Goal: Task Accomplishment & Management: Complete application form

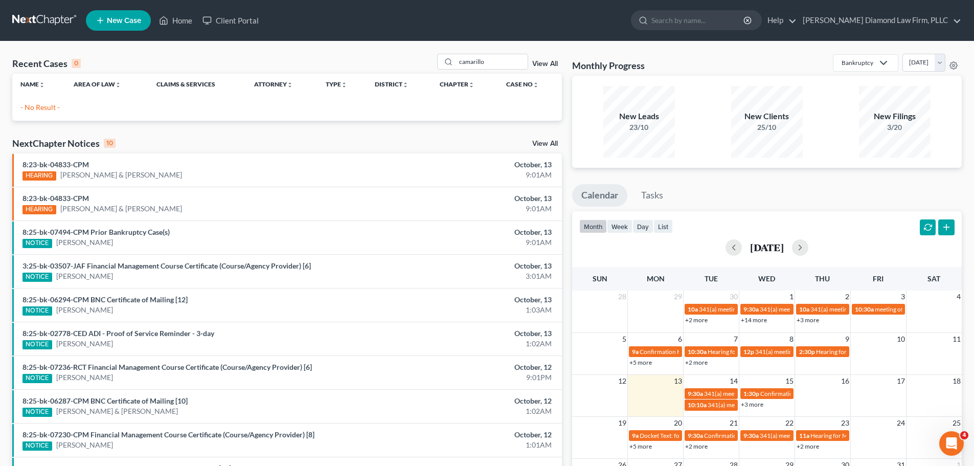
click at [42, 24] on link at bounding box center [44, 20] width 65 height 18
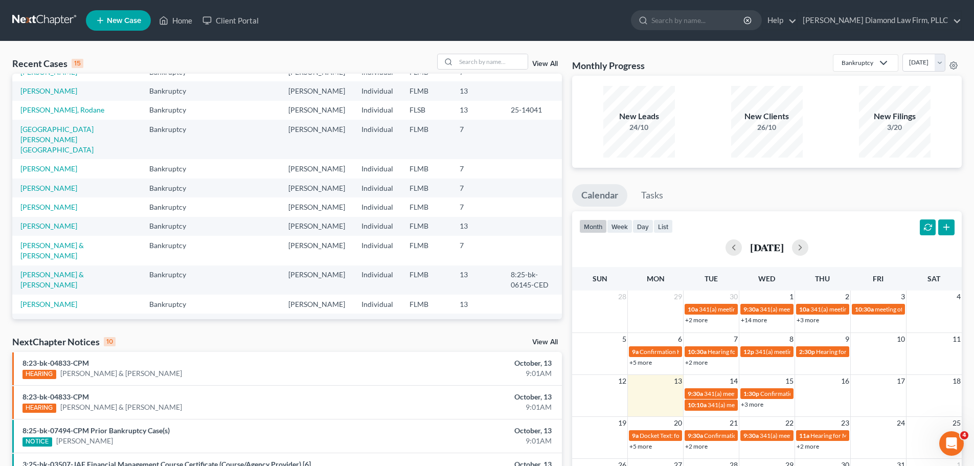
scroll to position [70, 0]
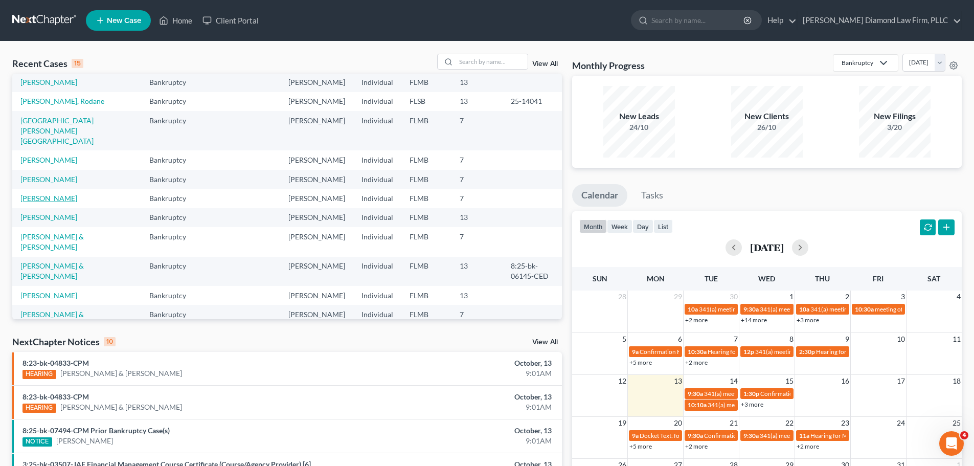
click at [63, 194] on link "[PERSON_NAME]" at bounding box center [48, 198] width 57 height 9
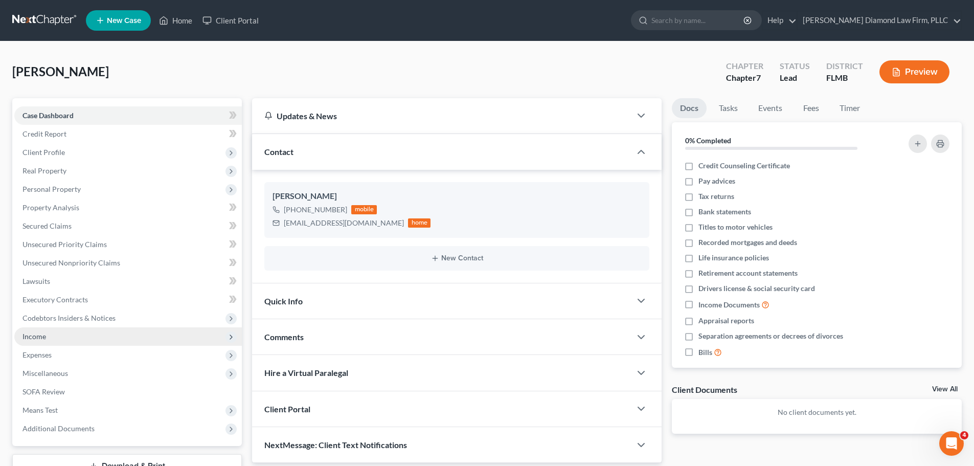
click at [70, 337] on span "Income" at bounding box center [127, 336] width 227 height 18
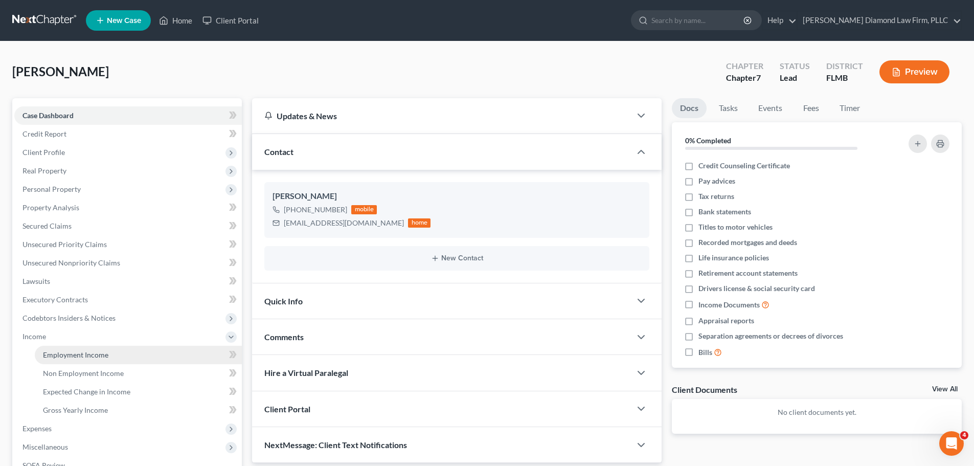
click at [72, 350] on span "Employment Income" at bounding box center [75, 354] width 65 height 9
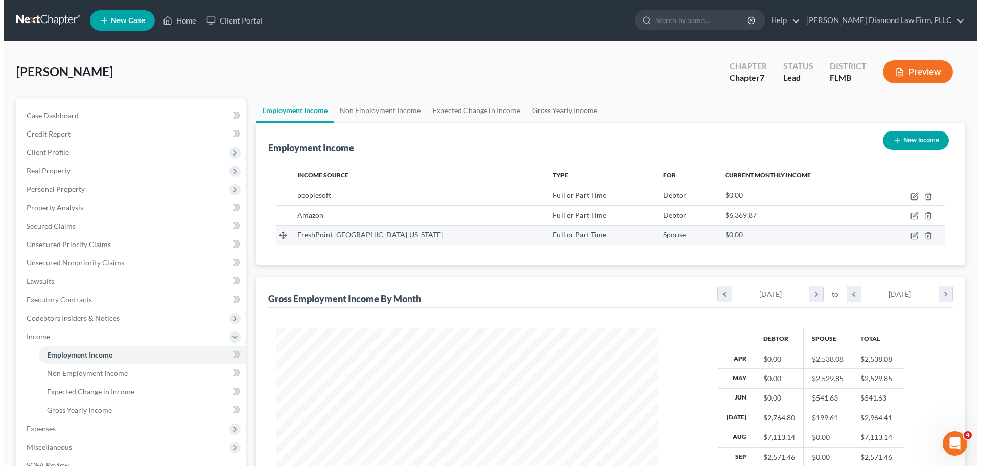
scroll to position [191, 402]
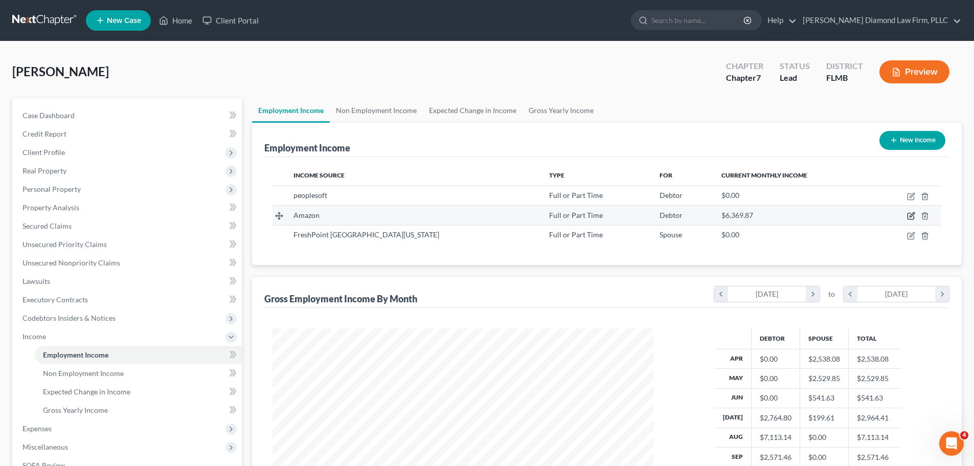
click at [909, 217] on icon "button" at bounding box center [911, 215] width 5 height 5
select select "0"
select select "9"
select select "3"
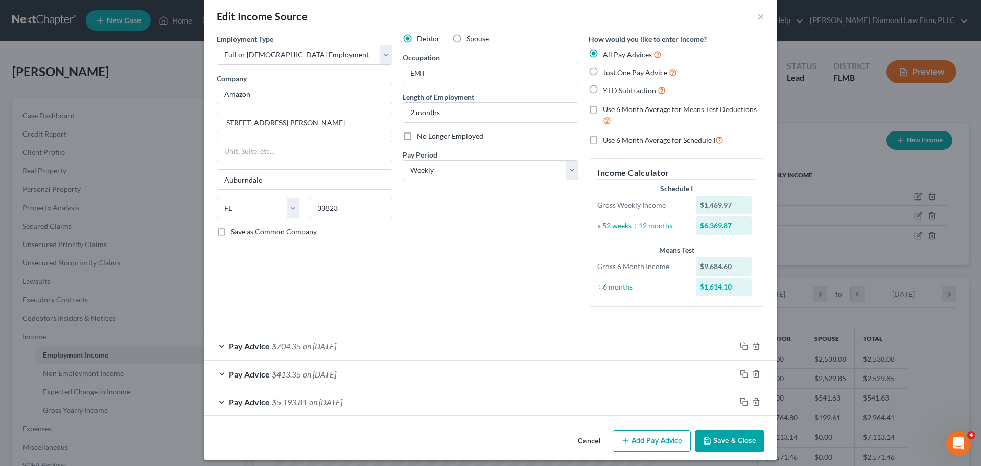
scroll to position [19, 0]
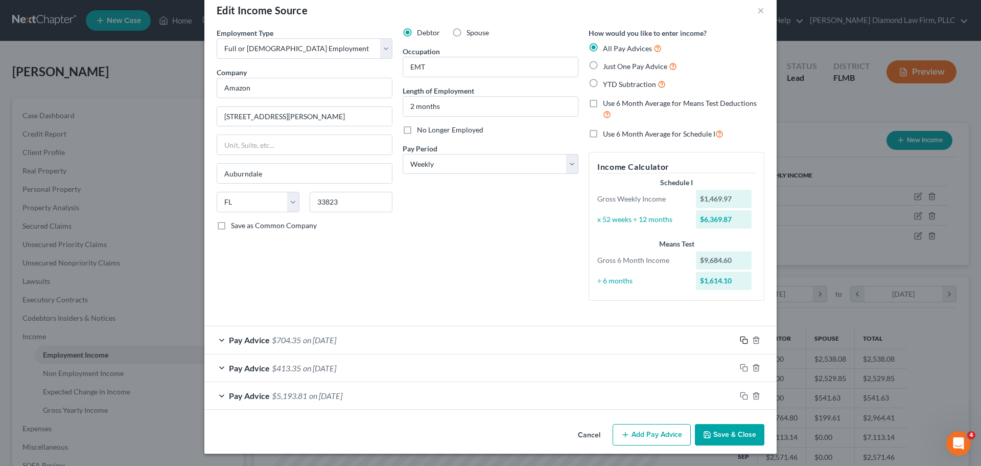
click at [740, 341] on icon "button" at bounding box center [744, 340] width 8 height 8
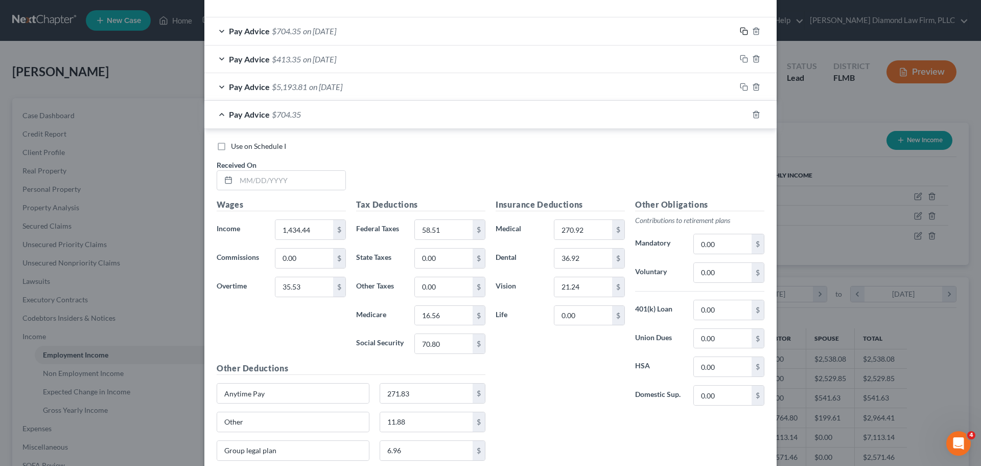
scroll to position [309, 0]
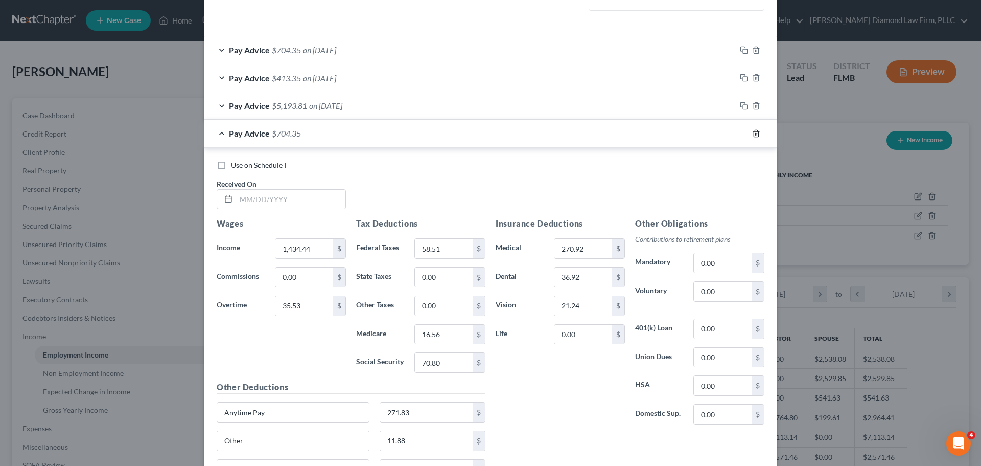
click at [754, 136] on icon "button" at bounding box center [756, 133] width 5 height 7
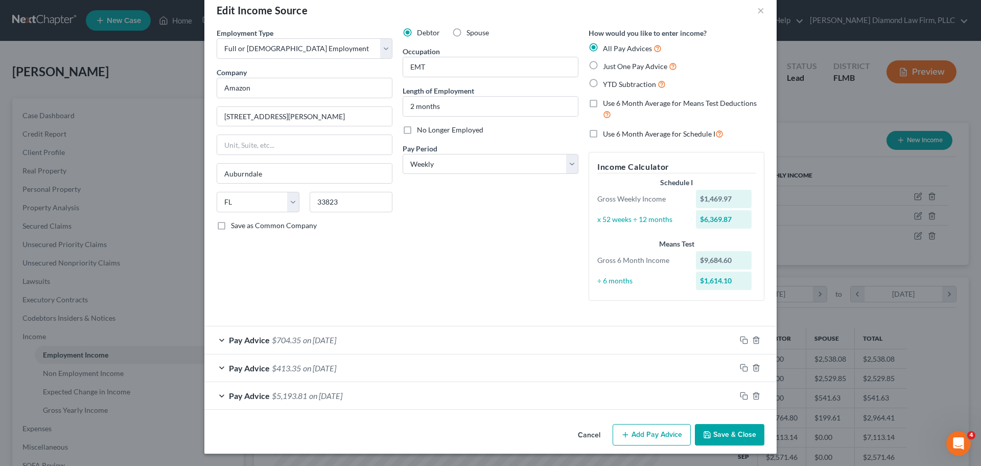
scroll to position [19, 0]
drag, startPoint x: 741, startPoint y: 341, endPoint x: 349, endPoint y: 268, distance: 398.9
click at [741, 341] on icon "button" at bounding box center [744, 340] width 8 height 8
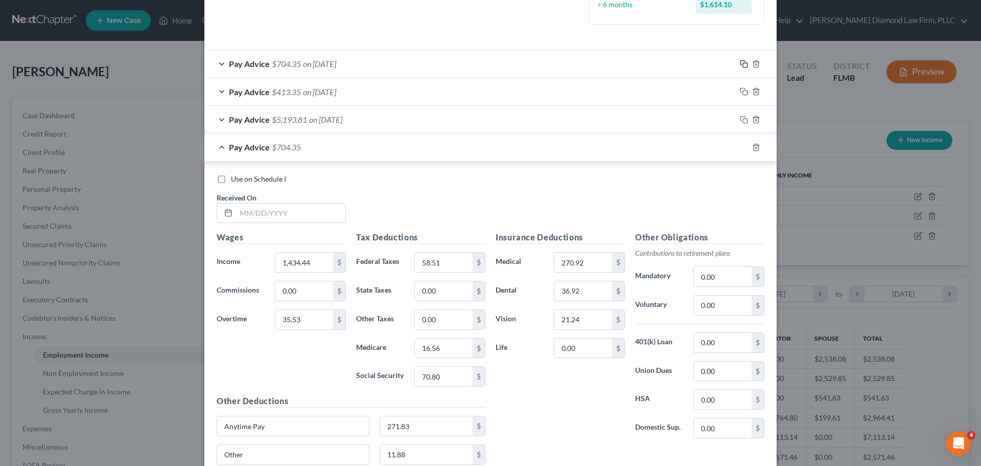
scroll to position [303, 0]
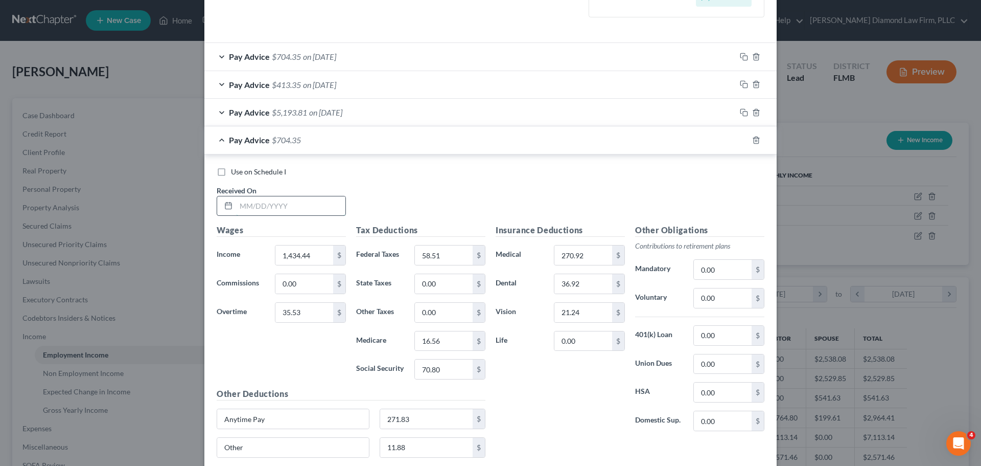
click at [285, 215] on input "text" at bounding box center [290, 205] width 109 height 19
type input "09/26/2025"
click at [312, 254] on input "1,434.44" at bounding box center [305, 254] width 58 height 19
type input "0.33"
click at [434, 256] on input "58.51" at bounding box center [444, 254] width 58 height 19
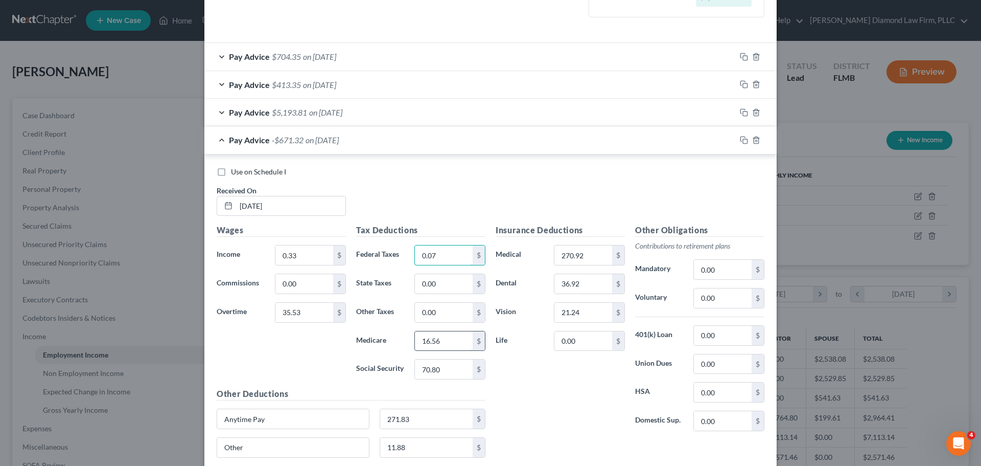
type input "0.07"
click at [449, 344] on input "16.56" at bounding box center [444, 340] width 58 height 19
type input "0.01"
click at [451, 375] on input "70.80" at bounding box center [444, 368] width 58 height 19
type input "0.07"
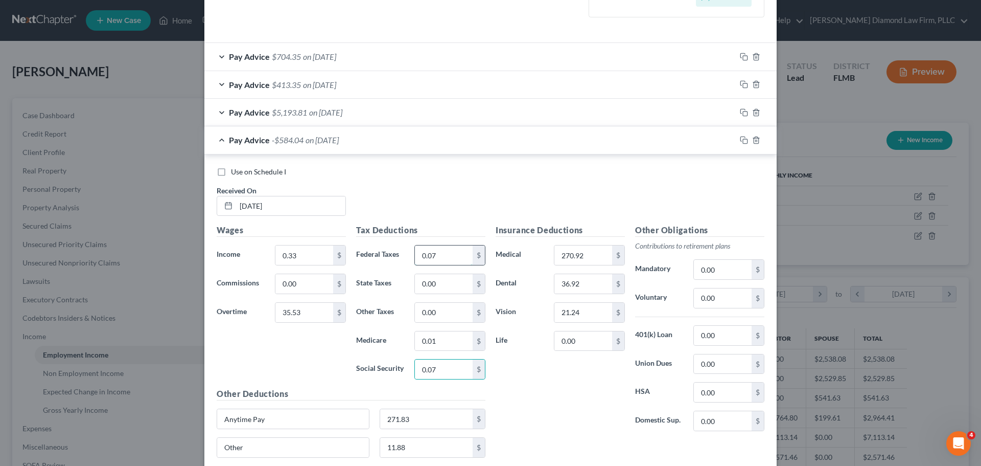
click at [433, 258] on input "0.07" at bounding box center [444, 254] width 58 height 19
click at [296, 315] on input "35.53" at bounding box center [305, 312] width 58 height 19
click at [582, 258] on input "270.92" at bounding box center [584, 254] width 58 height 19
click at [579, 282] on input "36.92" at bounding box center [584, 283] width 58 height 19
click at [577, 312] on input "21.24" at bounding box center [584, 312] width 58 height 19
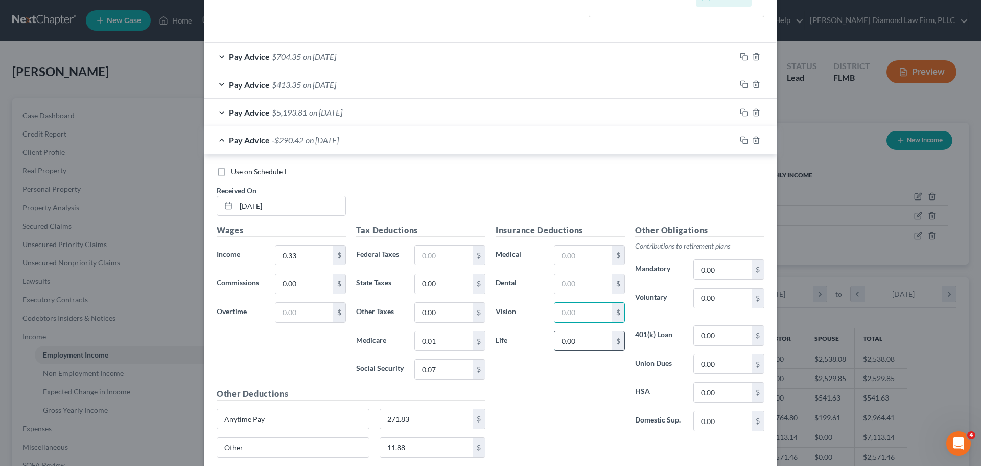
click at [577, 332] on input "0.00" at bounding box center [584, 340] width 58 height 19
click at [583, 253] on input "text" at bounding box center [584, 254] width 58 height 19
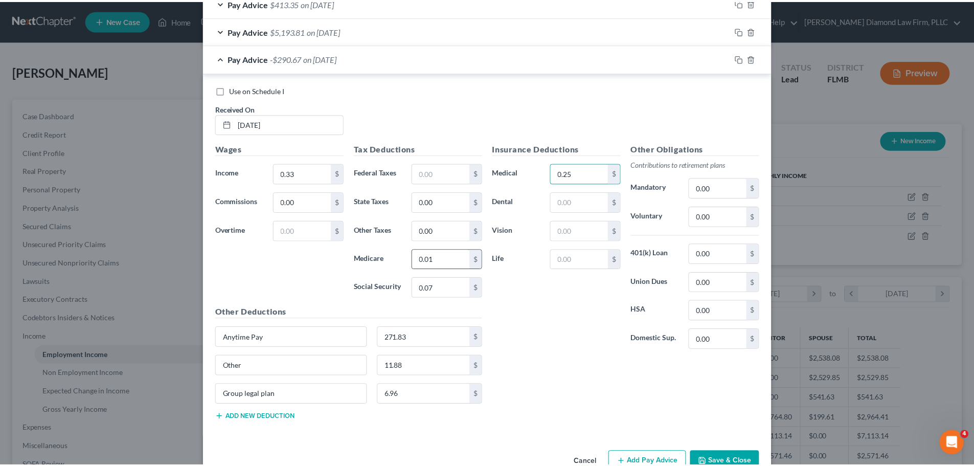
scroll to position [411, 0]
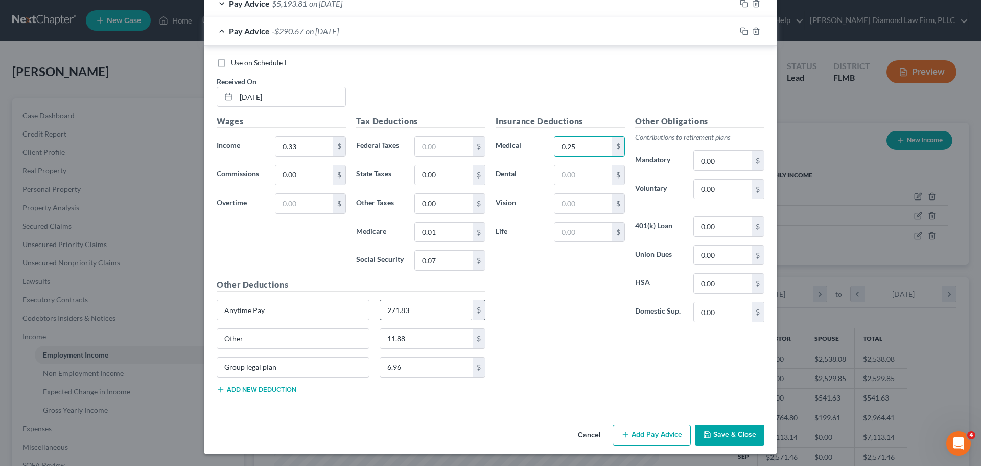
type input "0.25"
click at [417, 311] on input "271.83" at bounding box center [426, 309] width 93 height 19
click at [413, 334] on input "11.88" at bounding box center [426, 338] width 93 height 19
click at [415, 366] on input "6.96" at bounding box center [426, 366] width 93 height 19
click at [742, 436] on button "Save & Close" at bounding box center [730, 434] width 70 height 21
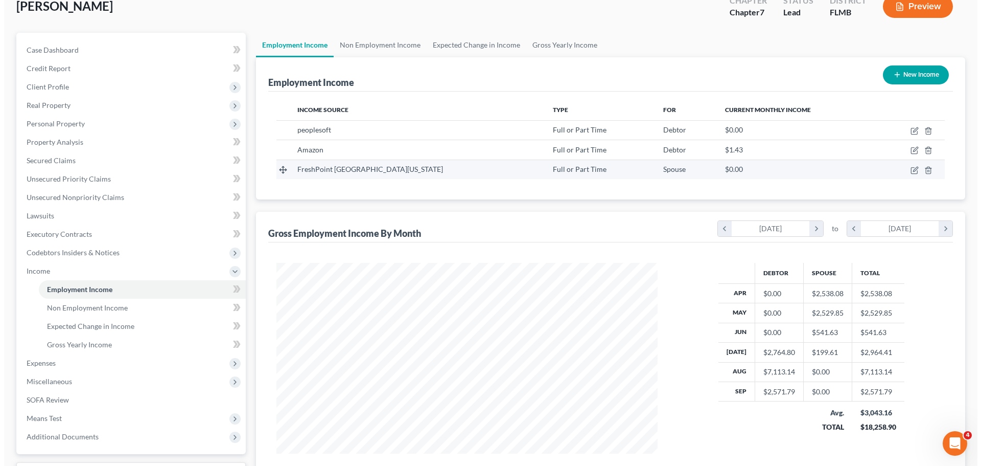
scroll to position [0, 0]
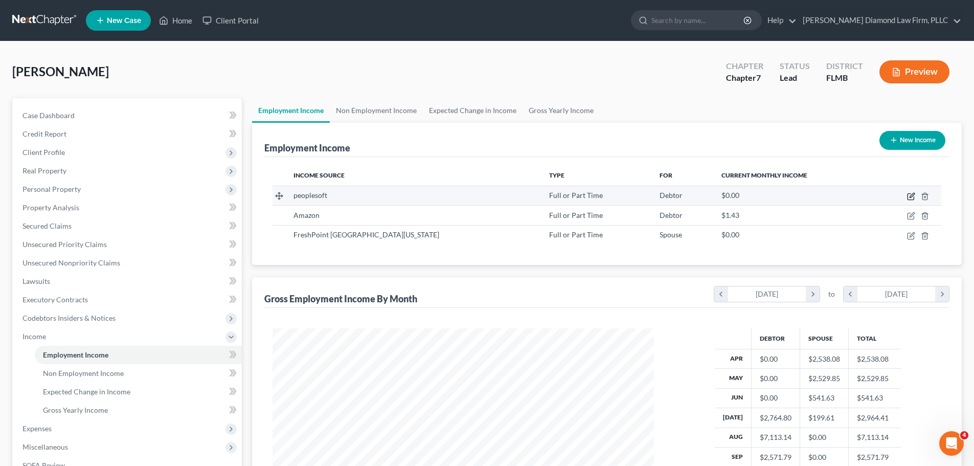
click at [909, 198] on icon "button" at bounding box center [911, 196] width 8 height 8
select select "0"
select select "2"
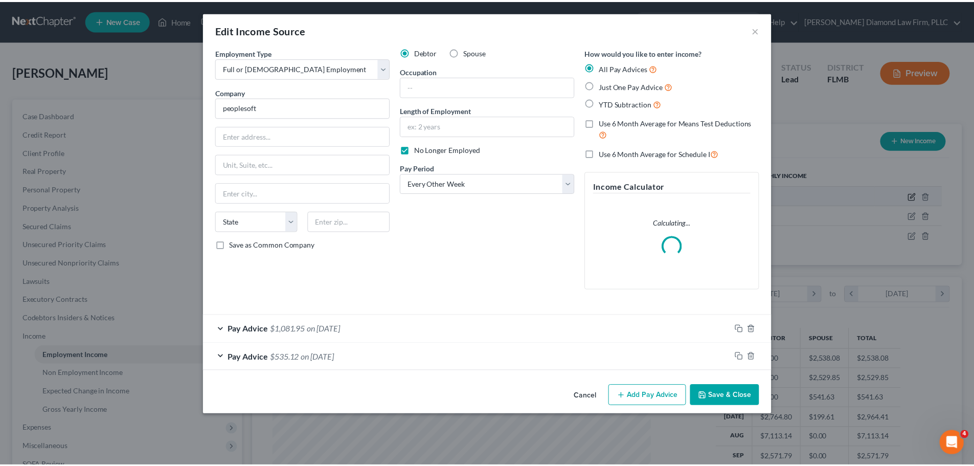
scroll to position [192, 405]
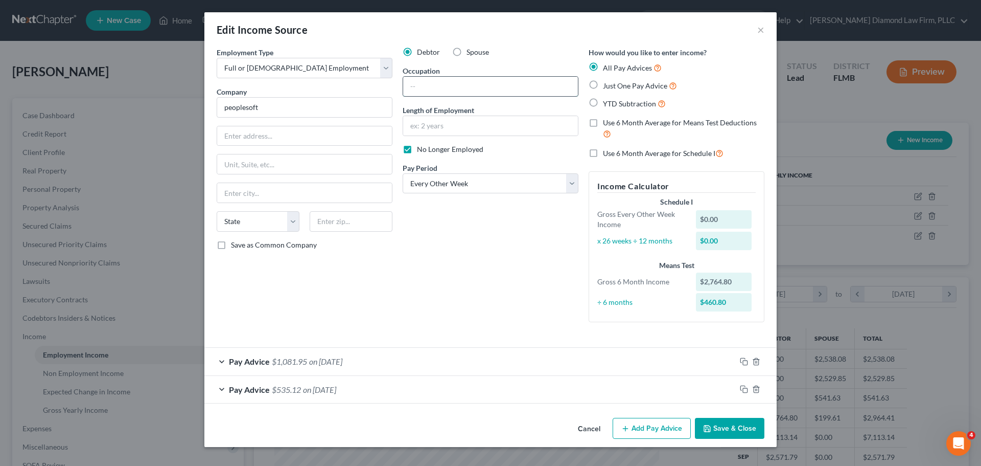
click at [470, 90] on input "text" at bounding box center [490, 86] width 175 height 19
click at [471, 130] on input "text" at bounding box center [490, 125] width 175 height 19
type input "16 months"
click at [453, 78] on input "text" at bounding box center [490, 86] width 175 height 19
type input "EMT"
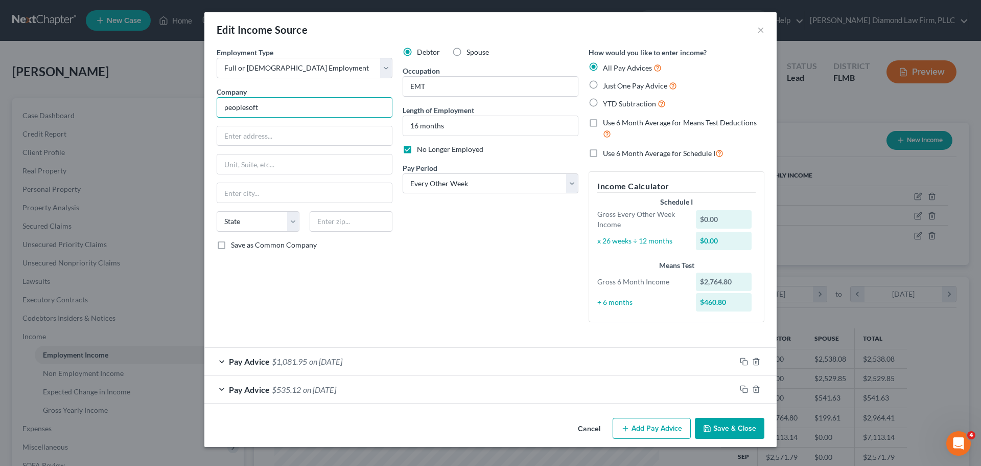
drag, startPoint x: 283, startPoint y: 113, endPoint x: 214, endPoint y: 110, distance: 69.6
click at [214, 110] on div "Employment Type * Select Full or Part Time Employment Self Employment Company *…" at bounding box center [305, 188] width 186 height 283
type input "Orlando Health"
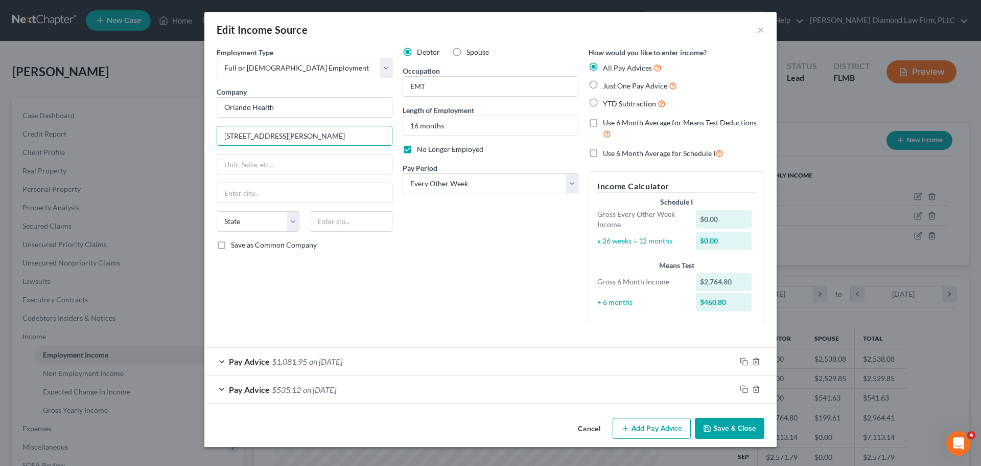
type input "1414 Kuhl Ave"
type input "Orlando"
select select "9"
type input "32806"
click at [737, 424] on button "Save & Close" at bounding box center [730, 428] width 70 height 21
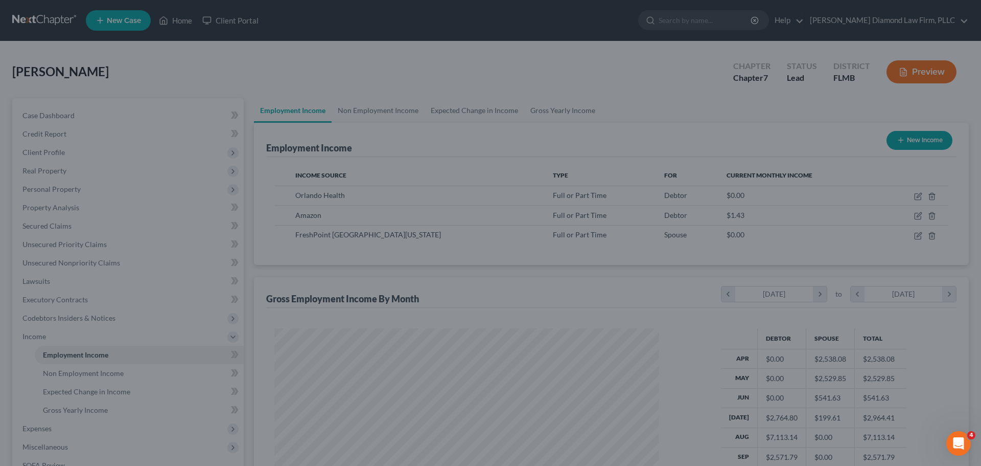
scroll to position [510987, 510775]
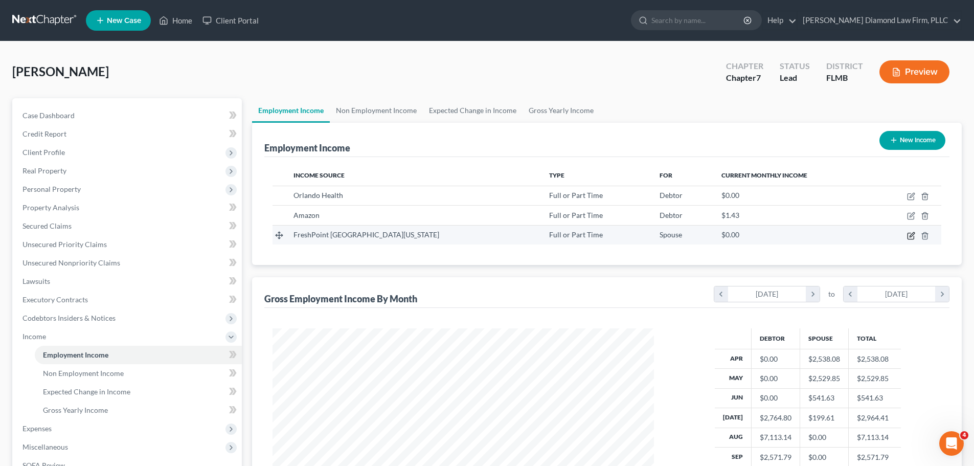
click at [909, 234] on icon "button" at bounding box center [911, 236] width 8 height 8
select select "0"
select select "9"
select select "2"
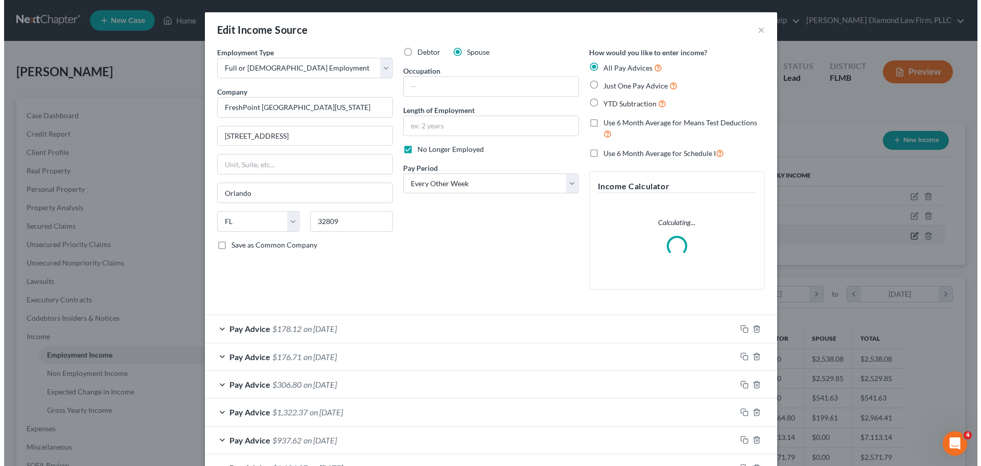
scroll to position [192, 405]
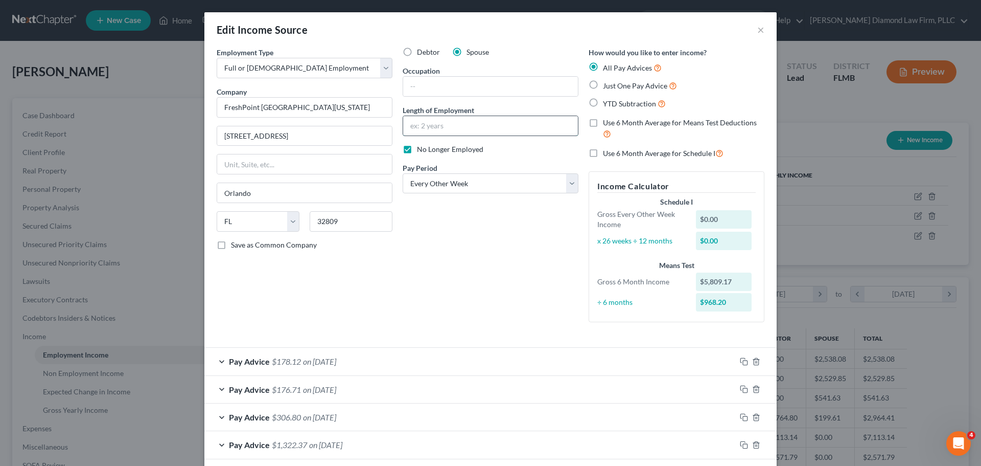
click at [496, 125] on input "text" at bounding box center [490, 125] width 175 height 19
type input "10 months"
click at [477, 87] on input "text" at bounding box center [490, 86] width 175 height 19
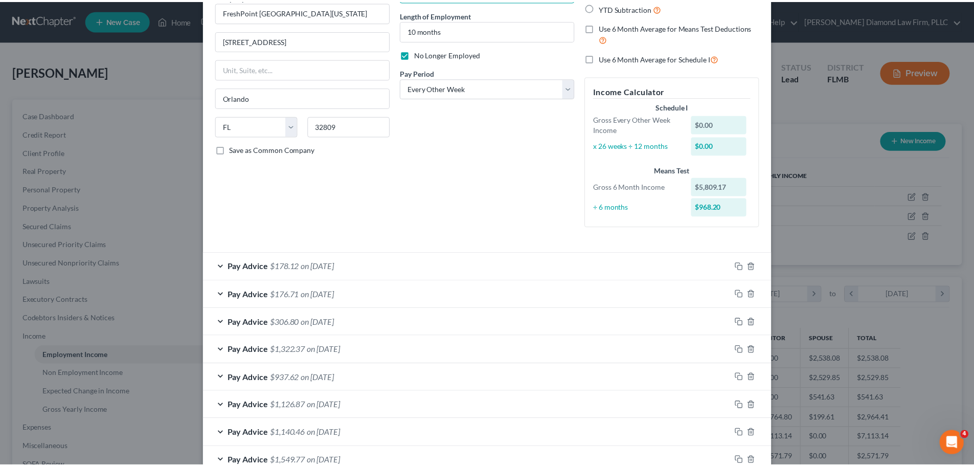
scroll to position [188, 0]
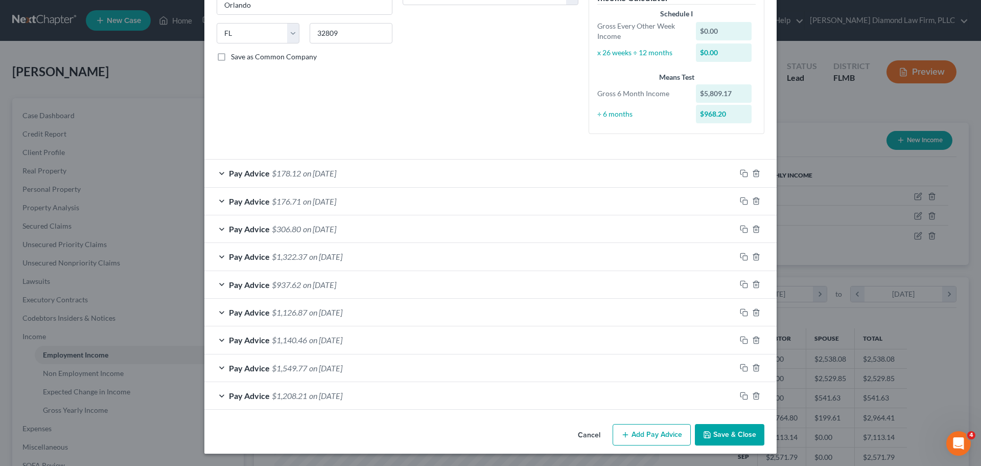
type input "Warehouse worker"
click at [745, 430] on button "Save & Close" at bounding box center [730, 434] width 70 height 21
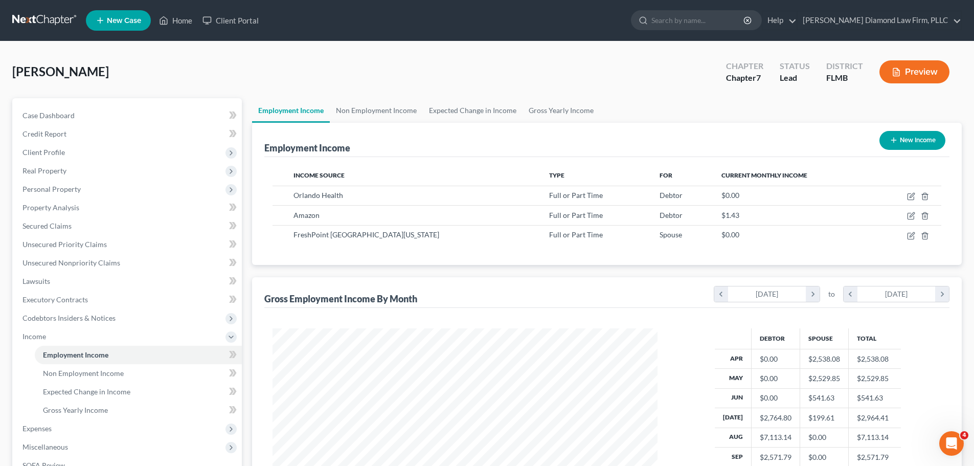
scroll to position [510987, 510775]
click at [551, 118] on link "Gross Yearly Income" at bounding box center [560, 110] width 77 height 25
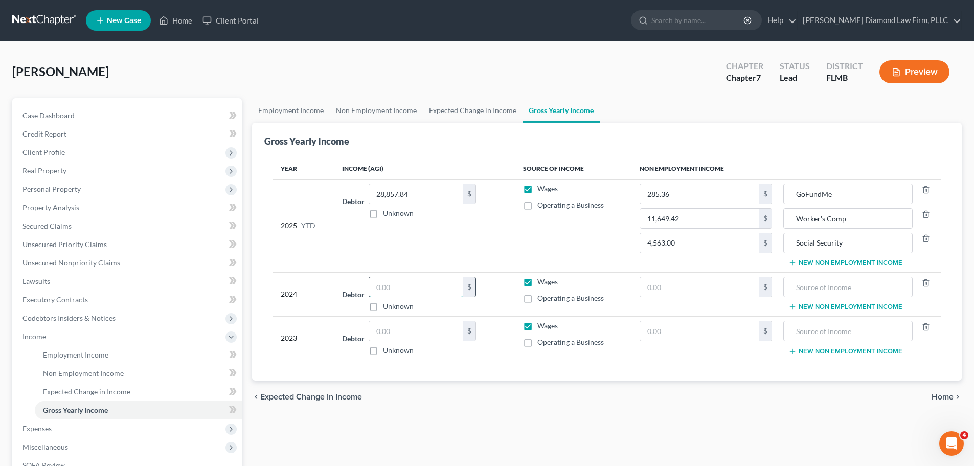
click at [421, 294] on input "text" at bounding box center [416, 286] width 94 height 19
type input "13,450"
click at [701, 286] on input "text" at bounding box center [699, 286] width 119 height 19
type input "6,084"
click at [831, 285] on input "text" at bounding box center [848, 286] width 118 height 19
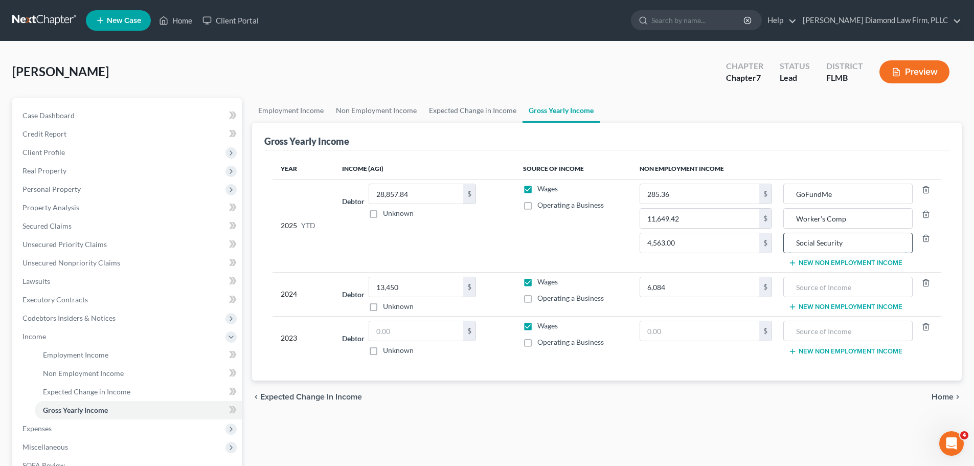
drag, startPoint x: 859, startPoint y: 241, endPoint x: 796, endPoint y: 245, distance: 63.0
click at [796, 245] on input "Social Security" at bounding box center [848, 242] width 118 height 19
click at [816, 286] on input "text" at bounding box center [848, 286] width 118 height 19
paste input "Social Security"
type input "Social Security"
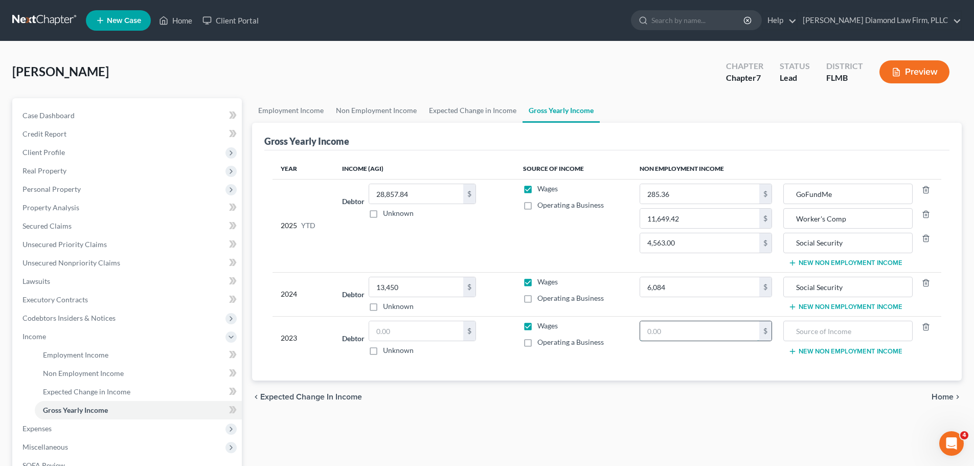
click at [716, 329] on input "text" at bounding box center [699, 330] width 119 height 19
type input "11,038"
click at [537, 328] on label "Wages" at bounding box center [547, 326] width 20 height 10
click at [541, 327] on input "Wages" at bounding box center [544, 324] width 7 height 7
checkbox input "false"
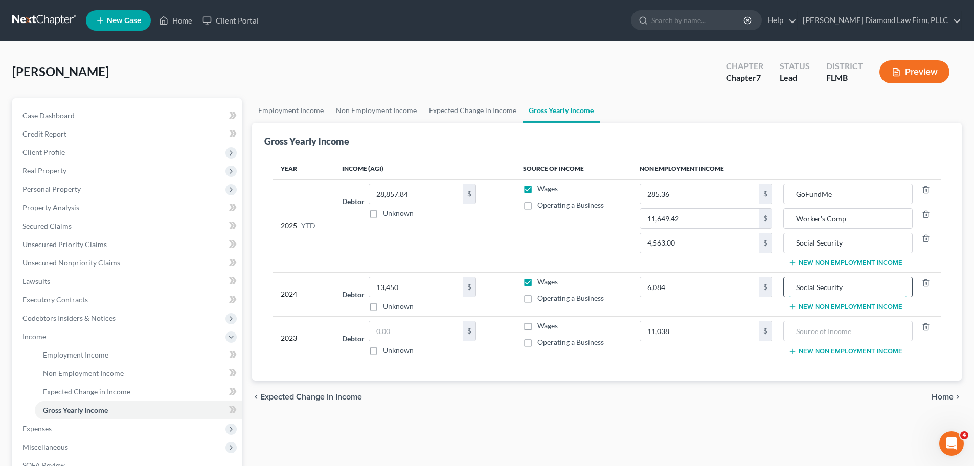
click at [875, 282] on input "Social Security" at bounding box center [848, 286] width 118 height 19
drag, startPoint x: 846, startPoint y: 288, endPoint x: 792, endPoint y: 288, distance: 54.2
click at [792, 288] on input "Social Security" at bounding box center [848, 286] width 118 height 19
click at [822, 332] on input "text" at bounding box center [848, 330] width 118 height 19
paste input "Social Security"
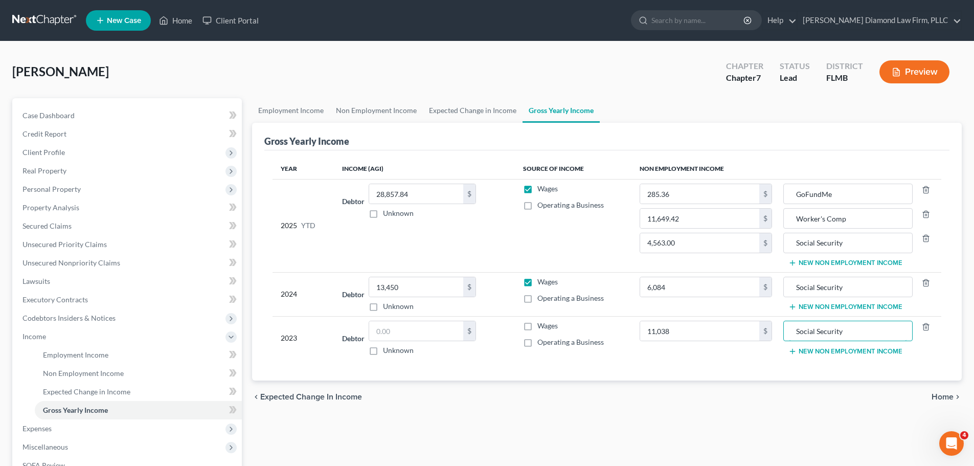
type input "Social Security"
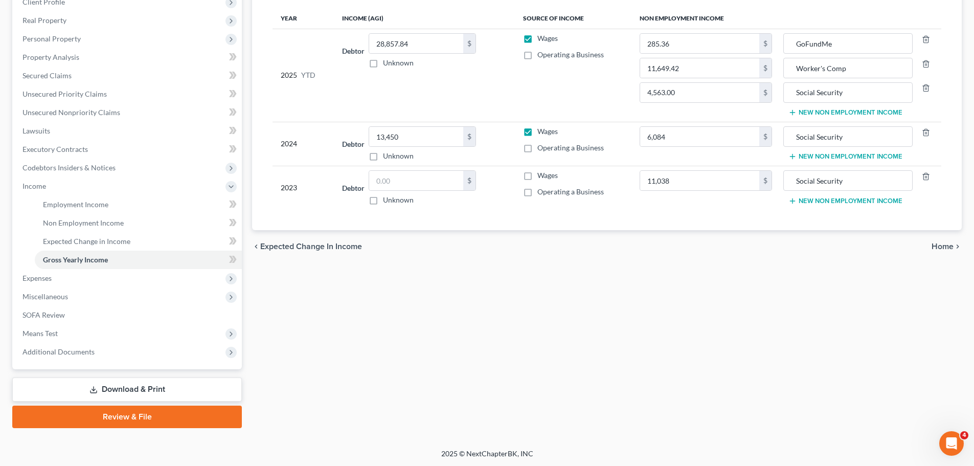
scroll to position [151, 0]
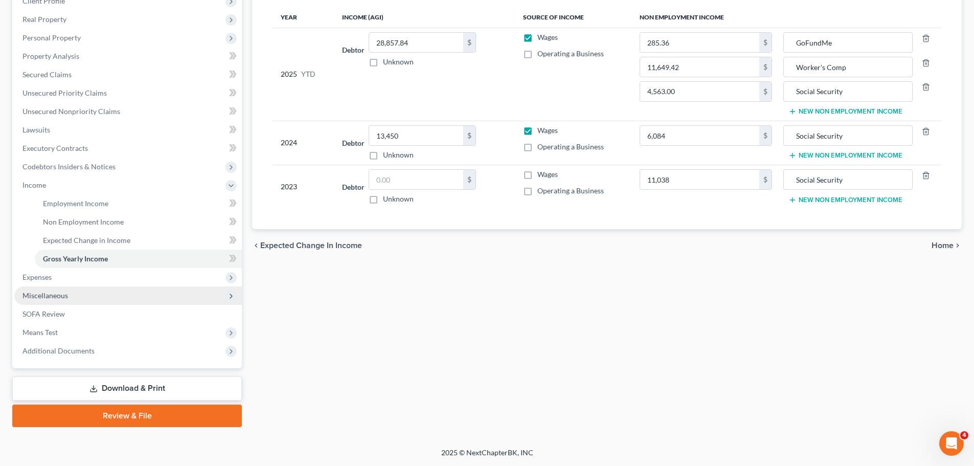
click at [73, 289] on span "Miscellaneous" at bounding box center [127, 295] width 227 height 18
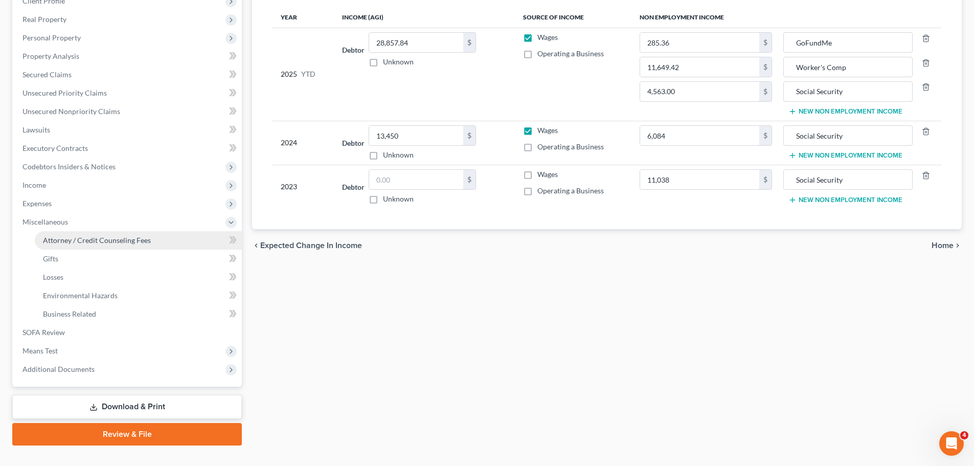
click at [64, 246] on link "Attorney / Credit Counseling Fees" at bounding box center [138, 240] width 207 height 18
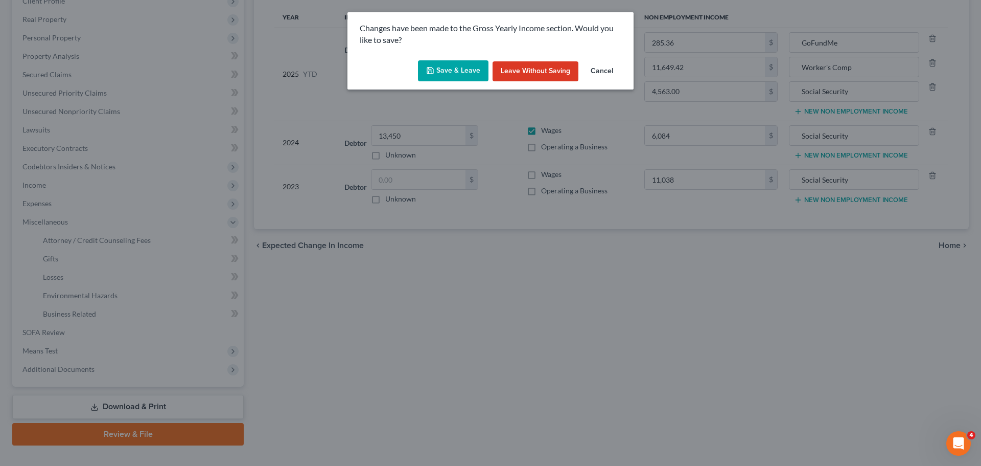
click at [471, 65] on button "Save & Leave" at bounding box center [453, 70] width 71 height 21
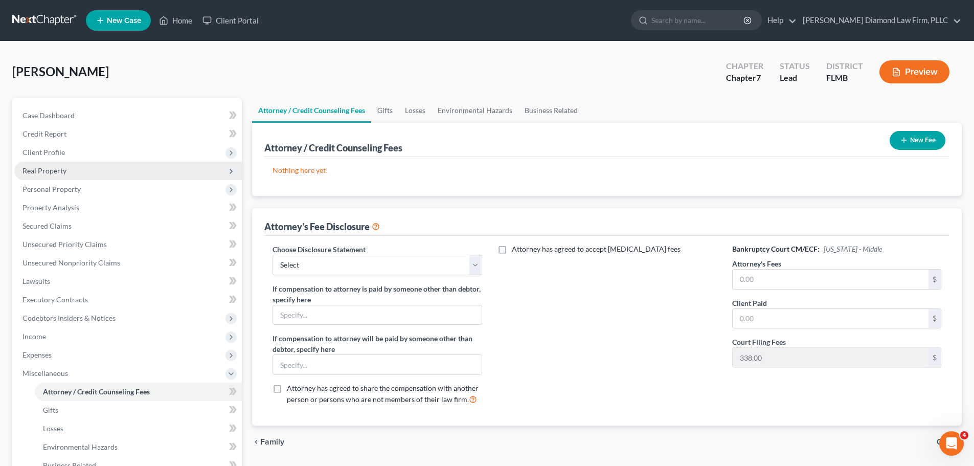
click at [16, 170] on span "Real Property" at bounding box center [127, 171] width 227 height 18
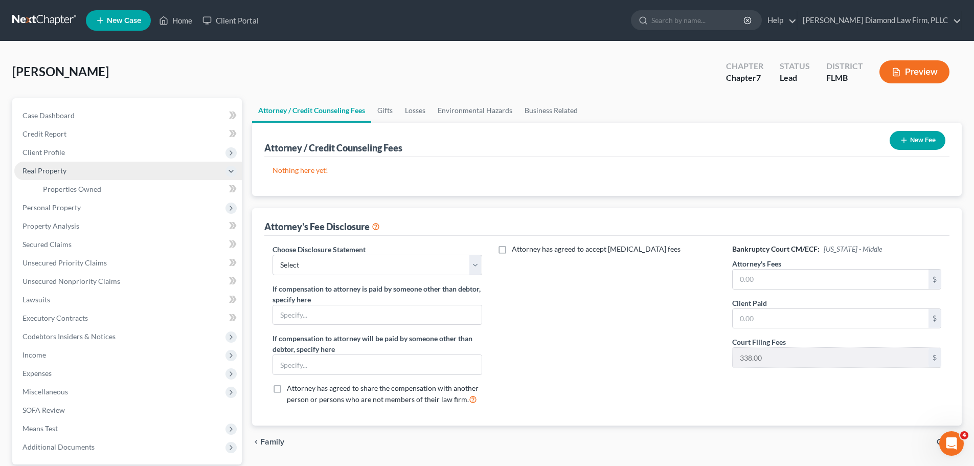
click at [38, 172] on span "Real Property" at bounding box center [44, 170] width 44 height 9
click at [44, 178] on span "Real Property" at bounding box center [127, 171] width 227 height 18
click at [48, 174] on span "Real Property" at bounding box center [44, 170] width 44 height 9
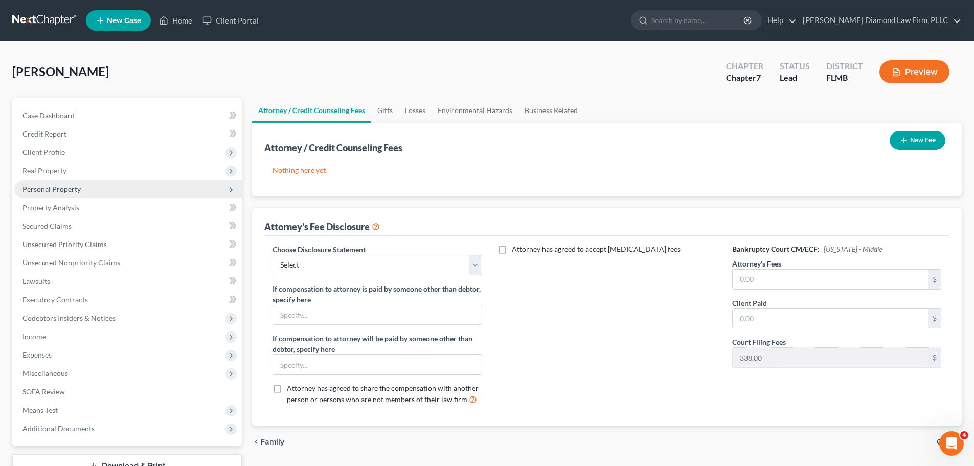
click at [44, 188] on span "Personal Property" at bounding box center [51, 189] width 58 height 9
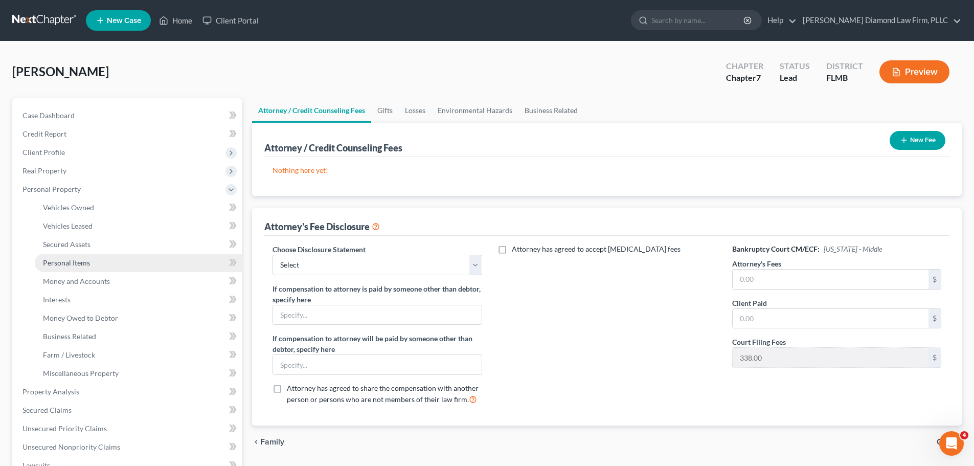
click at [61, 258] on span "Personal Items" at bounding box center [66, 262] width 47 height 9
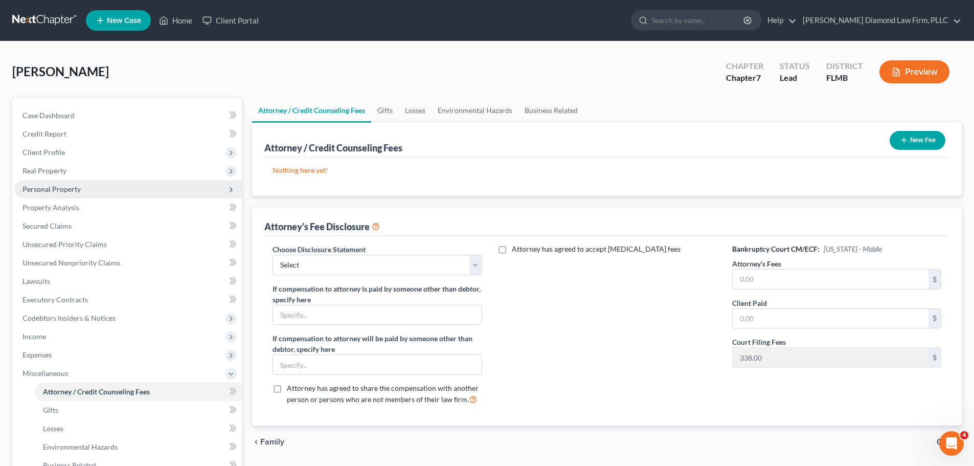
click at [96, 189] on span "Personal Property" at bounding box center [127, 189] width 227 height 18
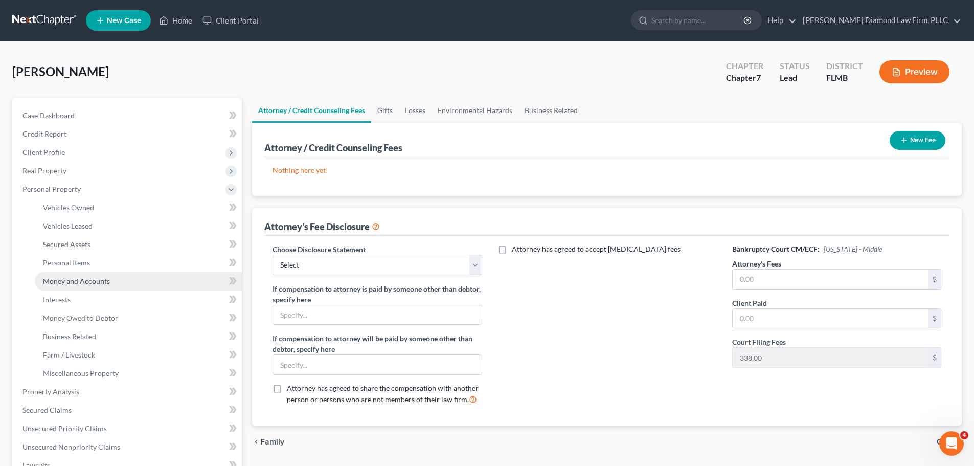
click at [96, 281] on span "Money and Accounts" at bounding box center [76, 281] width 67 height 9
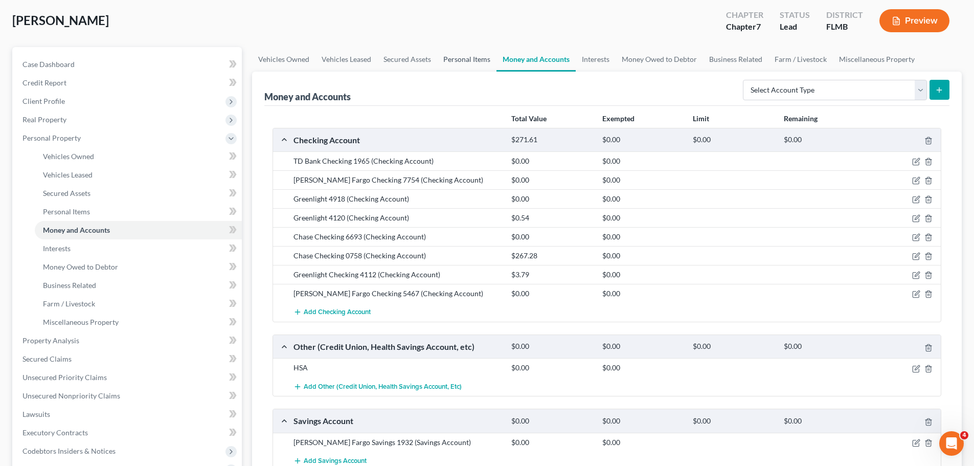
click at [453, 61] on link "Personal Items" at bounding box center [466, 59] width 59 height 25
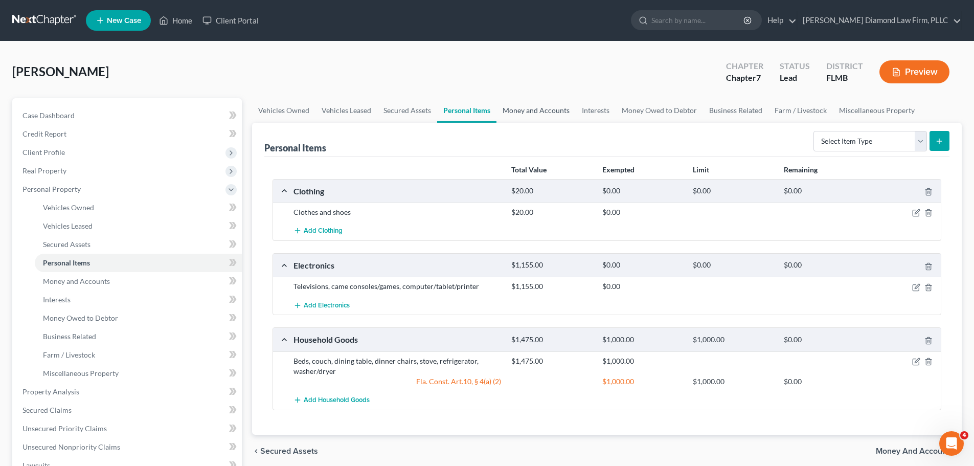
click at [517, 109] on link "Money and Accounts" at bounding box center [535, 110] width 79 height 25
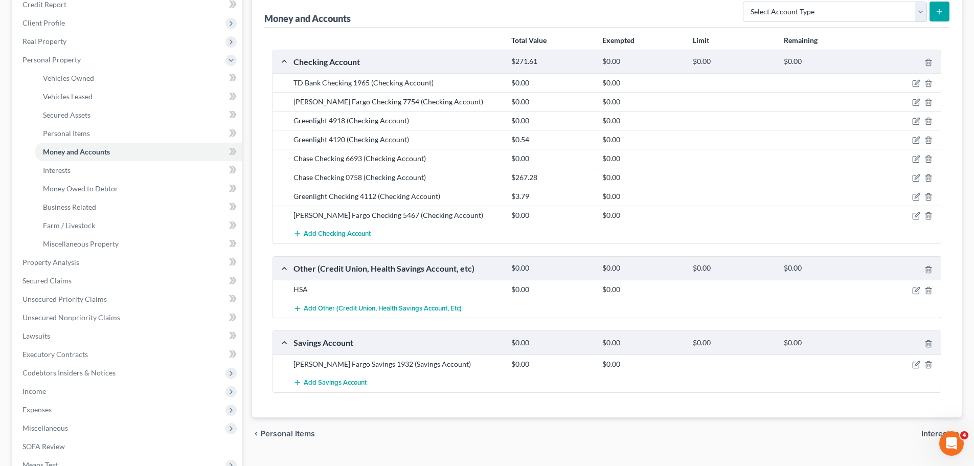
scroll to position [153, 0]
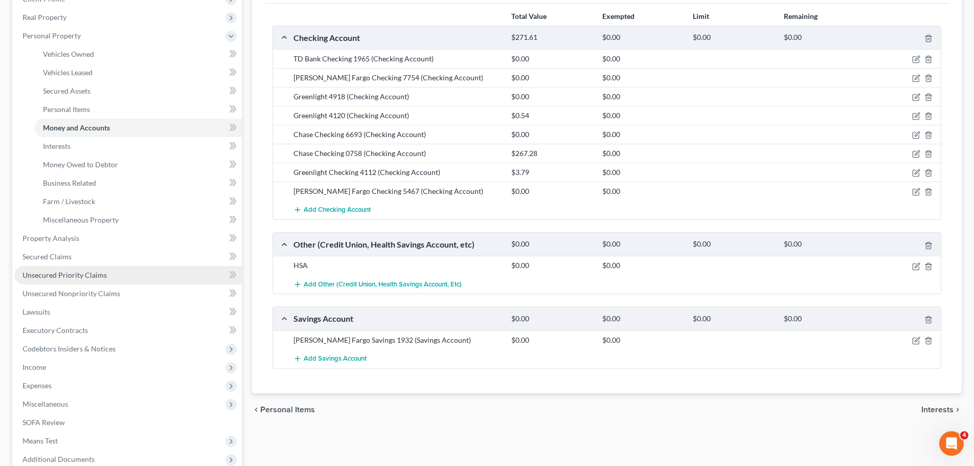
click at [82, 272] on span "Unsecured Priority Claims" at bounding box center [64, 274] width 84 height 9
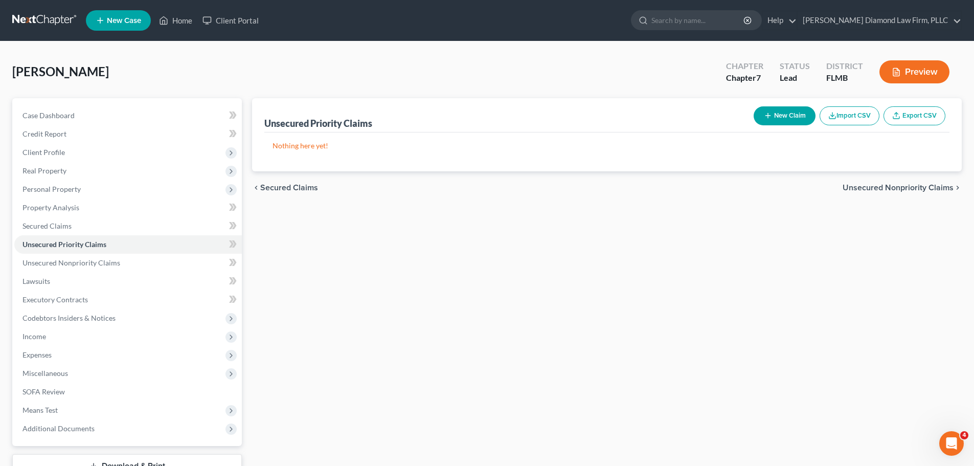
click at [775, 117] on button "New Claim" at bounding box center [784, 115] width 62 height 19
select select "0"
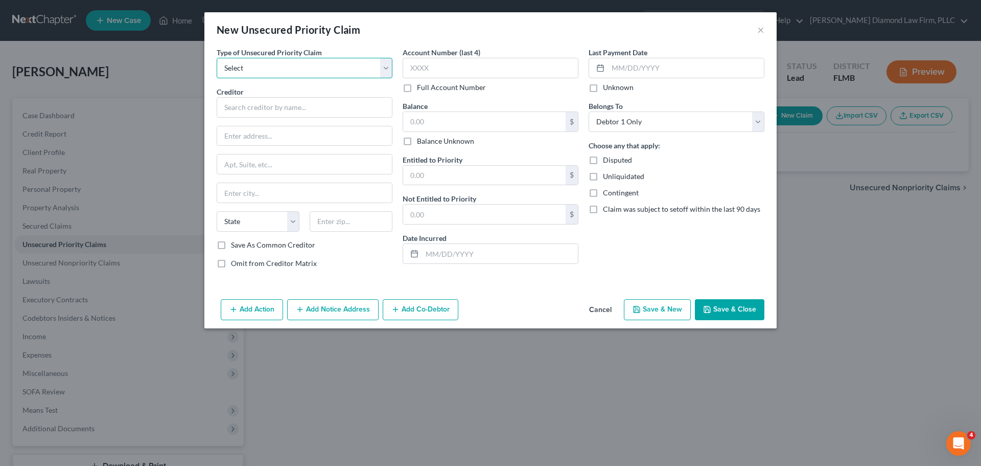
click at [333, 68] on select "Select Taxes & Other Government Units Domestic Support Obligations Extensions o…" at bounding box center [305, 68] width 176 height 20
select select "9"
click at [217, 58] on select "Select Taxes & Other Government Units Domestic Support Obligations Extensions o…" at bounding box center [305, 68] width 176 height 20
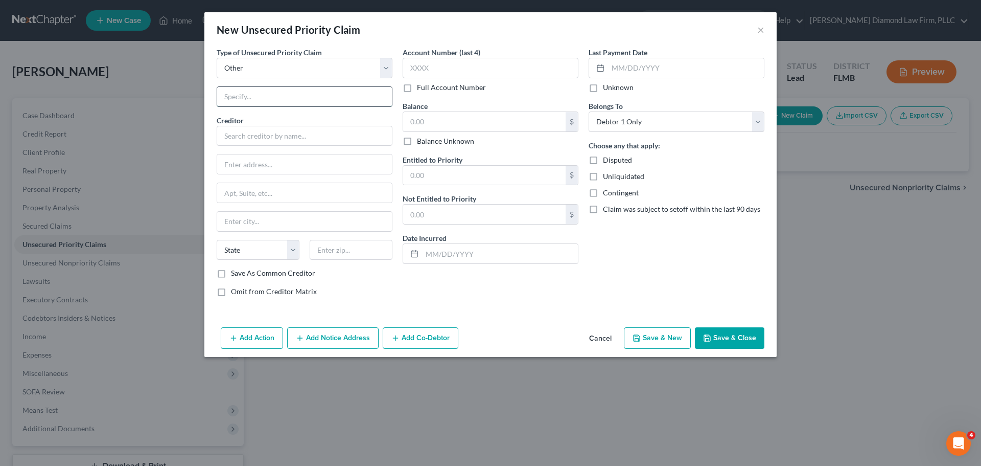
click at [317, 95] on input "text" at bounding box center [304, 96] width 175 height 19
click at [328, 106] on input "Traffic ticke" at bounding box center [304, 96] width 175 height 19
type input "Traffic ticket"
click at [306, 141] on input "text" at bounding box center [305, 136] width 176 height 20
click at [530, 73] on input "text" at bounding box center [491, 68] width 176 height 20
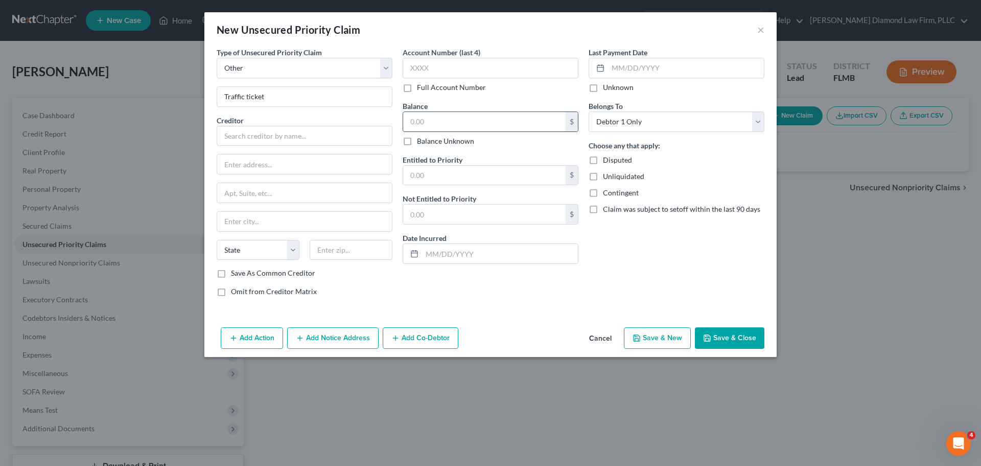
click at [453, 123] on input "text" at bounding box center [484, 121] width 163 height 19
type input "344.40"
click at [496, 254] on input "text" at bounding box center [500, 253] width 156 height 19
click at [307, 141] on input "text" at bounding box center [305, 136] width 176 height 20
click at [295, 157] on div "Osceola County Clerk of Court" at bounding box center [278, 153] width 106 height 10
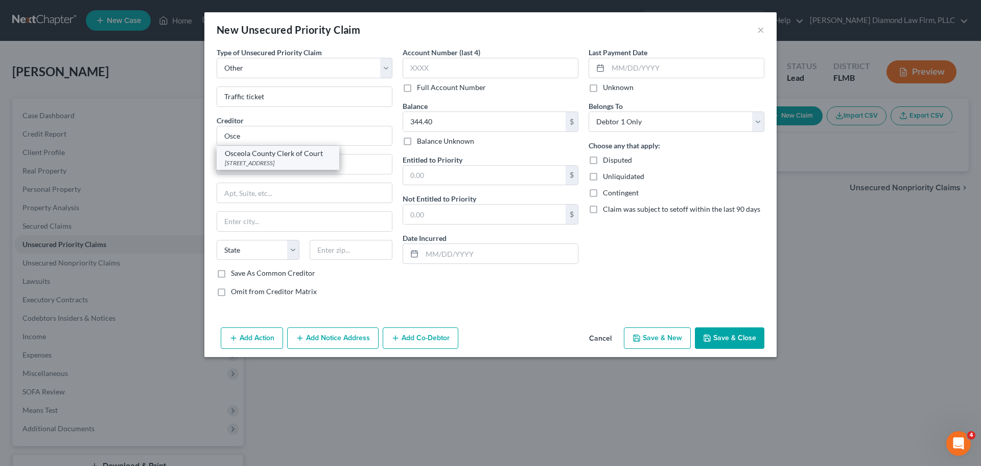
type input "Osceola County Clerk of Court"
type input "2 Courthouse Square"
type input "Kissimmee"
select select "9"
type input "34741"
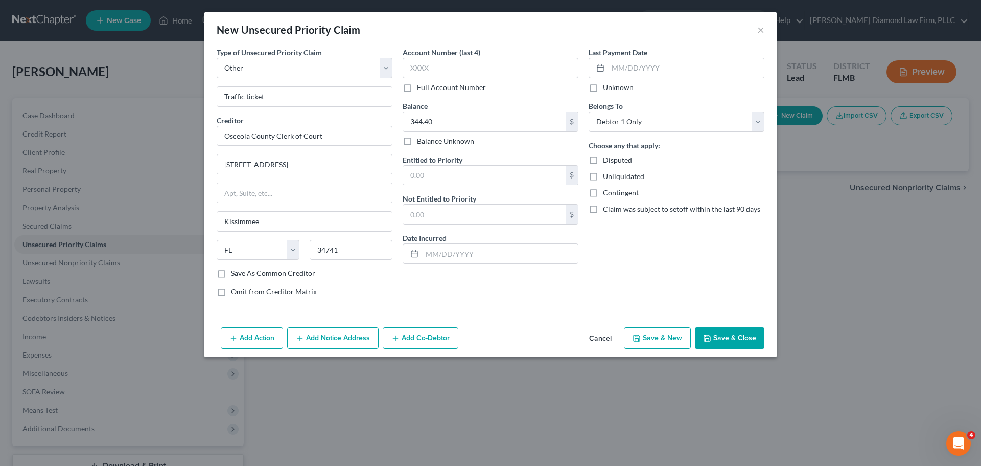
click at [328, 339] on button "Add Notice Address" at bounding box center [333, 337] width 92 height 21
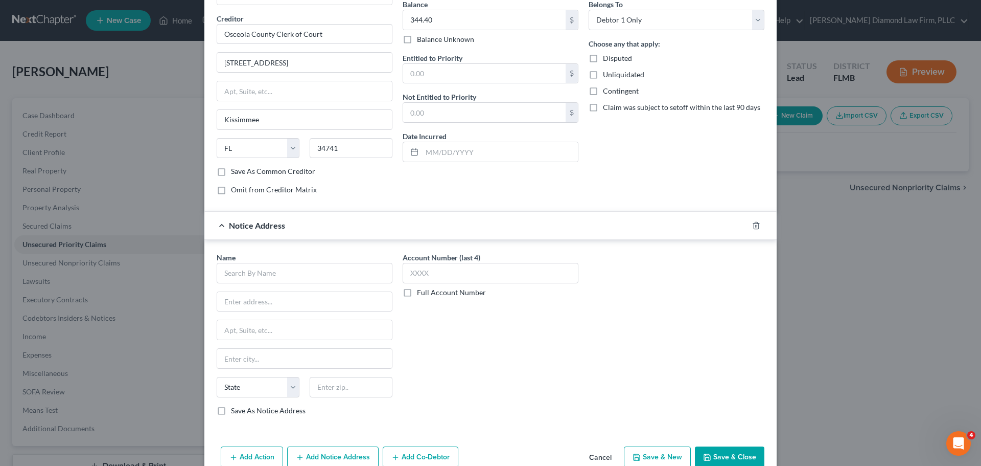
scroll to position [102, 0]
click at [276, 275] on input "text" at bounding box center [305, 272] width 176 height 20
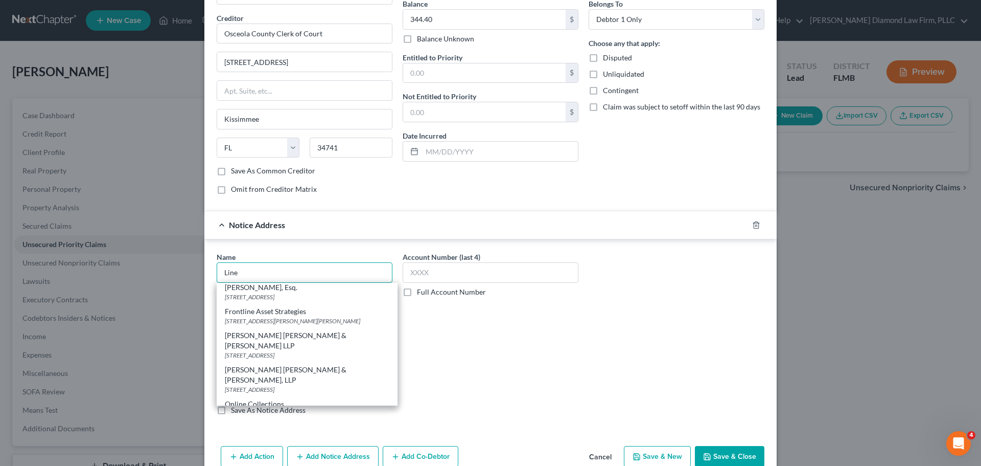
scroll to position [70, 0]
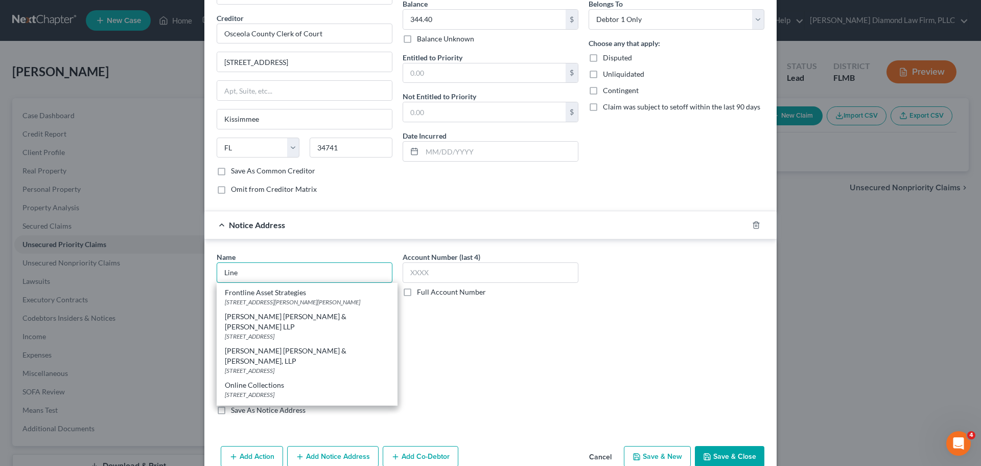
click at [260, 272] on input "Line" at bounding box center [305, 272] width 176 height 20
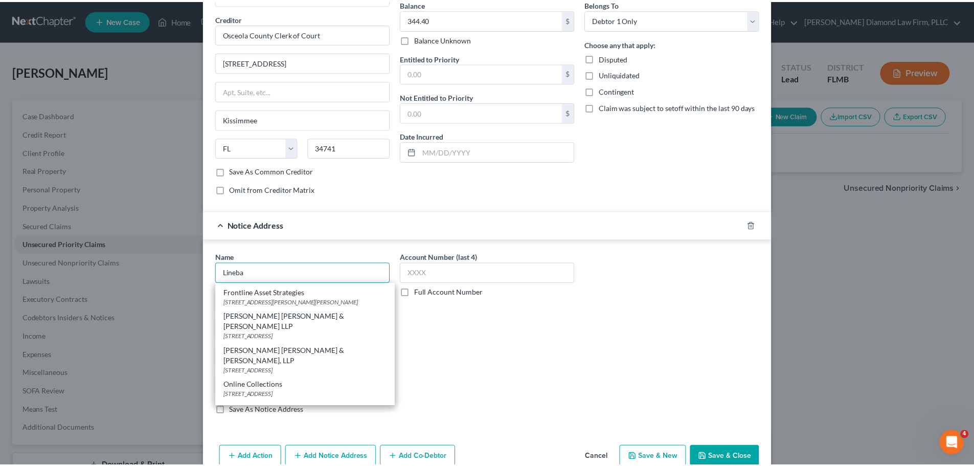
scroll to position [0, 0]
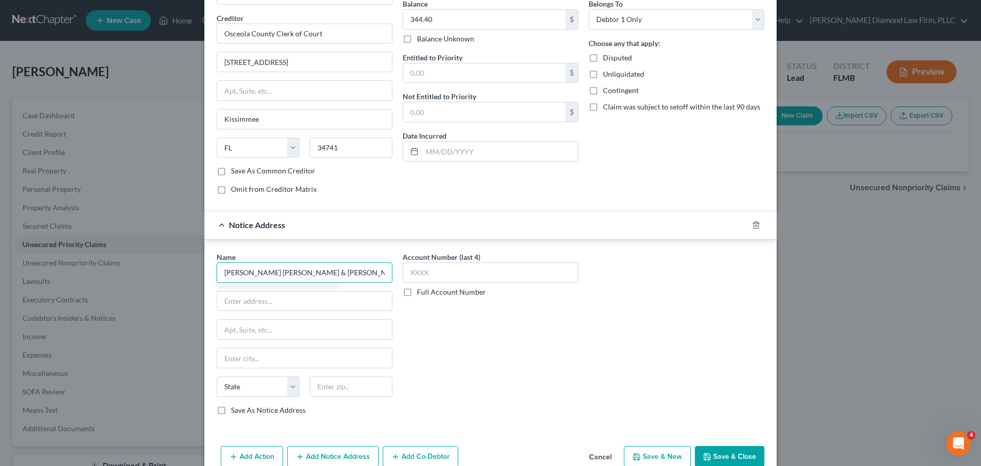
type input "Linebarger Goggan Blair & Sampson, LLP"
type input "5850 T.G. Lee Blvd"
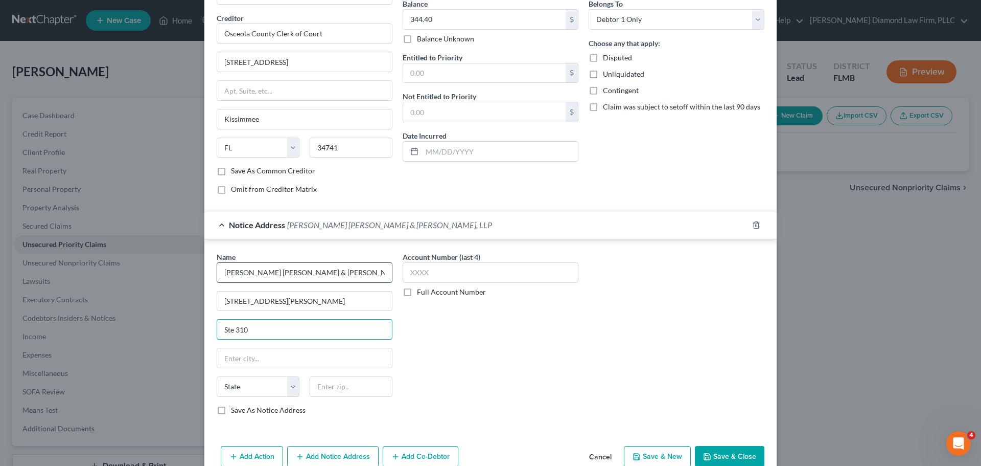
type input "Ste 310"
type input "Orlando"
select select "9"
type input "32822"
click at [718, 453] on button "Save & Close" at bounding box center [730, 456] width 70 height 21
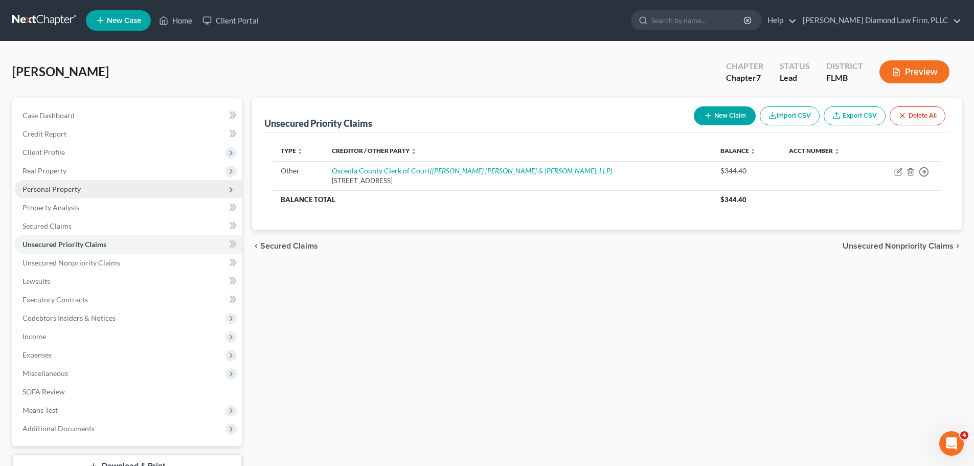
click at [98, 191] on span "Personal Property" at bounding box center [127, 189] width 227 height 18
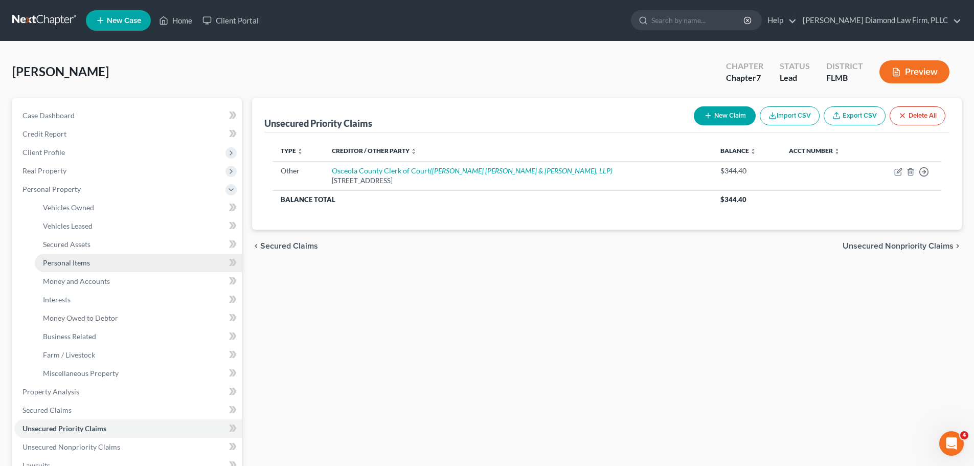
click at [104, 262] on link "Personal Items" at bounding box center [138, 263] width 207 height 18
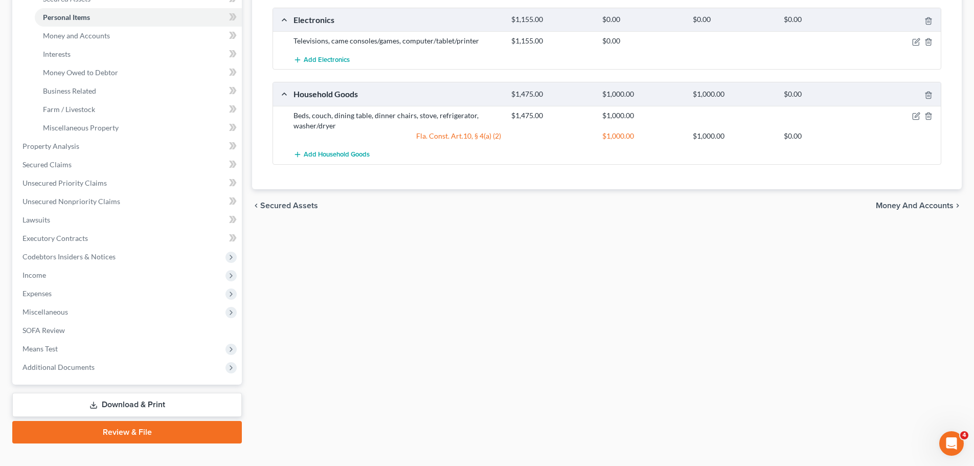
scroll to position [262, 0]
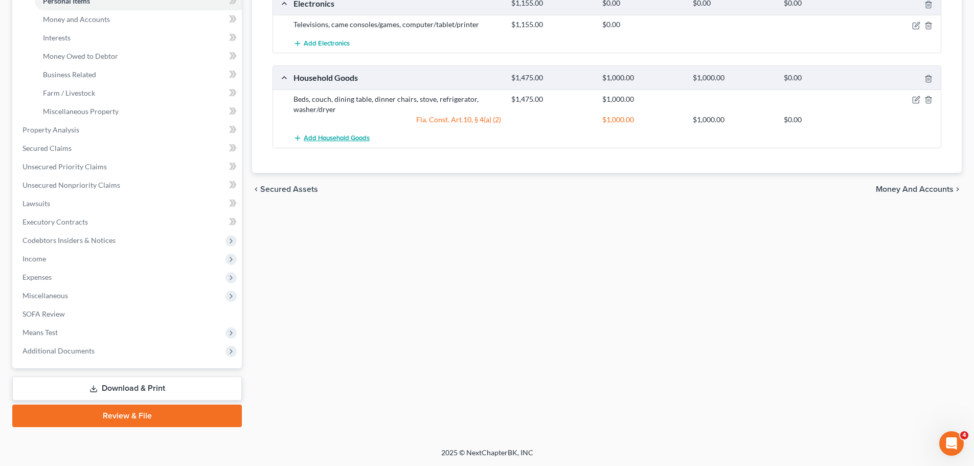
click at [364, 134] on span "Add Household Goods" at bounding box center [337, 138] width 66 height 8
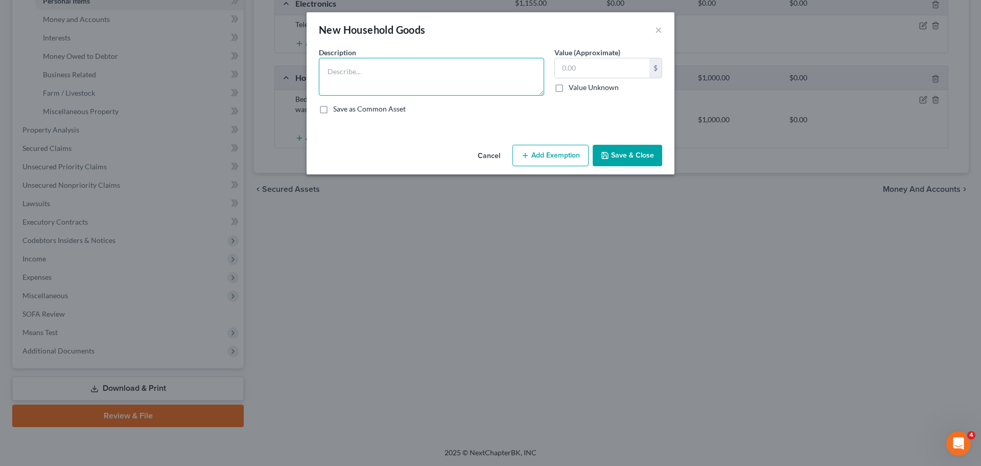
click at [401, 75] on textarea at bounding box center [431, 77] width 225 height 38
click at [439, 68] on textarea "Air conditioner," at bounding box center [431, 77] width 225 height 38
type textarea "Air conditioner, dishwasher, microwave"
click at [615, 159] on button "Save & Close" at bounding box center [628, 155] width 70 height 21
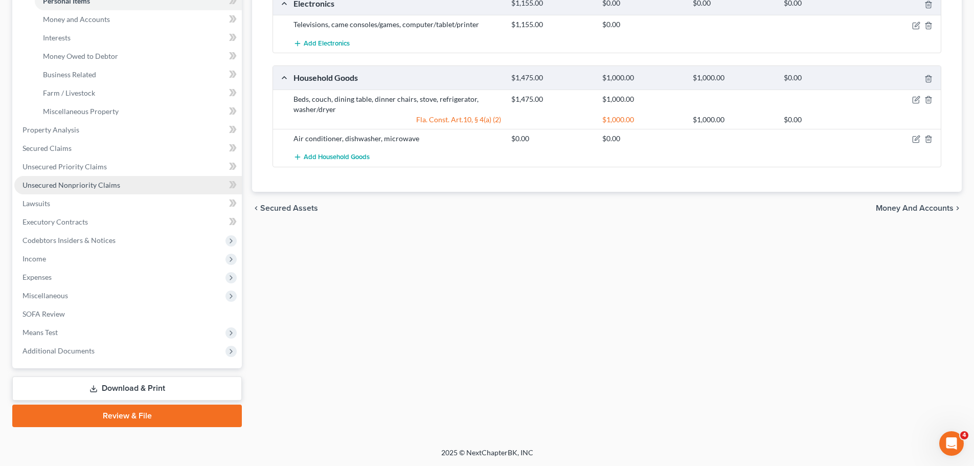
click at [69, 188] on span "Unsecured Nonpriority Claims" at bounding box center [71, 184] width 98 height 9
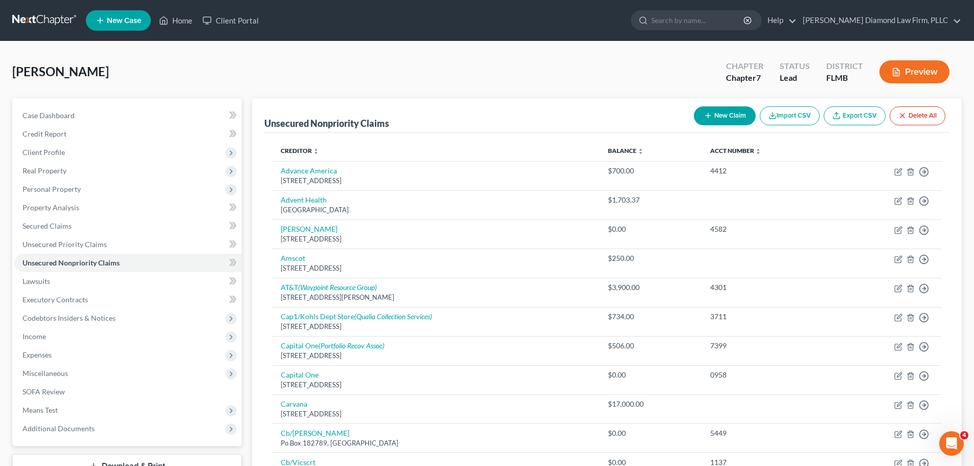
click at [699, 118] on button "New Claim" at bounding box center [725, 115] width 62 height 19
select select "0"
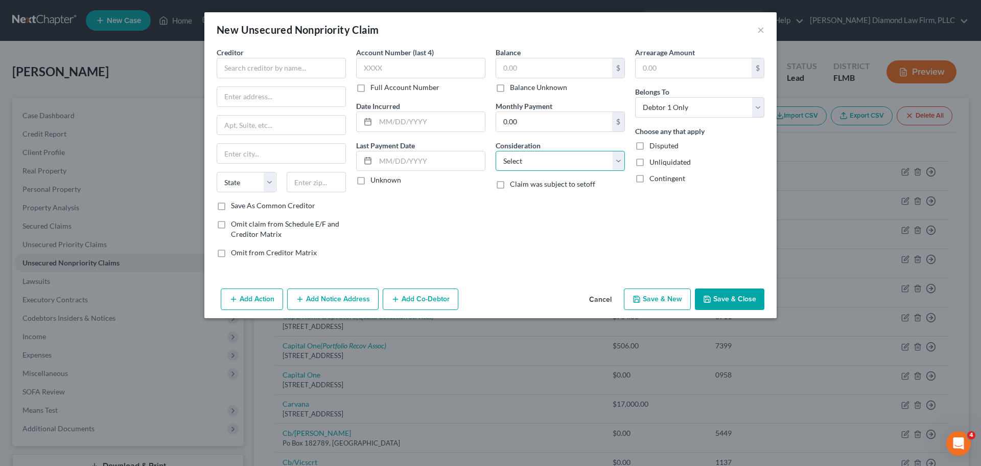
click at [571, 171] on select "Select Cable / Satellite Services Collection Agency Credit Card Debt Debt Couns…" at bounding box center [560, 161] width 129 height 20
click at [704, 194] on div "Arrearage Amount $ Belongs To * Select Debtor 1 Only Debtor 2 Only Debtor 1 And…" at bounding box center [700, 156] width 140 height 219
click at [601, 304] on button "Cancel" at bounding box center [600, 299] width 39 height 20
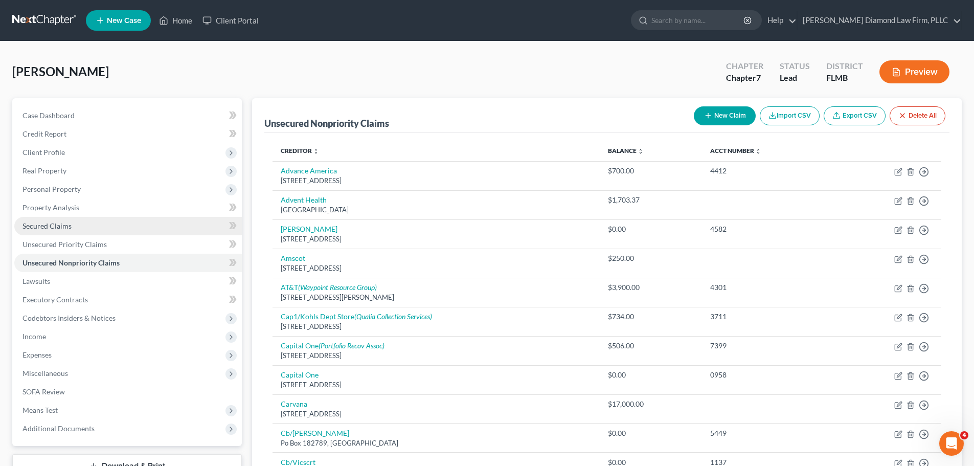
click at [40, 224] on span "Secured Claims" at bounding box center [46, 225] width 49 height 9
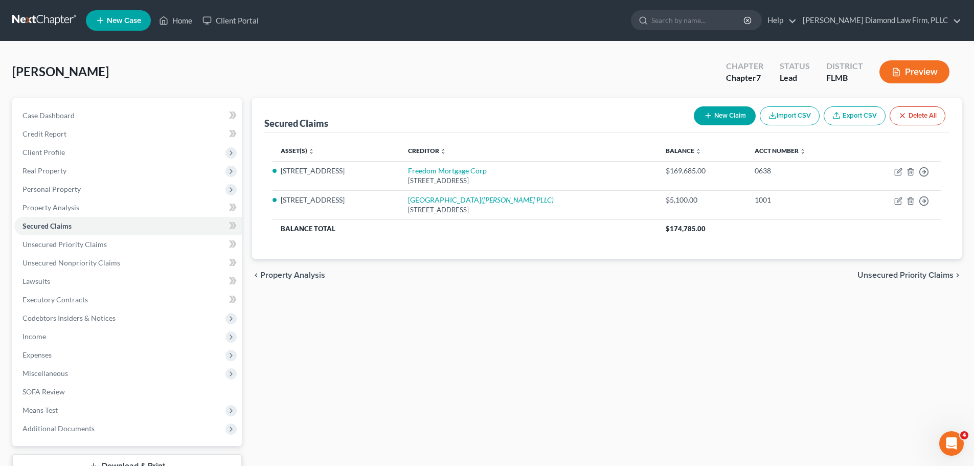
click at [727, 118] on button "New Claim" at bounding box center [725, 115] width 62 height 19
select select "0"
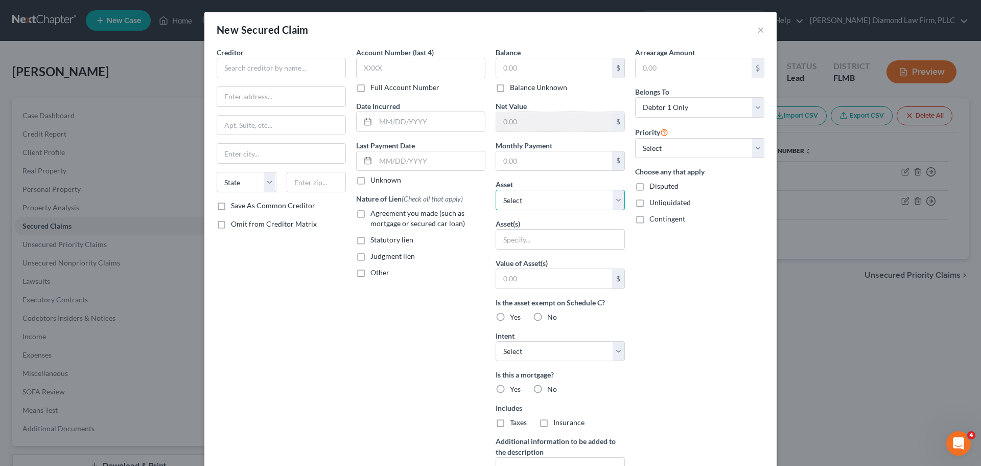
click at [594, 197] on select "Select Other Multiple Assets 110 Palermo St - $245100.0 TD Bank Checking 1965 (…" at bounding box center [560, 200] width 129 height 20
select select "19"
click at [496, 190] on select "Select Other Multiple Assets 110 Palermo St - $245100.0 TD Bank Checking 1965 (…" at bounding box center [560, 200] width 129 height 20
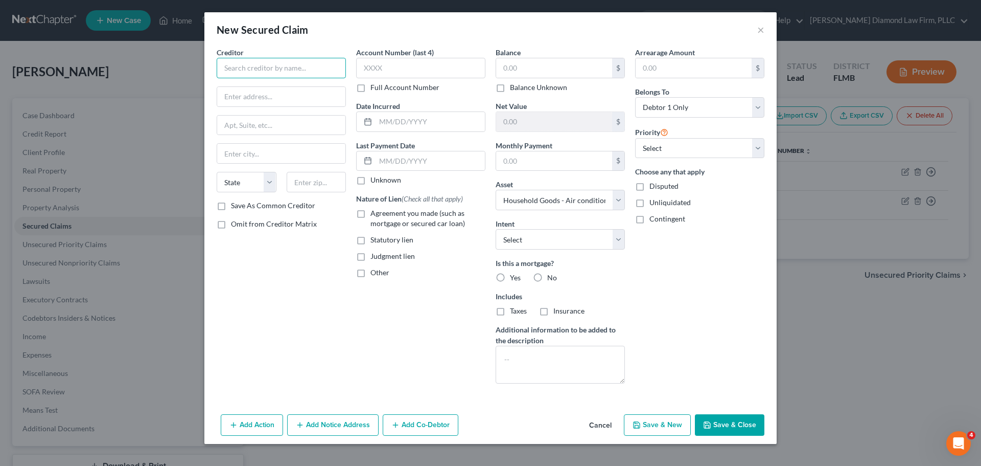
click at [246, 74] on input "text" at bounding box center [281, 68] width 129 height 20
click at [289, 72] on input "text" at bounding box center [281, 68] width 129 height 20
type input "Famous Tate"
type input "3571 S. Florida Ave"
type input "Lakeland"
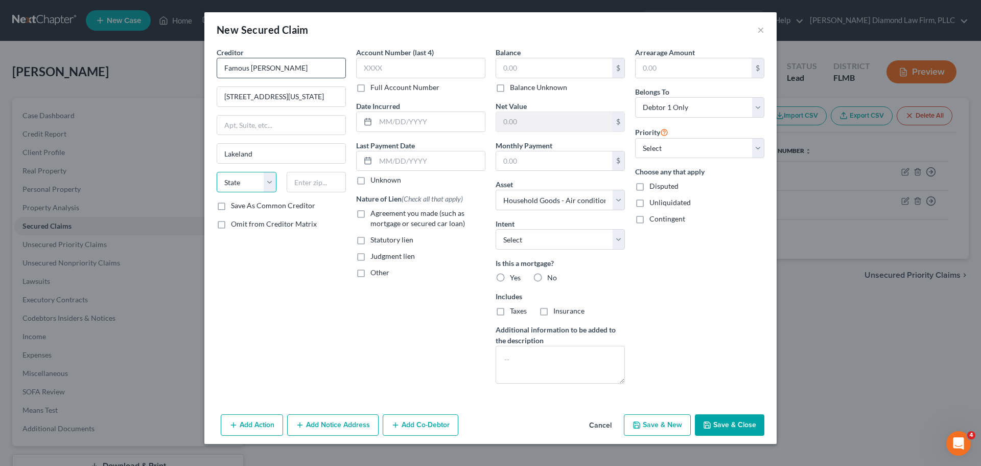
select select "9"
type input "33803"
click at [420, 62] on input "text" at bounding box center [420, 68] width 129 height 20
type input "2"
click at [446, 123] on input "text" at bounding box center [430, 121] width 109 height 19
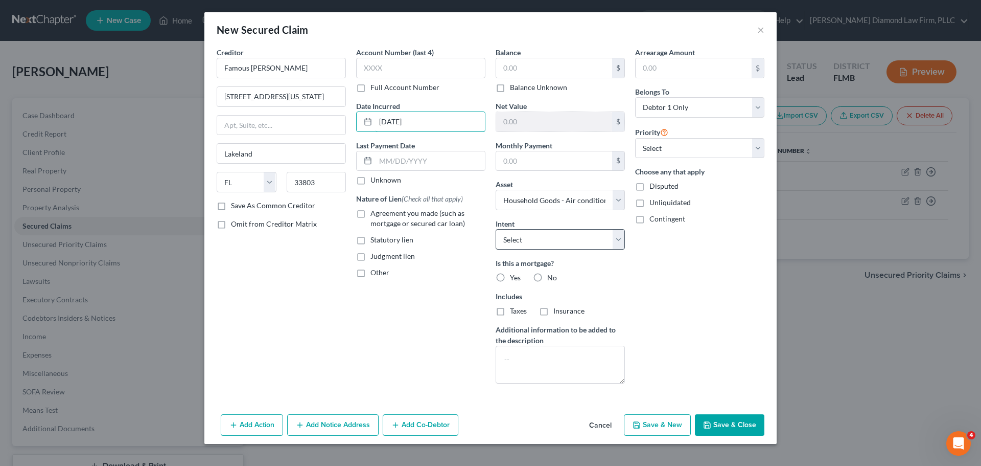
type input "02/03/2022"
click at [540, 235] on select "Select Surrender Redeem Reaffirm Avoid Other" at bounding box center [560, 239] width 129 height 20
click at [532, 66] on input "text" at bounding box center [554, 67] width 116 height 19
type input "1,893.25"
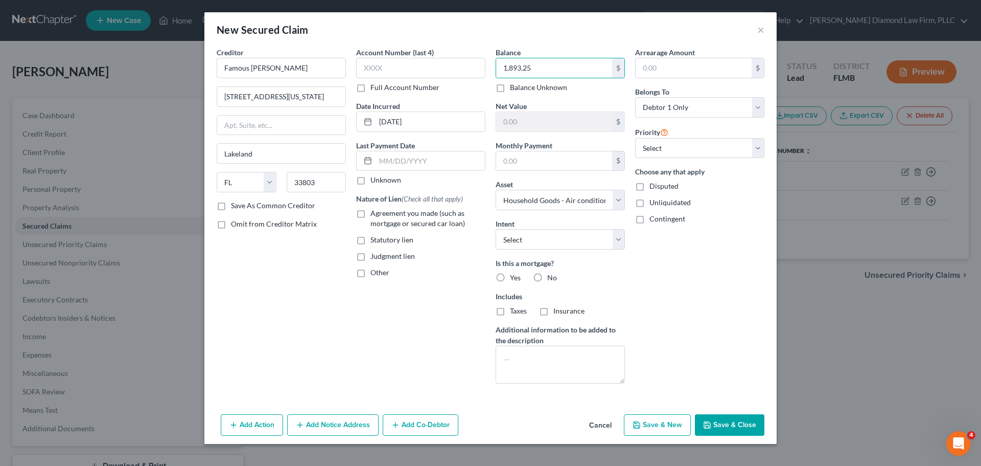
click at [750, 415] on button "Save & Close" at bounding box center [730, 424] width 70 height 21
select select
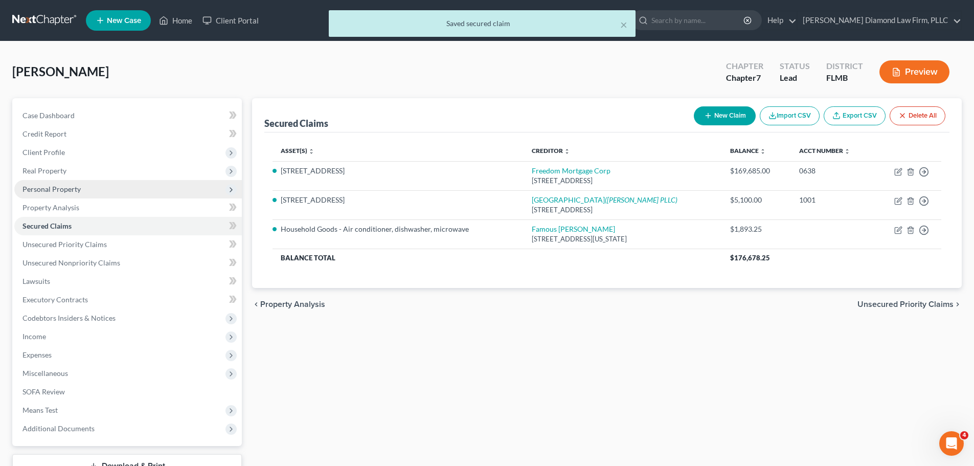
click at [87, 194] on span "Personal Property" at bounding box center [127, 189] width 227 height 18
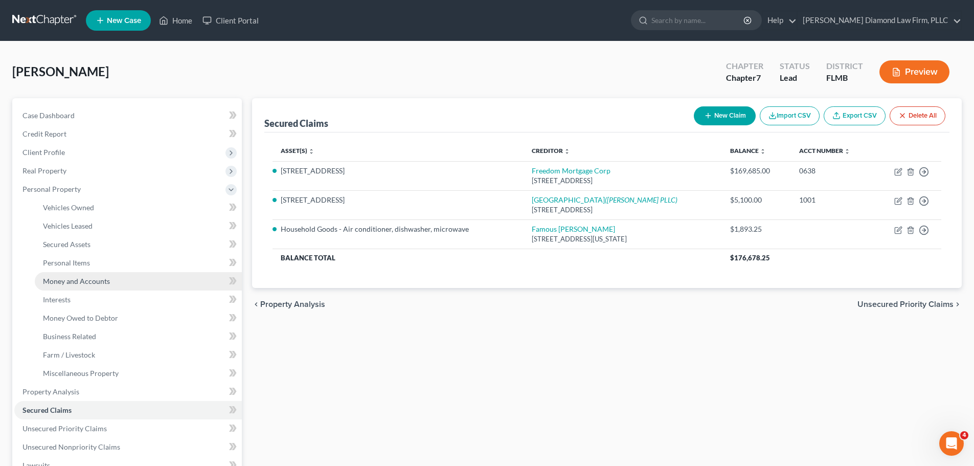
click at [107, 273] on link "Money and Accounts" at bounding box center [138, 281] width 207 height 18
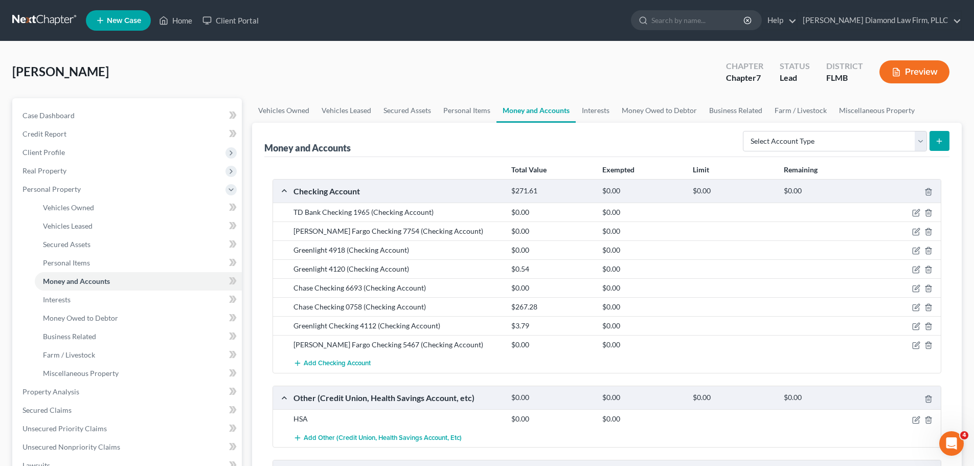
click at [638, 130] on div "Money and Accounts Select Account Type Brokerage Cash on Hand Certificates of D…" at bounding box center [606, 140] width 685 height 34
click at [928, 253] on icon "button" at bounding box center [928, 250] width 8 height 8
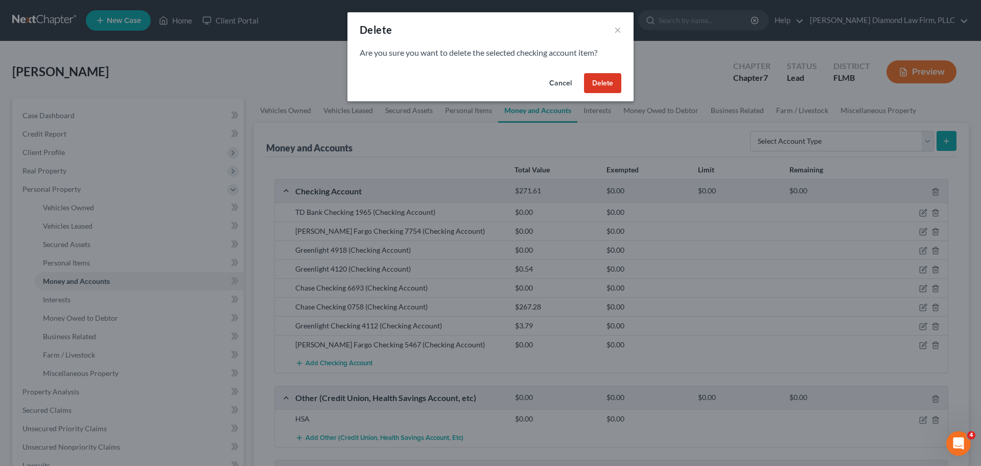
click at [600, 83] on button "Delete" at bounding box center [602, 83] width 37 height 20
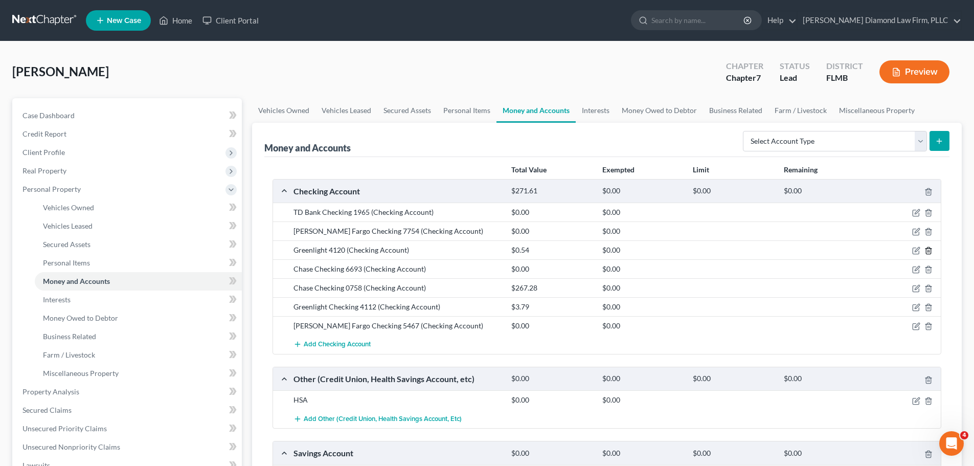
click at [930, 250] on icon "button" at bounding box center [928, 250] width 5 height 7
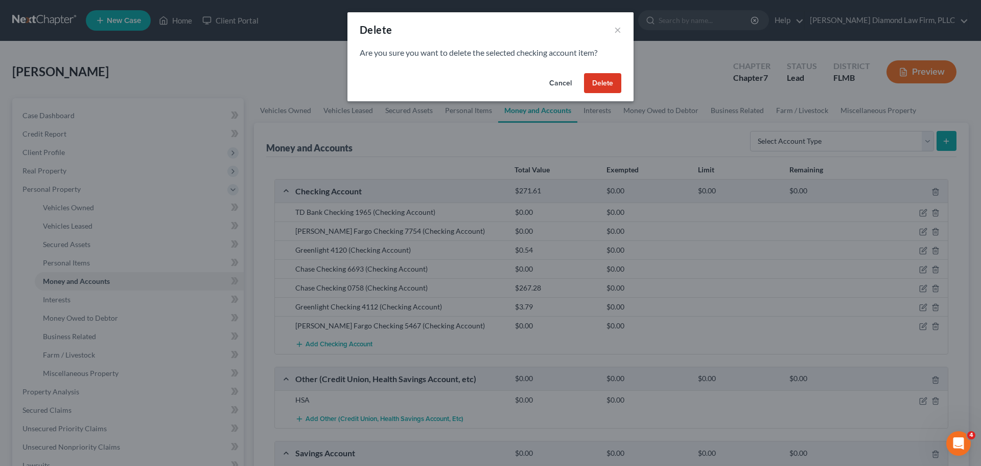
click at [600, 84] on button "Delete" at bounding box center [602, 83] width 37 height 20
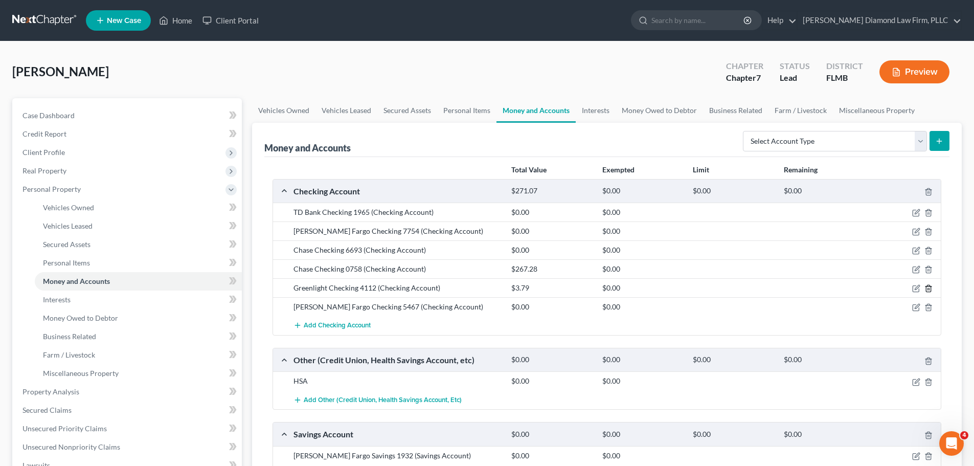
click at [929, 288] on icon "button" at bounding box center [928, 288] width 8 height 8
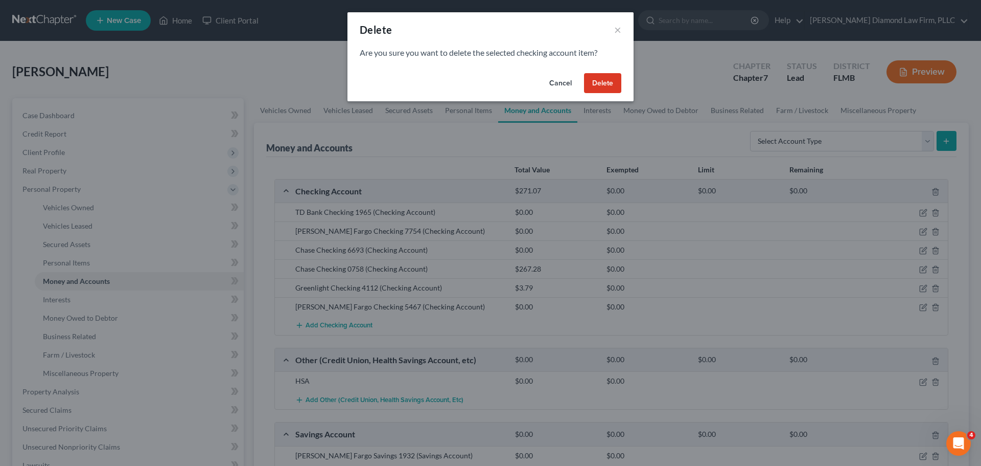
click at [597, 77] on button "Delete" at bounding box center [602, 83] width 37 height 20
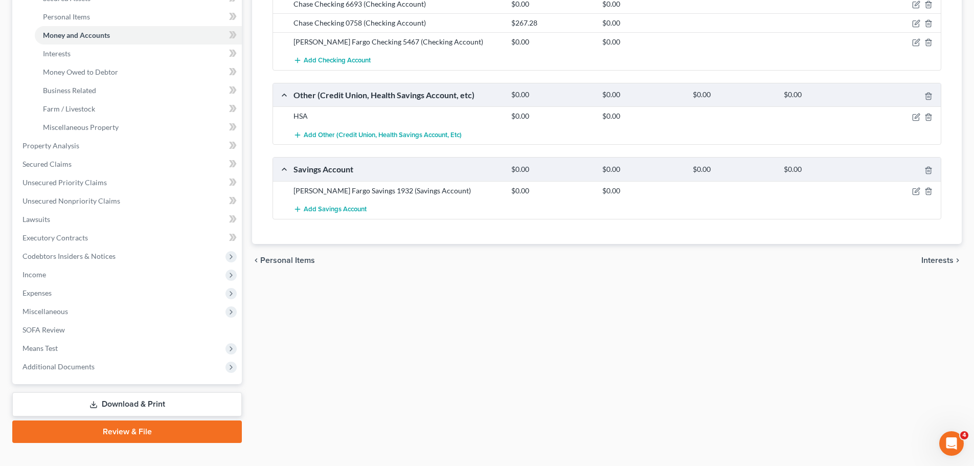
scroll to position [262, 0]
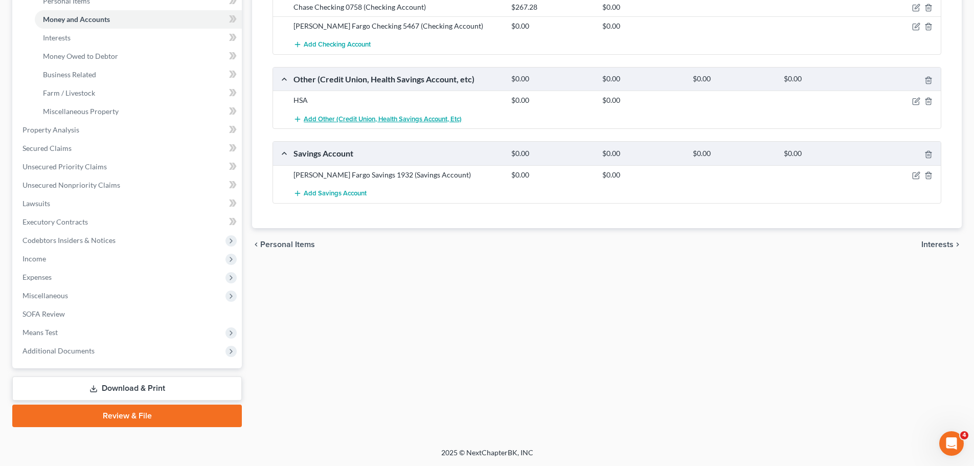
click at [354, 123] on span "Add Other (Credit Union, Health Savings Account, etc)" at bounding box center [383, 119] width 158 height 8
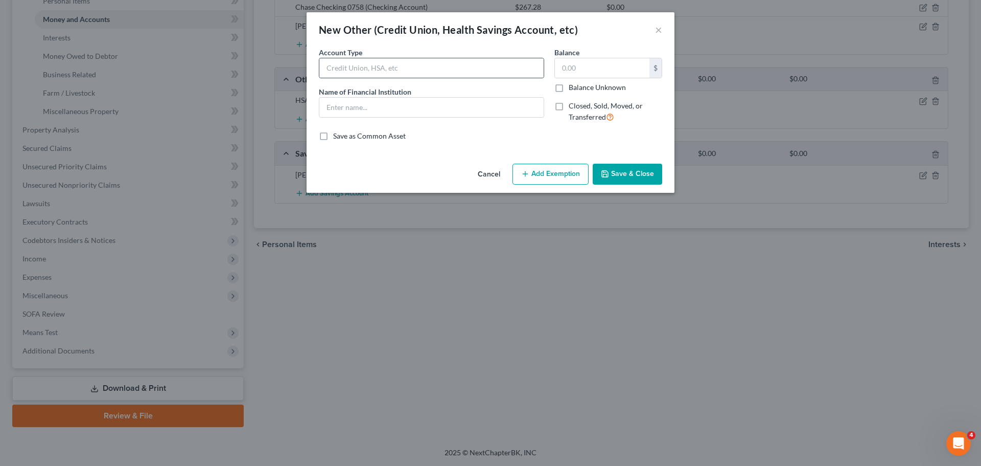
click at [405, 78] on div at bounding box center [431, 68] width 225 height 20
click at [410, 71] on input "text" at bounding box center [431, 67] width 224 height 19
type input "Greenlight"
click at [415, 107] on input "text" at bounding box center [431, 107] width 224 height 19
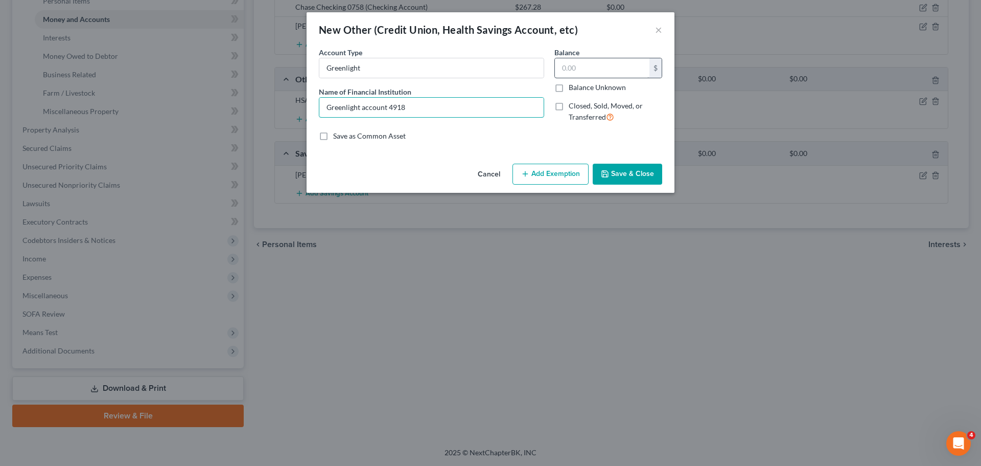
type input "Greenlight account 4918"
click at [606, 69] on input "text" at bounding box center [602, 67] width 95 height 19
type input "0"
click at [636, 164] on button "Save & Close" at bounding box center [628, 174] width 70 height 21
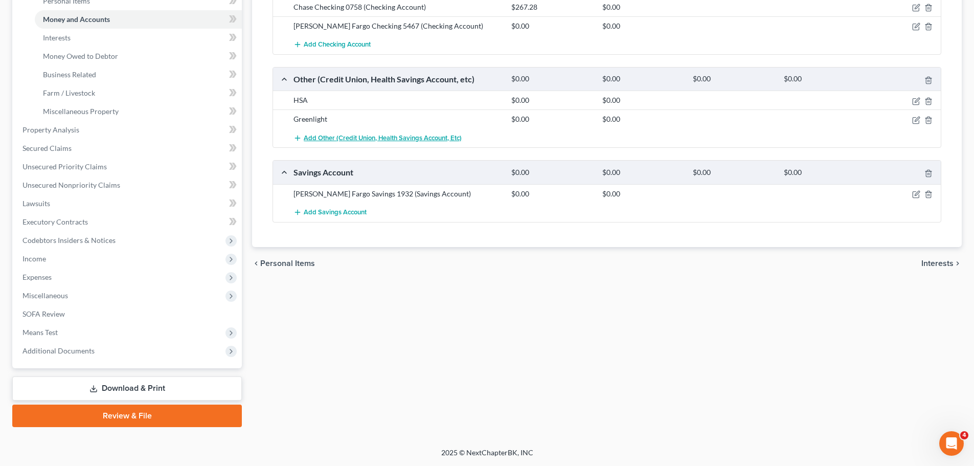
click at [339, 139] on span "Add Other (Credit Union, Health Savings Account, etc)" at bounding box center [383, 138] width 158 height 8
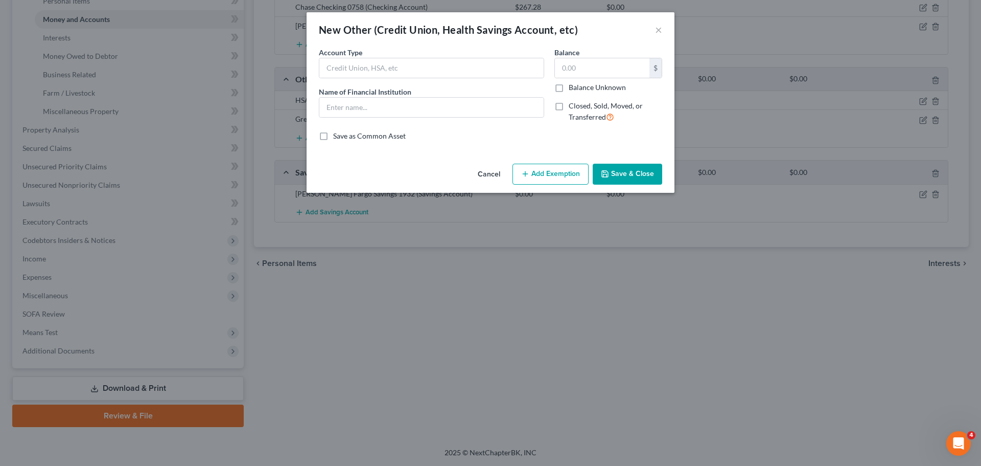
click at [361, 52] on label "Account Type" at bounding box center [340, 52] width 43 height 11
click at [368, 72] on input "text" at bounding box center [431, 67] width 224 height 19
click at [368, 73] on input "Greenlight Minor account" at bounding box center [431, 67] width 224 height 19
type input "Greenlight minor account"
click at [415, 105] on input "text" at bounding box center [431, 107] width 224 height 19
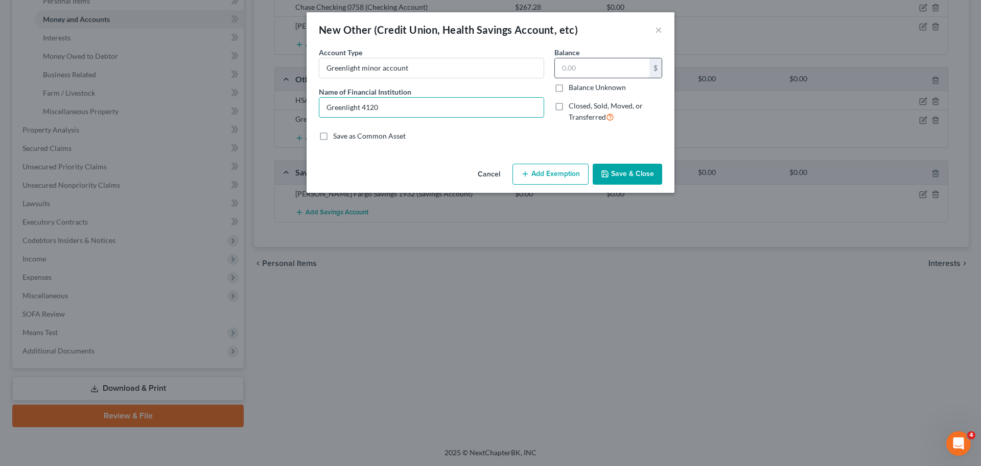
type input "Greenlight 4120"
click at [611, 71] on input "text" at bounding box center [602, 67] width 95 height 19
type input "0.54"
click at [359, 105] on input "Greenlight 4120" at bounding box center [431, 107] width 224 height 19
type input "Greenlight account 4120"
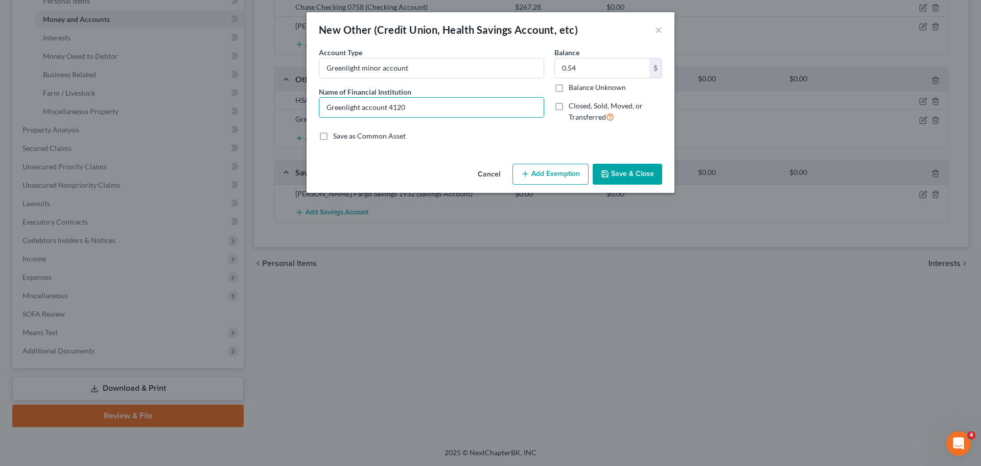
click at [652, 174] on button "Save & Close" at bounding box center [628, 174] width 70 height 21
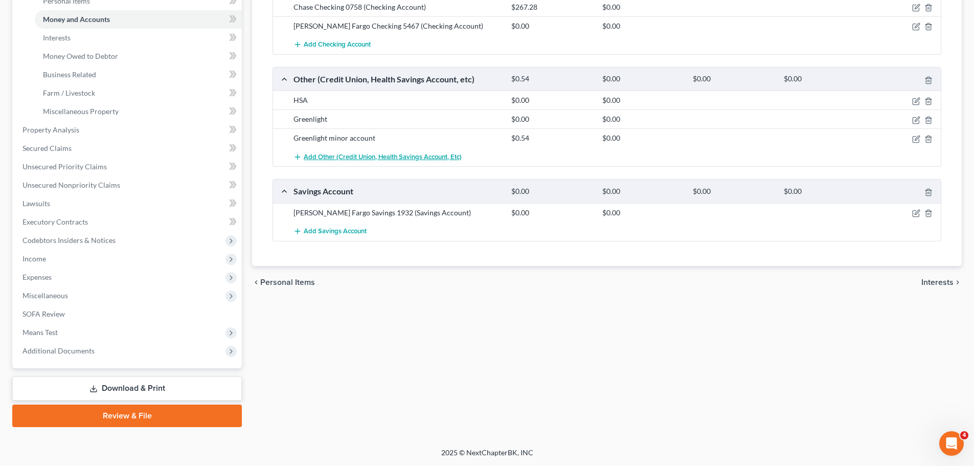
click at [356, 158] on span "Add Other (Credit Union, Health Savings Account, etc)" at bounding box center [383, 157] width 158 height 8
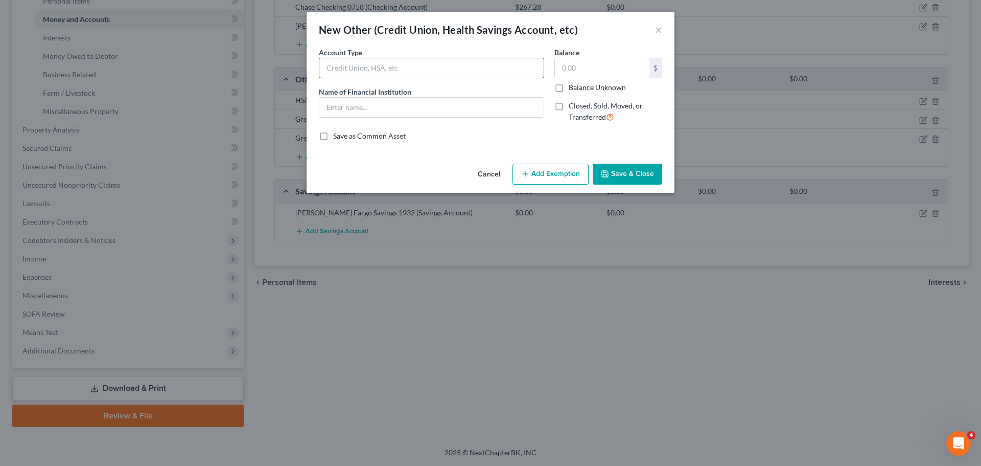
click at [374, 66] on input "text" at bounding box center [431, 67] width 224 height 19
type input "Creenlight minor account"
type input "Greenlight account 4112"
click at [328, 70] on input "Creenlight minor account" at bounding box center [431, 67] width 224 height 19
type input "Greenlight minor account"
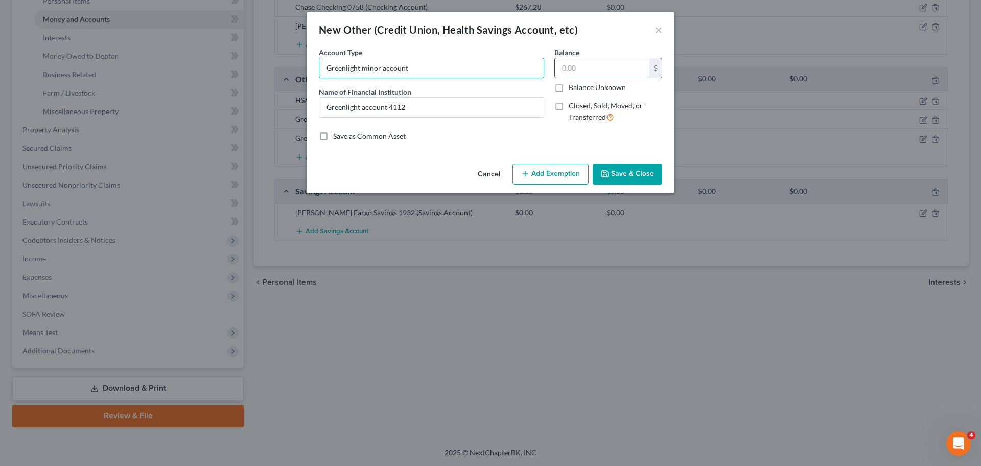
click at [588, 73] on input "text" at bounding box center [602, 67] width 95 height 19
type input "3.79"
click at [632, 170] on button "Save & Close" at bounding box center [628, 174] width 70 height 21
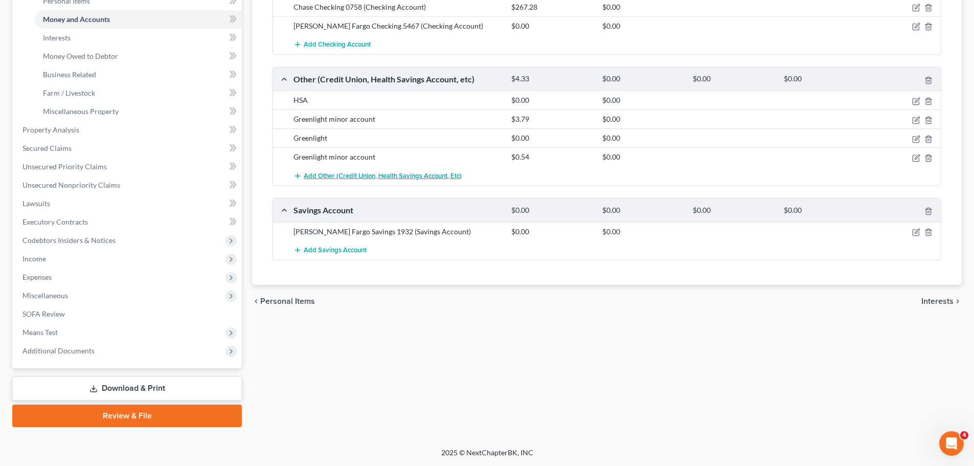
click at [376, 176] on span "Add Other (Credit Union, Health Savings Account, etc)" at bounding box center [383, 176] width 158 height 8
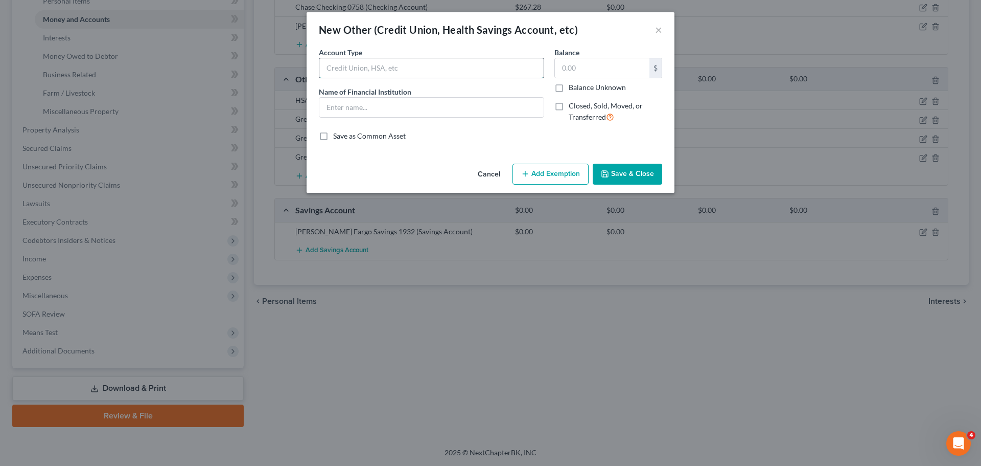
click at [390, 74] on input "text" at bounding box center [431, 67] width 224 height 19
type input "Chime Credit Builder"
type input "Chime account 9171"
click at [593, 75] on input "text" at bounding box center [602, 67] width 95 height 19
type input "0"
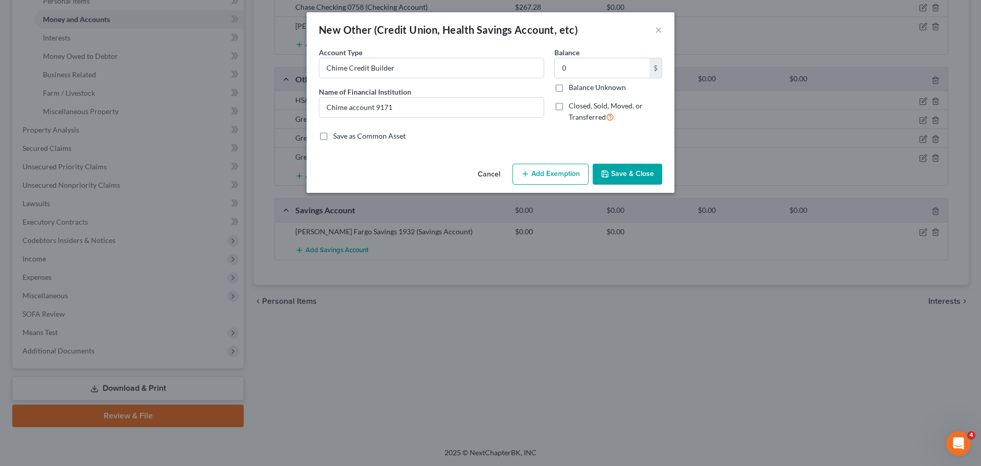
click at [637, 170] on button "Save & Close" at bounding box center [628, 174] width 70 height 21
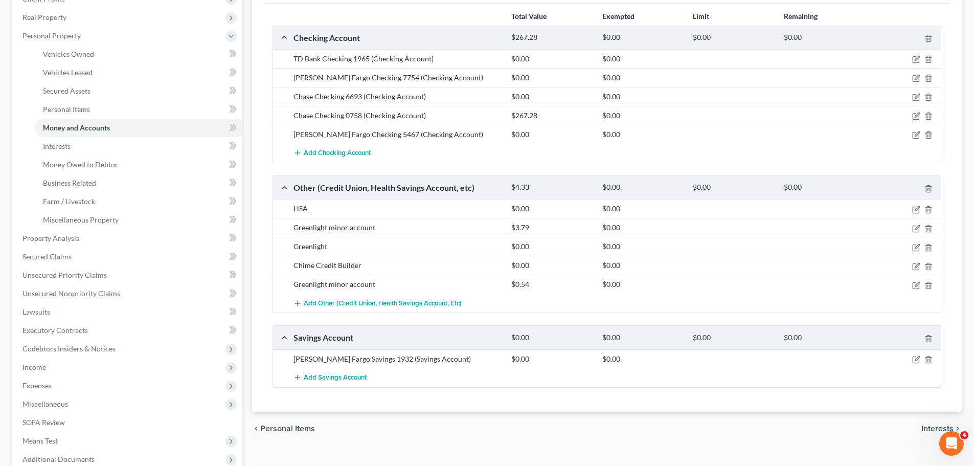
scroll to position [204, 0]
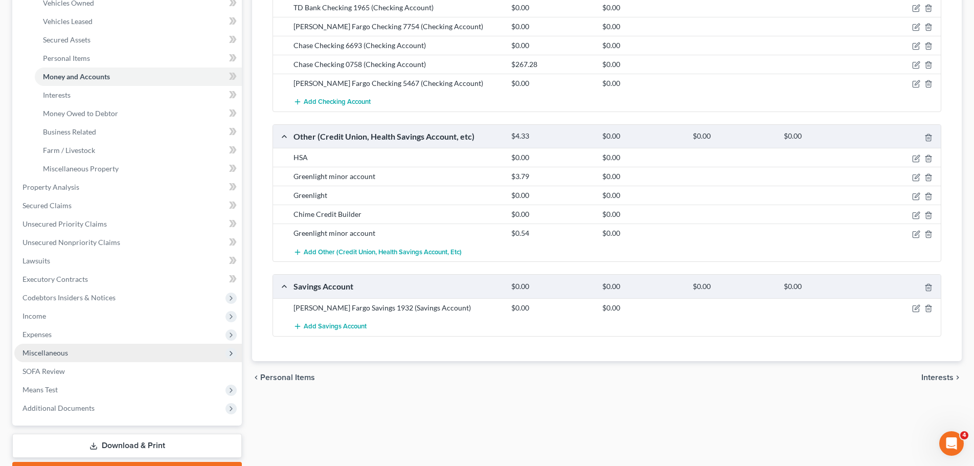
click at [72, 357] on span "Miscellaneous" at bounding box center [127, 353] width 227 height 18
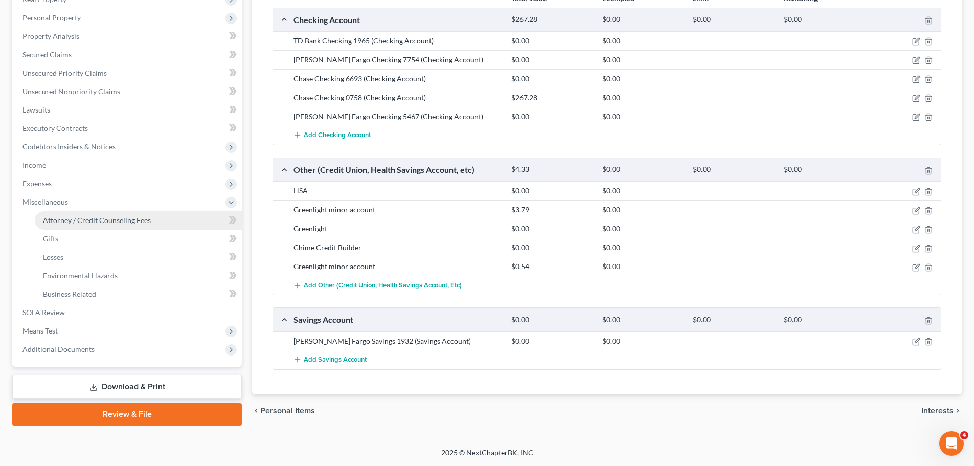
click at [76, 217] on span "Attorney / Credit Counseling Fees" at bounding box center [97, 220] width 108 height 9
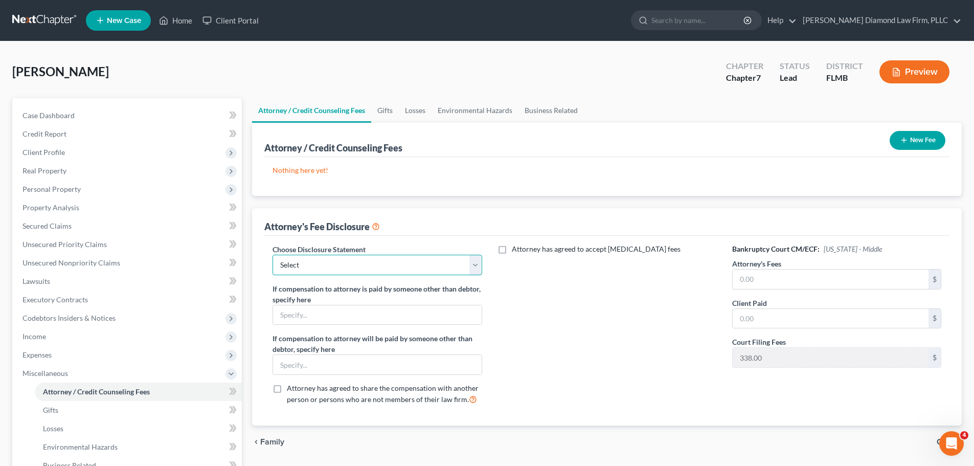
click at [421, 264] on select "Select Blundo Chapter 13 monitoring fees Attorney Fee" at bounding box center [376, 265] width 209 height 20
select select "2"
click at [272, 255] on select "Select Blundo Chapter 13 monitoring fees Attorney Fee" at bounding box center [376, 265] width 209 height 20
drag, startPoint x: 792, startPoint y: 284, endPoint x: 792, endPoint y: 279, distance: 5.6
click at [792, 284] on input "text" at bounding box center [831, 278] width 196 height 19
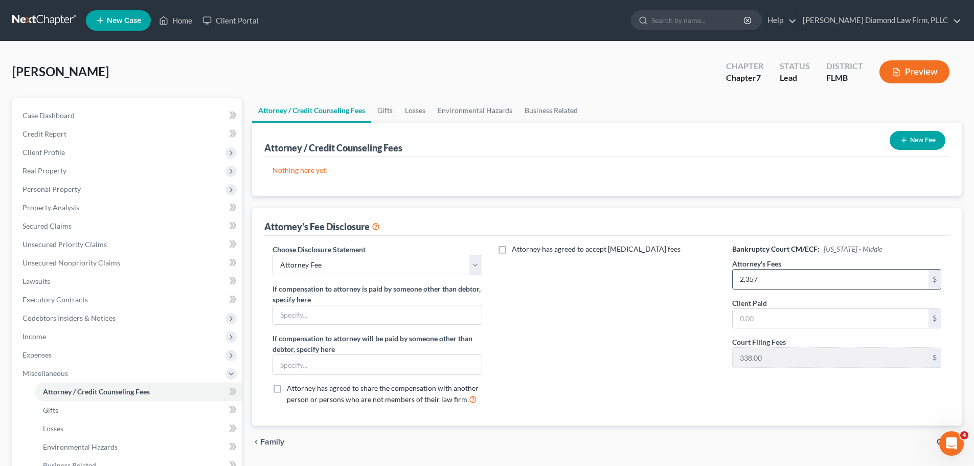
type input "2,357"
click at [928, 132] on button "New Fee" at bounding box center [917, 140] width 56 height 19
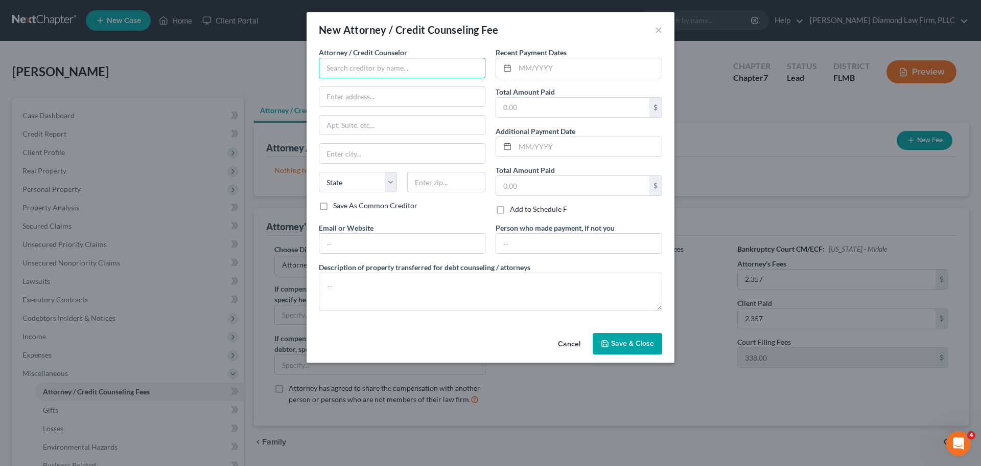
click at [395, 61] on input "text" at bounding box center [402, 68] width 167 height 20
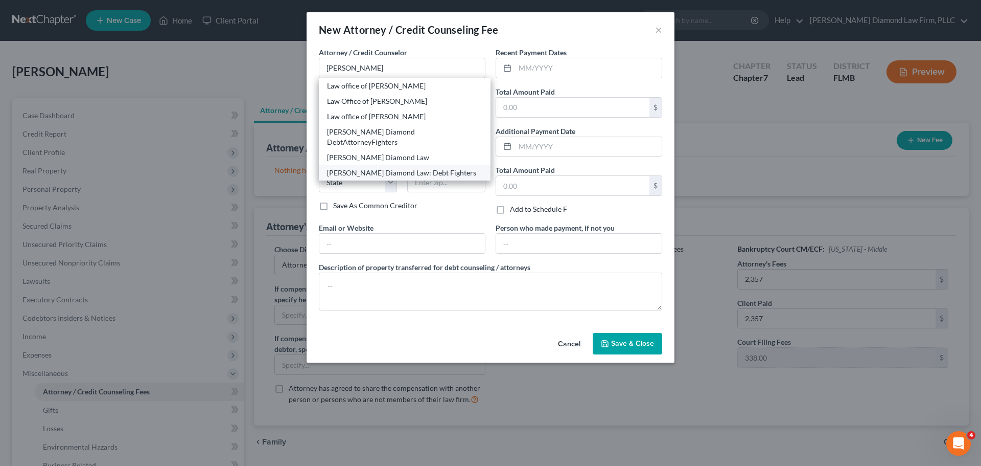
click at [405, 168] on div "Ziegler Diamond Law: Debt Fighters" at bounding box center [404, 173] width 155 height 10
type input "Ziegler Diamond Law: Debt Fighters"
type input "2430 Estancia Blvd"
type input "Unit 108"
type input "Clearwater"
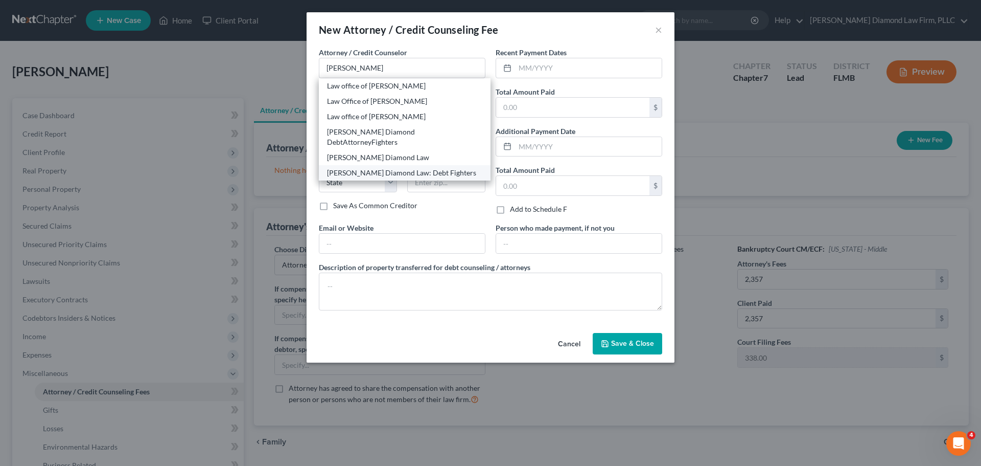
select select "9"
type input "33761"
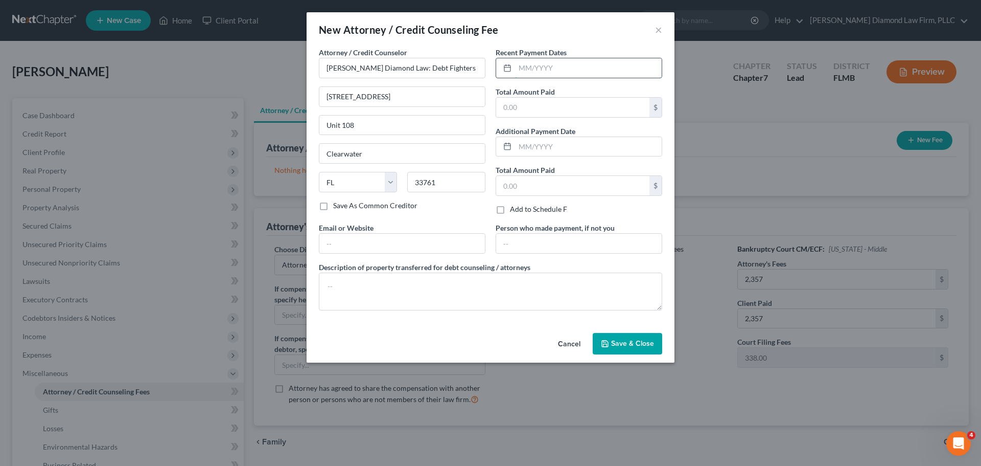
click at [517, 73] on input "text" at bounding box center [588, 67] width 147 height 19
type input "09/2025"
click at [543, 116] on input "text" at bounding box center [572, 107] width 153 height 19
type input "2,695"
click at [490, 280] on textarea at bounding box center [491, 291] width 344 height 38
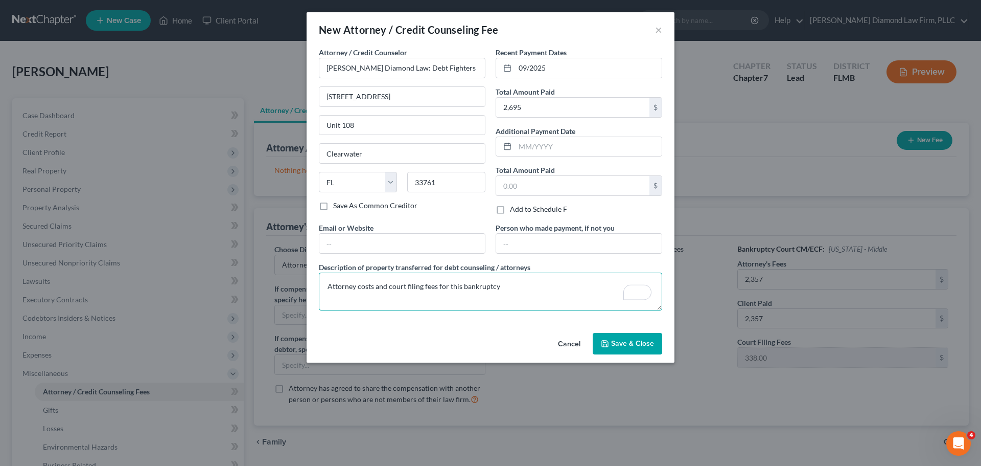
type textarea "Attorney costs and court filing fees for this bankruptcy"
click at [615, 344] on span "Save & Close" at bounding box center [632, 343] width 43 height 9
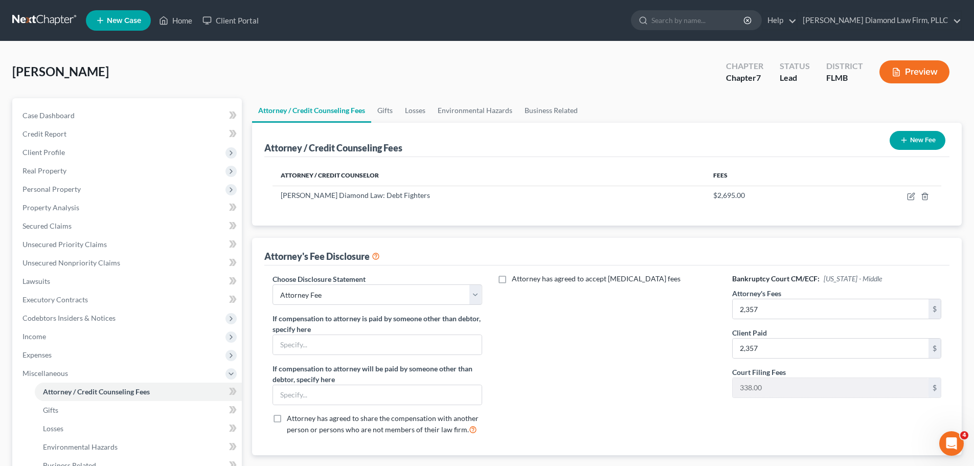
click at [913, 139] on button "New Fee" at bounding box center [917, 140] width 56 height 19
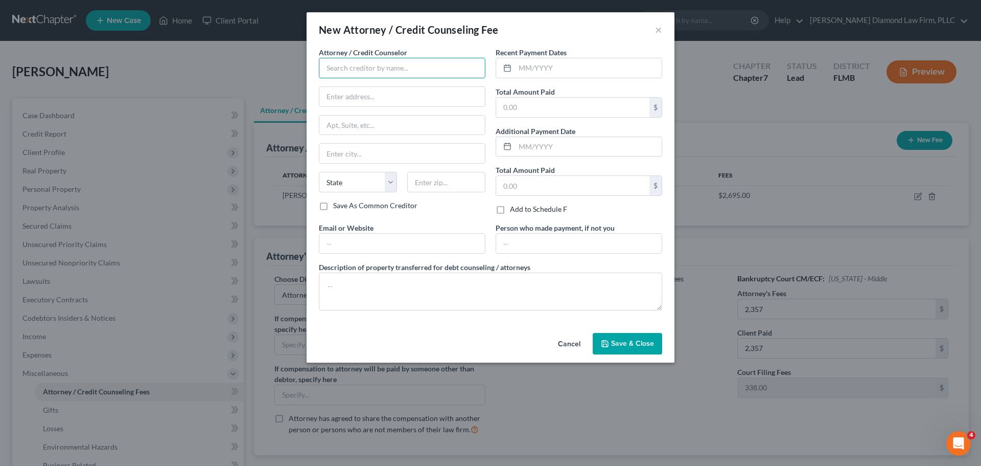
click at [416, 71] on input "text" at bounding box center [402, 68] width 167 height 20
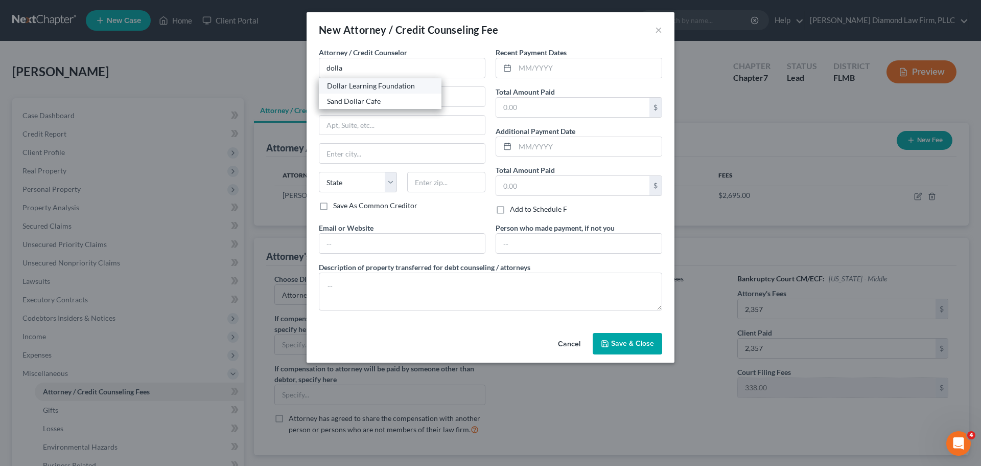
click at [398, 91] on div "Dollar Learning Foundation" at bounding box center [380, 85] width 123 height 15
type input "Dollar Learning Foundation"
type input "21550 Oxnard St, 3rd Fl"
type input "PMB #001"
type input "Woodland Hills"
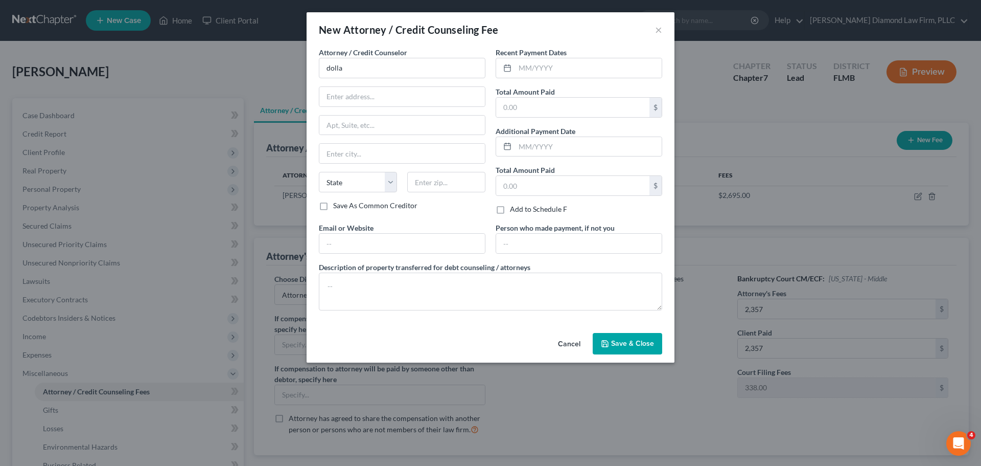
select select "4"
type input "91367"
click at [595, 65] on input "text" at bounding box center [588, 67] width 147 height 19
type input "09/2025"
click at [582, 109] on input "text" at bounding box center [572, 107] width 153 height 19
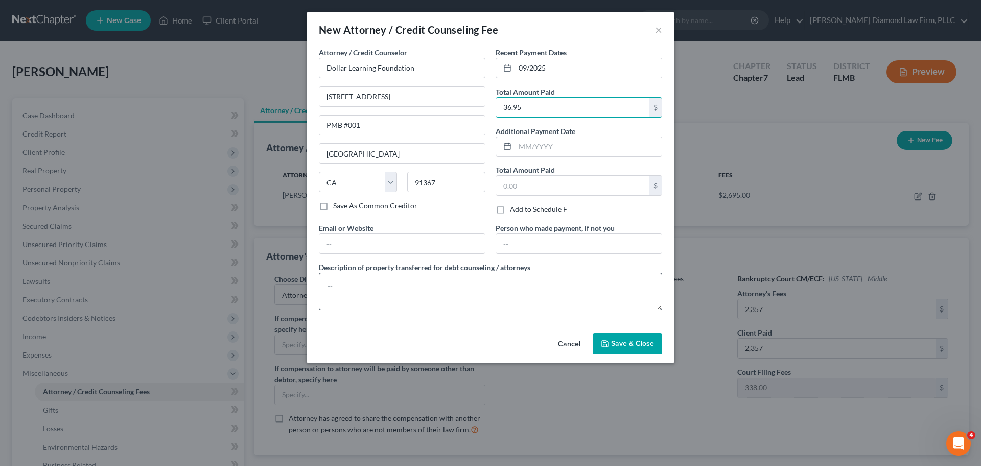
type input "36.95"
click at [386, 296] on textarea at bounding box center [491, 291] width 344 height 38
type textarea "Credit counseling course"
click at [631, 344] on span "Save & Close" at bounding box center [632, 343] width 43 height 9
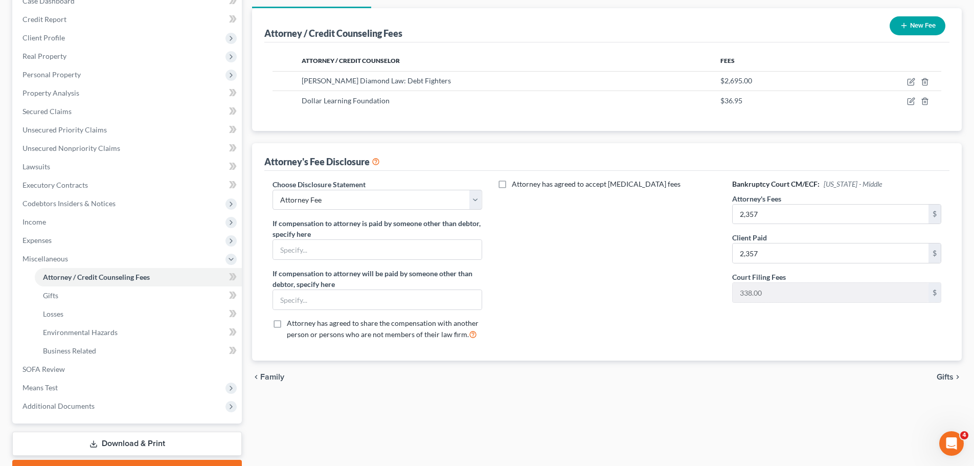
scroll to position [170, 0]
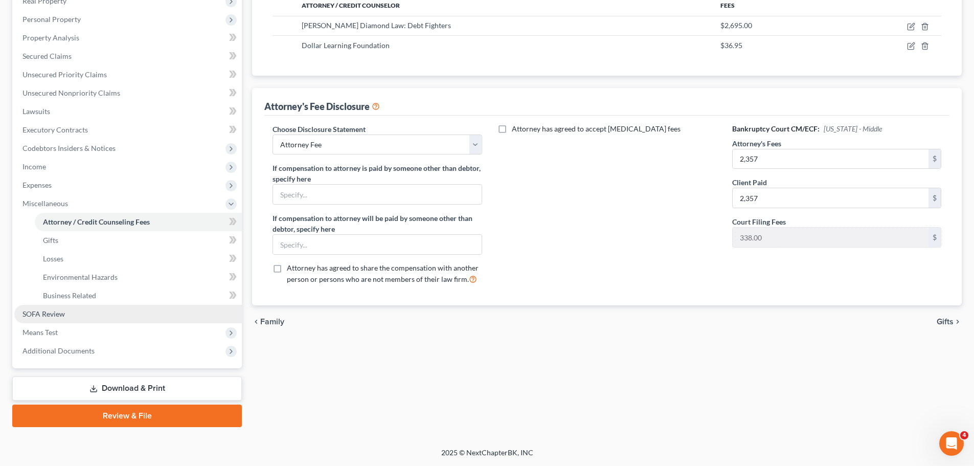
click at [67, 311] on link "SOFA Review" at bounding box center [127, 314] width 227 height 18
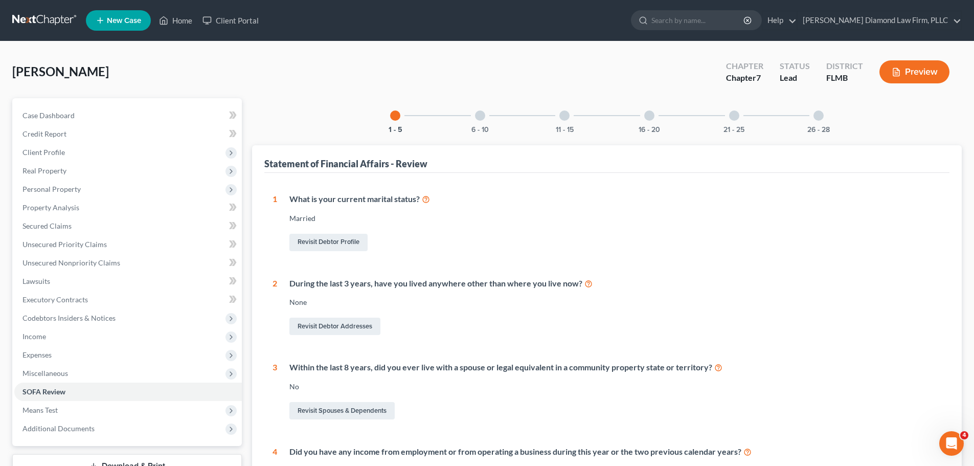
click at [479, 116] on div at bounding box center [480, 115] width 10 height 10
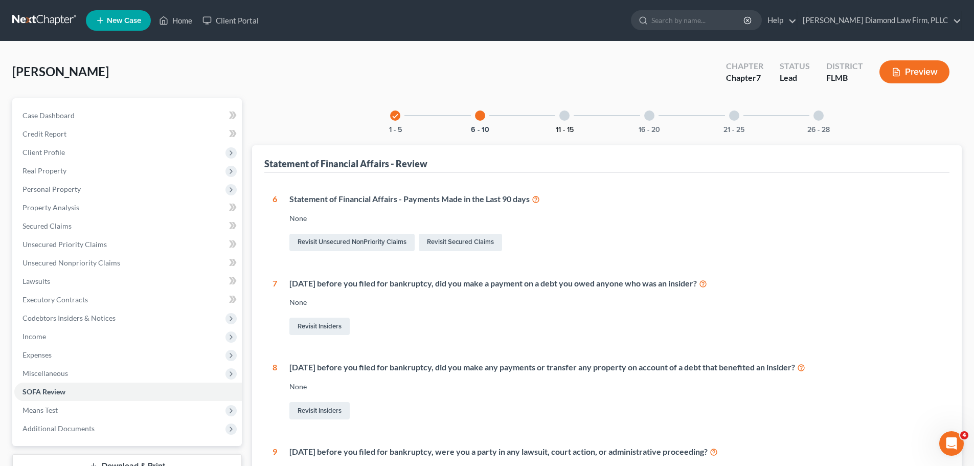
click at [559, 126] on button "11 - 15" at bounding box center [565, 129] width 18 height 7
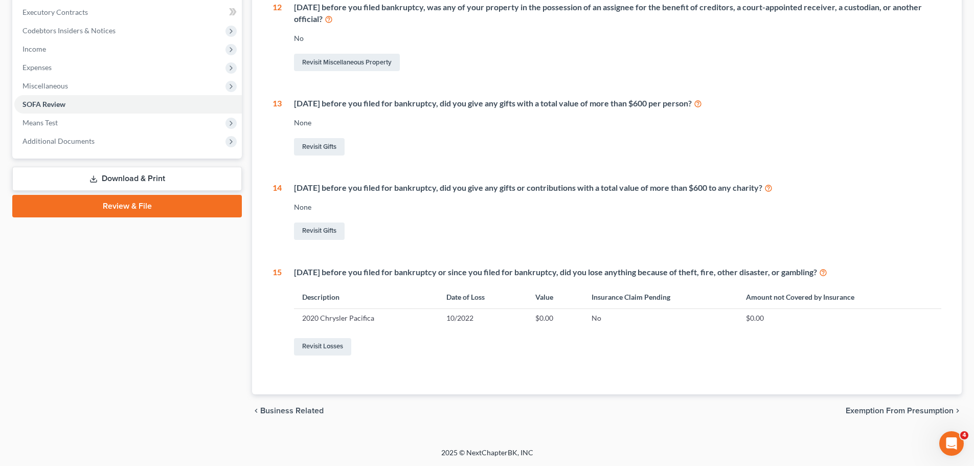
scroll to position [32, 0]
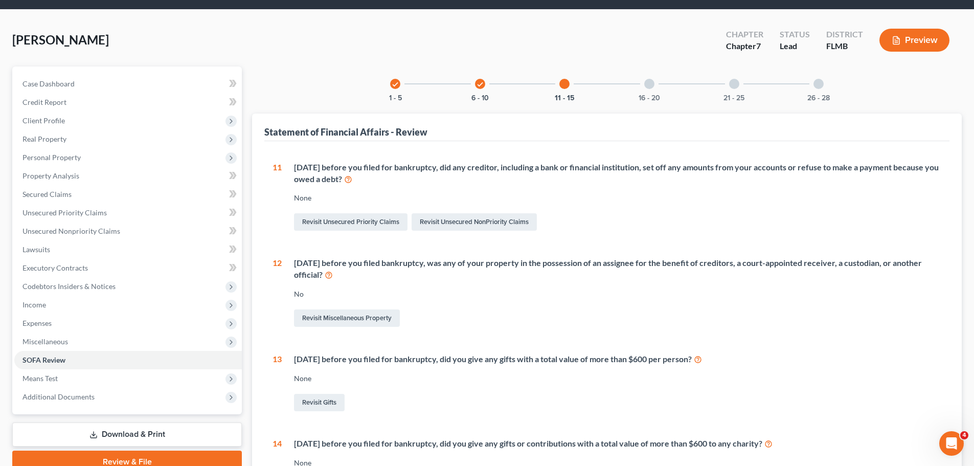
click at [644, 90] on div "16 - 20" at bounding box center [649, 83] width 35 height 35
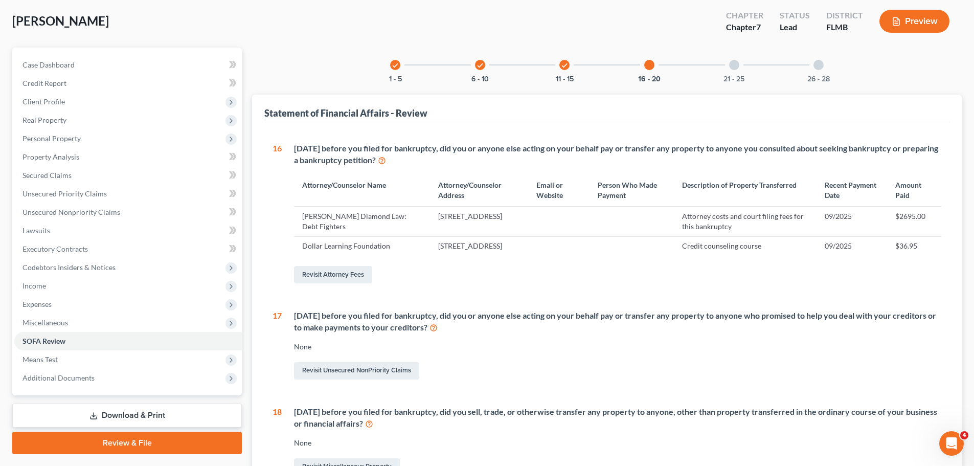
scroll to position [0, 0]
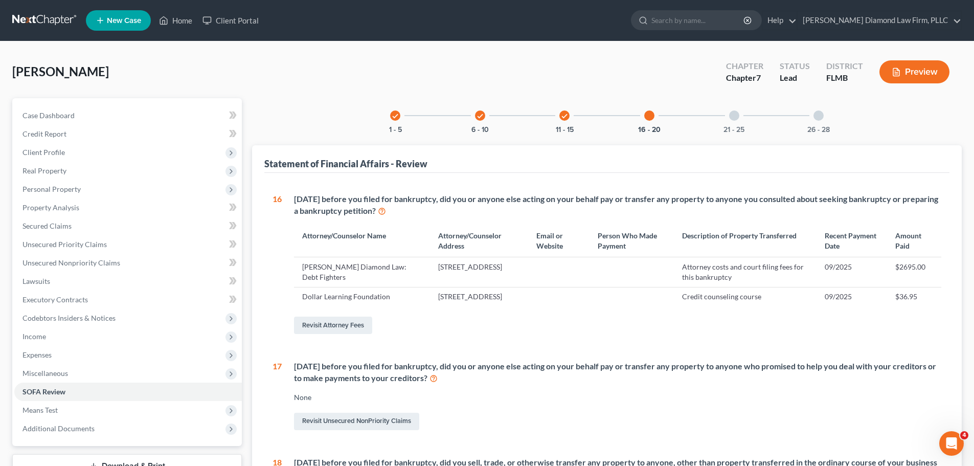
click at [730, 117] on div at bounding box center [734, 115] width 10 height 10
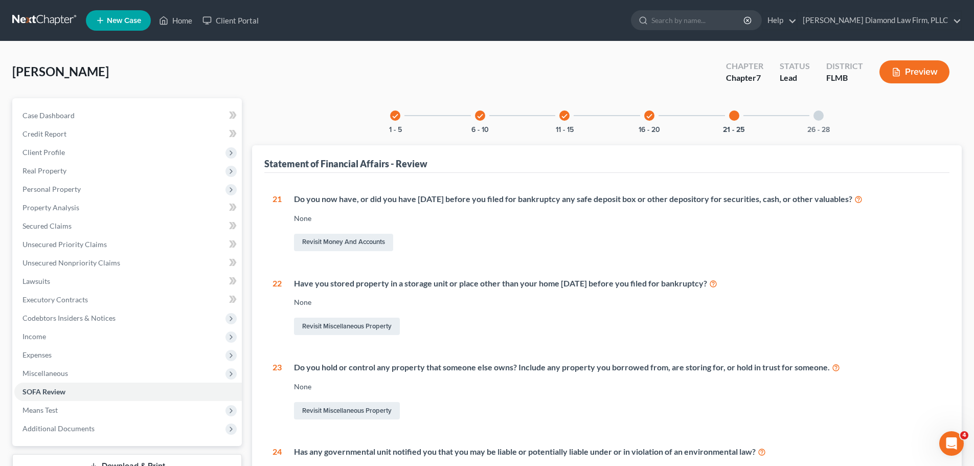
click at [812, 110] on div "26 - 28" at bounding box center [818, 115] width 35 height 35
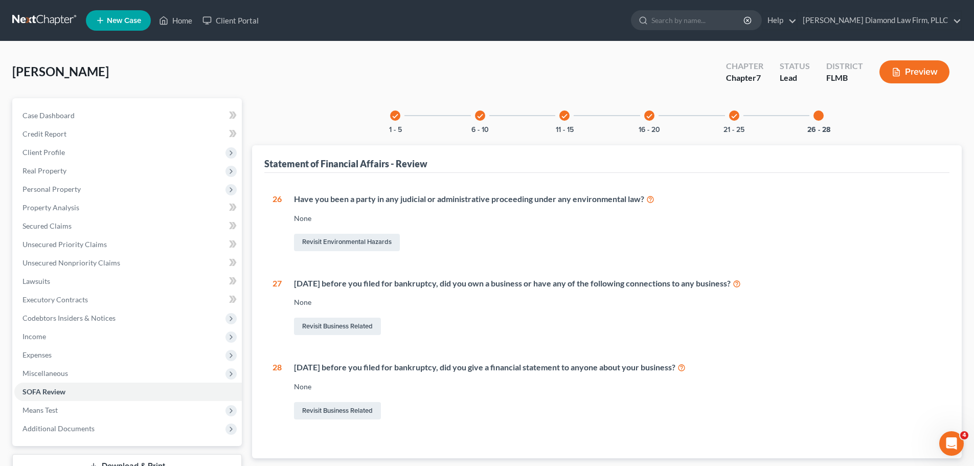
click at [916, 73] on button "Preview" at bounding box center [914, 71] width 70 height 23
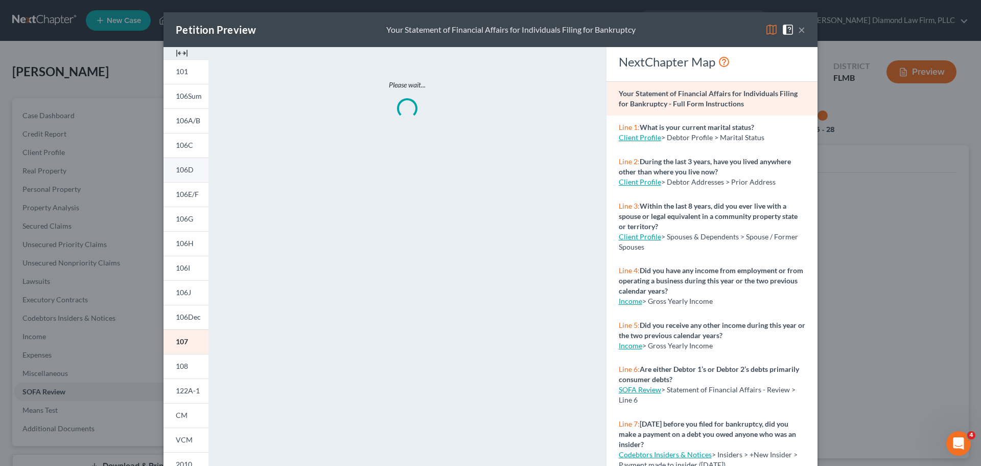
click at [186, 172] on span "106D" at bounding box center [185, 169] width 18 height 9
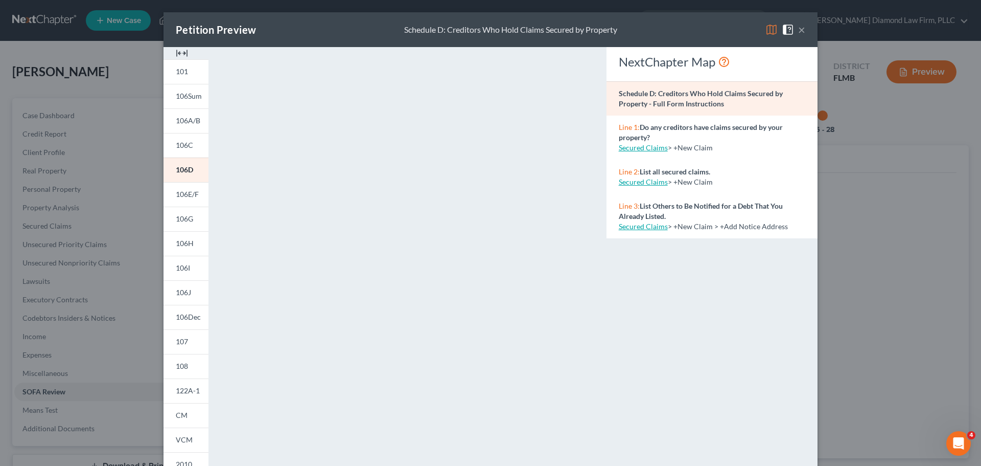
drag, startPoint x: 796, startPoint y: 31, endPoint x: 652, endPoint y: 120, distance: 169.1
click at [798, 31] on button "×" at bounding box center [801, 30] width 7 height 12
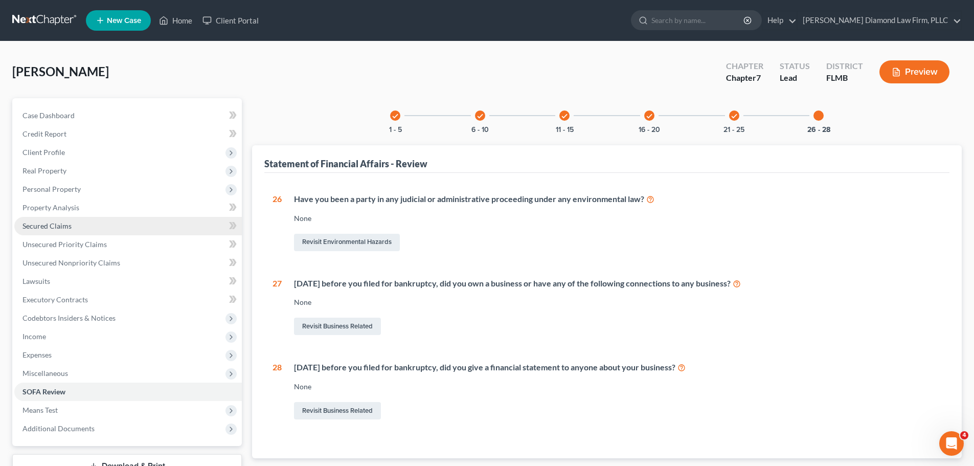
click at [60, 226] on span "Secured Claims" at bounding box center [46, 225] width 49 height 9
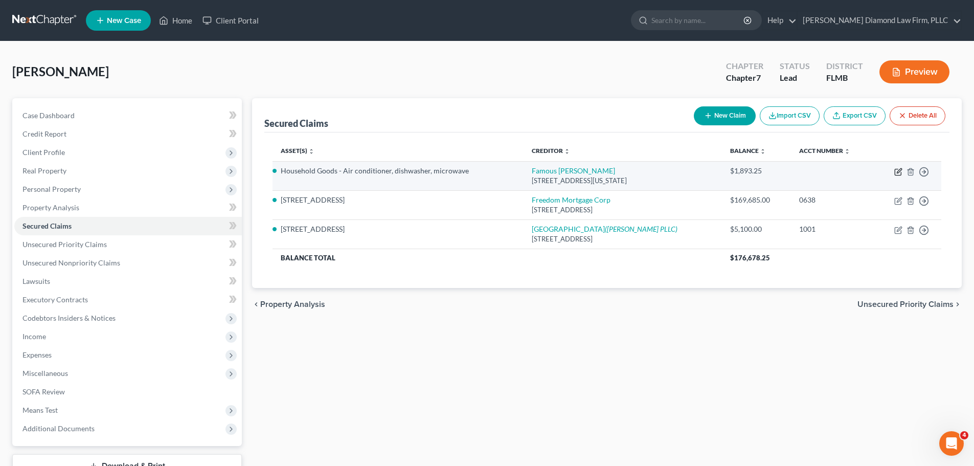
click at [898, 171] on icon "button" at bounding box center [898, 172] width 8 height 8
select select "9"
select select "0"
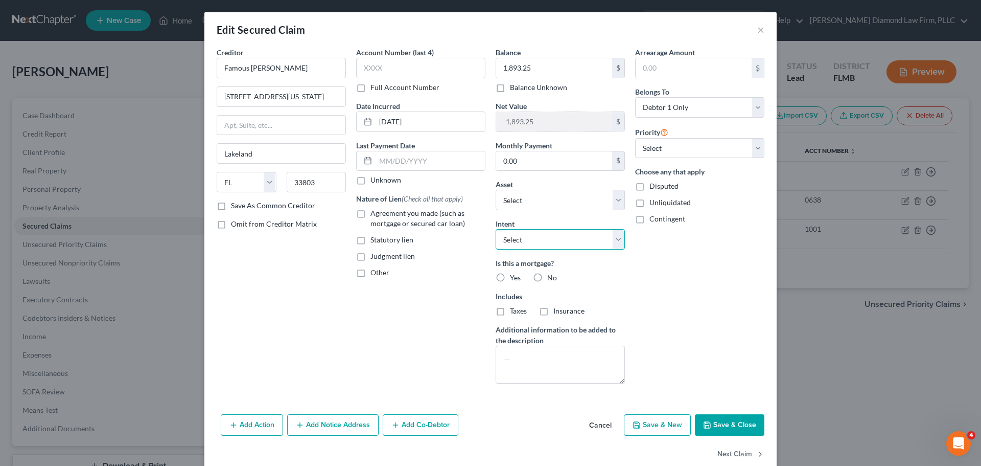
click at [581, 235] on select "Select Surrender Redeem Reaffirm Avoid Other" at bounding box center [560, 239] width 129 height 20
select select "2"
click at [496, 229] on select "Select Surrender Redeem Reaffirm Avoid Other" at bounding box center [560, 239] width 129 height 20
click at [723, 423] on button "Save & Close" at bounding box center [730, 424] width 70 height 21
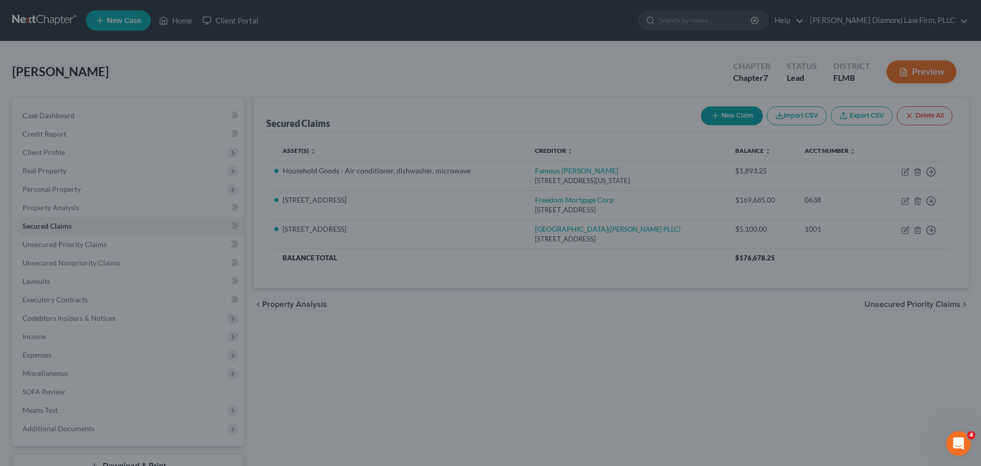
select select "17"
type input "0"
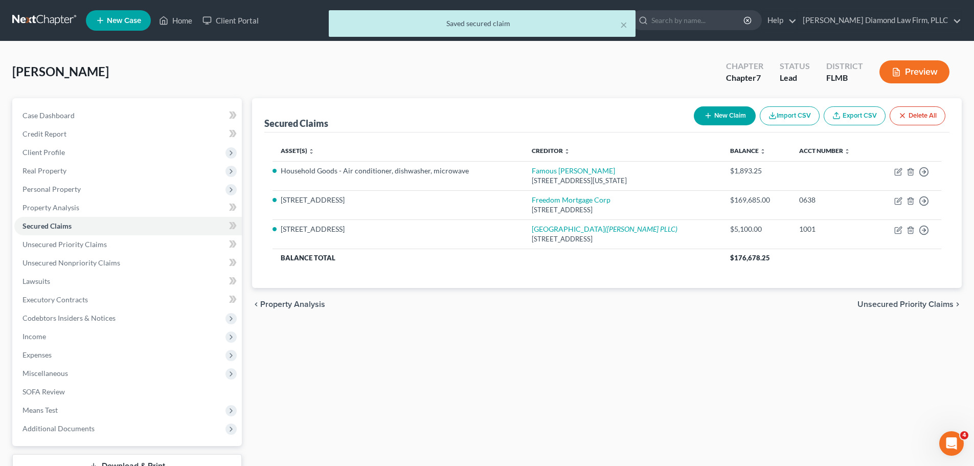
click at [38, 15] on div "× Saved secured claim" at bounding box center [482, 26] width 974 height 32
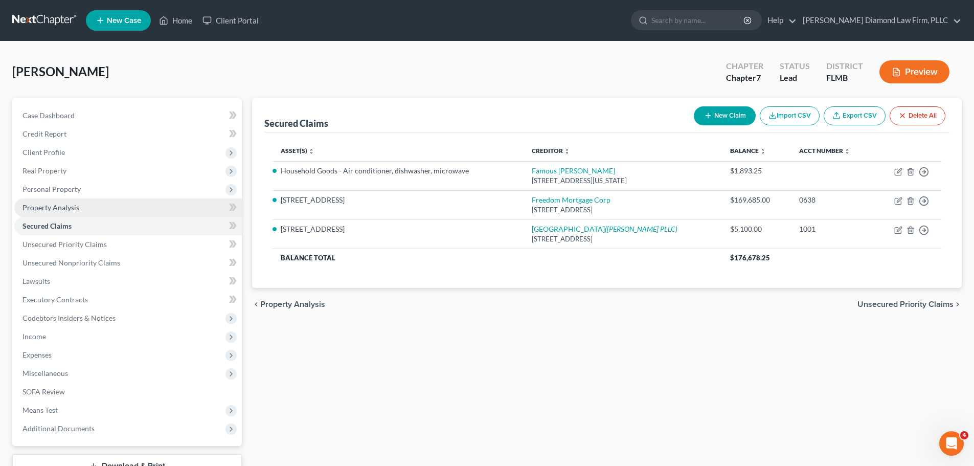
click at [40, 205] on span "Property Analysis" at bounding box center [50, 207] width 57 height 9
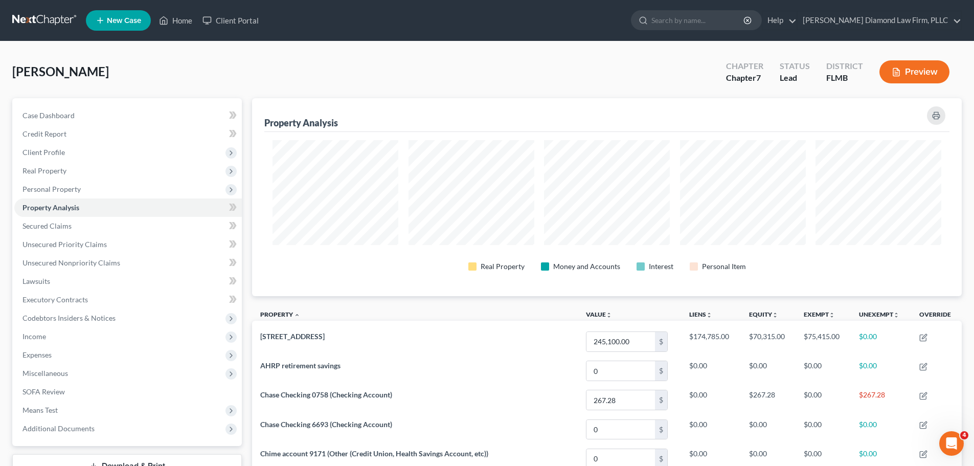
click at [27, 18] on link at bounding box center [44, 20] width 65 height 18
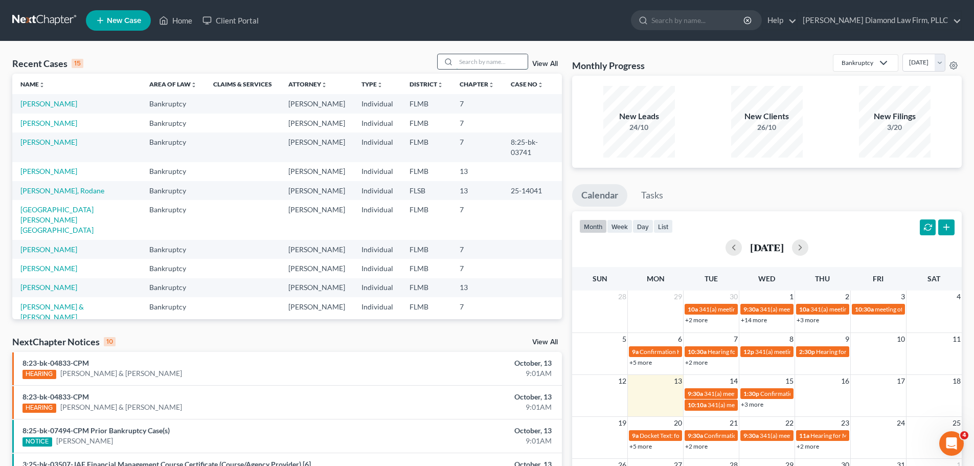
click at [494, 57] on input "search" at bounding box center [492, 61] width 72 height 15
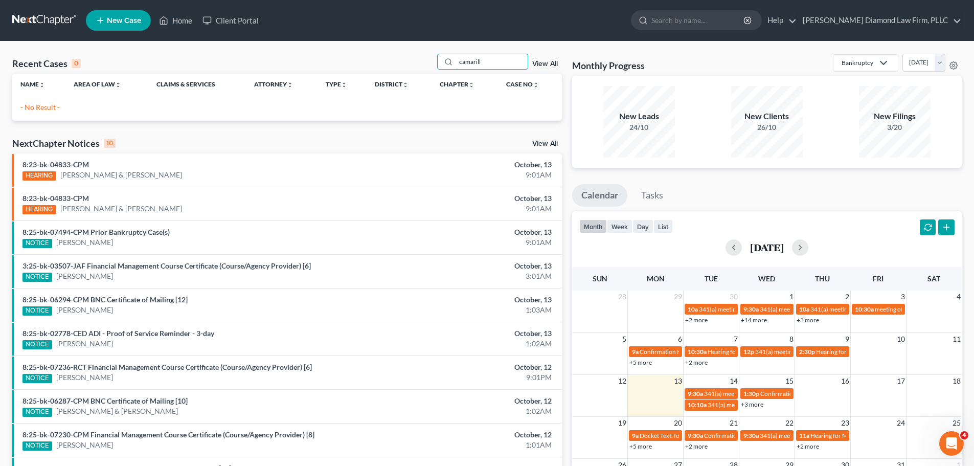
type input "camarill"
click at [110, 17] on span "New Case" at bounding box center [124, 21] width 34 height 8
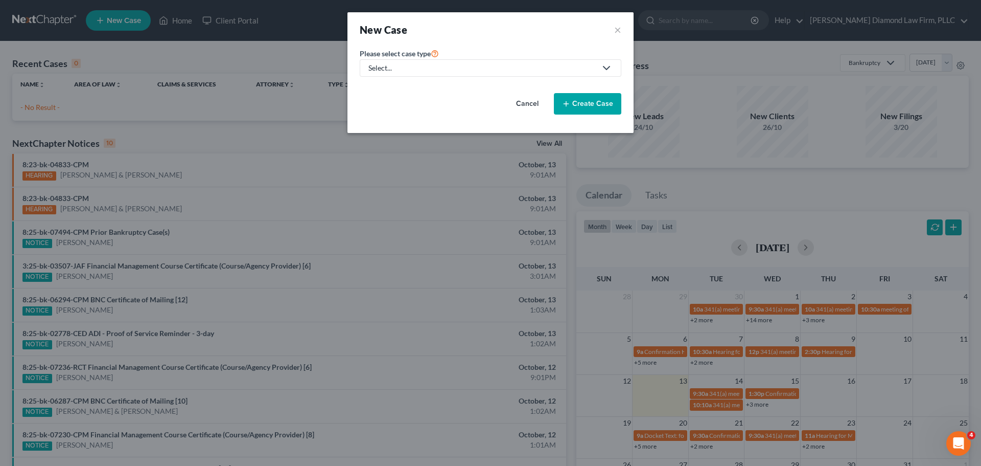
click at [405, 63] on div "Select..." at bounding box center [483, 68] width 228 height 10
click at [395, 84] on div "Bankruptcy" at bounding box center [391, 88] width 42 height 10
select select "15"
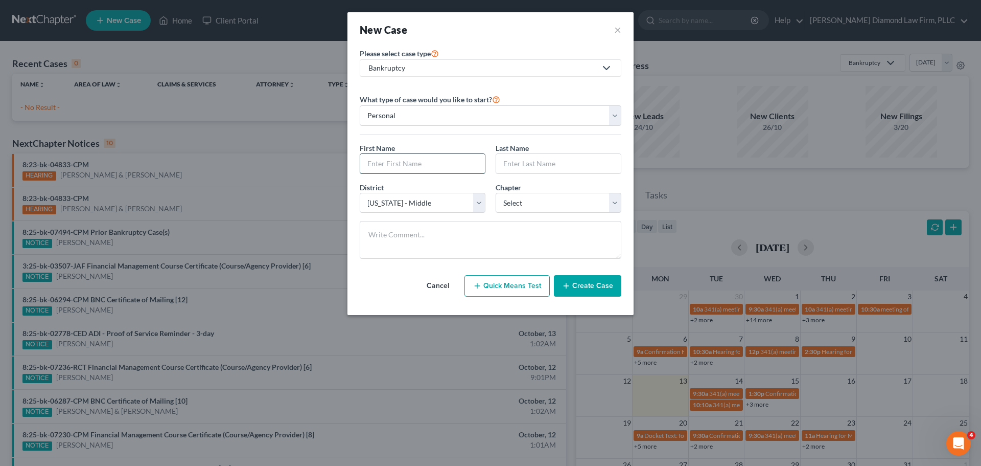
click at [403, 165] on input "text" at bounding box center [422, 163] width 125 height 19
type input "Michael"
type input "M"
type input "Camarillo"
click at [538, 203] on select "Select 7 11 12 13" at bounding box center [559, 203] width 126 height 20
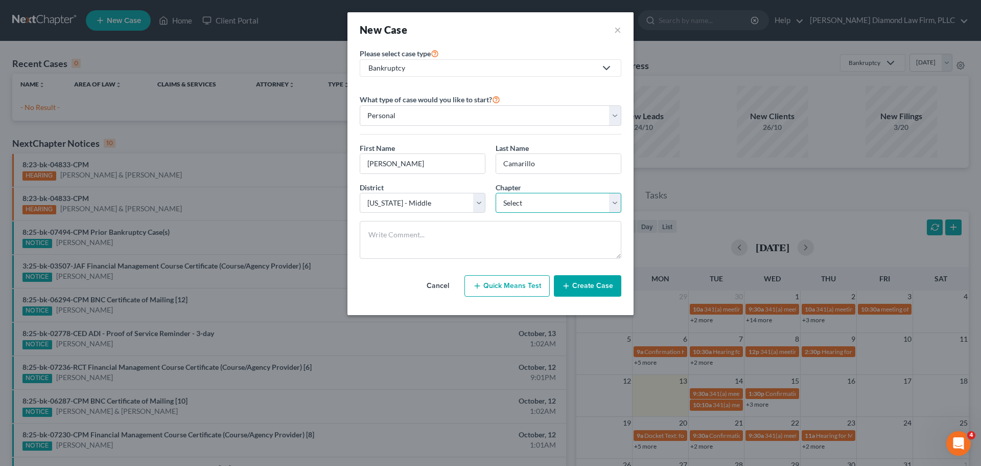
select select "0"
click at [496, 193] on select "Select 7 11 12 13" at bounding box center [559, 203] width 126 height 20
click at [581, 287] on button "Create Case" at bounding box center [587, 285] width 67 height 21
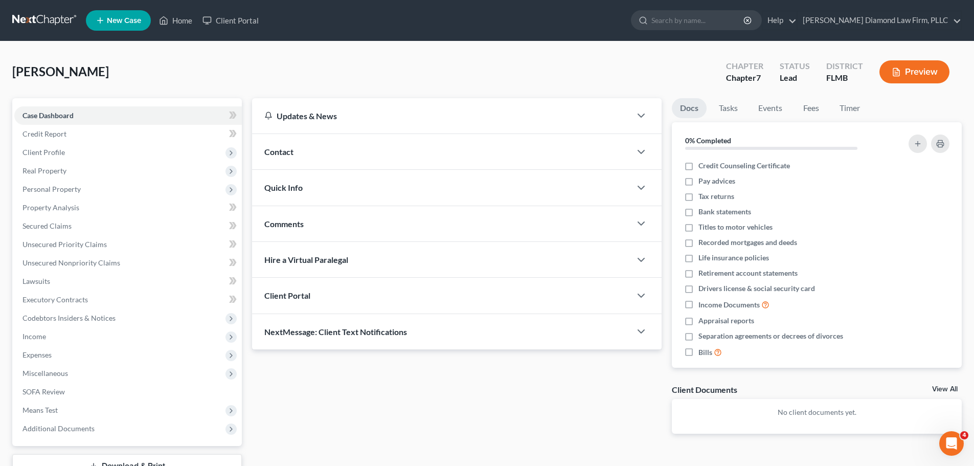
click at [535, 155] on div "Contact" at bounding box center [441, 151] width 379 height 35
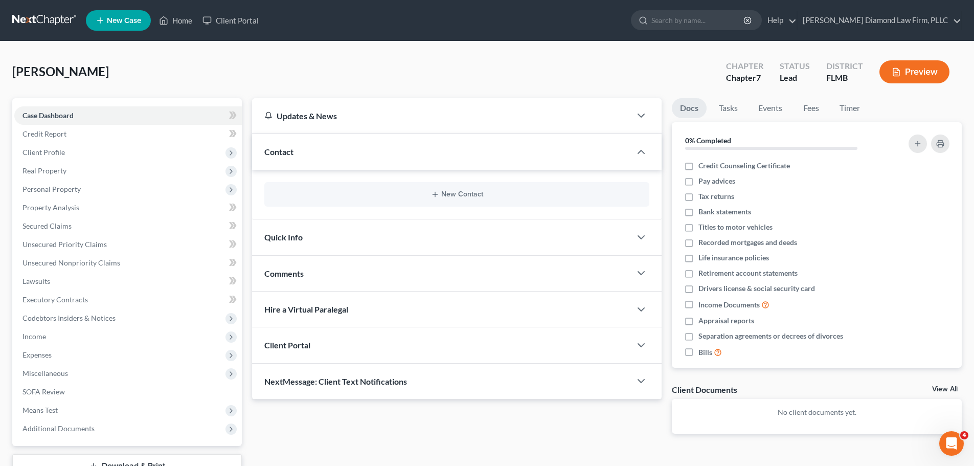
click at [417, 181] on div "New Contact" at bounding box center [456, 195] width 409 height 50
click at [421, 192] on button "New Contact" at bounding box center [456, 194] width 369 height 8
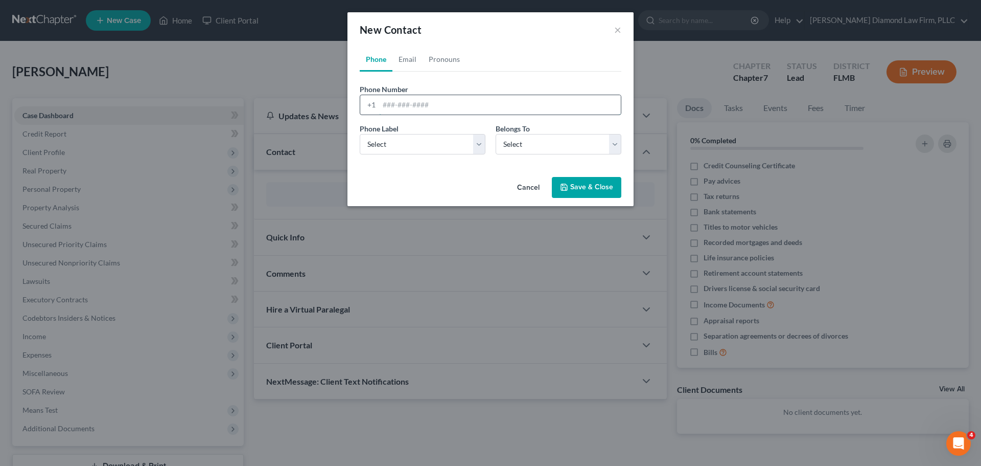
click at [433, 105] on input "tel" at bounding box center [500, 104] width 242 height 19
paste input "+14079258596"
click at [393, 108] on input "+14079258596" at bounding box center [500, 104] width 242 height 19
type input "4079258596"
click at [397, 144] on select "Select Mobile Home Work Other" at bounding box center [423, 144] width 126 height 20
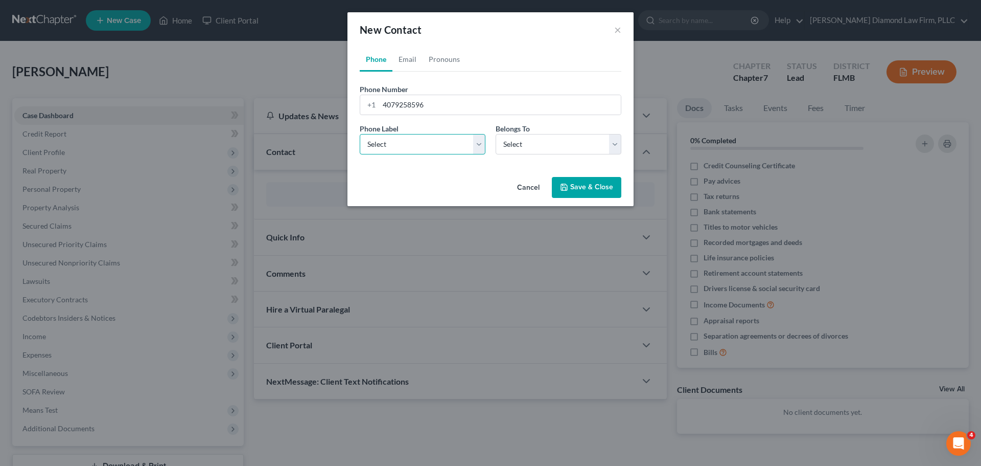
select select "0"
click at [360, 134] on select "Select Mobile Home Work Other" at bounding box center [423, 144] width 126 height 20
click at [554, 145] on select "Select Client Other" at bounding box center [559, 144] width 126 height 20
select select "0"
click at [496, 134] on select "Select Client Other" at bounding box center [559, 144] width 126 height 20
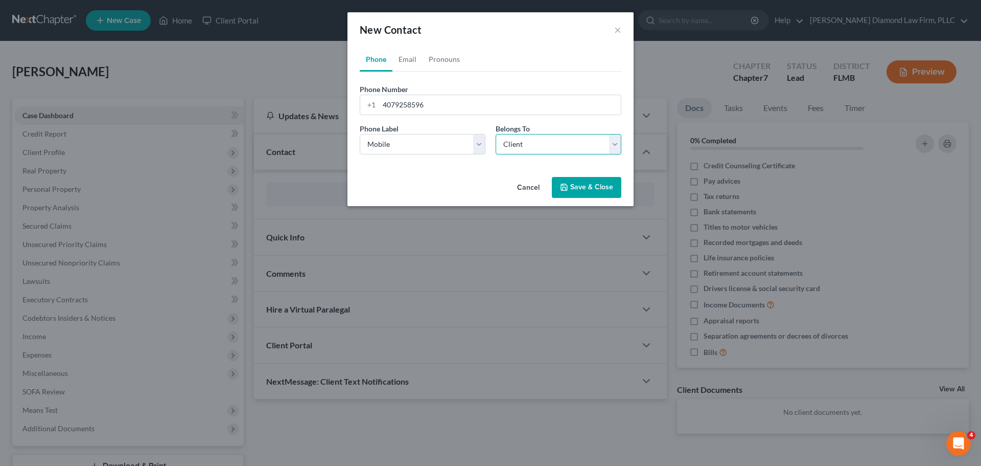
select select "0"
click at [409, 66] on link "Email" at bounding box center [408, 59] width 30 height 25
click at [411, 98] on input "email" at bounding box center [500, 104] width 242 height 19
paste input "michaela_camarillo@hotmail.com"
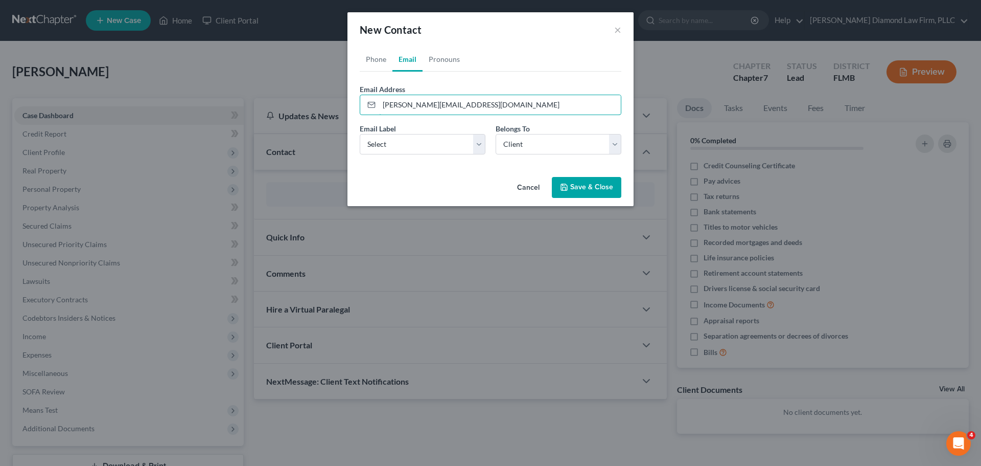
type input "michaela_camarillo@hotmail.com"
click at [414, 132] on div "Email Label Select Home Work Other" at bounding box center [423, 138] width 136 height 31
click at [411, 147] on select "Select Home Work Other" at bounding box center [423, 144] width 126 height 20
select select "0"
click at [360, 134] on select "Select Home Work Other" at bounding box center [423, 144] width 126 height 20
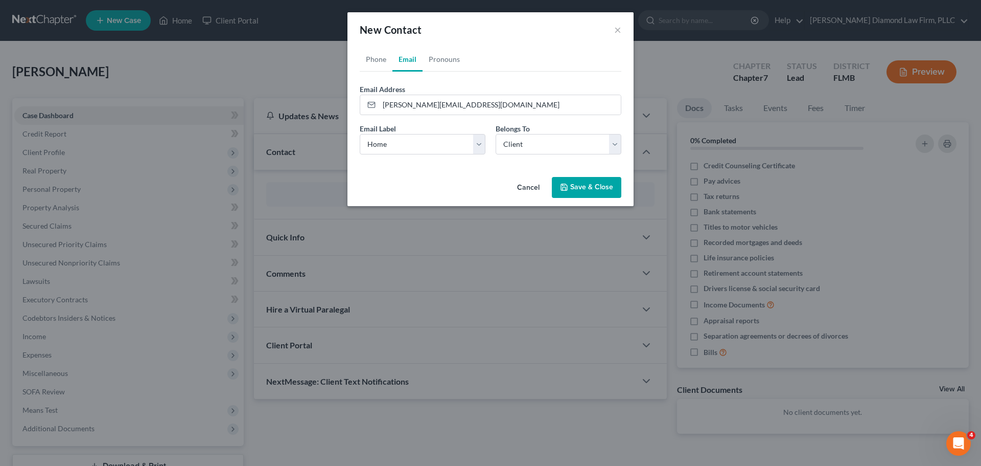
click at [599, 189] on button "Save & Close" at bounding box center [587, 187] width 70 height 21
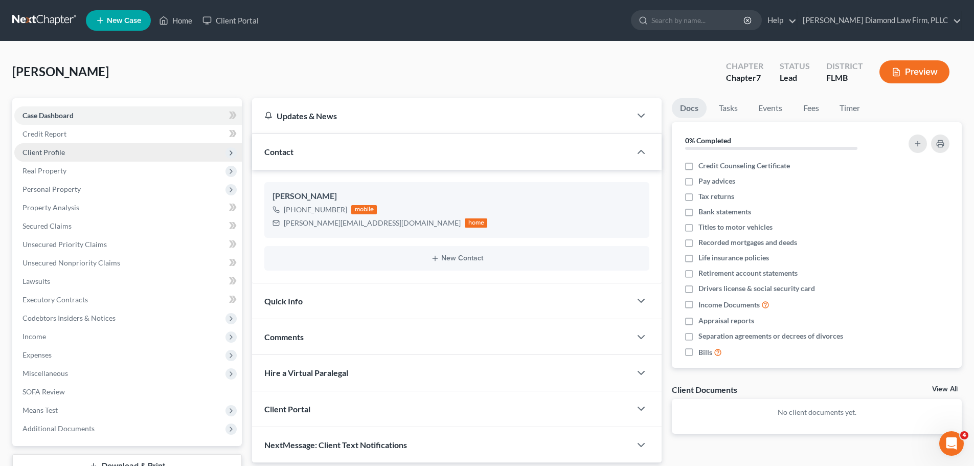
click at [90, 149] on span "Client Profile" at bounding box center [127, 152] width 227 height 18
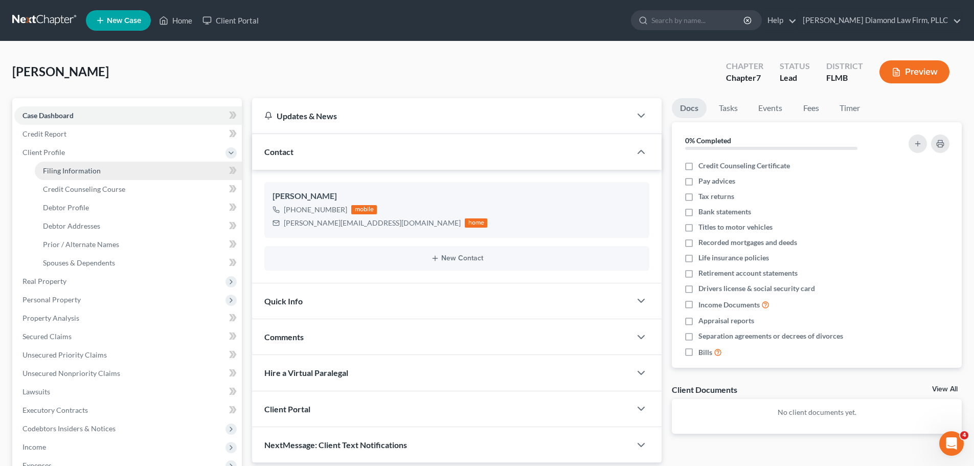
click at [88, 162] on link "Filing Information" at bounding box center [138, 171] width 207 height 18
select select "1"
select select "0"
select select "15"
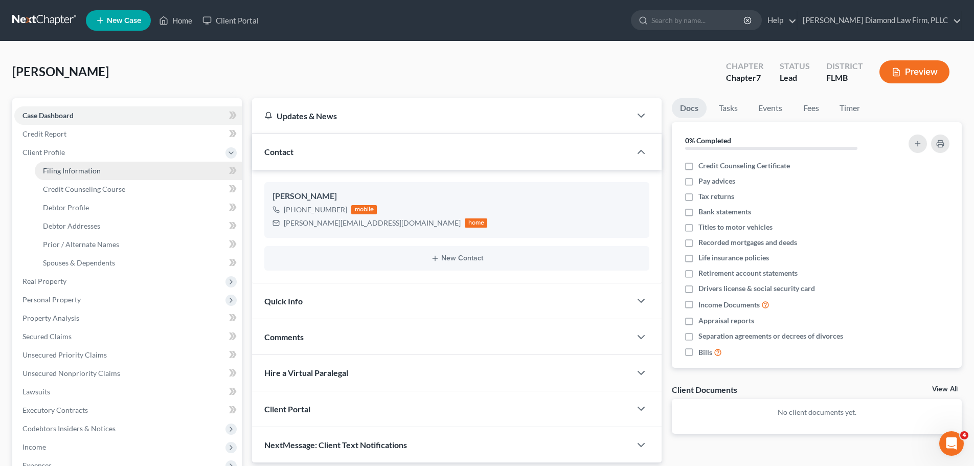
select select "9"
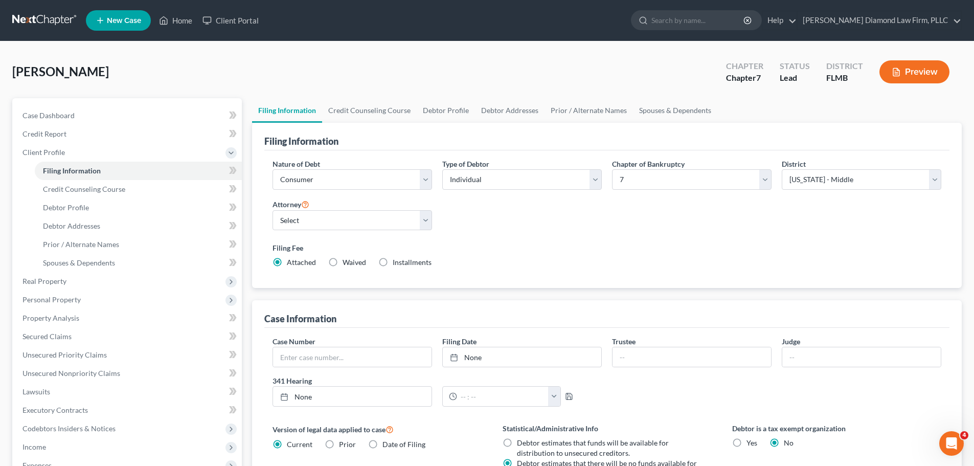
click at [397, 232] on div "Attorney Select Michael Ziegler - FLMB Michael Ziegler - FLSB Michael Ziegler -…" at bounding box center [352, 218] width 170 height 41
click at [392, 226] on select "Select Michael Ziegler - FLMB Michael Ziegler - FLSB Michael Ziegler - FLNB" at bounding box center [351, 220] width 159 height 20
select select "0"
click at [272, 210] on select "Select Michael Ziegler - FLMB Michael Ziegler - FLSB Michael Ziegler - FLNB" at bounding box center [351, 220] width 159 height 20
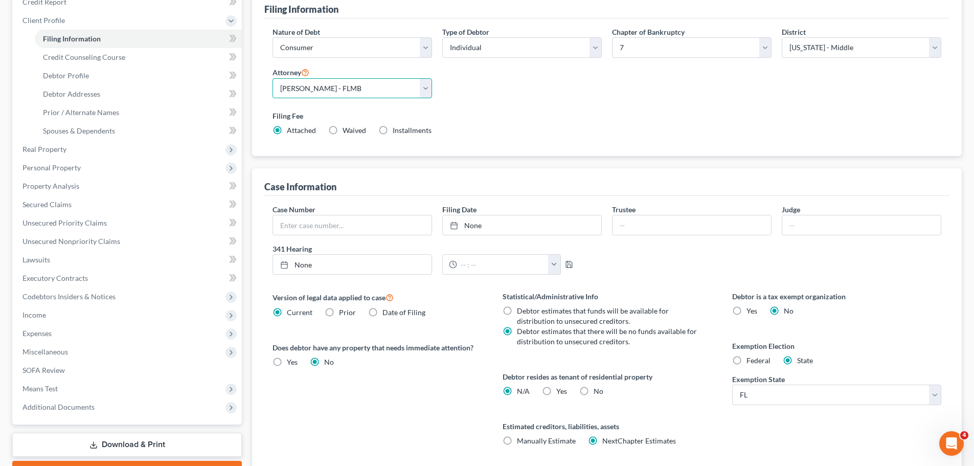
scroll to position [153, 0]
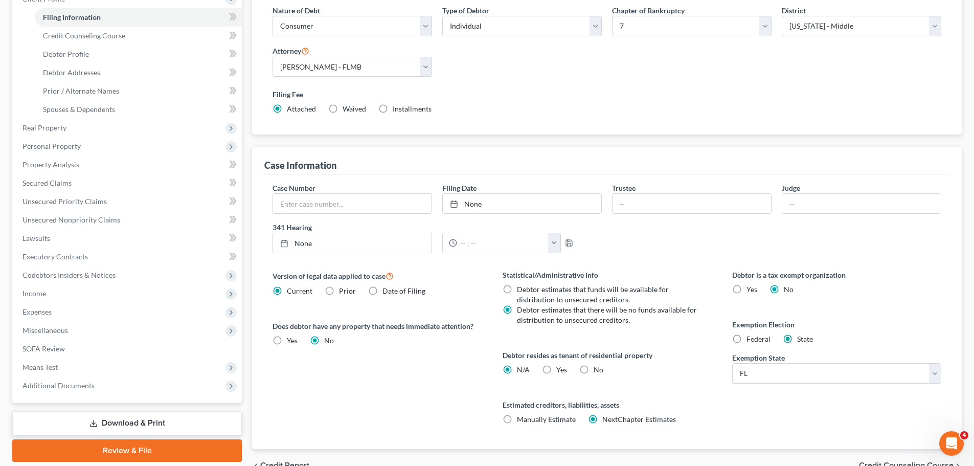
click at [556, 372] on label "Yes Yes" at bounding box center [561, 369] width 11 height 10
click at [560, 371] on input "Yes Yes" at bounding box center [563, 367] width 7 height 7
radio input "true"
radio input "false"
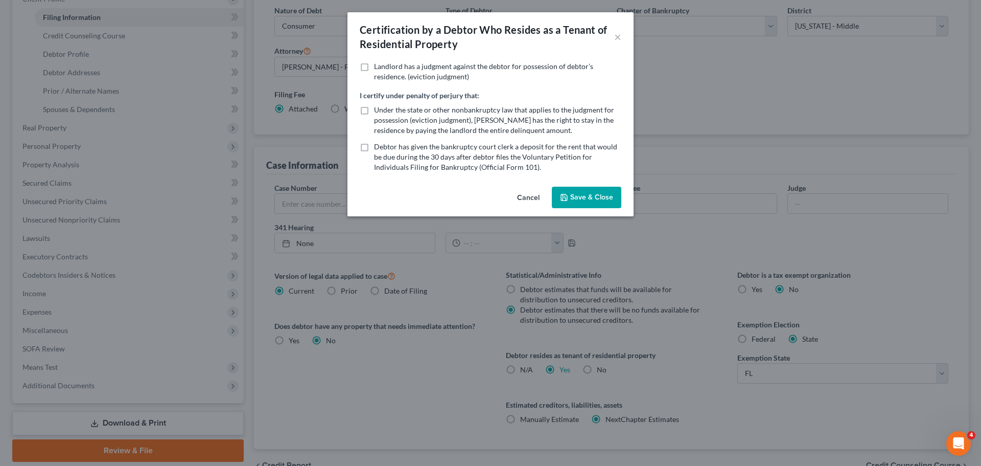
click at [596, 189] on button "Save & Close" at bounding box center [587, 197] width 70 height 21
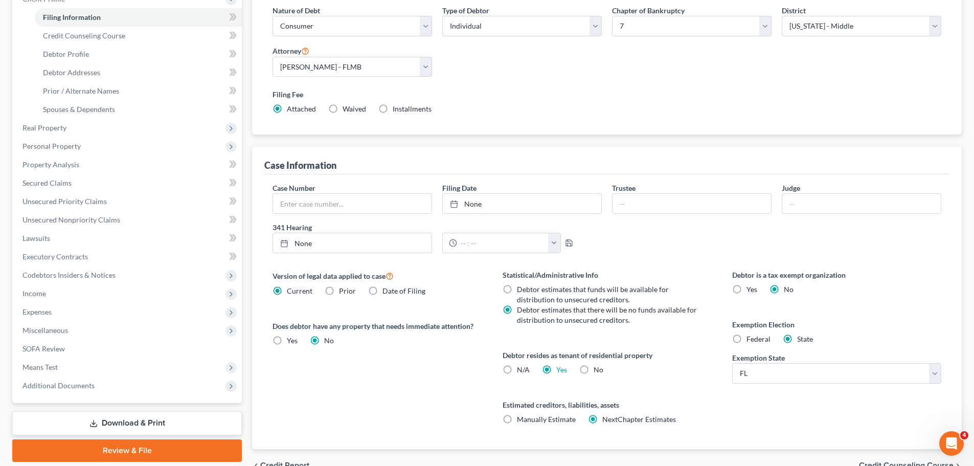
scroll to position [0, 0]
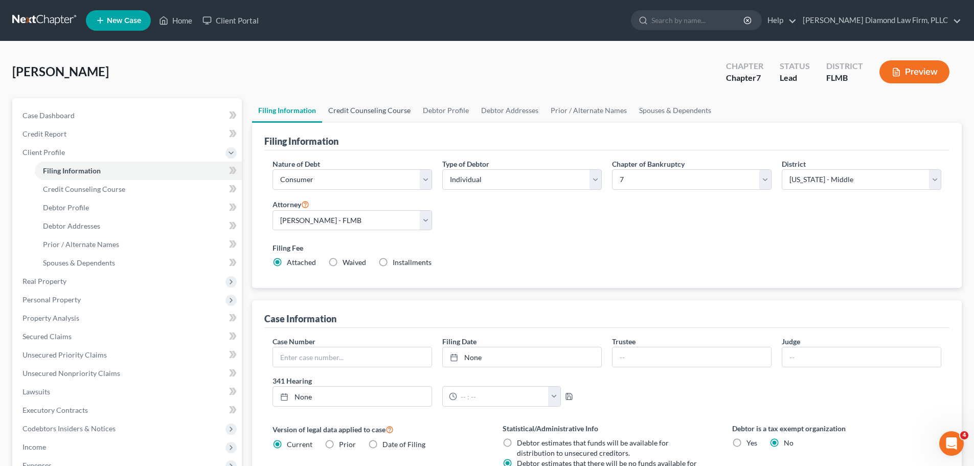
click at [371, 119] on link "Credit Counseling Course" at bounding box center [369, 110] width 95 height 25
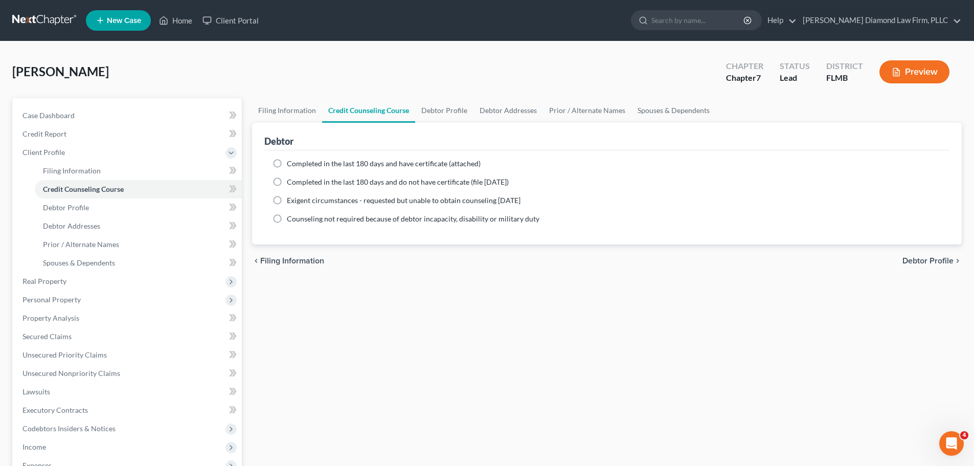
click at [334, 161] on span "Completed in the last 180 days and have certificate (attached)" at bounding box center [384, 163] width 194 height 9
click at [298, 161] on input "Completed in the last 180 days and have certificate (attached)" at bounding box center [294, 161] width 7 height 7
radio input "true"
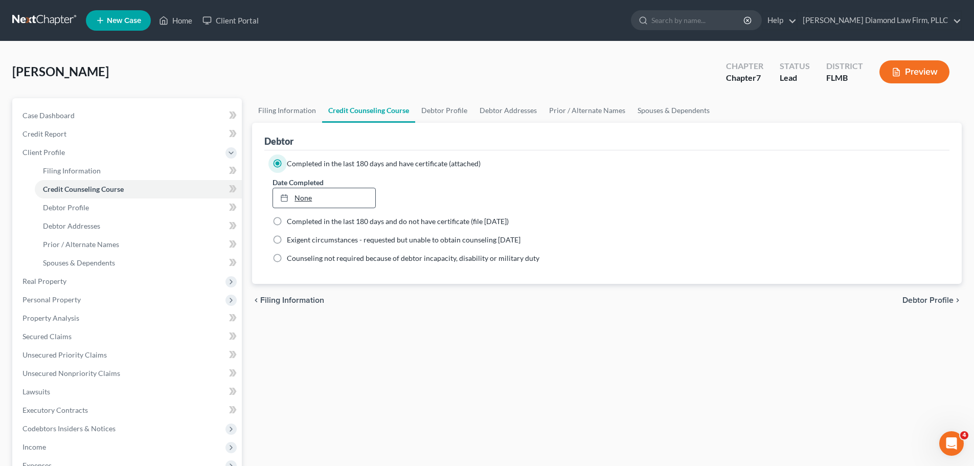
click at [333, 203] on link "None" at bounding box center [324, 197] width 102 height 19
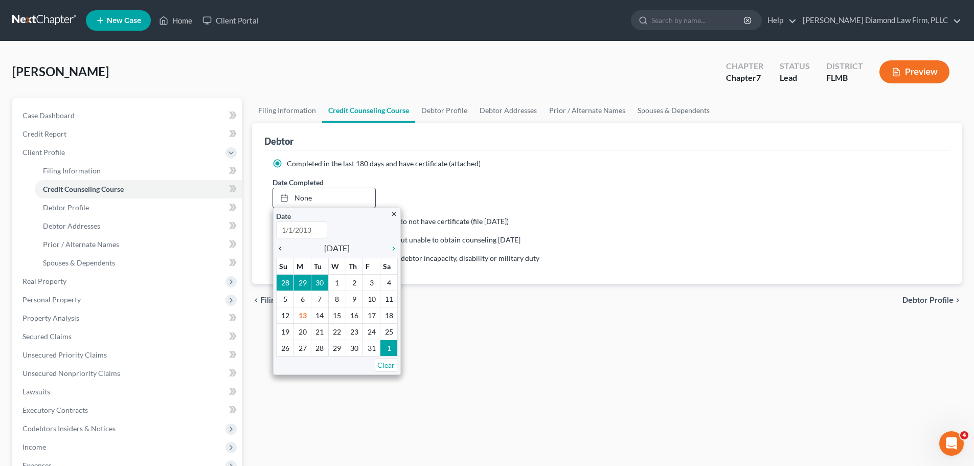
click at [282, 246] on icon "chevron_left" at bounding box center [282, 248] width 13 height 8
type input "10/13/2025"
click at [282, 246] on icon "chevron_left" at bounding box center [282, 248] width 13 height 8
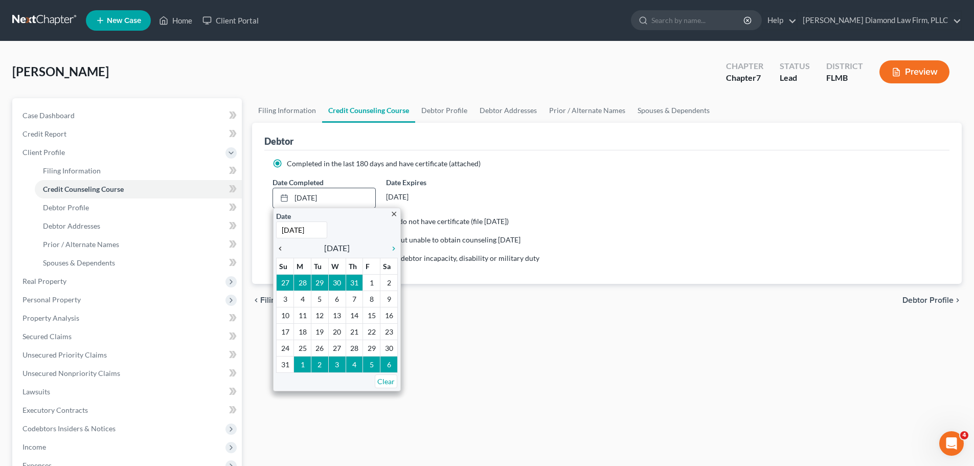
click at [282, 246] on icon "chevron_left" at bounding box center [282, 248] width 13 height 8
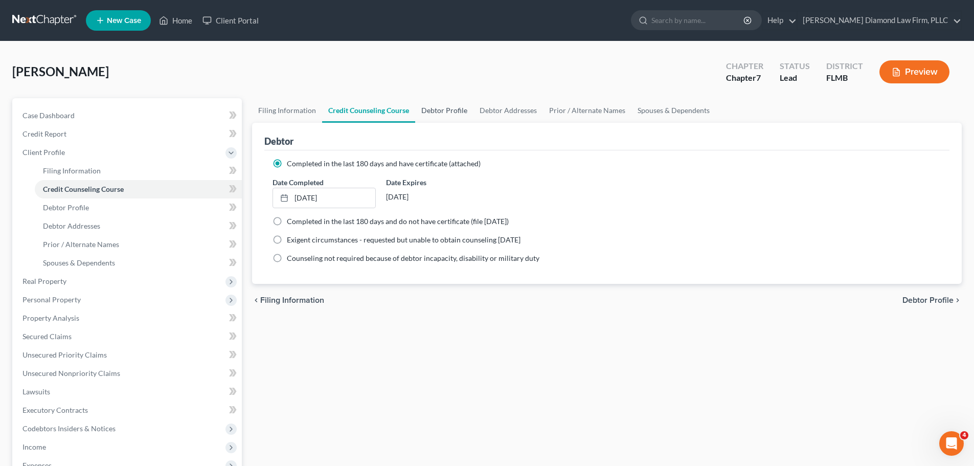
click at [440, 116] on link "Debtor Profile" at bounding box center [444, 110] width 58 height 25
select select "0"
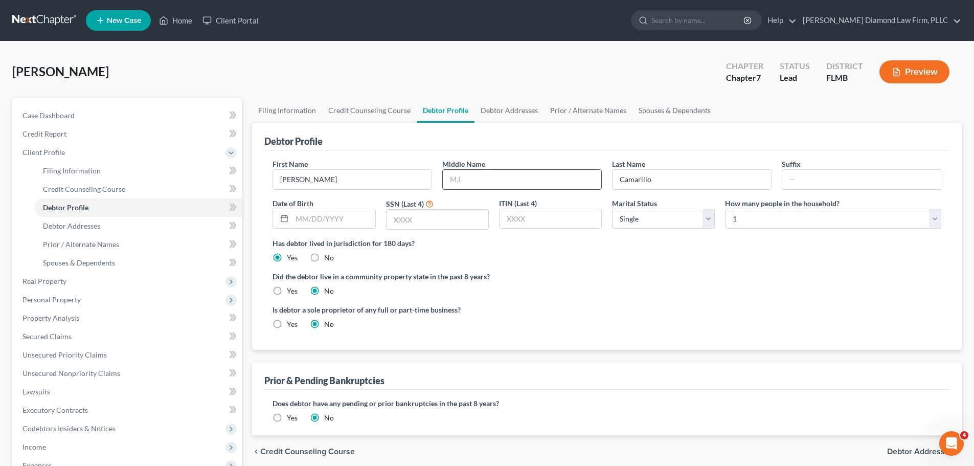
click at [510, 184] on input "text" at bounding box center [522, 179] width 158 height 19
type input "Anthony"
click at [757, 223] on select "Select 1 2 3 4 5 6 7 8 9 10 11 12 13 14 15 16 17 18 19 20" at bounding box center [833, 219] width 216 height 20
select select "1"
click at [725, 209] on select "Select 1 2 3 4 5 6 7 8 9 10 11 12 13 14 15 16 17 18 19 20" at bounding box center [833, 219] width 216 height 20
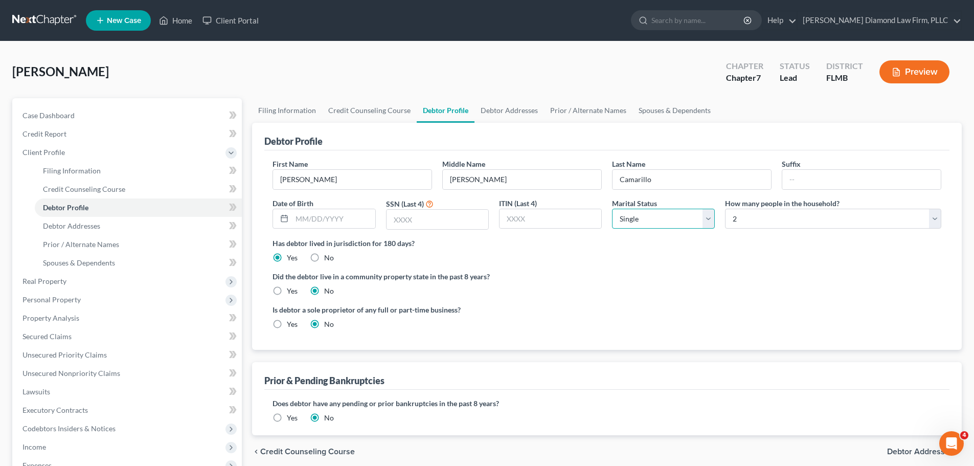
click at [641, 222] on select "Select Single Married Separated Divorced Widowed" at bounding box center [663, 219] width 103 height 20
select select "3"
click at [612, 209] on select "Select Single Married Separated Divorced Widowed" at bounding box center [663, 219] width 103 height 20
click at [337, 218] on input "text" at bounding box center [333, 218] width 83 height 19
type input "01/25/1975"
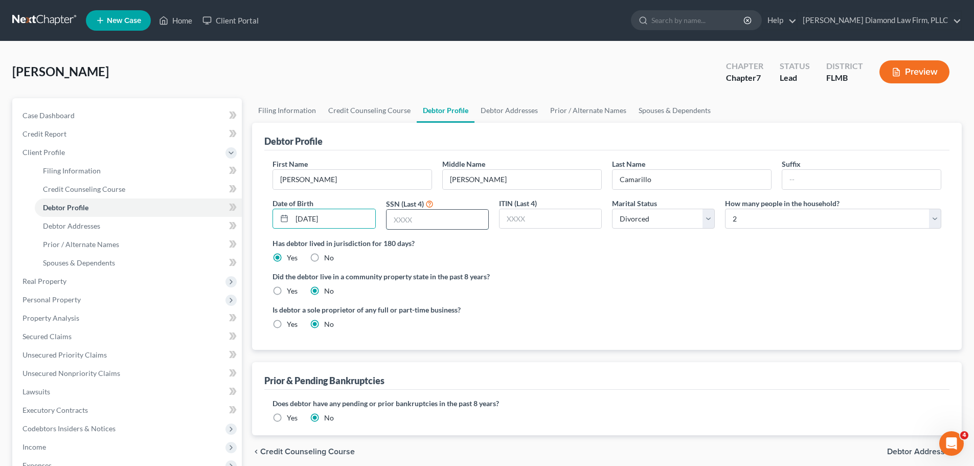
click at [451, 213] on input "text" at bounding box center [437, 219] width 102 height 19
click at [459, 227] on input "text" at bounding box center [437, 219] width 102 height 19
type input "8211"
click at [511, 99] on link "Debtor Addresses" at bounding box center [509, 110] width 70 height 25
select select "0"
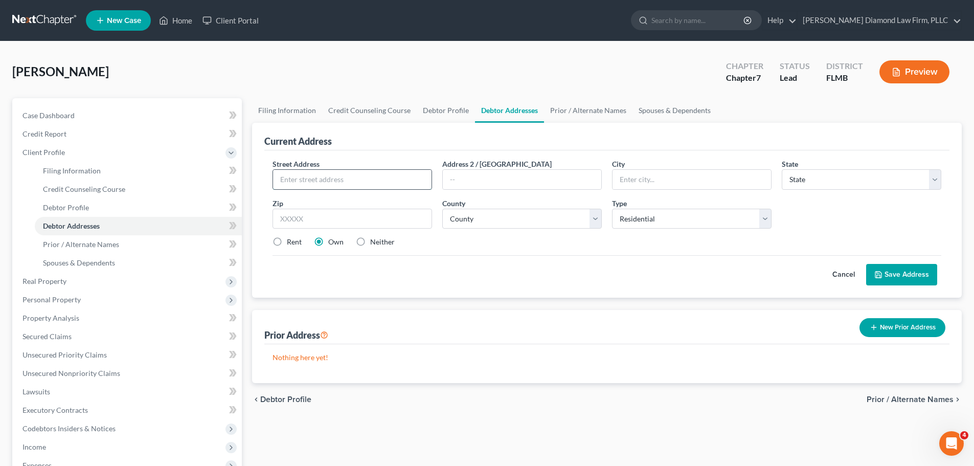
click at [337, 185] on input "text" at bounding box center [352, 179] width 158 height 19
click at [298, 179] on input "text" at bounding box center [352, 179] width 158 height 19
type input "[STREET_ADDRESS]"
type input "Apt 35"
type input "V"
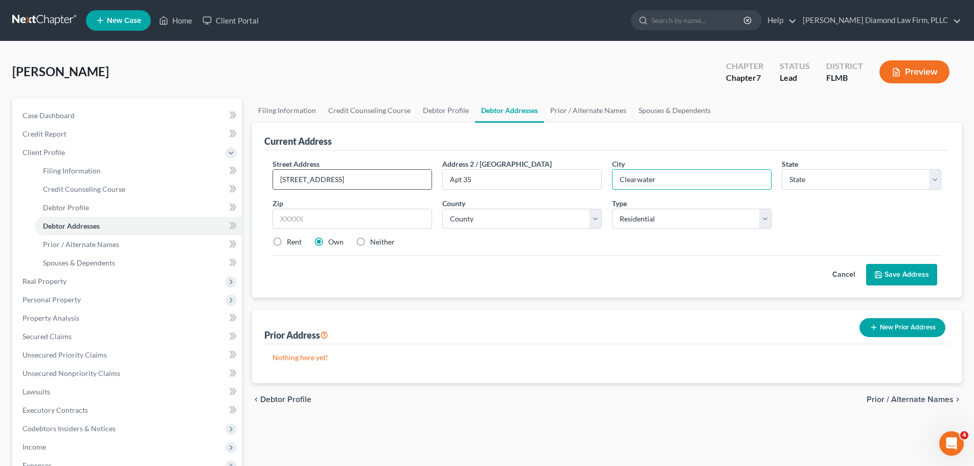
type input "Clearwater"
select select "9"
type input "33765"
click at [478, 220] on select "County Alachua County Baker County Bay County Bradford County Brevard County Br…" at bounding box center [521, 219] width 159 height 20
select select "51"
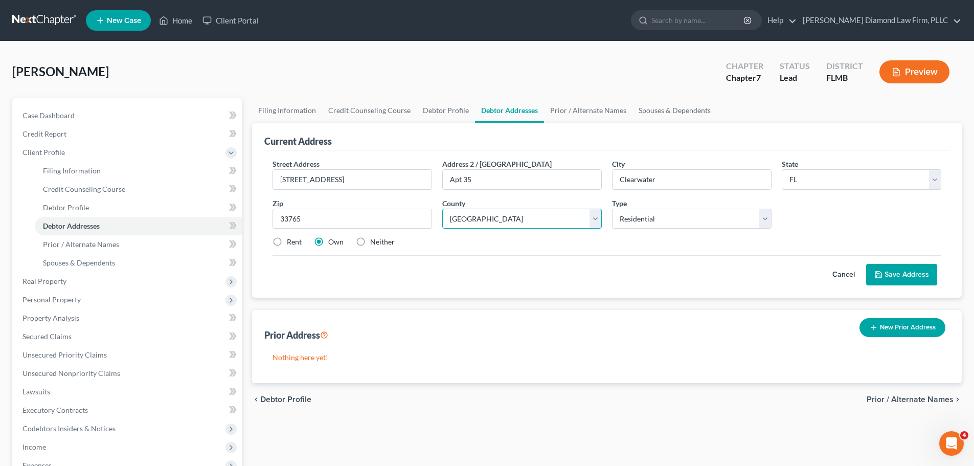
click at [442, 209] on select "County Alachua County Baker County Bay County Bradford County Brevard County Br…" at bounding box center [521, 219] width 159 height 20
click at [294, 239] on label "Rent" at bounding box center [294, 242] width 15 height 10
click at [294, 239] on input "Rent" at bounding box center [294, 240] width 7 height 7
radio input "true"
click at [886, 266] on button "Save Address" at bounding box center [901, 274] width 71 height 21
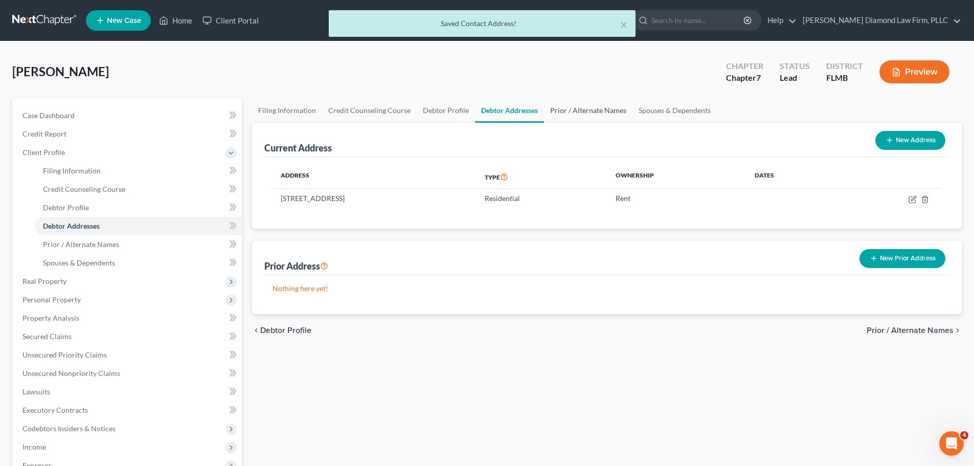
click at [566, 106] on link "Prior / Alternate Names" at bounding box center [588, 110] width 88 height 25
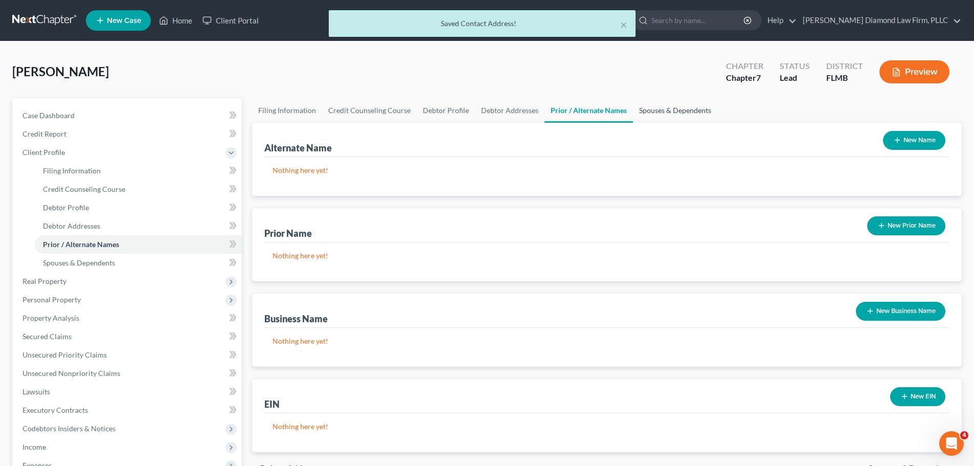
click at [670, 102] on link "Spouses & Dependents" at bounding box center [675, 110] width 84 height 25
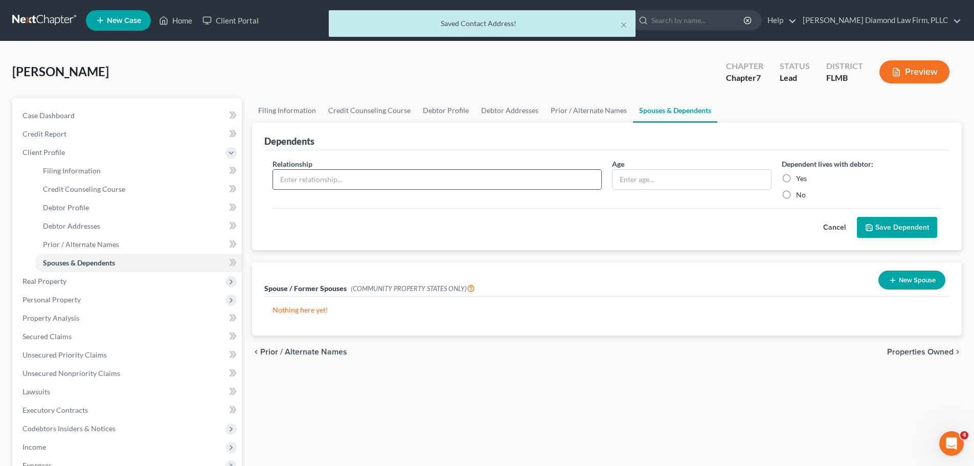
click at [469, 181] on input "text" at bounding box center [437, 179] width 328 height 19
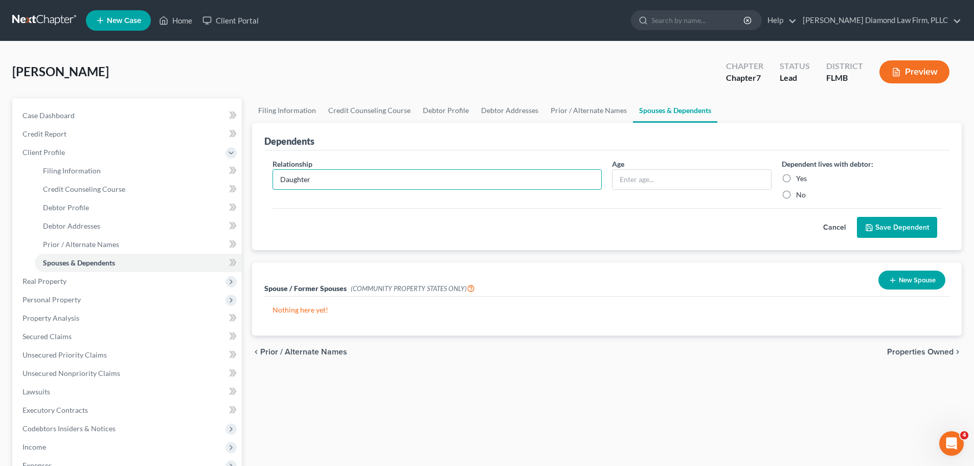
type input "Daughter"
click at [666, 178] on input "text" at bounding box center [691, 179] width 158 height 19
type input "10"
click at [796, 178] on label "Yes" at bounding box center [801, 178] width 11 height 10
click at [800, 178] on input "Yes" at bounding box center [803, 176] width 7 height 7
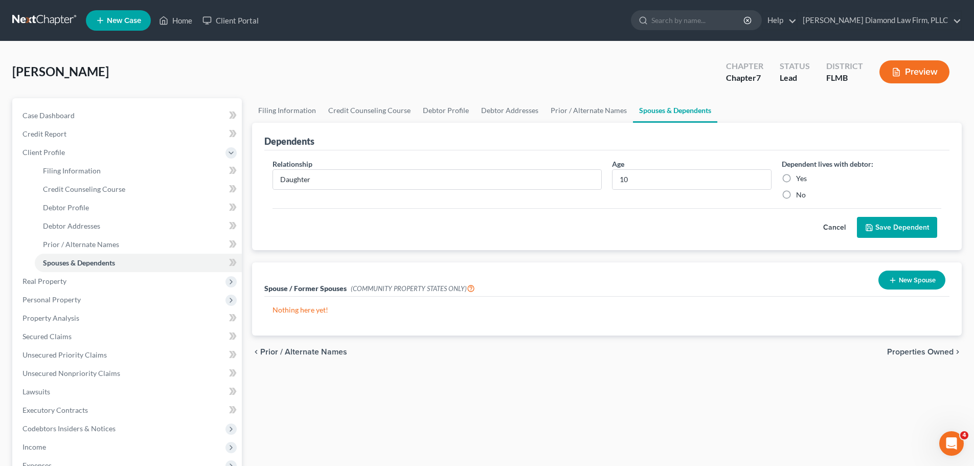
radio input "true"
click at [883, 225] on button "Save Dependent" at bounding box center [897, 227] width 80 height 21
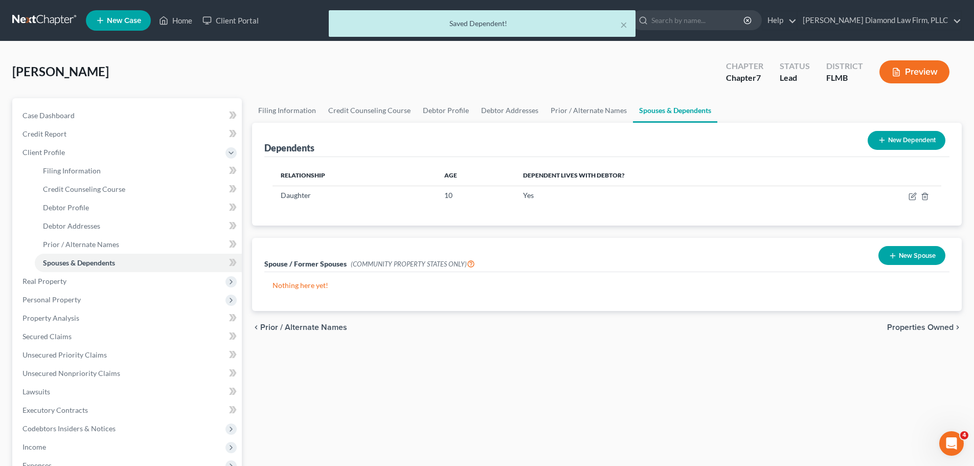
click at [883, 139] on icon at bounding box center [882, 140] width 8 height 8
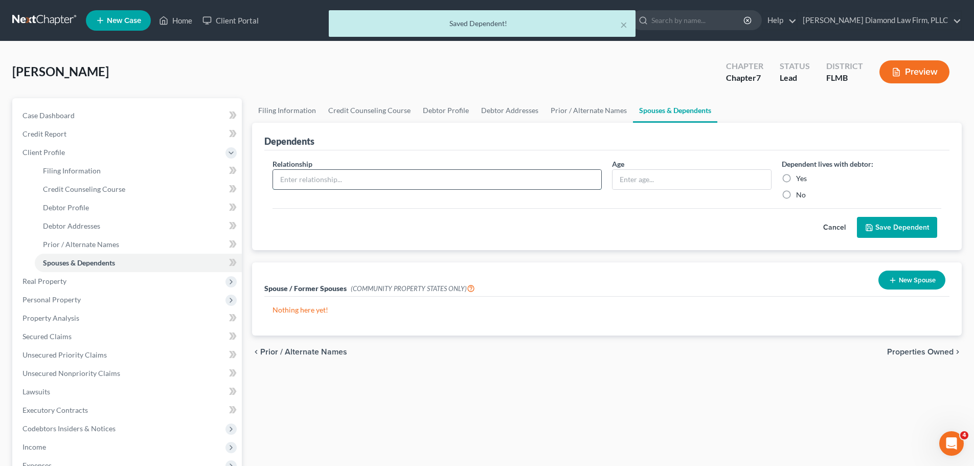
click at [371, 171] on input "text" at bounding box center [437, 179] width 328 height 19
type input "Daughter"
type input "16"
click at [796, 196] on label "No" at bounding box center [801, 195] width 10 height 10
click at [800, 196] on input "No" at bounding box center [803, 193] width 7 height 7
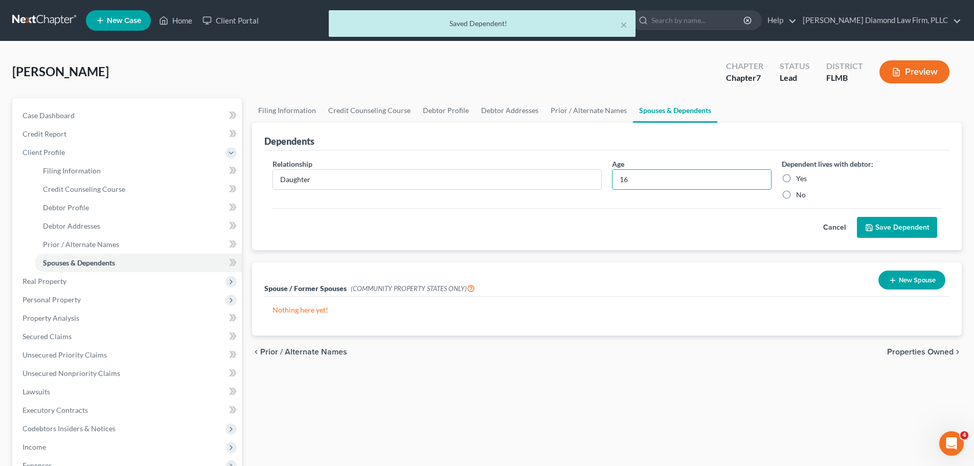
radio input "true"
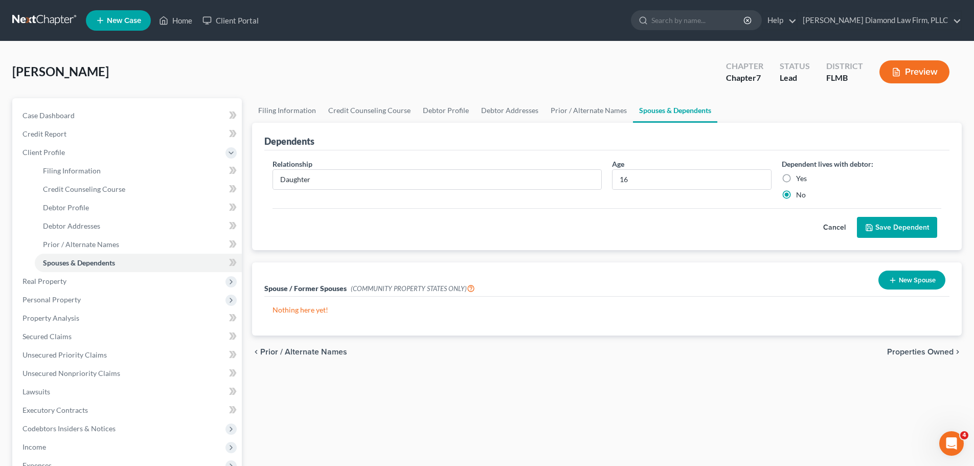
click at [889, 233] on button "Save Dependent" at bounding box center [897, 227] width 80 height 21
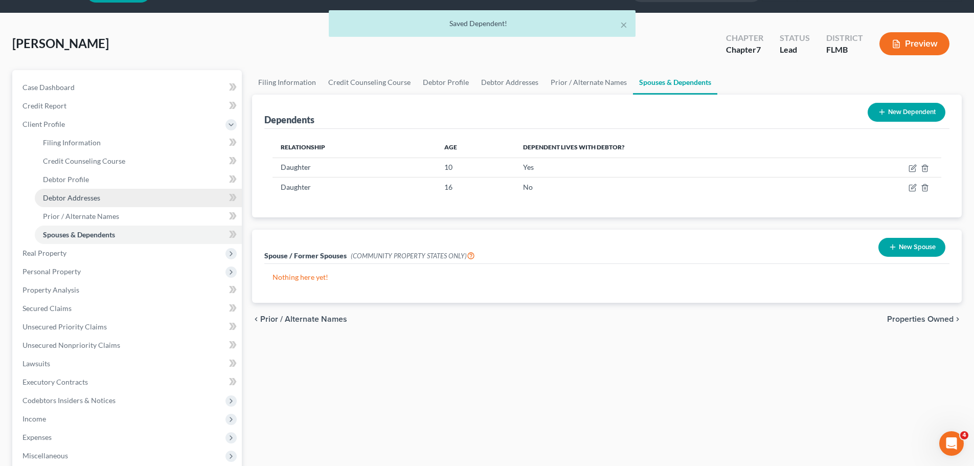
scroll to position [51, 0]
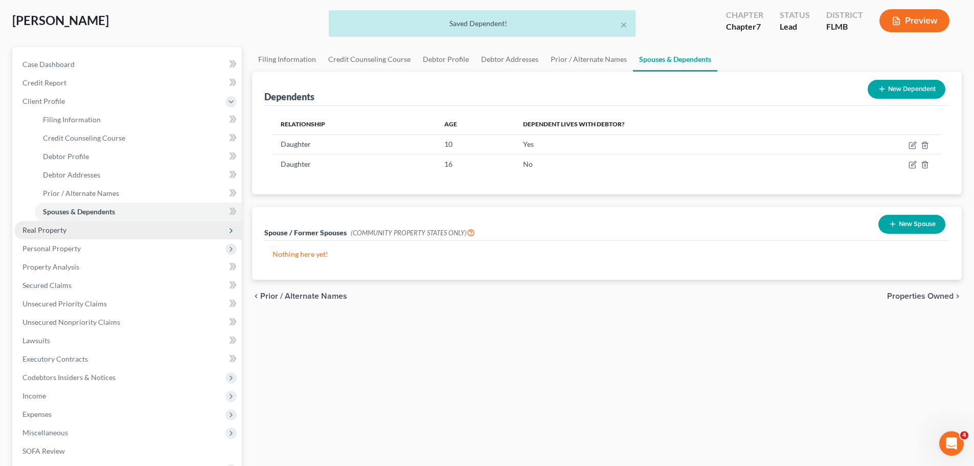
click at [55, 232] on span "Real Property" at bounding box center [44, 229] width 44 height 9
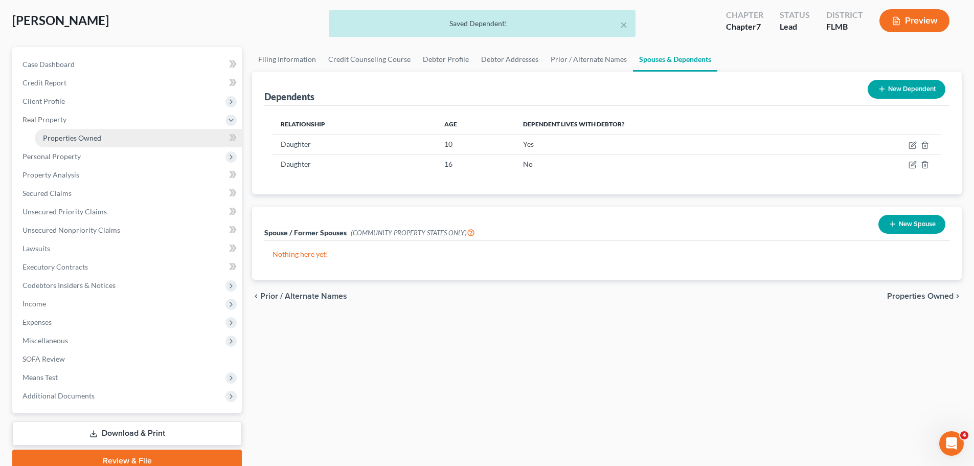
click at [67, 135] on span "Properties Owned" at bounding box center [72, 137] width 58 height 9
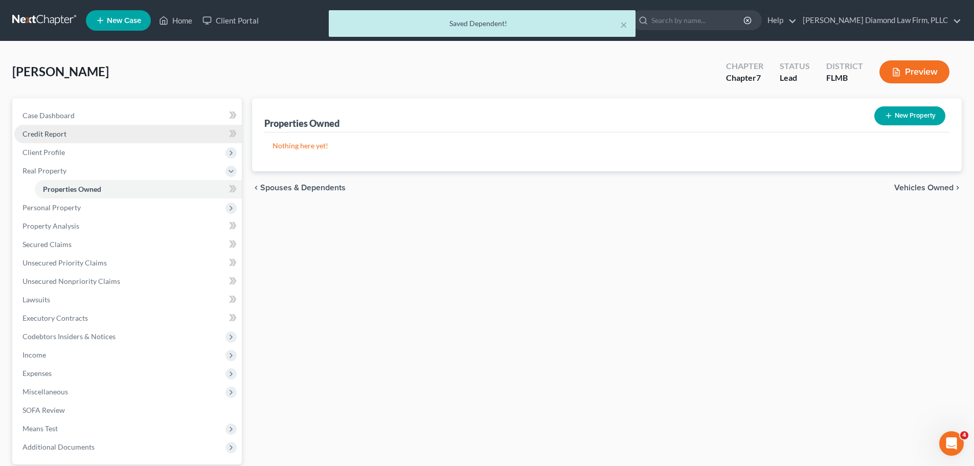
click at [43, 141] on link "Credit Report" at bounding box center [127, 134] width 227 height 18
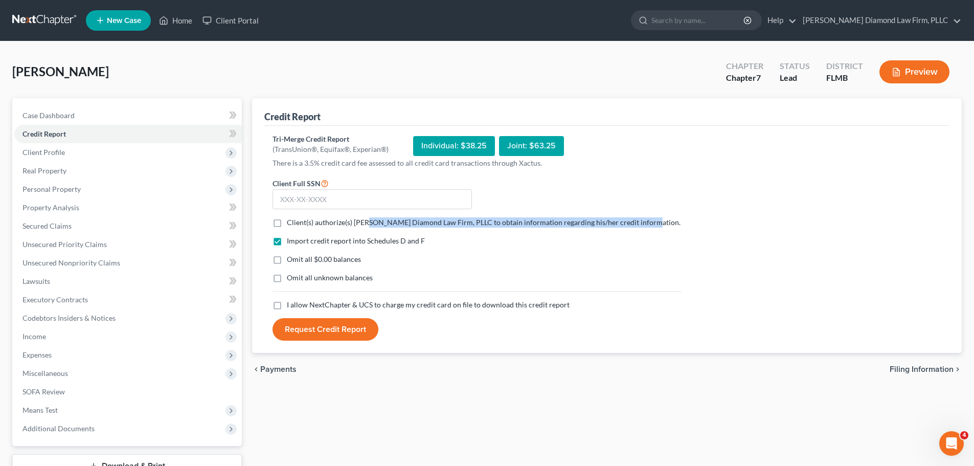
click at [366, 227] on form "Client Full SSN * Client(s) authorize(s) Ziegler Diamond Law Firm, PLLC to obta…" at bounding box center [476, 259] width 419 height 164
click at [304, 217] on label "Client(s) authorize(s) Ziegler Diamond Law Firm, PLLC to obtain information reg…" at bounding box center [484, 222] width 394 height 10
click at [298, 217] on input "Client(s) authorize(s) Ziegler Diamond Law Firm, PLLC to obtain information reg…" at bounding box center [294, 220] width 7 height 7
checkbox input "true"
click at [309, 303] on span "I allow NextChapter & UCS to charge my credit card on file to download this cre…" at bounding box center [428, 304] width 283 height 9
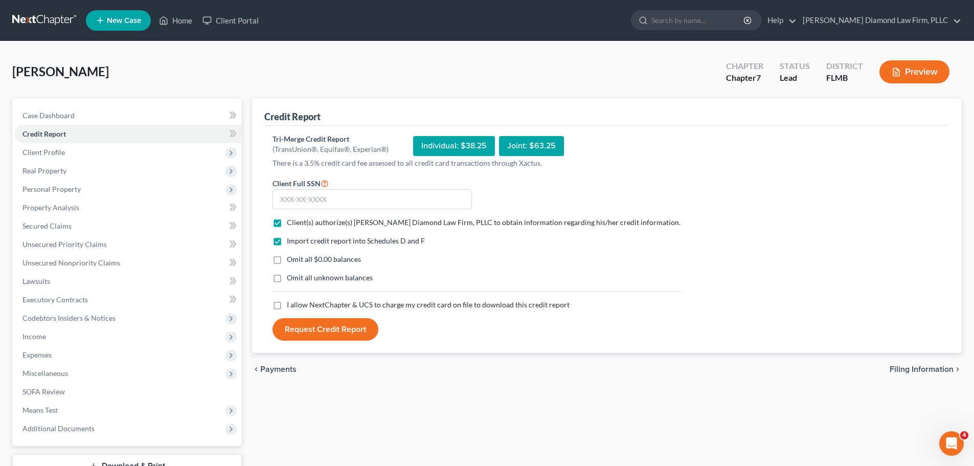
click at [298, 303] on input "I allow NextChapter & UCS to charge my credit card on file to download this cre…" at bounding box center [294, 303] width 7 height 7
checkbox input "true"
click at [331, 202] on input "text" at bounding box center [371, 199] width 199 height 20
click at [364, 202] on input "text" at bounding box center [371, 199] width 199 height 20
type input "306-98-8211"
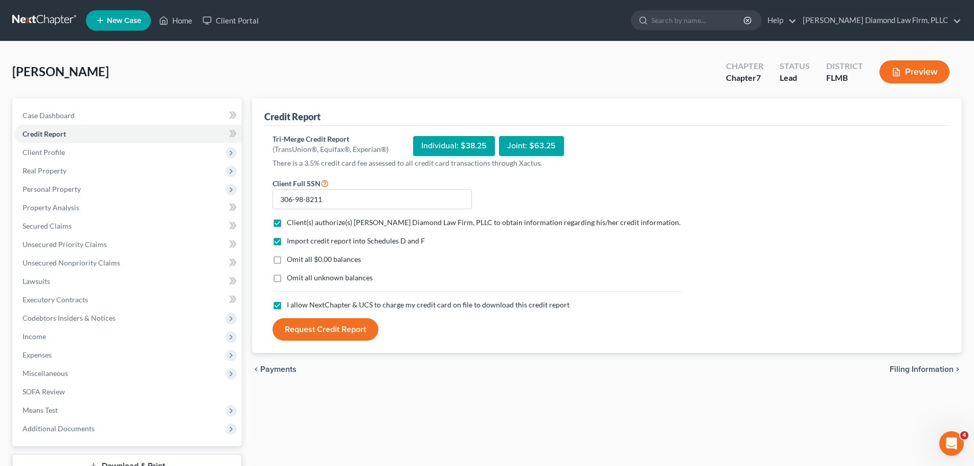
click at [363, 328] on button "Request Credit Report" at bounding box center [325, 329] width 106 height 22
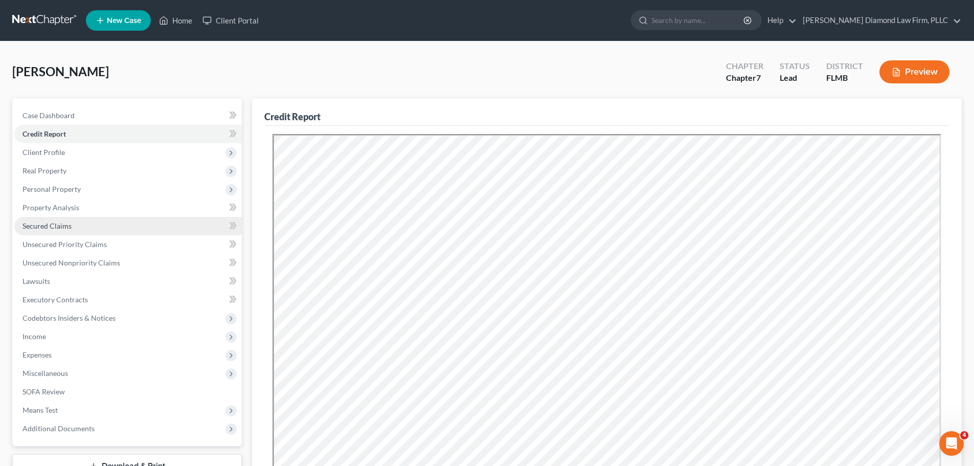
click at [65, 220] on link "Secured Claims" at bounding box center [127, 226] width 227 height 18
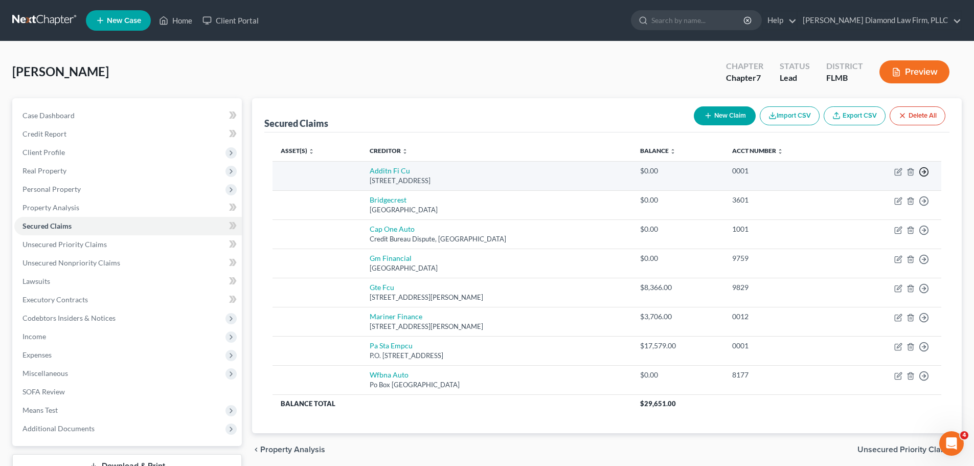
click at [924, 172] on icon "button" at bounding box center [924, 172] width 10 height 10
click at [887, 193] on link "Move to F" at bounding box center [876, 196] width 85 height 17
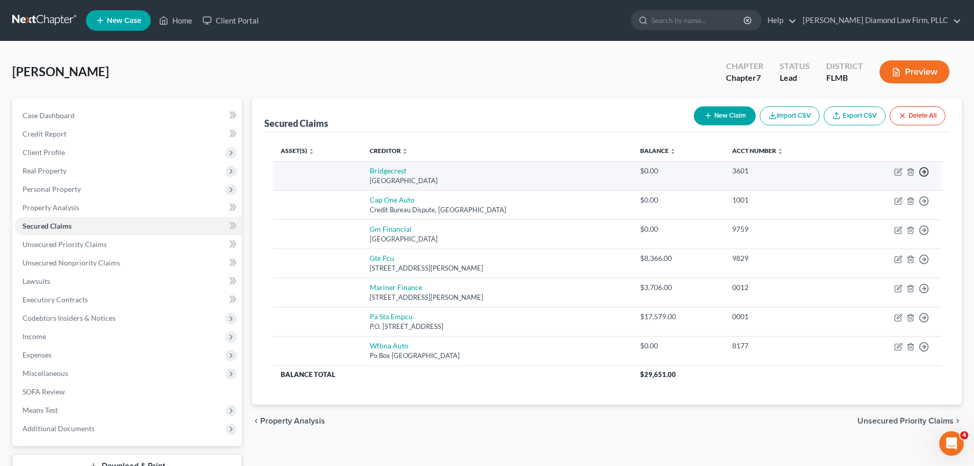
click at [925, 174] on icon "button" at bounding box center [924, 172] width 10 height 10
click at [890, 197] on link "Move to F" at bounding box center [876, 196] width 85 height 17
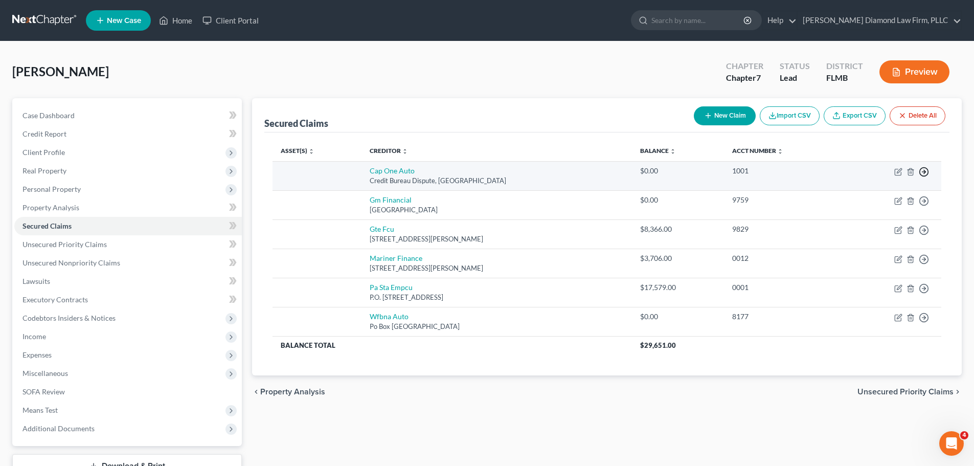
click at [922, 169] on icon "button" at bounding box center [924, 172] width 10 height 10
click at [880, 194] on link "Move to F" at bounding box center [876, 196] width 85 height 17
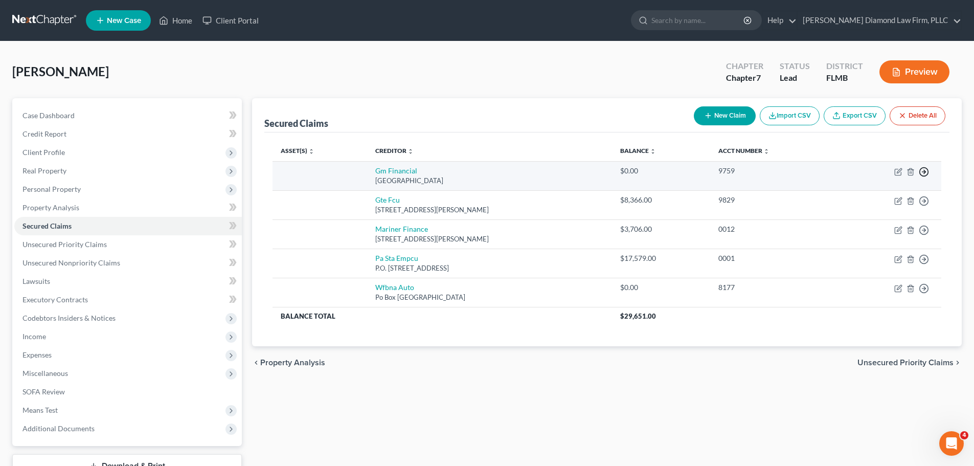
click at [924, 174] on polyline "button" at bounding box center [925, 172] width 2 height 4
click at [887, 195] on link "Move to F" at bounding box center [876, 196] width 85 height 17
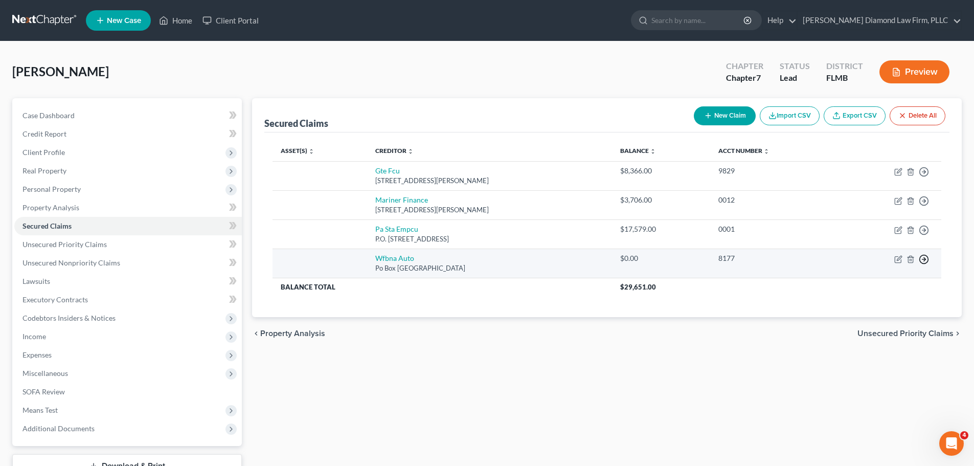
click at [924, 258] on icon "button" at bounding box center [924, 259] width 10 height 10
click at [887, 285] on link "Move to F" at bounding box center [876, 283] width 85 height 17
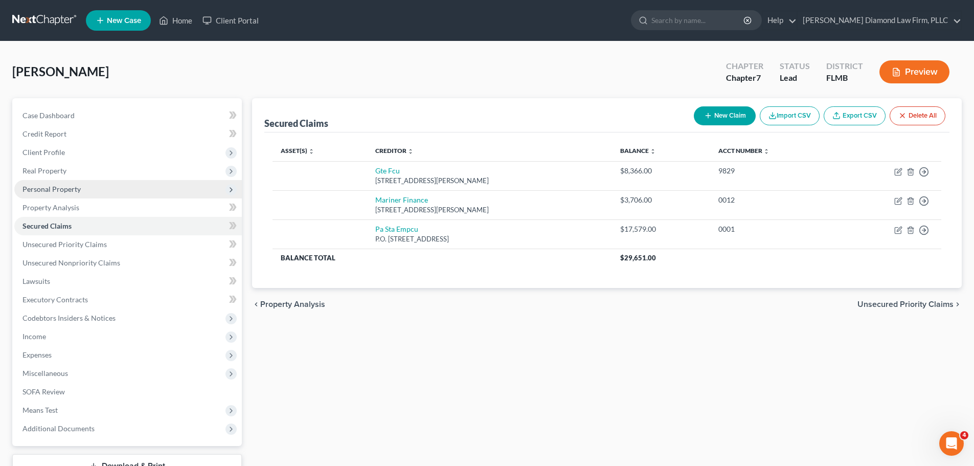
click at [60, 186] on span "Personal Property" at bounding box center [51, 189] width 58 height 9
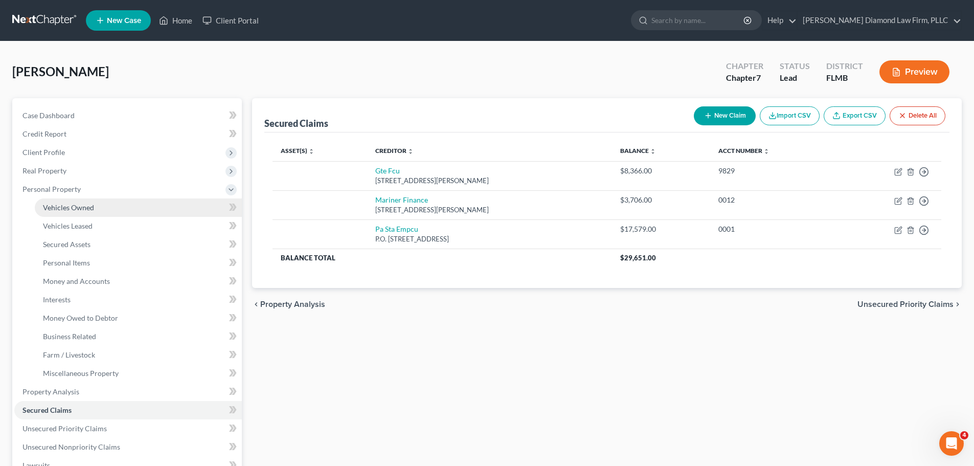
click at [65, 199] on link "Vehicles Owned" at bounding box center [138, 207] width 207 height 18
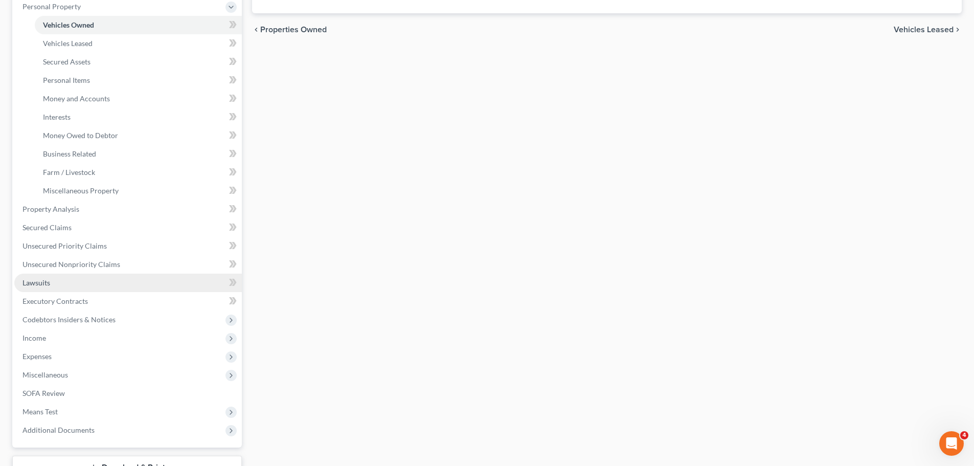
scroll to position [204, 0]
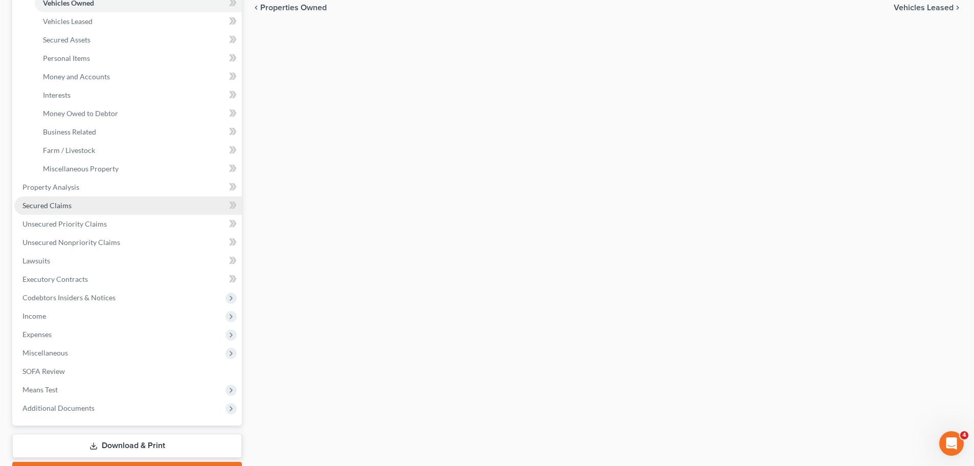
click at [59, 210] on link "Secured Claims" at bounding box center [127, 205] width 227 height 18
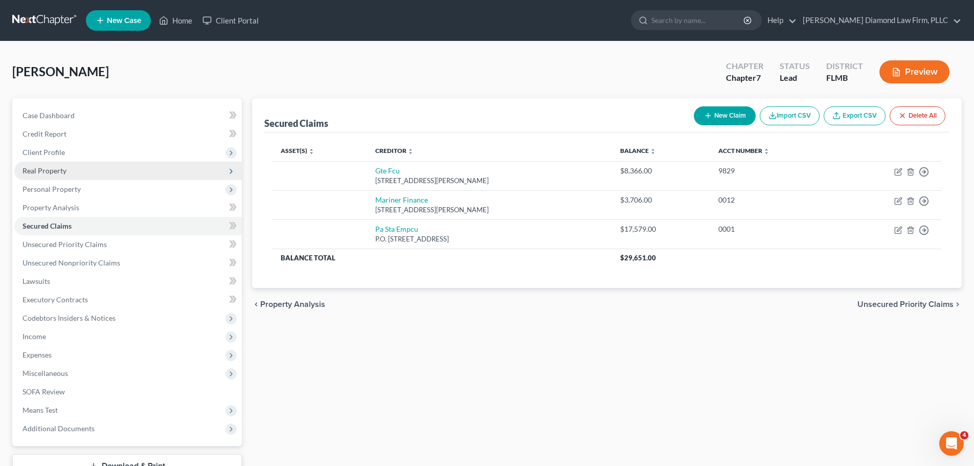
click at [54, 169] on span "Real Property" at bounding box center [44, 170] width 44 height 9
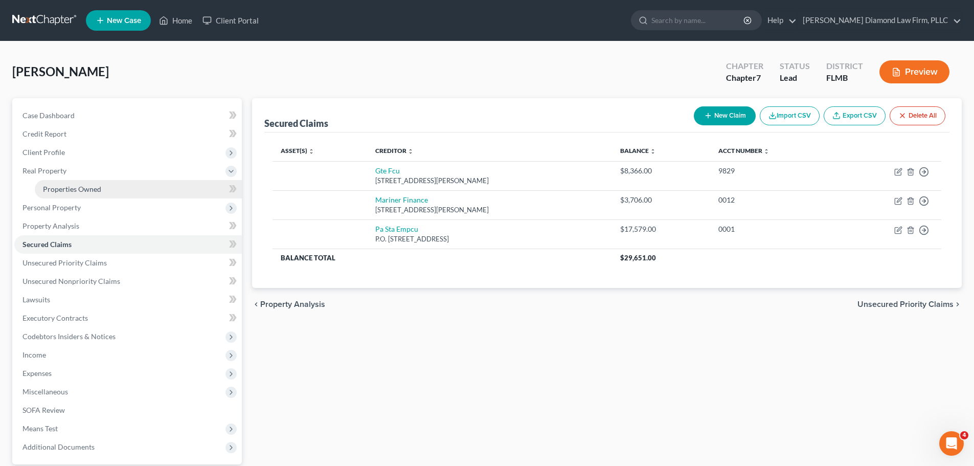
click at [58, 181] on link "Properties Owned" at bounding box center [138, 189] width 207 height 18
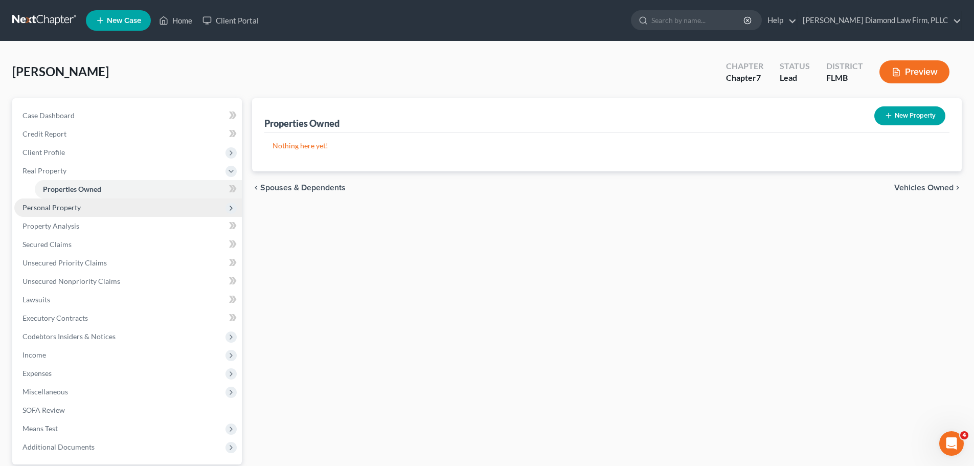
click at [62, 209] on span "Personal Property" at bounding box center [51, 207] width 58 height 9
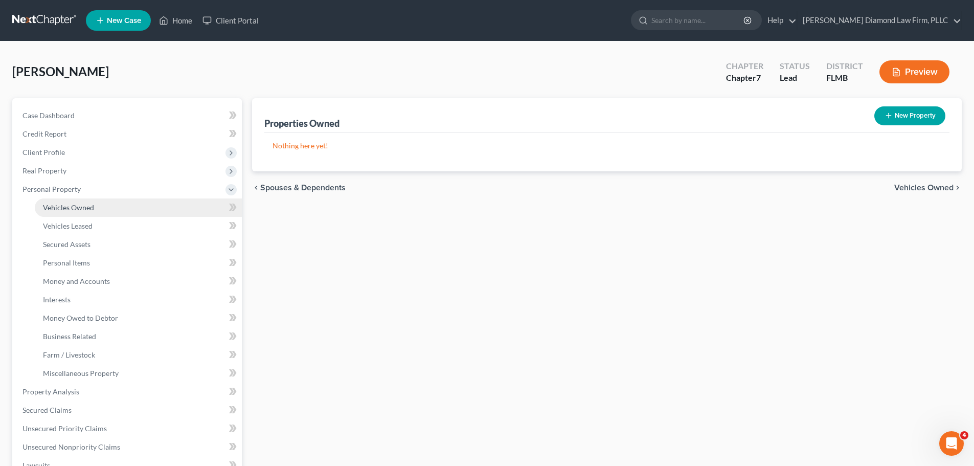
click at [62, 208] on span "Vehicles Owned" at bounding box center [68, 207] width 51 height 9
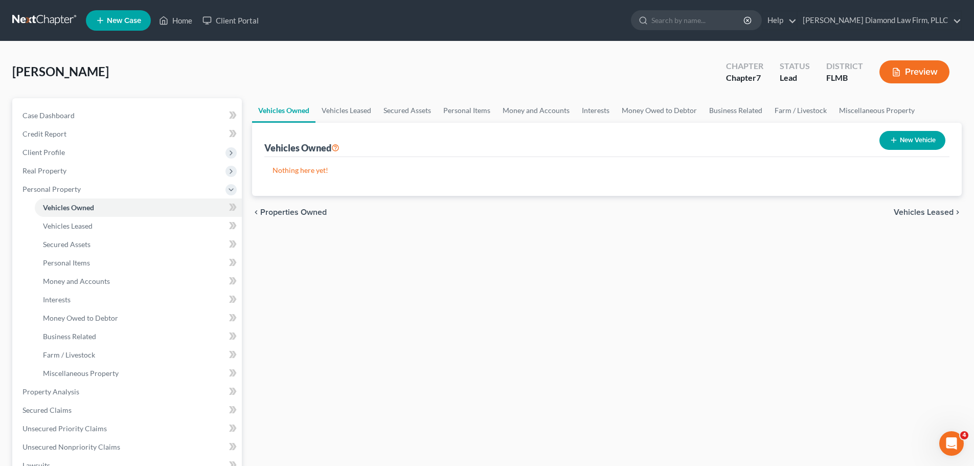
click at [571, 282] on div "Vehicles Owned Vehicles Leased Secured Assets Personal Items Money and Accounts…" at bounding box center [607, 393] width 720 height 590
click at [923, 141] on button "New Vehicle" at bounding box center [912, 140] width 66 height 19
select select "0"
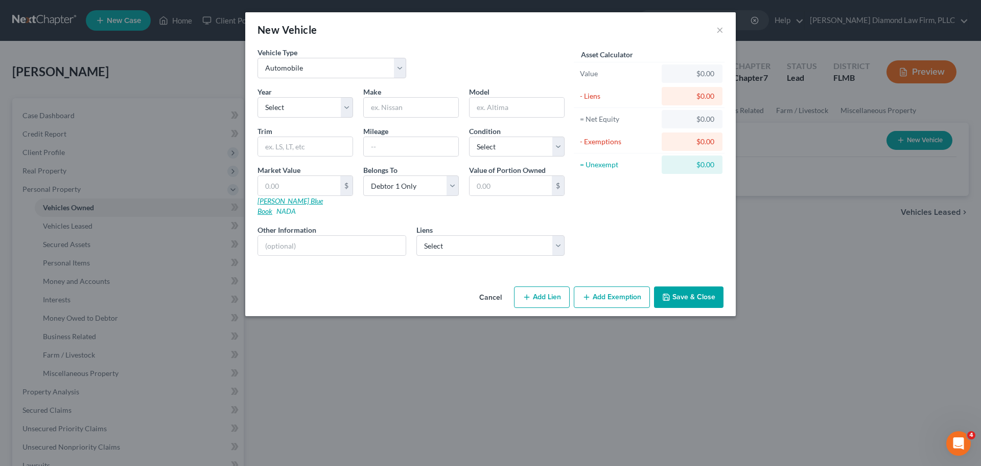
click at [274, 199] on link "Kelly Blue Book" at bounding box center [290, 205] width 65 height 19
click at [292, 241] on input "text" at bounding box center [332, 245] width 148 height 19
click at [320, 236] on input "VIN:" at bounding box center [332, 245] width 148 height 19
drag, startPoint x: 370, startPoint y: 233, endPoint x: 283, endPoint y: 264, distance: 92.8
click at [283, 264] on div "Vehicle Type Select Automobile Truck Trailer Watercraft Aircraft Motor Home Atv…" at bounding box center [490, 164] width 491 height 235
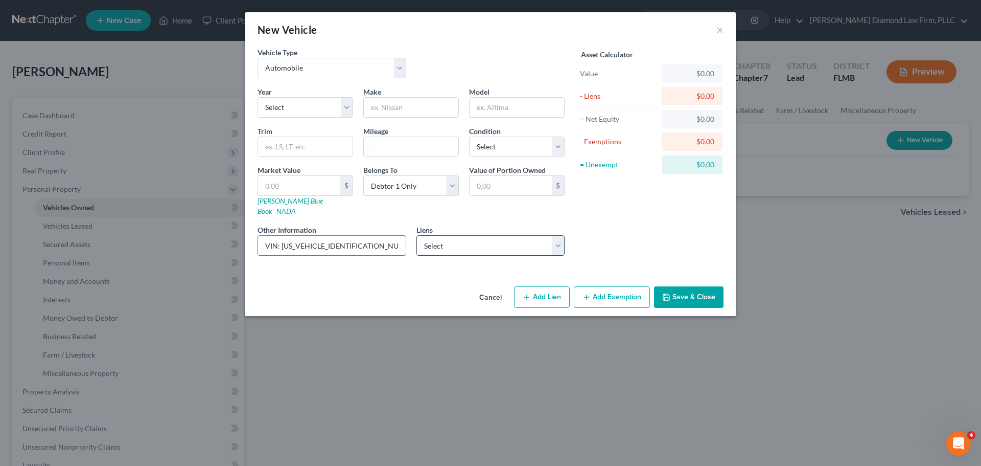
type input "VIN: KNDMB5C16M6672774"
click at [482, 237] on select "Select Pa Sta Empcu - $17,579.00 Gte Fcu - $8,366.00 Mariner Finance - $3,706.00" at bounding box center [491, 245] width 149 height 20
click at [289, 102] on select "Select 2026 2025 2024 2023 2022 2021 2020 2019 2018 2017 2016 2015 2014 2013 20…" at bounding box center [306, 107] width 96 height 20
select select "5"
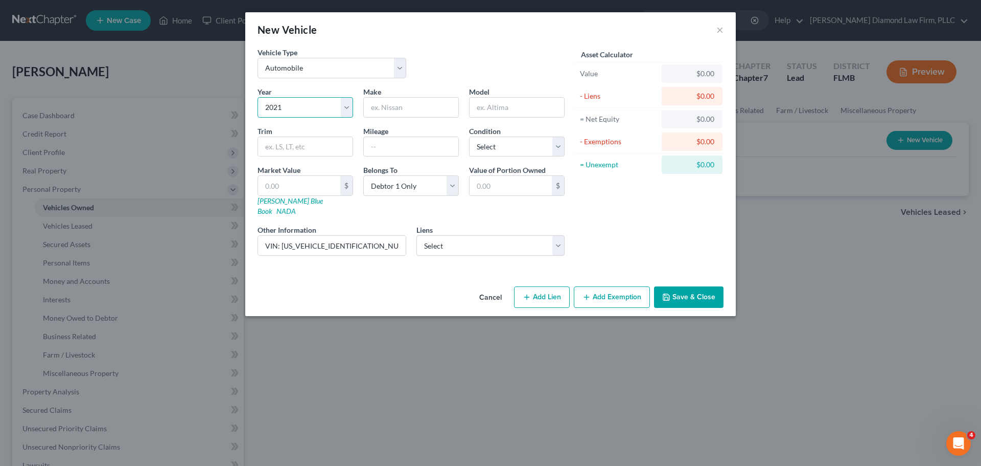
click at [258, 97] on select "Select 2026 2025 2024 2023 2022 2021 2020 2019 2018 2017 2016 2015 2014 2013 20…" at bounding box center [306, 107] width 96 height 20
click at [400, 106] on input "text" at bounding box center [411, 107] width 95 height 19
type input "Kia"
click at [505, 142] on select "Select Excellent Very Good Good Fair Poor" at bounding box center [517, 146] width 96 height 20
click at [504, 147] on select "Select Excellent Very Good Good Fair Poor" at bounding box center [517, 146] width 96 height 20
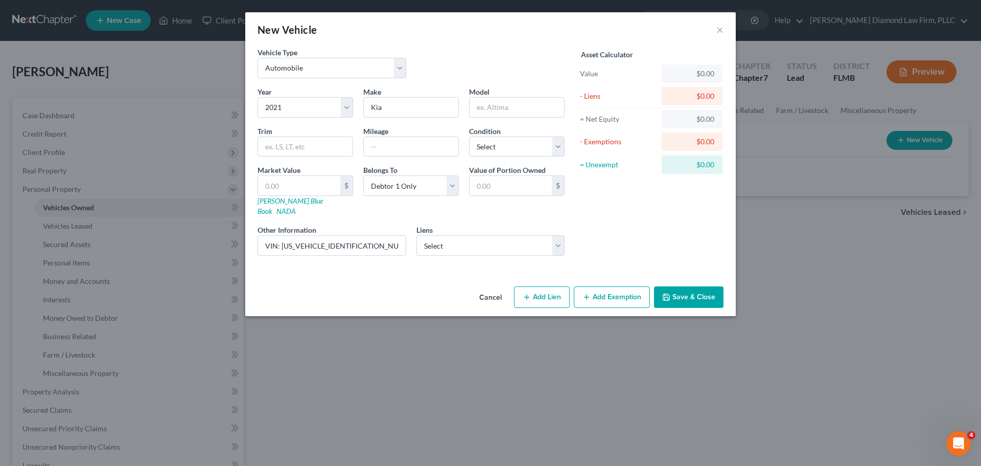
click at [700, 286] on button "Save & Close" at bounding box center [689, 296] width 70 height 21
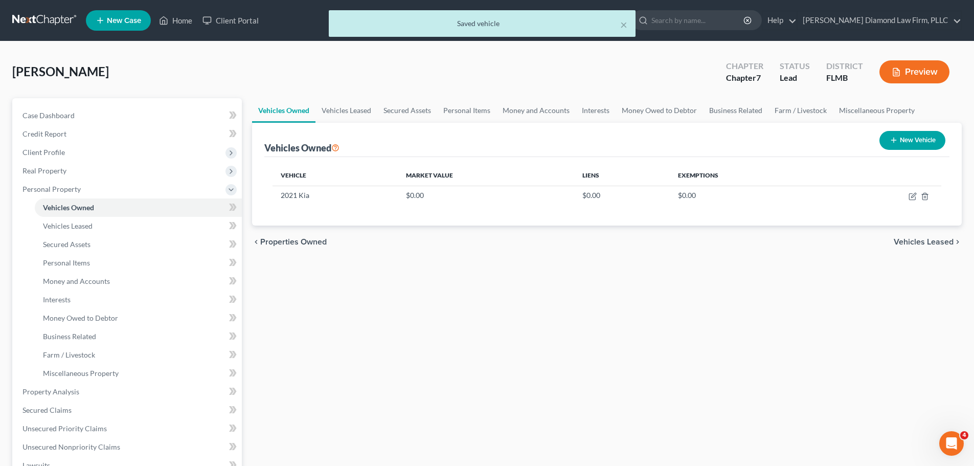
click at [895, 142] on icon "button" at bounding box center [893, 140] width 8 height 8
select select "0"
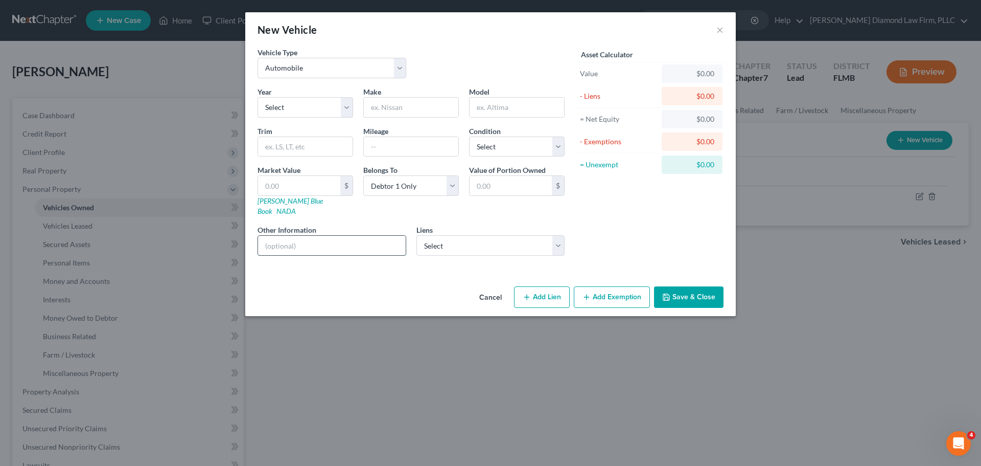
click at [335, 236] on input "text" at bounding box center [332, 245] width 148 height 19
drag, startPoint x: 361, startPoint y: 237, endPoint x: 282, endPoint y: 251, distance: 80.5
click at [282, 251] on div "Year Select 2026 2025 2024 2023 2022 2021 2020 2019 2018 2017 2016 2015 2014 20…" at bounding box center [411, 174] width 317 height 177
type input "VIN: 3N1CN8FV5ML921464"
click at [289, 200] on link "Kelly Blue Book" at bounding box center [290, 205] width 65 height 19
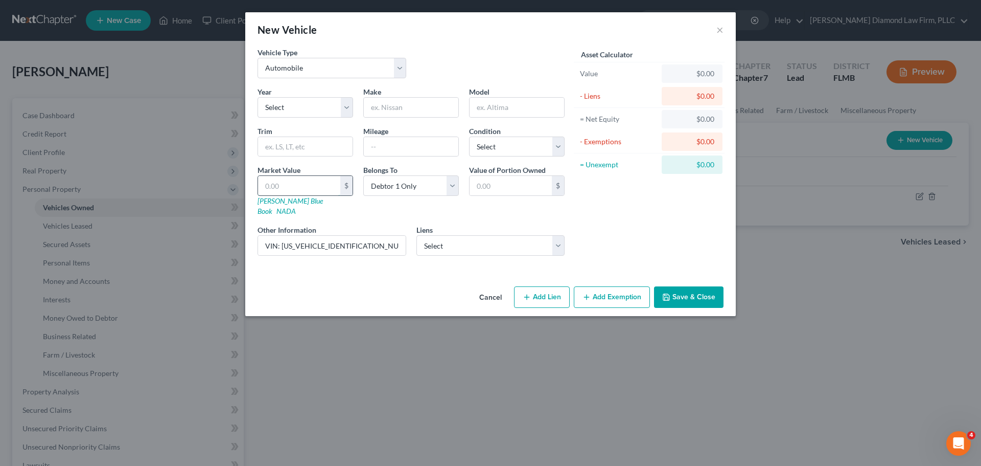
click at [308, 184] on input "text" at bounding box center [299, 185] width 82 height 19
type input "1"
type input "1.00"
type input "13"
type input "13.00"
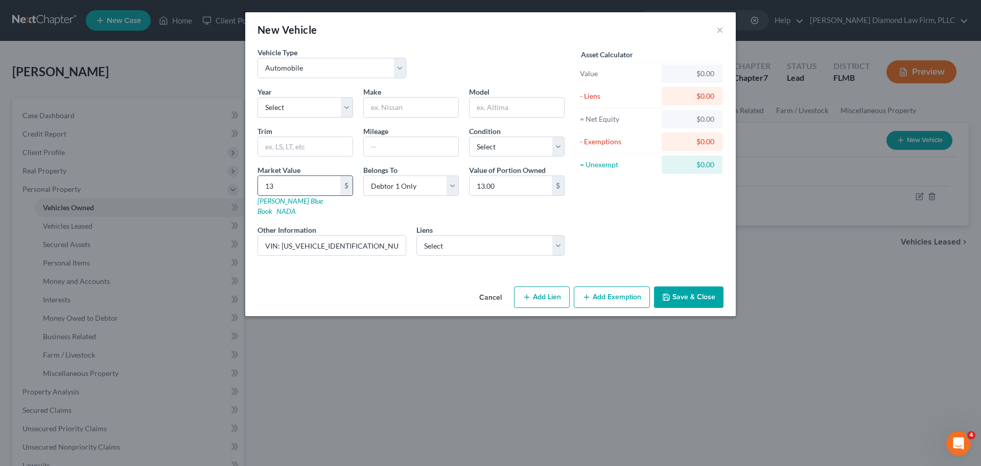
type input "133"
type input "133.00"
type input "1337"
type input "1,337.00"
type input "1,3373"
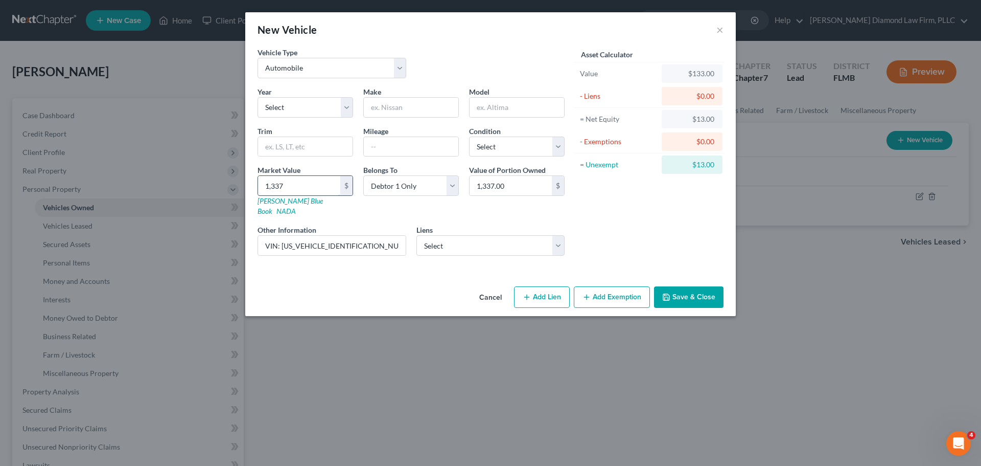
type input "13,373.00"
type input "13,373"
drag, startPoint x: 317, startPoint y: 105, endPoint x: 311, endPoint y: 112, distance: 9.8
click at [317, 105] on select "Select 2026 2025 2024 2023 2022 2021 2020 2019 2018 2017 2016 2015 2014 2013 20…" at bounding box center [306, 107] width 96 height 20
select select "5"
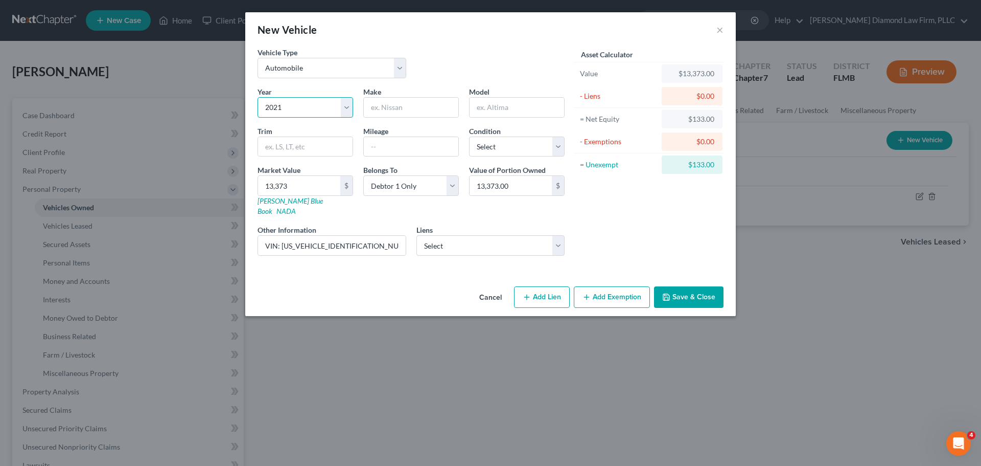
click at [258, 97] on select "Select 2026 2025 2024 2023 2022 2021 2020 2019 2018 2017 2016 2015 2014 2013 20…" at bounding box center [306, 107] width 96 height 20
click at [386, 104] on input "text" at bounding box center [411, 107] width 95 height 19
type input "Nissan"
type input "Versa"
click at [512, 153] on select "Select Excellent Very Good Good Fair Poor" at bounding box center [517, 146] width 96 height 20
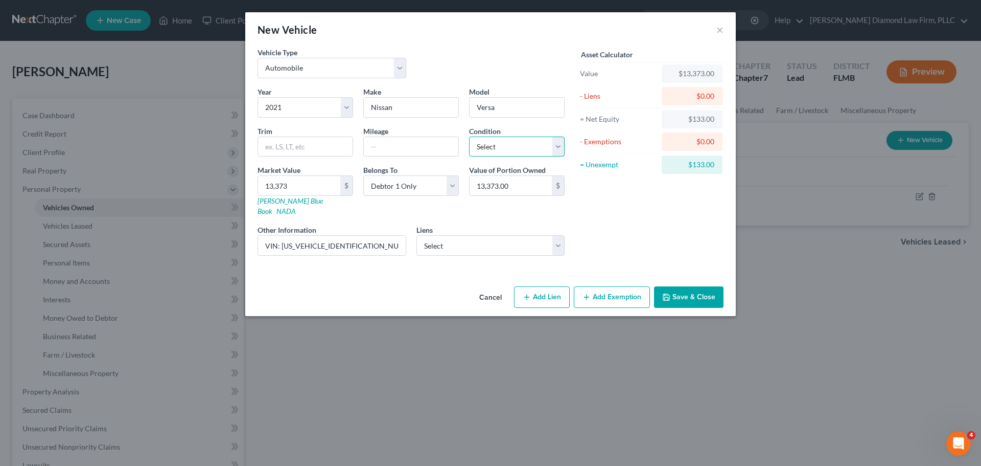
select select "2"
click at [469, 136] on select "Select Excellent Very Good Good Fair Poor" at bounding box center [517, 146] width 96 height 20
click at [401, 150] on input "text" at bounding box center [411, 146] width 95 height 19
drag, startPoint x: 402, startPoint y: 157, endPoint x: 404, endPoint y: 148, distance: 9.4
click at [402, 157] on div "Year Select 2026 2025 2024 2023 2022 2021 2020 2019 2018 2017 2016 2015 2014 20…" at bounding box center [411, 174] width 317 height 177
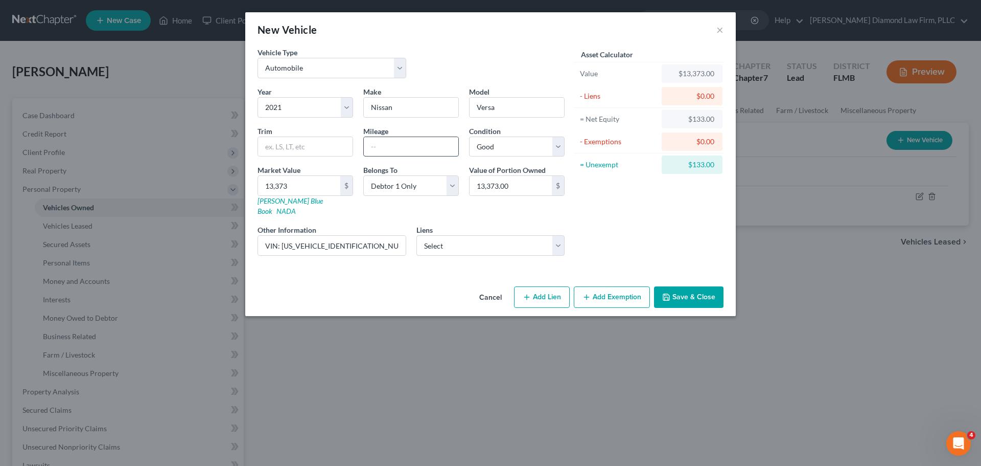
click at [404, 148] on input "text" at bounding box center [411, 146] width 95 height 19
type input "22324"
click at [474, 243] on select "Select Pa Sta Empcu - $17,579.00 Gte Fcu - $8,366.00 Mariner Finance - $3,706.00" at bounding box center [491, 245] width 149 height 20
select select "0"
click at [417, 235] on select "Select Pa Sta Empcu - $17,579.00 Gte Fcu - $8,366.00 Mariner Finance - $3,706.00" at bounding box center [491, 245] width 149 height 20
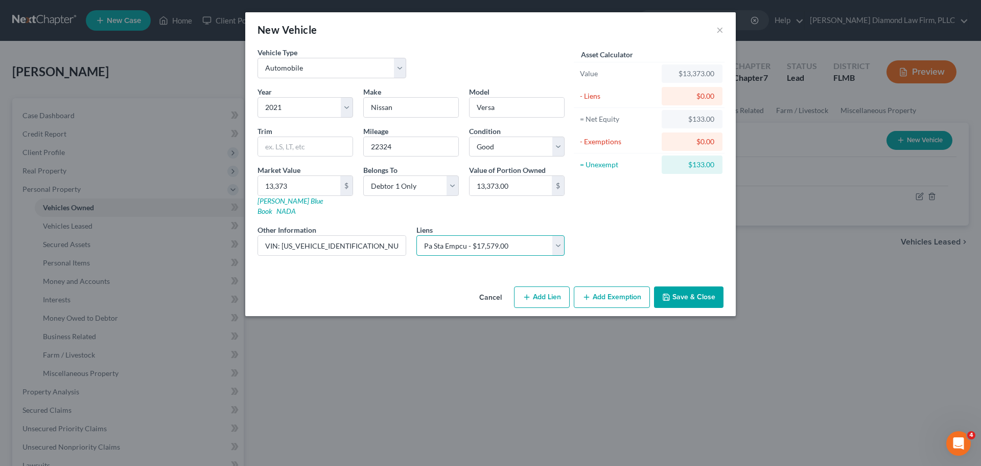
select select
select select "39"
select select "0"
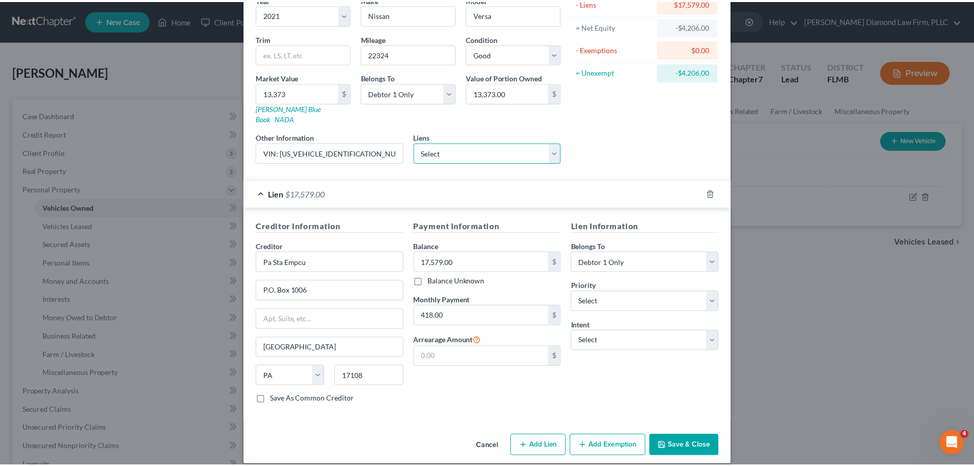
scroll to position [94, 0]
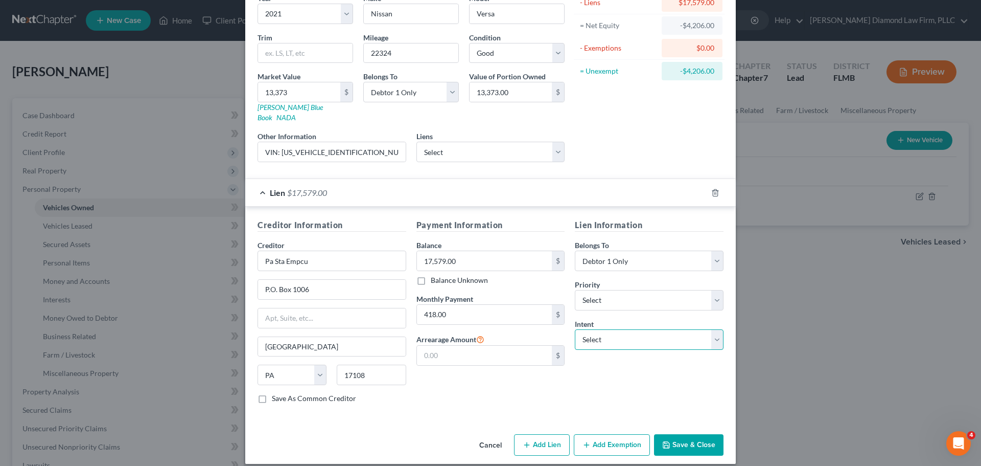
click at [629, 335] on select "Select Surrender Redeem Reaffirm Avoid Other" at bounding box center [649, 339] width 149 height 20
select select "2"
click at [575, 329] on select "Select Surrender Redeem Reaffirm Avoid Other" at bounding box center [649, 339] width 149 height 20
click at [682, 434] on button "Save & Close" at bounding box center [689, 444] width 70 height 21
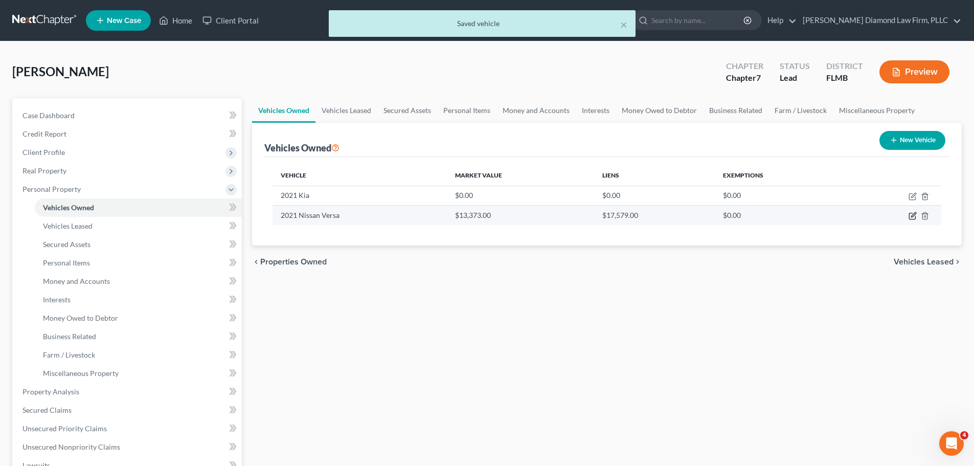
click at [909, 214] on icon "button" at bounding box center [912, 216] width 6 height 6
select select "0"
select select "5"
select select "2"
select select "0"
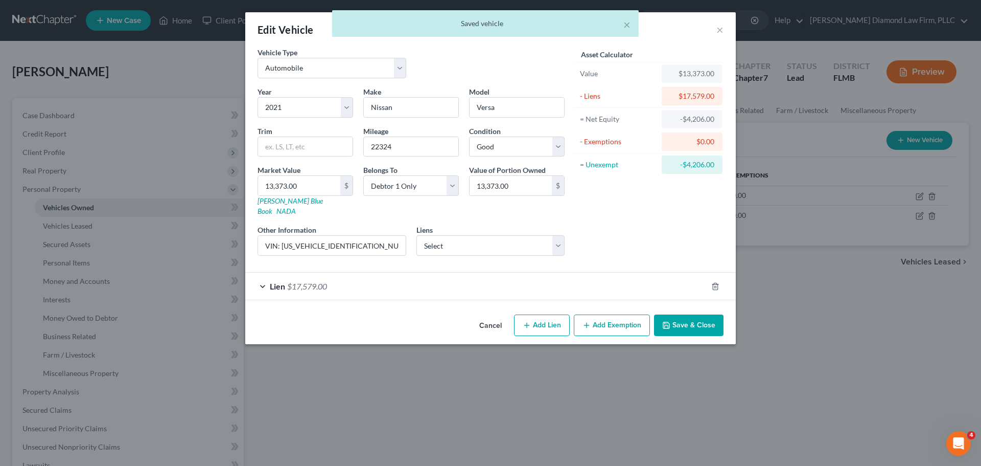
click at [677, 315] on button "Save & Close" at bounding box center [689, 324] width 70 height 21
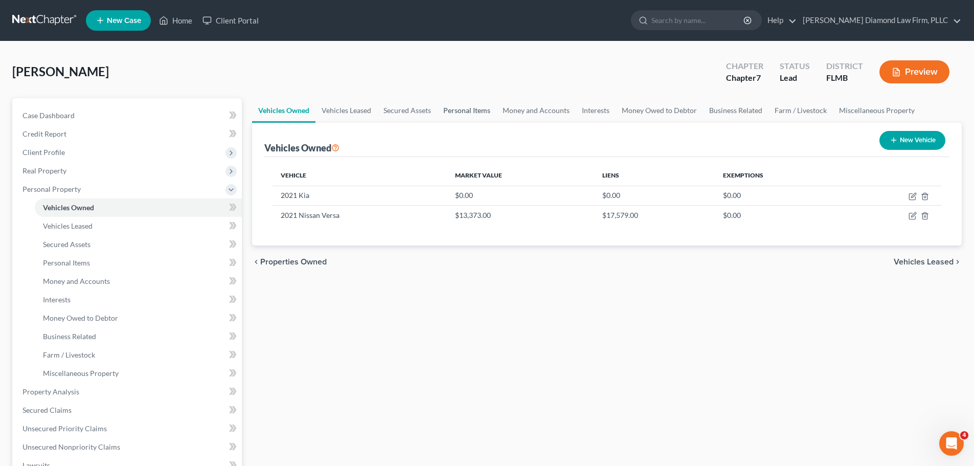
click at [469, 116] on link "Personal Items" at bounding box center [466, 110] width 59 height 25
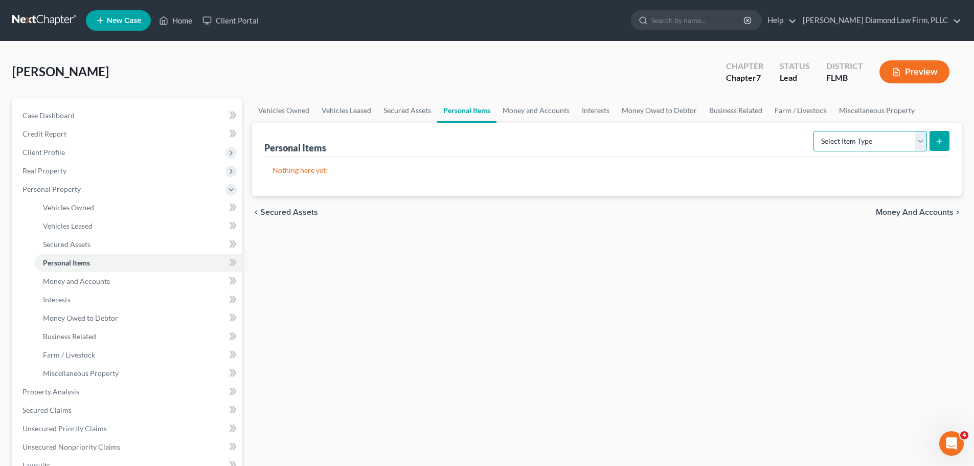
click at [851, 133] on select "Select Item Type Clothing Collectibles Of Value Electronics Firearms Household …" at bounding box center [869, 141] width 113 height 20
select select "electronics"
click at [814, 131] on select "Select Item Type Clothing Collectibles Of Value Electronics Firearms Household …" at bounding box center [869, 141] width 113 height 20
click at [934, 143] on button "submit" at bounding box center [939, 141] width 20 height 20
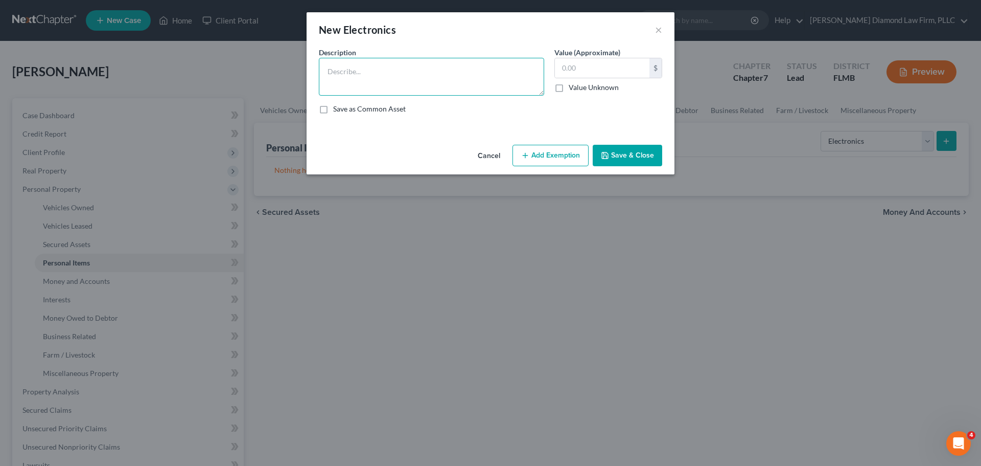
click at [385, 73] on textarea at bounding box center [431, 77] width 225 height 38
click at [520, 69] on textarea "Televisions, game consoles/games, computers/tablet/printers," at bounding box center [431, 77] width 225 height 38
click at [527, 68] on textarea "Televisions, game consoles/games, computers/tablets/printers," at bounding box center [431, 77] width 225 height 38
type textarea "Televisions, game consoles/games, computers/tablets/printers, cameras/cell phon…"
click at [611, 66] on input "text" at bounding box center [602, 67] width 95 height 19
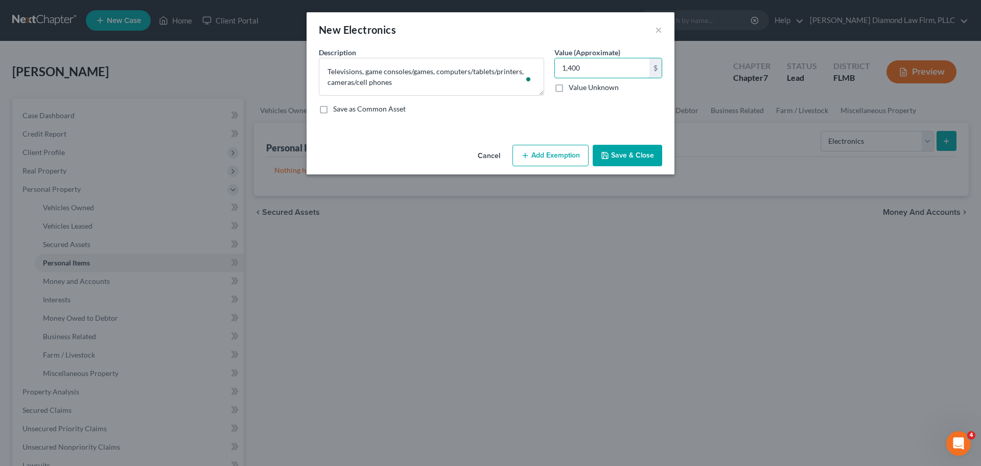
type input "1,400"
click at [559, 144] on div "Cancel Add Exemption Save & Close" at bounding box center [491, 158] width 368 height 34
click at [559, 150] on button "Add Exemption" at bounding box center [551, 155] width 76 height 21
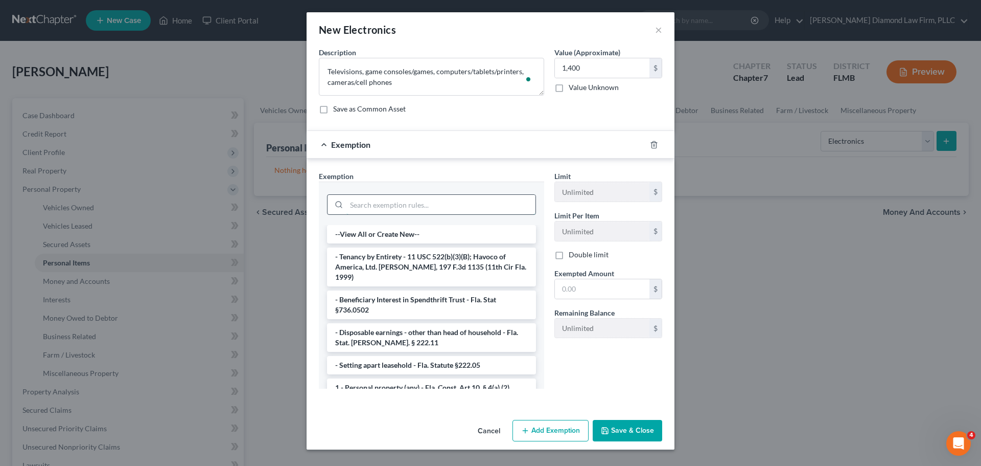
click at [400, 204] on input "search" at bounding box center [441, 204] width 189 height 19
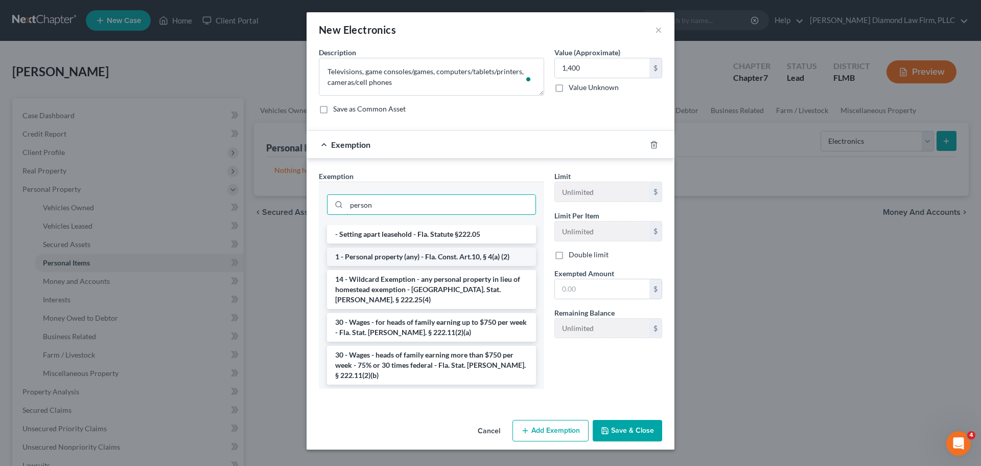
type input "person"
click at [403, 252] on li "1 - Personal property (any) - Fla. Const. Art.10, § 4(a) (2)" at bounding box center [431, 256] width 209 height 18
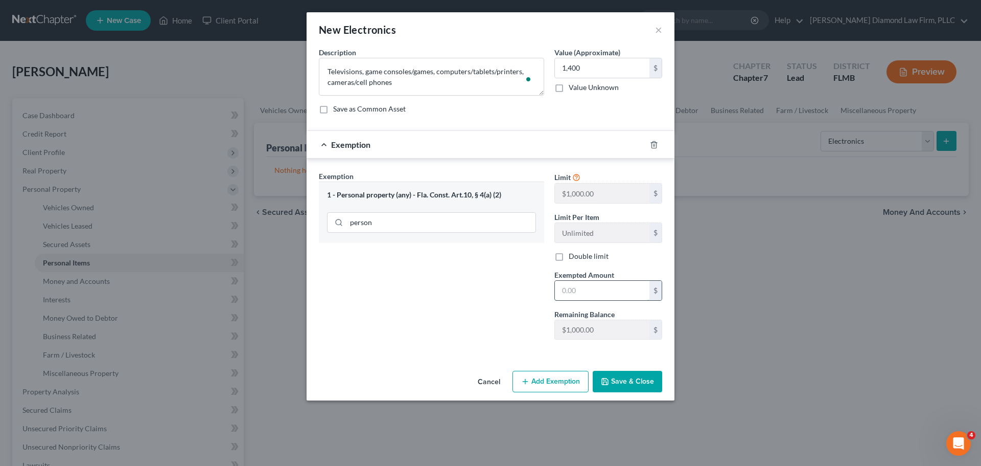
click at [613, 292] on input "text" at bounding box center [602, 290] width 95 height 19
type input "1,400"
click at [628, 382] on button "Save & Close" at bounding box center [628, 381] width 70 height 21
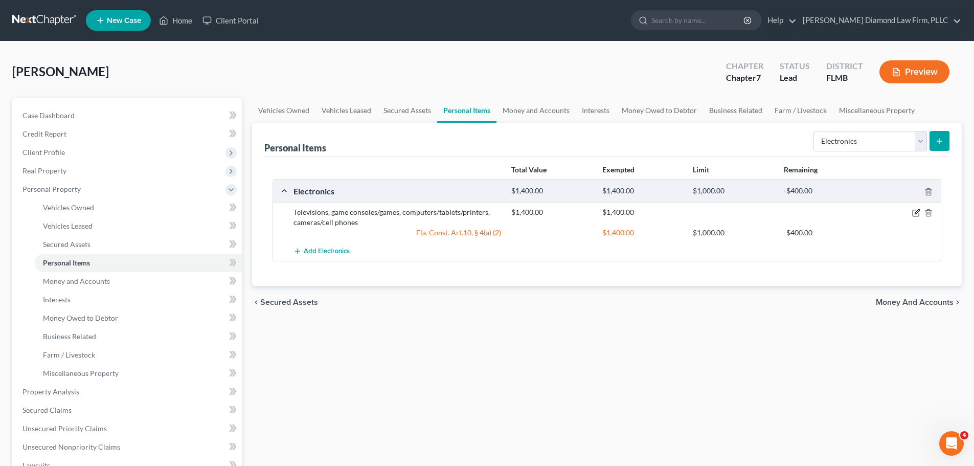
click at [917, 212] on icon "button" at bounding box center [916, 213] width 8 height 8
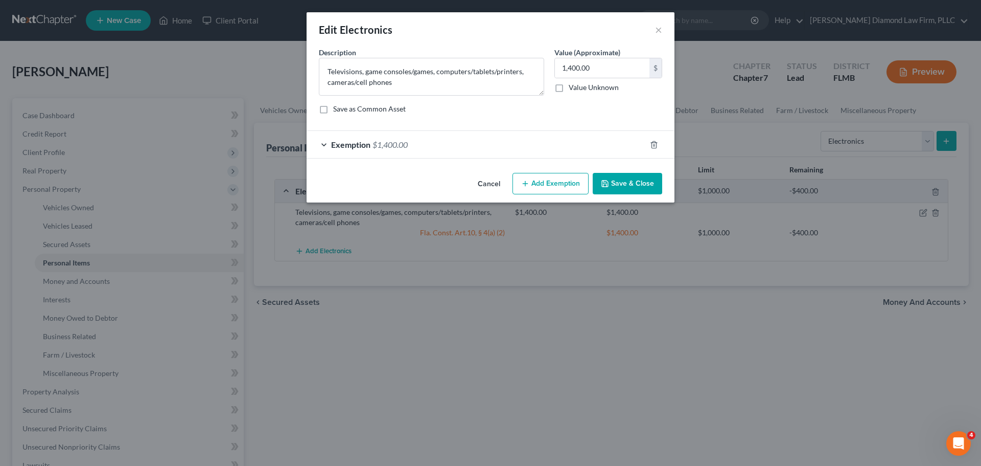
click at [504, 142] on div "Exemption $1,400.00" at bounding box center [476, 144] width 339 height 27
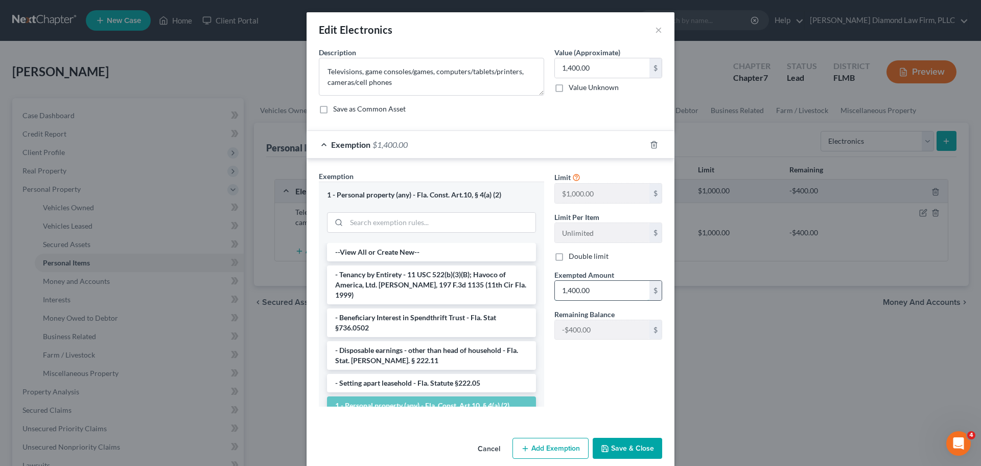
click at [594, 292] on input "1,400.00" at bounding box center [602, 290] width 95 height 19
type input "1,000"
click at [626, 451] on button "Save & Close" at bounding box center [628, 448] width 70 height 21
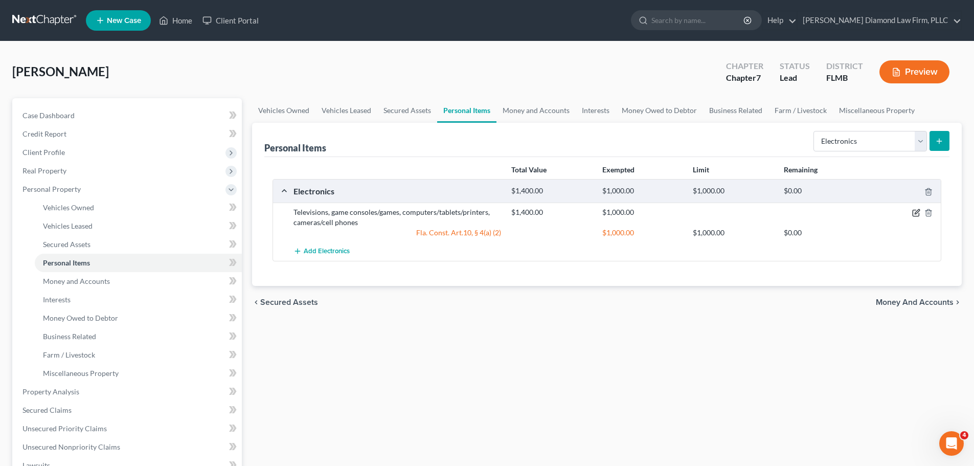
click at [914, 211] on icon "button" at bounding box center [916, 213] width 8 height 8
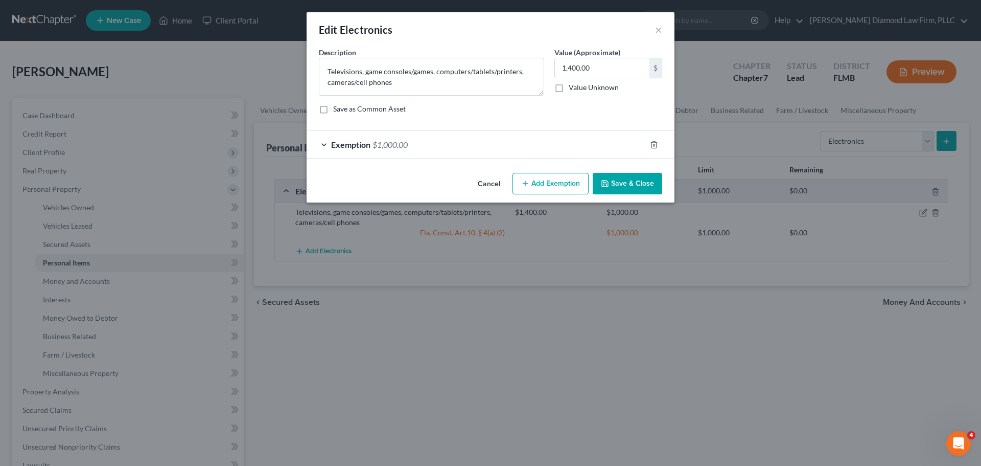
click at [543, 184] on button "Add Exemption" at bounding box center [551, 183] width 76 height 21
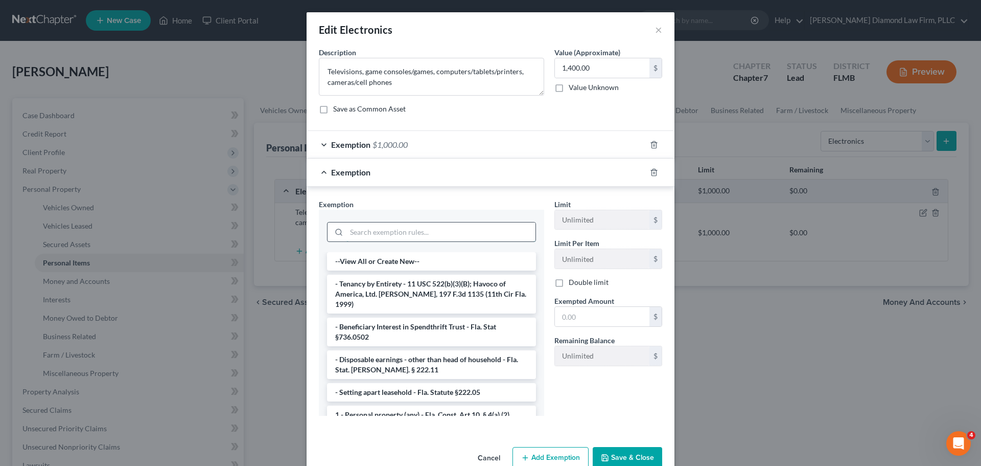
click at [391, 225] on input "search" at bounding box center [441, 231] width 189 height 19
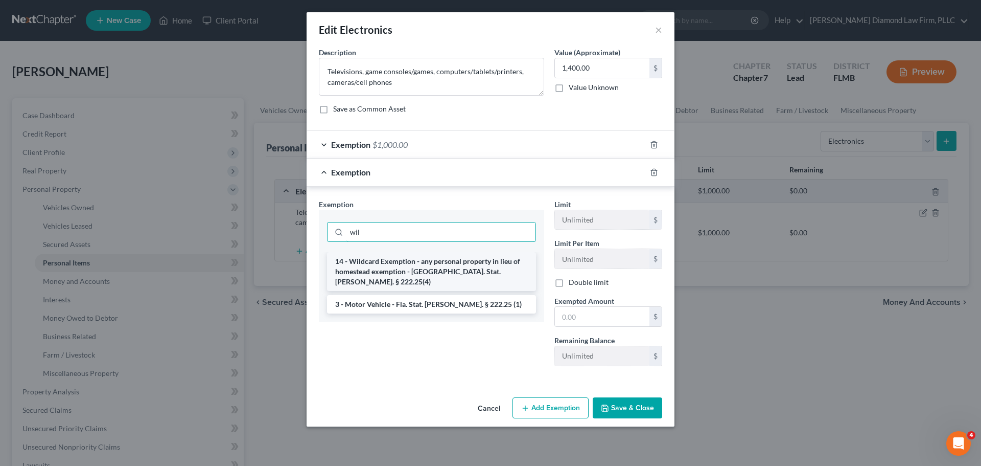
type input "wil"
click at [367, 266] on li "14 - Wildcard Exemption - any personal property in lieu of homestead exemption …" at bounding box center [431, 271] width 209 height 39
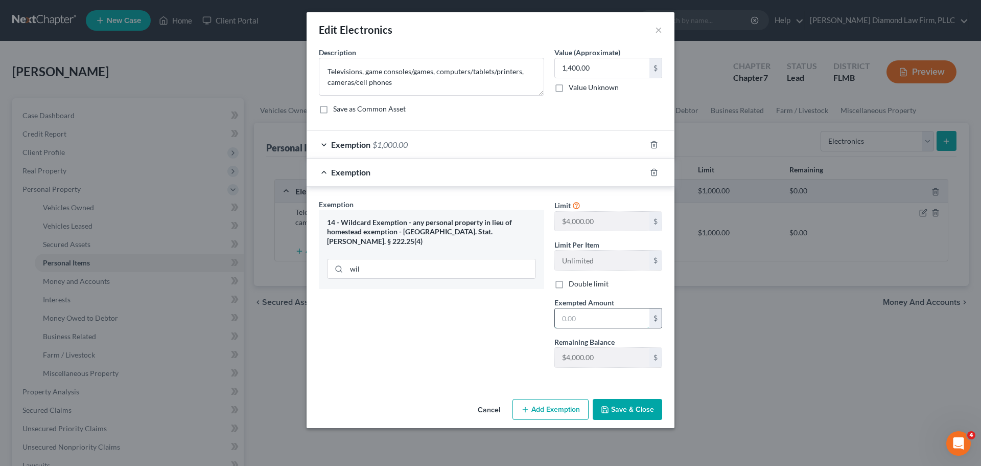
click at [580, 322] on input "text" at bounding box center [602, 317] width 95 height 19
type input "400"
click at [618, 410] on button "Save & Close" at bounding box center [628, 409] width 70 height 21
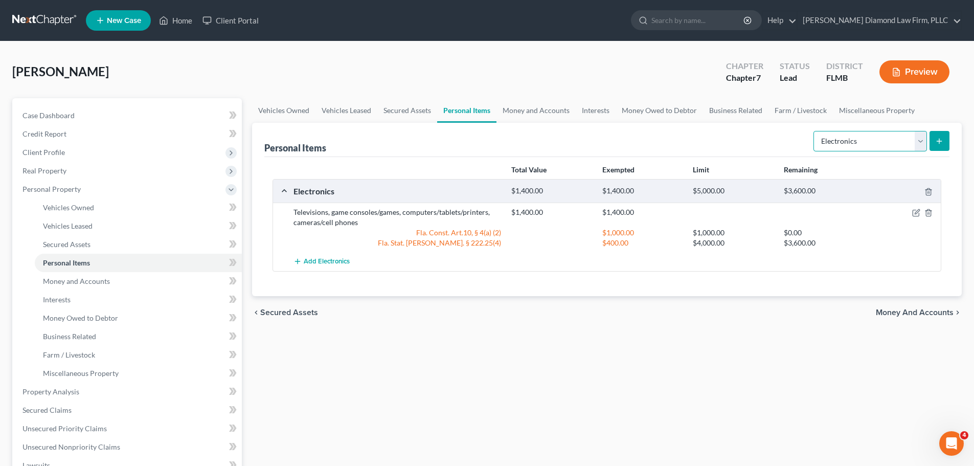
click at [850, 138] on select "Select Item Type Clothing Collectibles Of Value Electronics Firearms Household …" at bounding box center [869, 141] width 113 height 20
select select "household_goods"
click at [814, 131] on select "Select Item Type Clothing Collectibles Of Value Electronics Firearms Household …" at bounding box center [869, 141] width 113 height 20
click at [949, 144] on div "Personal Items Select Item Type Clothing Collectibles Of Value Electronics Fire…" at bounding box center [607, 209] width 710 height 173
click at [943, 143] on icon "submit" at bounding box center [939, 141] width 8 height 8
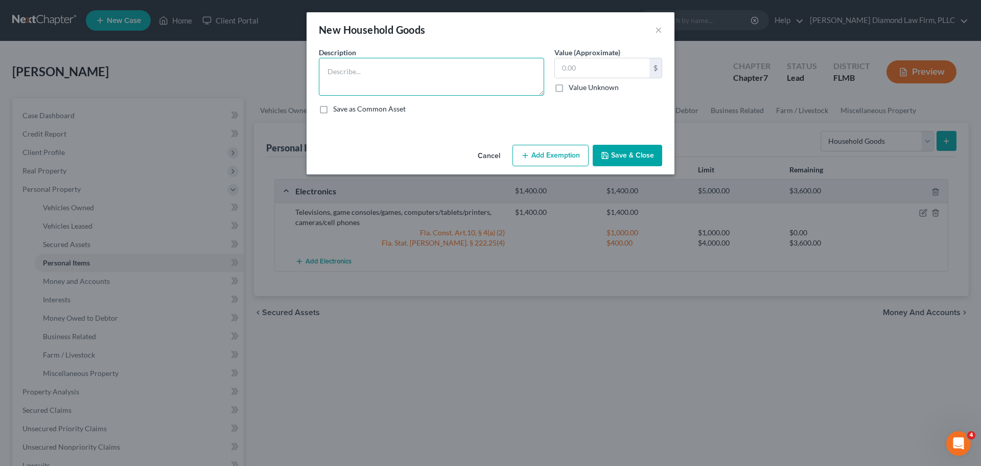
click at [413, 77] on textarea at bounding box center [431, 77] width 225 height 38
type textarea "Beds, linens, nightstads, desks, couch, kitchenware, bicycles"
click at [583, 68] on input "text" at bounding box center [602, 67] width 95 height 19
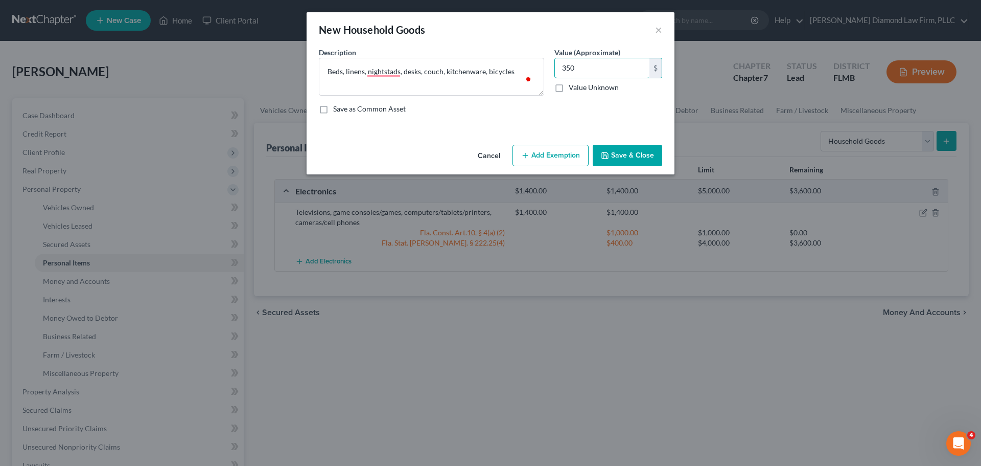
type input "350"
click at [552, 155] on button "Add Exemption" at bounding box center [551, 155] width 76 height 21
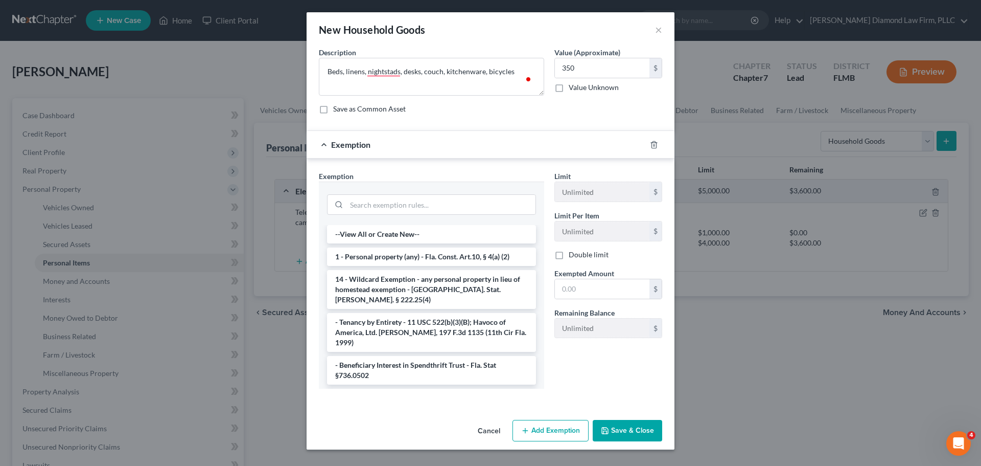
click at [401, 289] on li "14 - Wildcard Exemption - any personal property in lieu of homestead exemption …" at bounding box center [431, 289] width 209 height 39
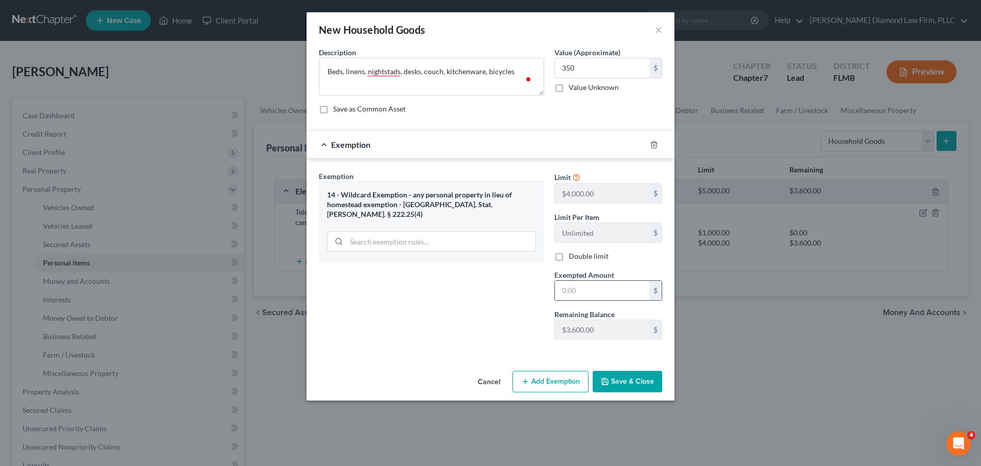
click at [616, 294] on input "text" at bounding box center [602, 290] width 95 height 19
type input "350"
click at [628, 383] on button "Save & Close" at bounding box center [628, 381] width 70 height 21
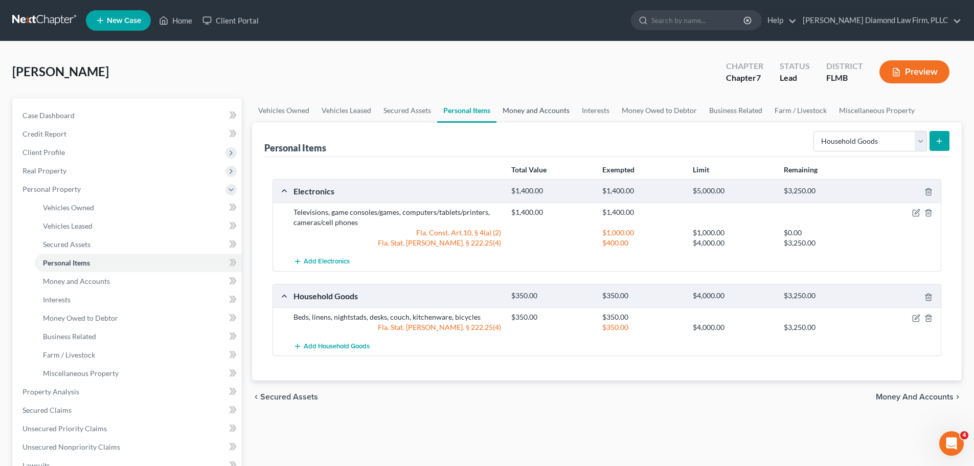
drag, startPoint x: 544, startPoint y: 106, endPoint x: 968, endPoint y: 144, distance: 426.0
click at [544, 106] on link "Money and Accounts" at bounding box center [535, 110] width 79 height 25
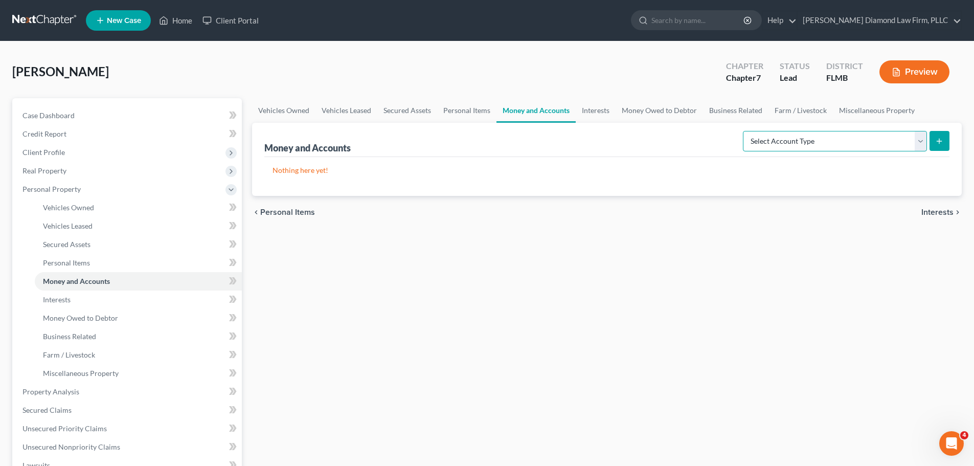
click at [786, 146] on select "Select Account Type Brokerage Cash on Hand Certificates of Deposit Checking Acc…" at bounding box center [835, 141] width 184 height 20
select select "savings"
click at [745, 131] on select "Select Account Type Brokerage Cash on Hand Certificates of Deposit Checking Acc…" at bounding box center [835, 141] width 184 height 20
click at [948, 138] on button "submit" at bounding box center [939, 141] width 20 height 20
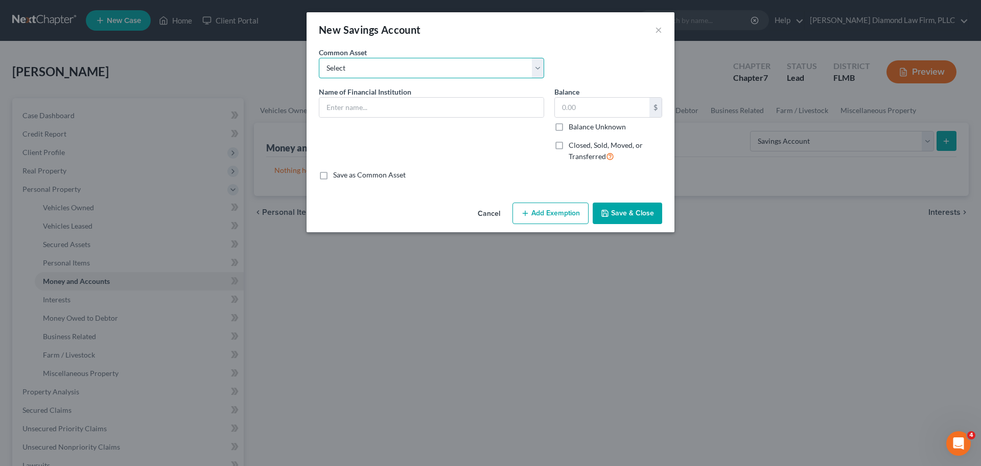
click at [404, 70] on select "Select Achieva Truist Navy Federal CU SunTrust PNC Bank Suncoast Credit Union W…" at bounding box center [431, 68] width 225 height 20
select select "11"
click at [319, 58] on select "Select Achieva Truist Navy Federal CU SunTrust PNC Bank Suncoast Credit Union W…" at bounding box center [431, 68] width 225 height 20
click at [419, 106] on input "MIDFLORIDA Credit Union" at bounding box center [431, 107] width 224 height 19
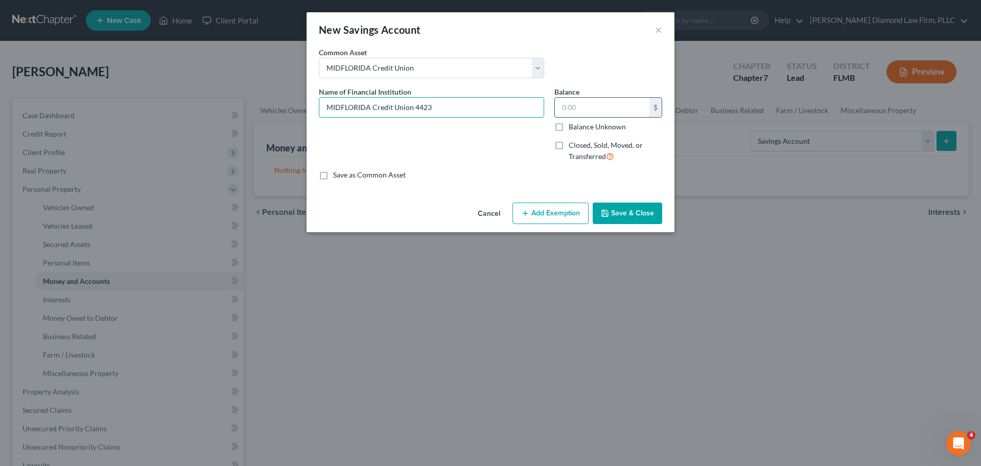
type input "MIDFLORIDA Credit Union 4423"
click at [575, 109] on input "text" at bounding box center [602, 107] width 95 height 19
type input "9.28"
click at [547, 213] on button "Add Exemption" at bounding box center [551, 212] width 76 height 21
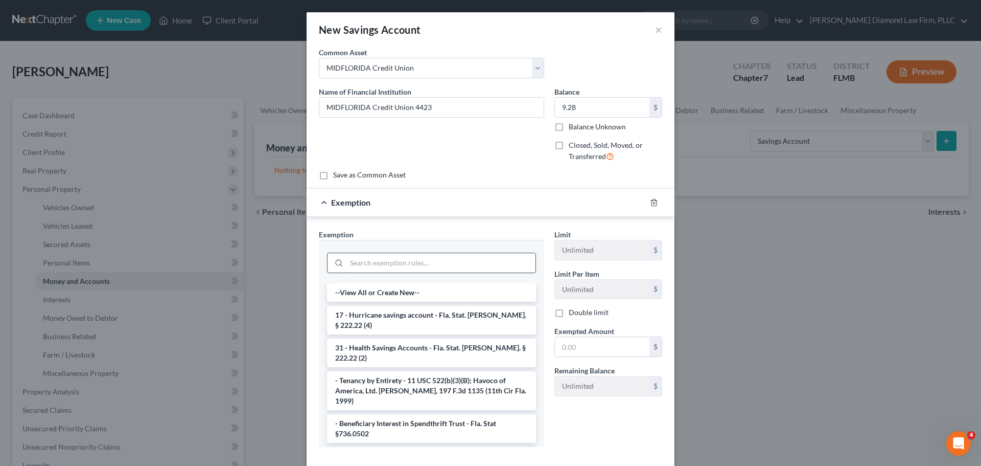
click at [391, 270] on input "search" at bounding box center [441, 262] width 189 height 19
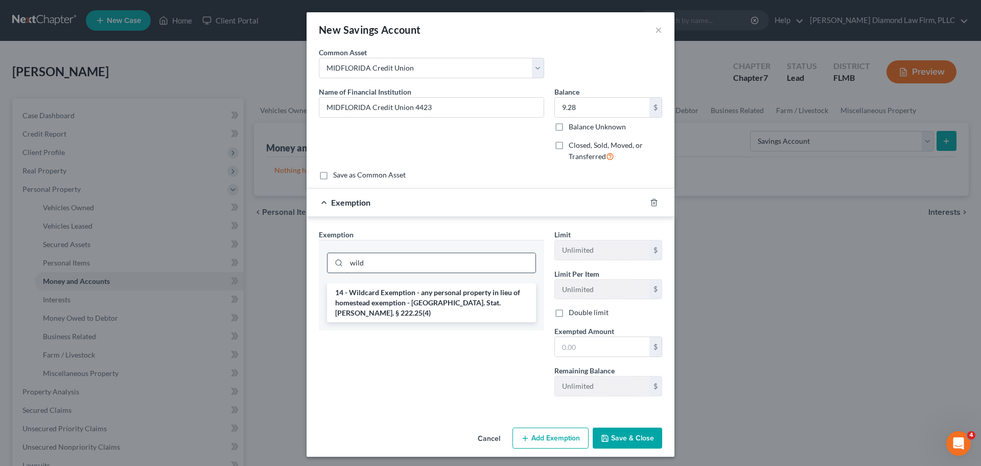
type input "wild"
click at [413, 291] on li "14 - Wildcard Exemption - any personal property in lieu of homestead exemption …" at bounding box center [431, 302] width 209 height 39
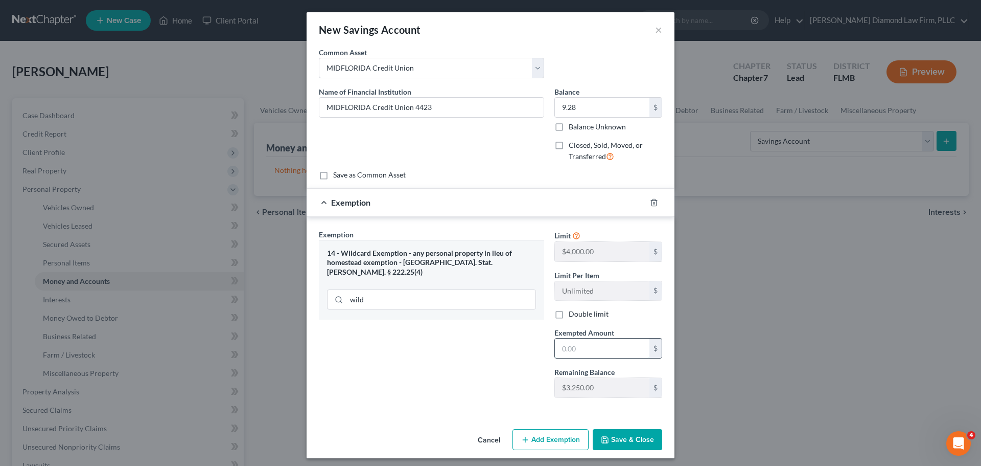
click at [584, 343] on input "text" at bounding box center [602, 347] width 95 height 19
type input "9.28"
click at [631, 426] on div "Cancel Add Exemption Save & Close" at bounding box center [491, 442] width 368 height 34
click at [623, 431] on button "Save & Close" at bounding box center [628, 439] width 70 height 21
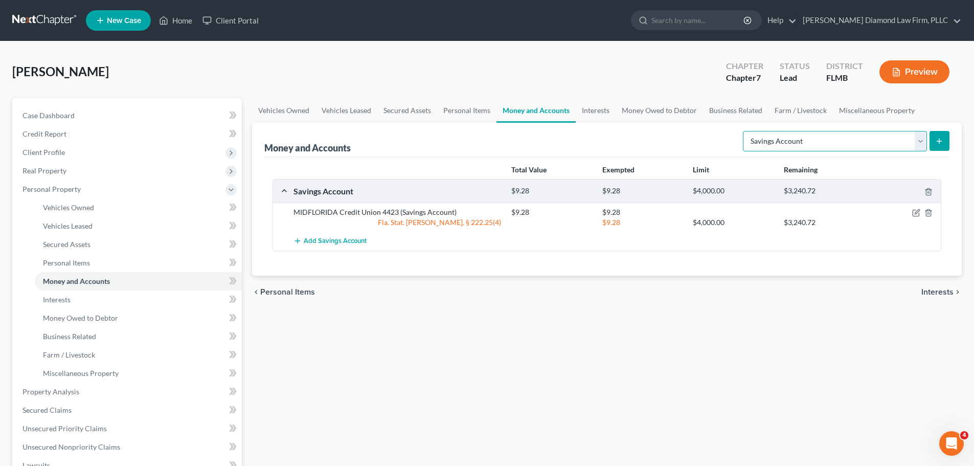
click at [804, 145] on select "Select Account Type Brokerage Cash on Hand Certificates of Deposit Checking Acc…" at bounding box center [835, 141] width 184 height 20
select select "checking"
click at [745, 131] on select "Select Account Type Brokerage Cash on Hand Certificates of Deposit Checking Acc…" at bounding box center [835, 141] width 184 height 20
click at [931, 142] on button "submit" at bounding box center [939, 141] width 20 height 20
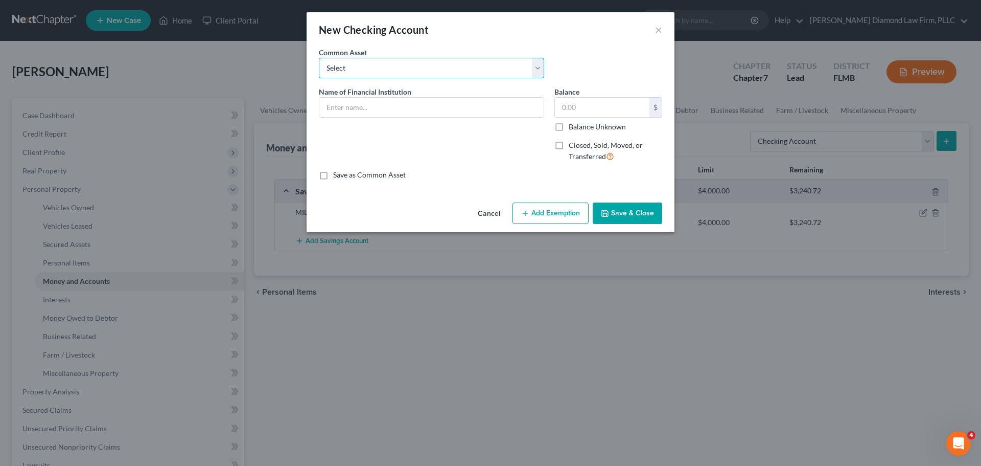
click at [338, 63] on select "Select Chase Bank Achieva Truist Regions Truist Navy Federal CU Bank of America…" at bounding box center [431, 68] width 225 height 20
select select "18"
click at [319, 58] on select "Select Chase Bank Achieva Truist Regions Truist Navy Federal CU Bank of America…" at bounding box center [431, 68] width 225 height 20
click at [422, 105] on input "MIDFLORIDA Credit Union" at bounding box center [431, 107] width 224 height 19
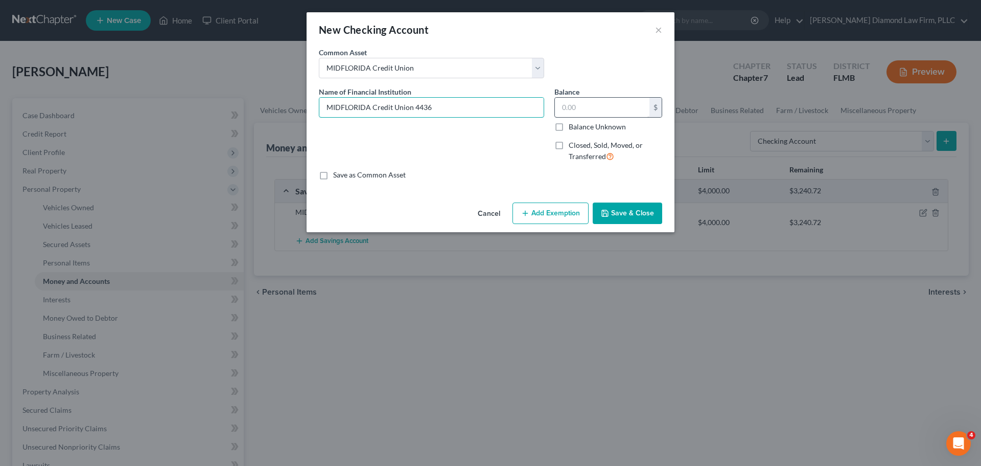
type input "MIDFLORIDA Credit Union 4436"
click at [624, 102] on input "text" at bounding box center [602, 107] width 95 height 19
type input "137.30"
click at [623, 215] on button "Save & Close" at bounding box center [628, 212] width 70 height 21
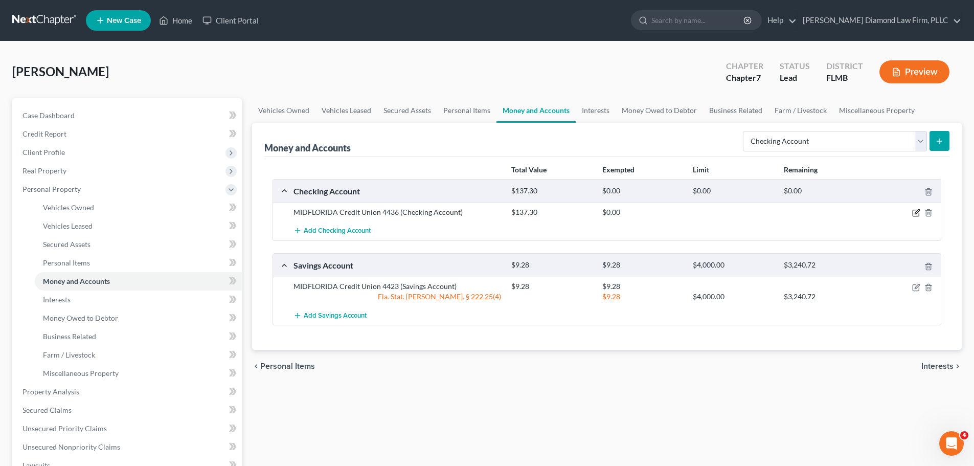
click at [914, 211] on icon "button" at bounding box center [916, 213] width 8 height 8
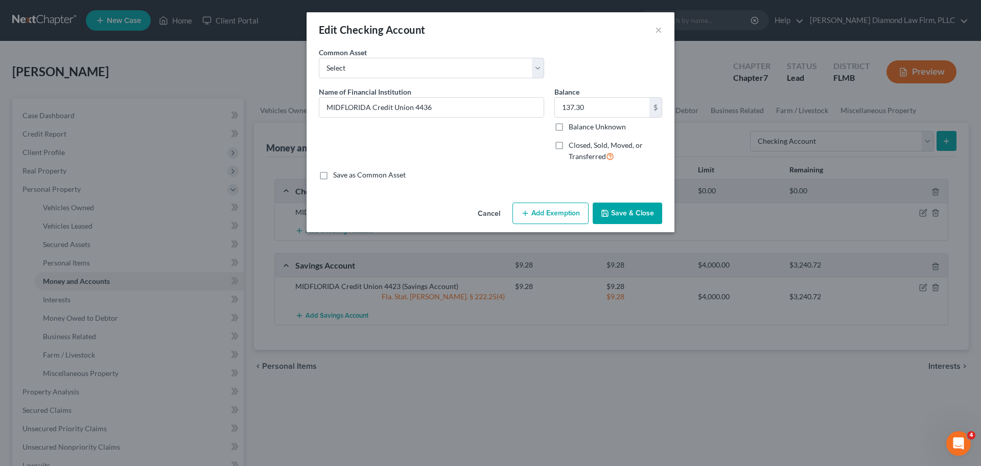
click at [531, 215] on button "Add Exemption" at bounding box center [551, 212] width 76 height 21
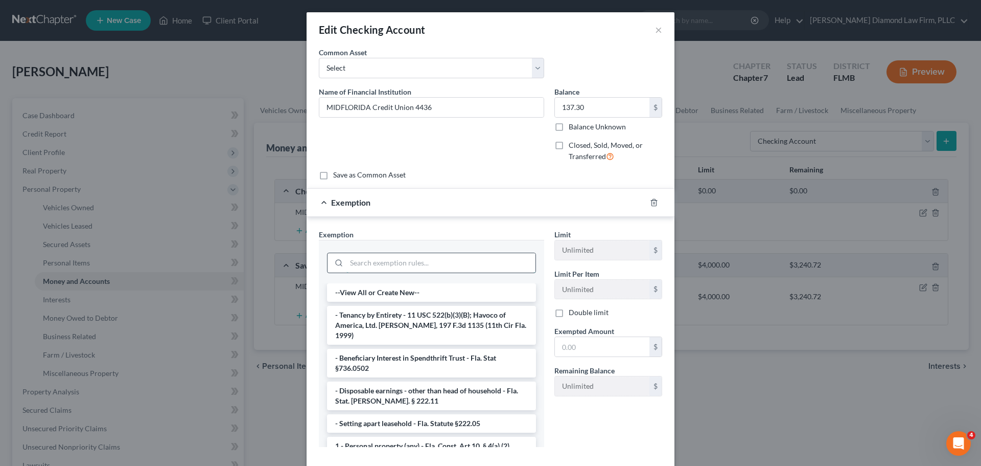
click at [372, 262] on input "search" at bounding box center [441, 262] width 189 height 19
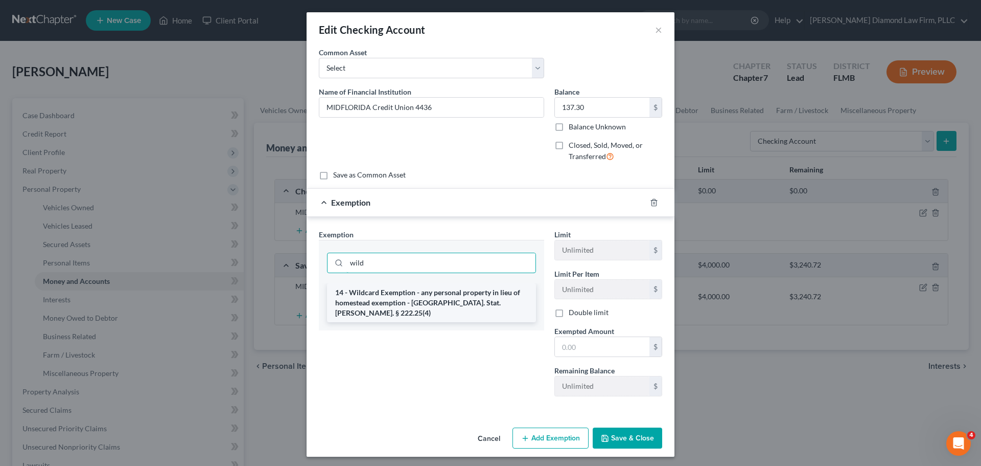
type input "wild"
click at [391, 289] on li "14 - Wildcard Exemption - any personal property in lieu of homestead exemption …" at bounding box center [431, 302] width 209 height 39
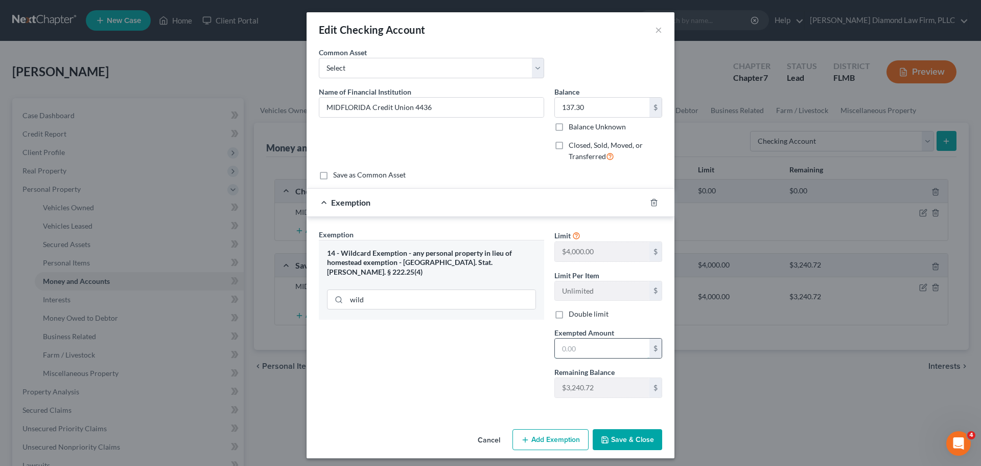
click at [583, 342] on input "text" at bounding box center [602, 347] width 95 height 19
type input "137.30"
click at [634, 440] on button "Save & Close" at bounding box center [628, 439] width 70 height 21
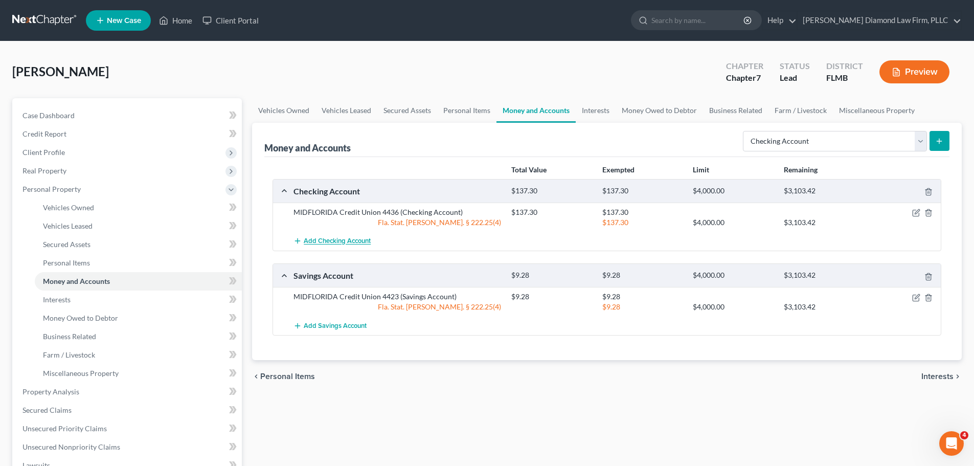
click at [345, 238] on span "Add Checking Account" at bounding box center [337, 241] width 67 height 8
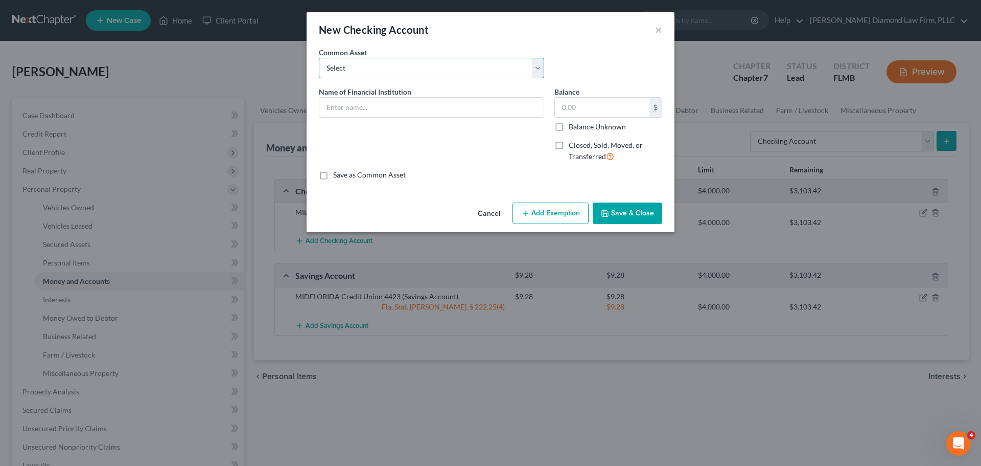
click at [426, 67] on select "Select Chase Bank Achieva Truist Regions Truist Navy Federal CU Bank of America…" at bounding box center [431, 68] width 225 height 20
select select "18"
click at [319, 58] on select "Select Chase Bank Achieva Truist Regions Truist Navy Federal CU Bank of America…" at bounding box center [431, 68] width 225 height 20
click at [427, 105] on input "MIDFLORIDA Credit Union" at bounding box center [431, 107] width 224 height 19
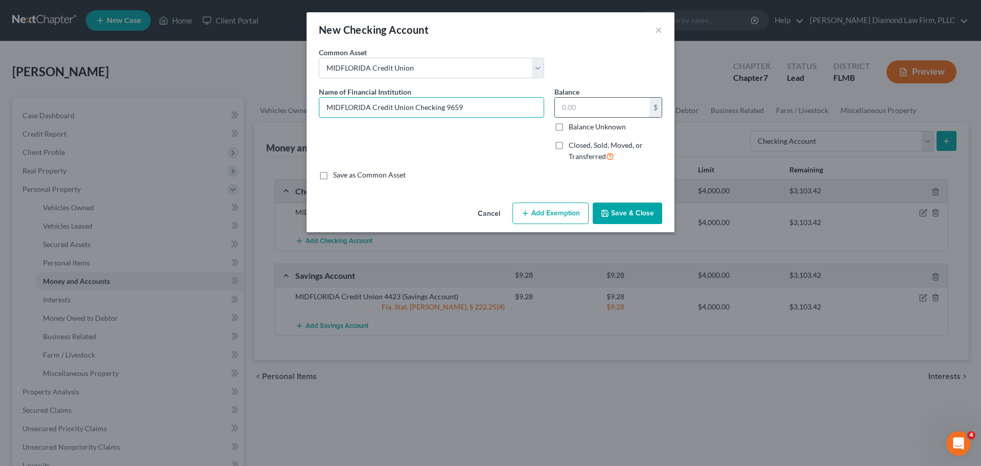
type input "MIDFLORIDA Credit Union Checking 9659"
click at [621, 102] on input "text" at bounding box center [602, 107] width 95 height 19
type input "0"
click at [630, 204] on button "Save & Close" at bounding box center [628, 212] width 70 height 21
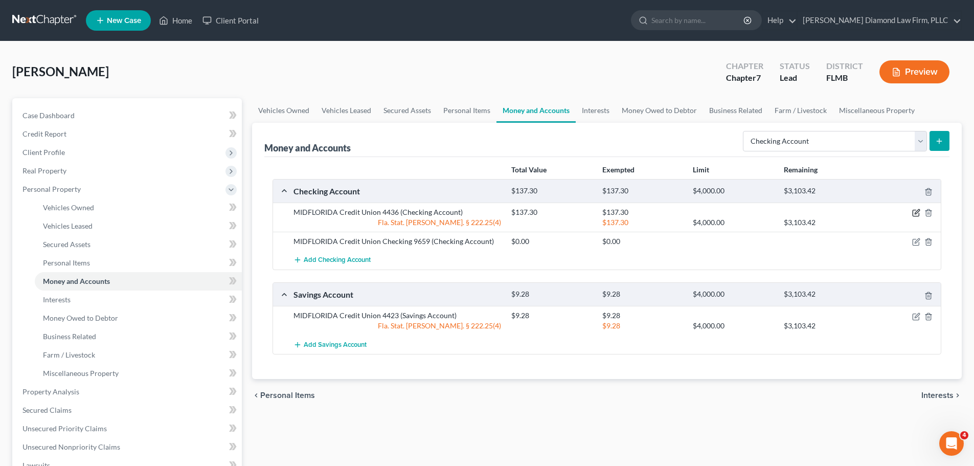
click at [916, 212] on icon "button" at bounding box center [916, 213] width 8 height 8
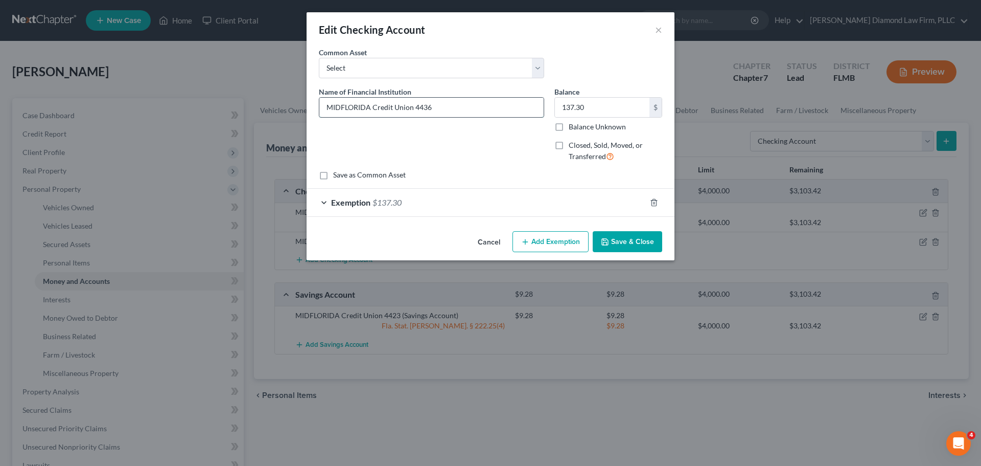
click at [416, 107] on input "MIDFLORIDA Credit Union 4436" at bounding box center [431, 107] width 224 height 19
type input "MIDFLORIDA Credit Union 4436"
click at [636, 241] on button "Save & Close" at bounding box center [628, 241] width 70 height 21
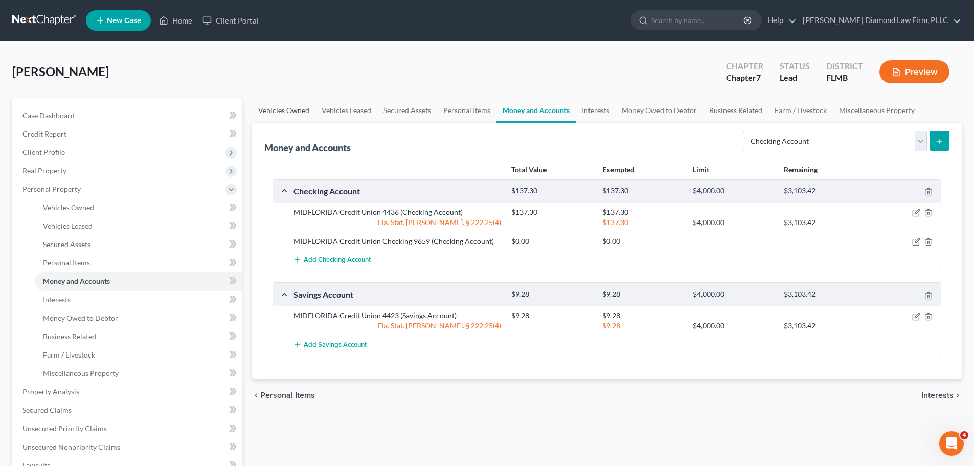
click at [291, 117] on link "Vehicles Owned" at bounding box center [283, 110] width 63 height 25
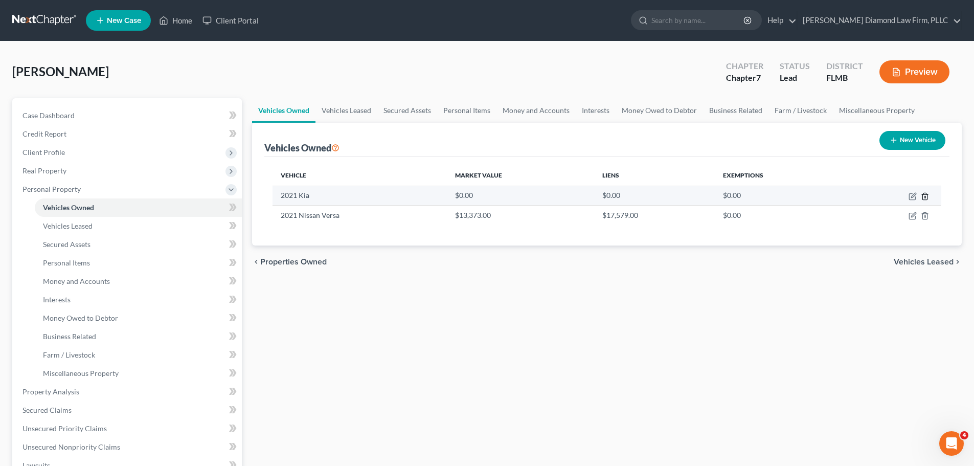
click at [923, 195] on icon "button" at bounding box center [924, 196] width 5 height 7
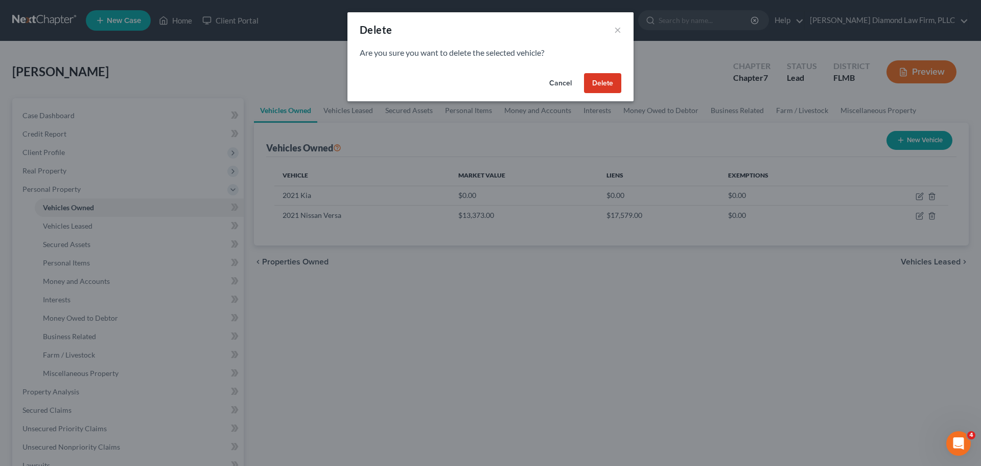
click at [603, 84] on button "Delete" at bounding box center [602, 83] width 37 height 20
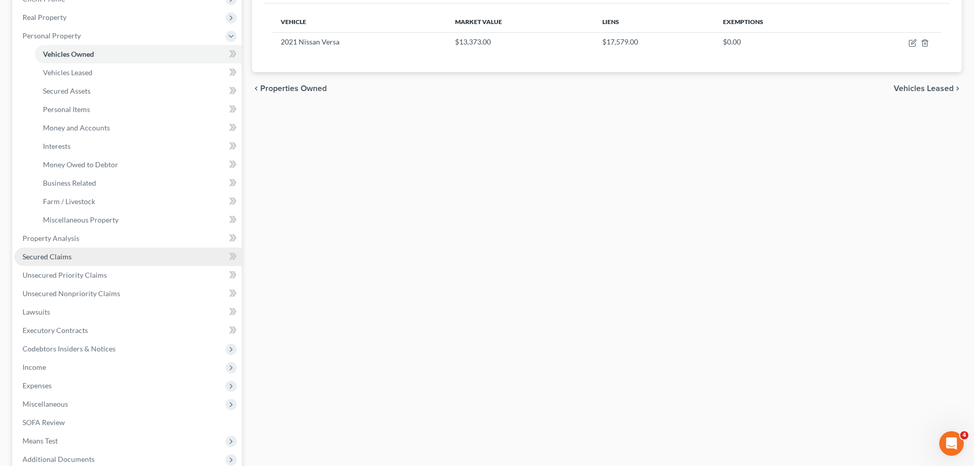
click at [67, 254] on span "Secured Claims" at bounding box center [46, 256] width 49 height 9
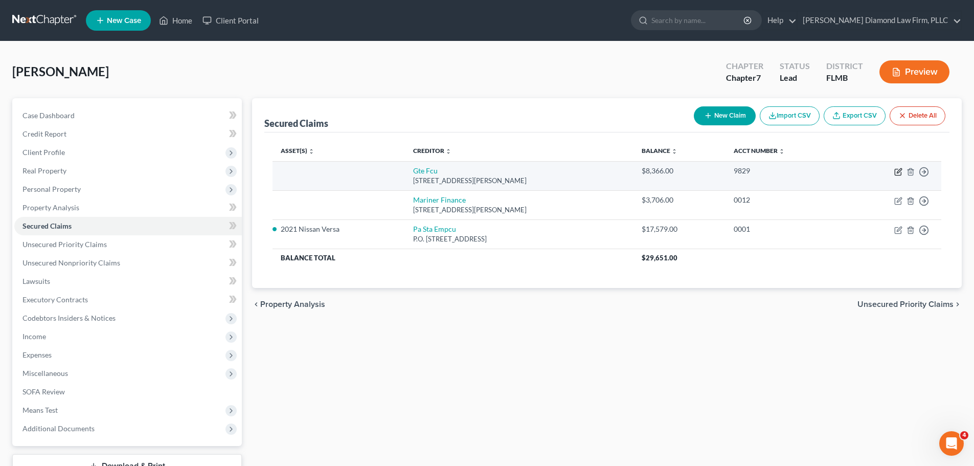
click at [899, 174] on icon "button" at bounding box center [898, 172] width 8 height 8
select select "9"
select select "0"
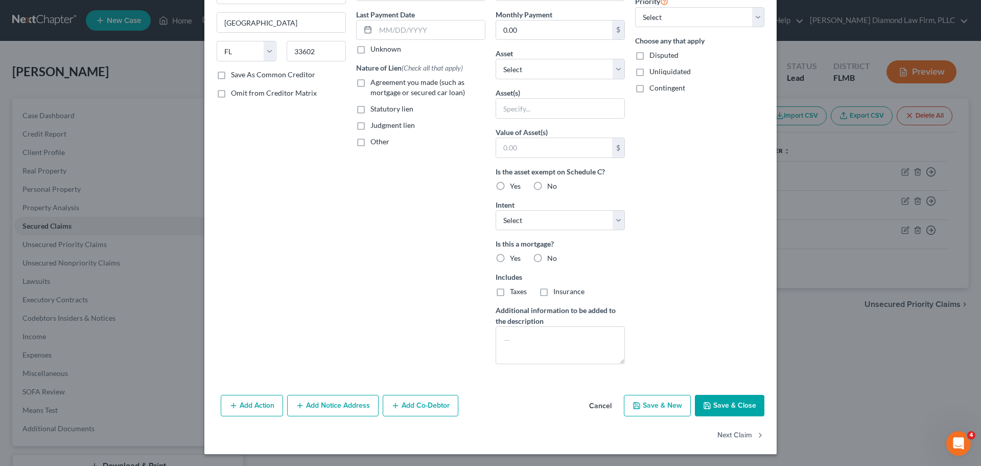
scroll to position [131, 0]
click at [248, 408] on button "Add Action" at bounding box center [252, 404] width 62 height 21
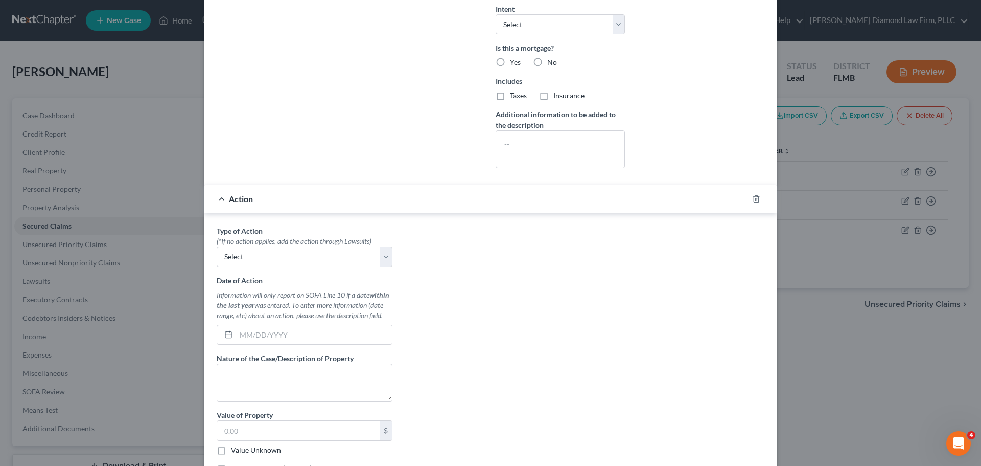
scroll to position [336, 0]
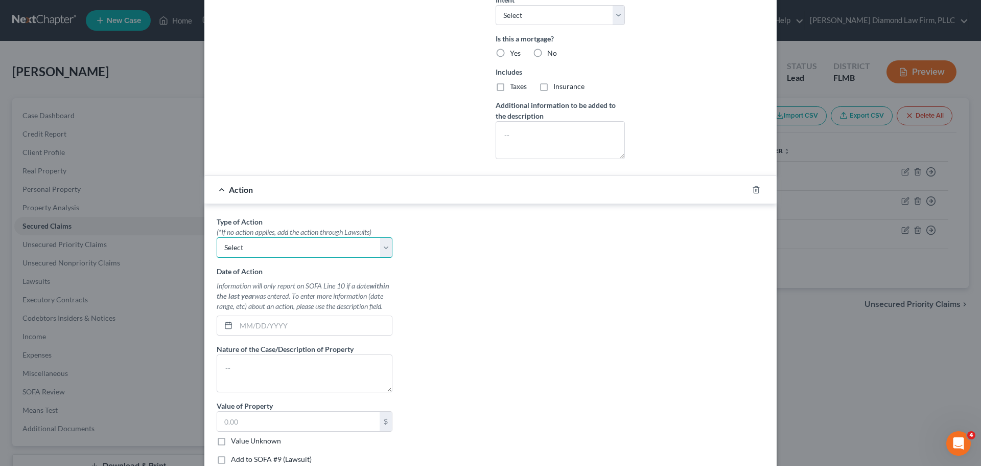
click at [277, 249] on select "Select Repossession Garnishment Foreclosure Personal Injury Attached, Seized, O…" at bounding box center [305, 247] width 176 height 20
click at [279, 251] on select "Select Repossession Garnishment Foreclosure Personal Injury Attached, Seized, O…" at bounding box center [305, 247] width 176 height 20
select select "0"
click at [217, 237] on select "Select Repossession Garnishment Foreclosure Personal Injury Attached, Seized, O…" at bounding box center [305, 247] width 176 height 20
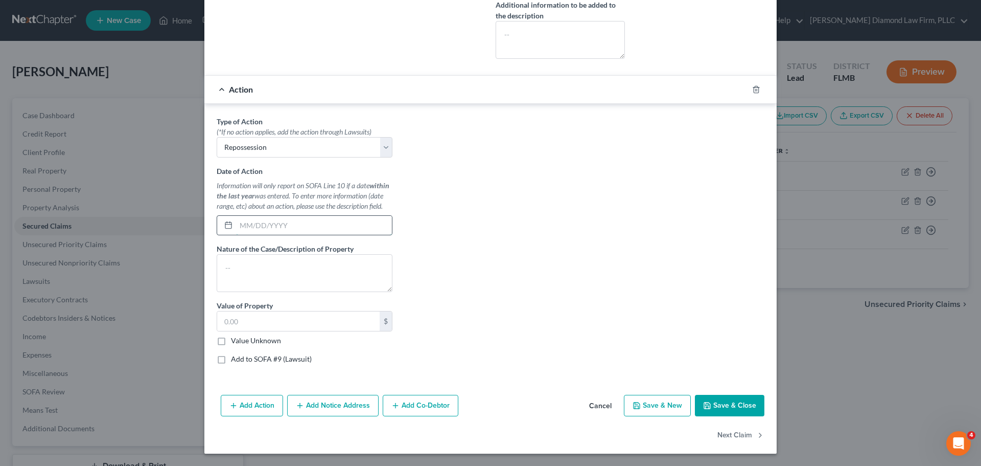
click at [274, 227] on input "text" at bounding box center [314, 225] width 156 height 19
type input "06/30/2024"
type textarea "2021 Kia Sedona"
click at [260, 346] on div "Type of Action * (*If no action applies, add the action through Lawsuits) Selec…" at bounding box center [305, 244] width 186 height 256
click at [257, 338] on label "Value Unknown" at bounding box center [256, 340] width 50 height 10
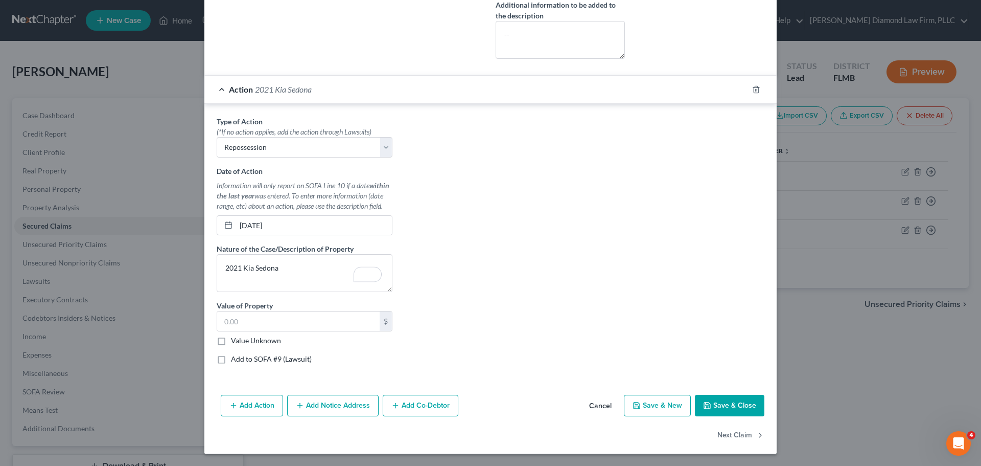
click at [242, 338] on input "Value Unknown" at bounding box center [238, 338] width 7 height 7
checkbox input "true"
type input "0.00"
click at [718, 396] on button "Save & Close" at bounding box center [730, 405] width 70 height 21
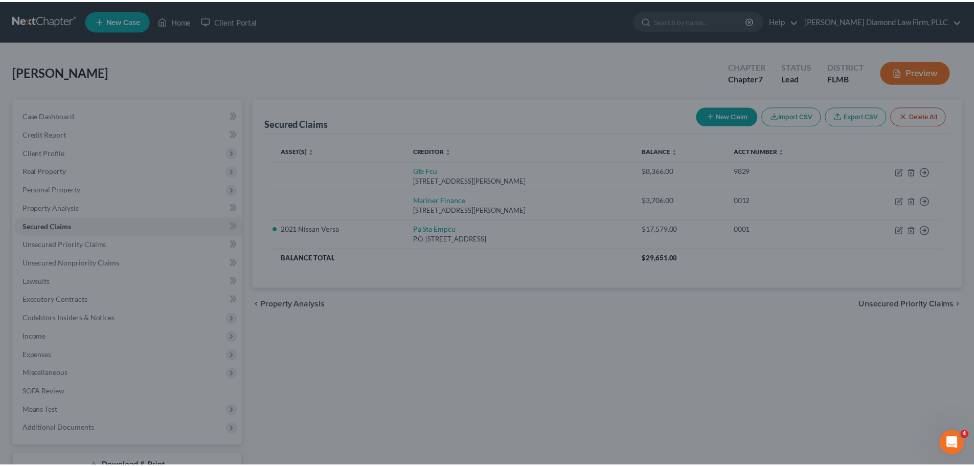
scroll to position [325, 0]
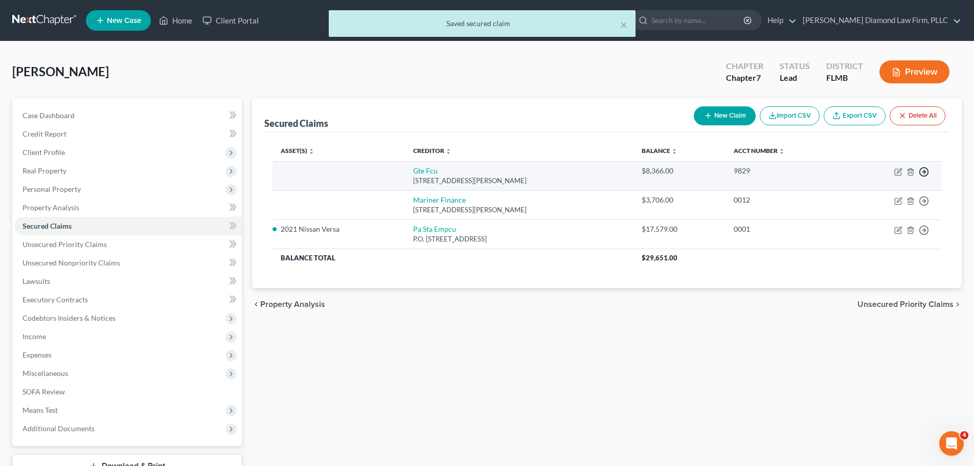
click at [922, 171] on icon "button" at bounding box center [924, 172] width 10 height 10
click at [867, 193] on link "Move to F" at bounding box center [876, 196] width 85 height 17
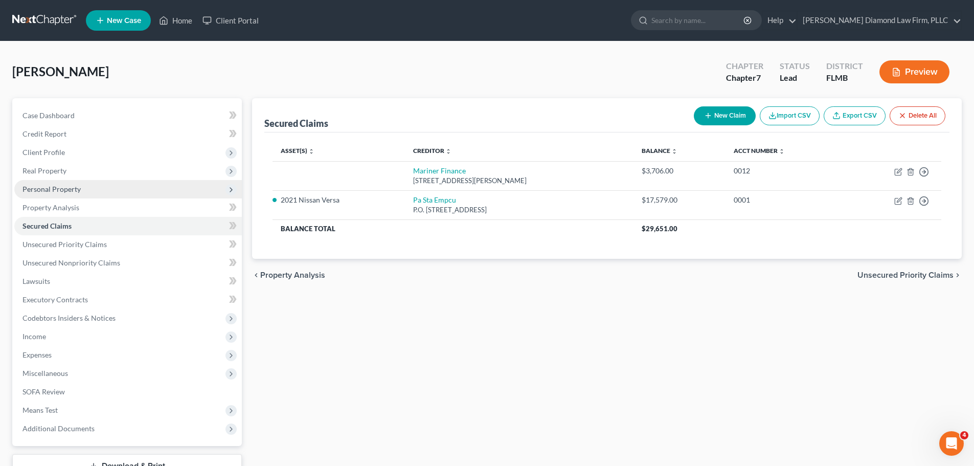
click at [54, 185] on span "Personal Property" at bounding box center [51, 189] width 58 height 9
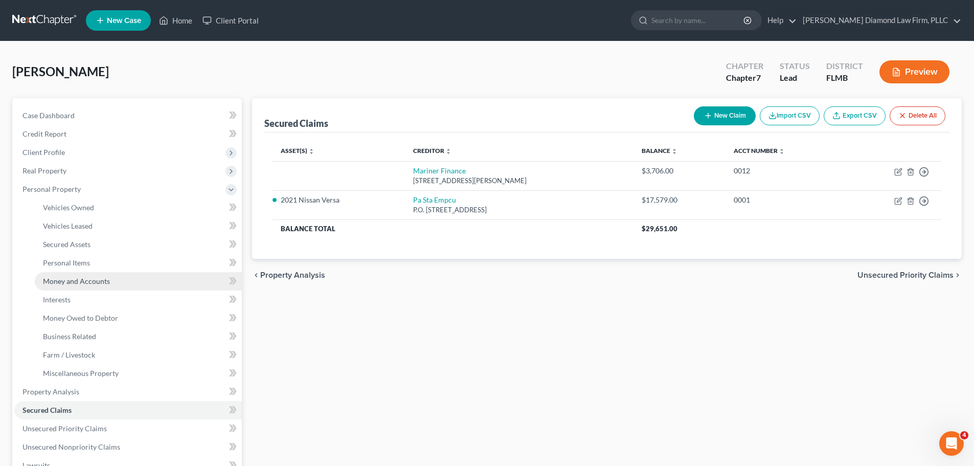
click at [73, 284] on span "Money and Accounts" at bounding box center [76, 281] width 67 height 9
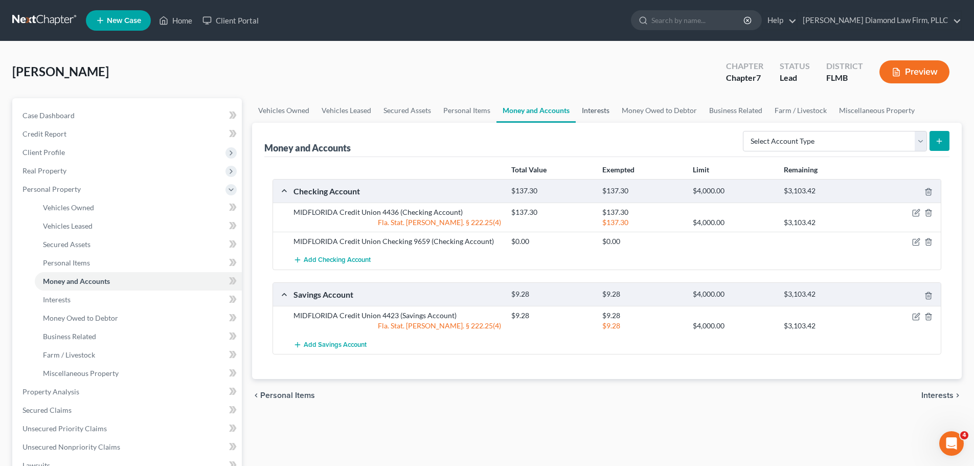
click at [589, 102] on link "Interests" at bounding box center [596, 110] width 40 height 25
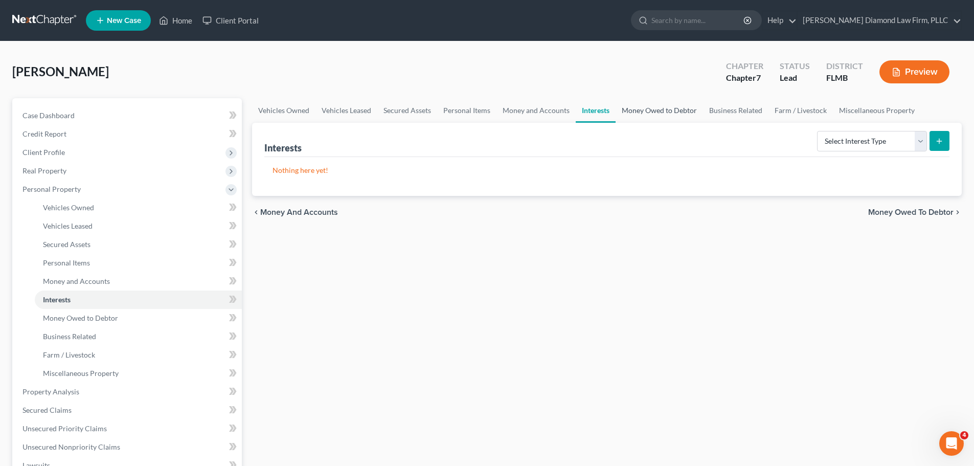
click at [650, 111] on link "Money Owed to Debtor" at bounding box center [658, 110] width 87 height 25
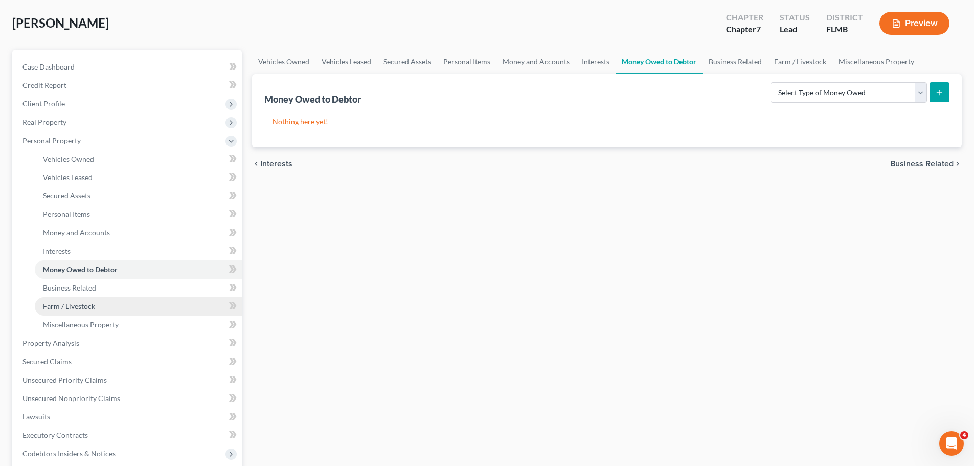
scroll to position [51, 0]
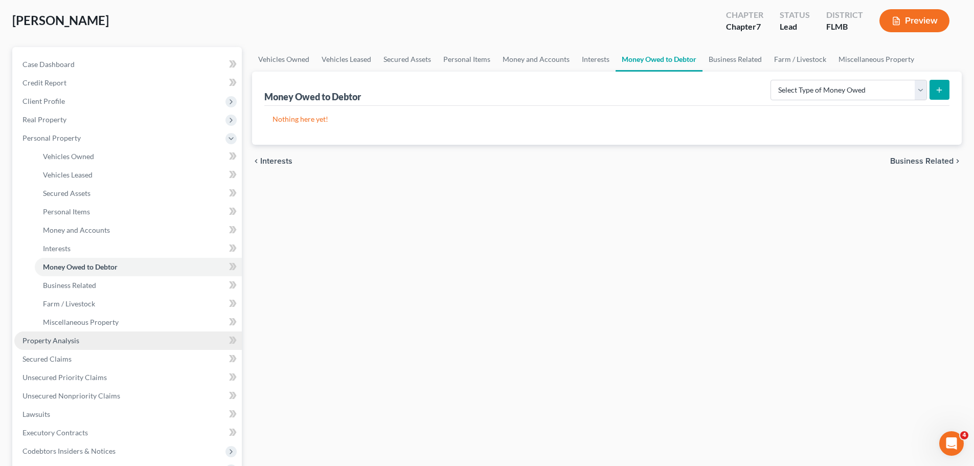
click at [87, 343] on link "Property Analysis" at bounding box center [127, 340] width 227 height 18
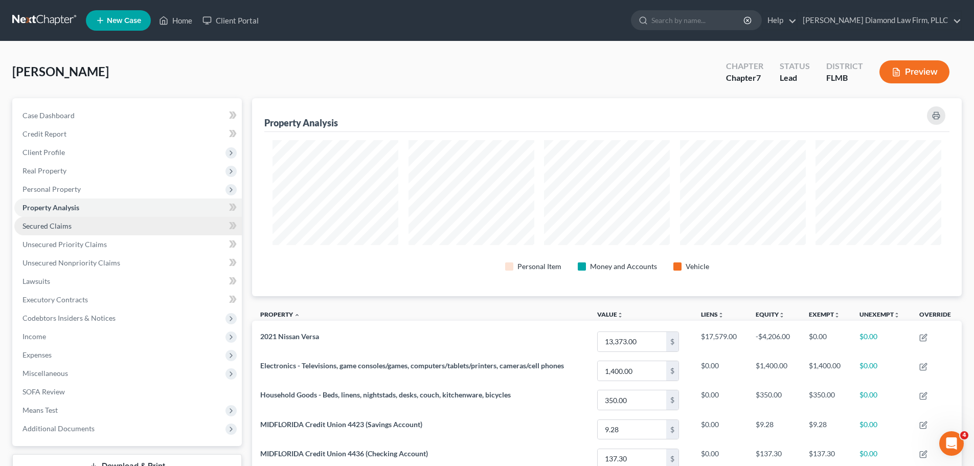
click at [92, 225] on link "Secured Claims" at bounding box center [127, 226] width 227 height 18
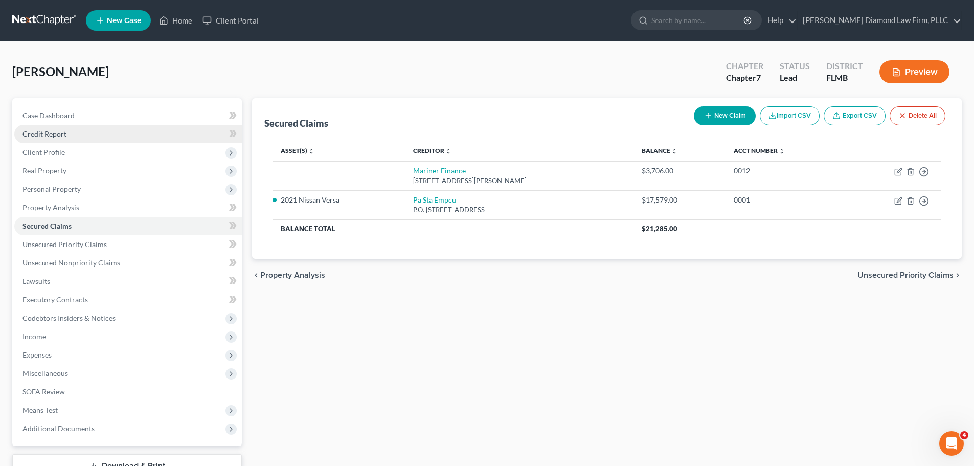
click at [115, 135] on link "Credit Report" at bounding box center [127, 134] width 227 height 18
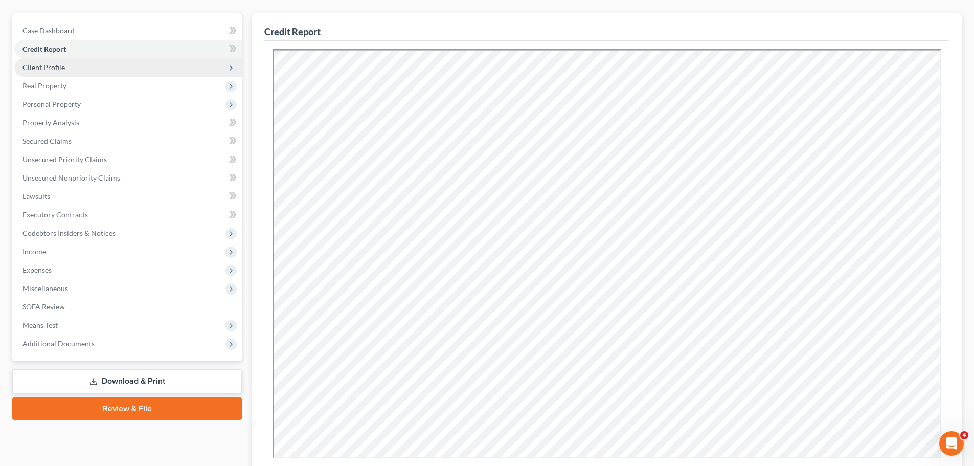
scroll to position [102, 0]
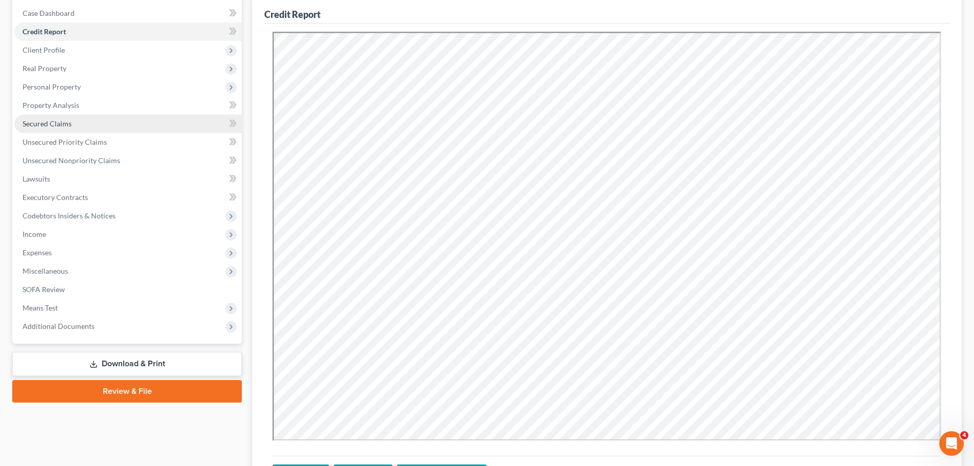
click at [71, 120] on link "Secured Claims" at bounding box center [127, 124] width 227 height 18
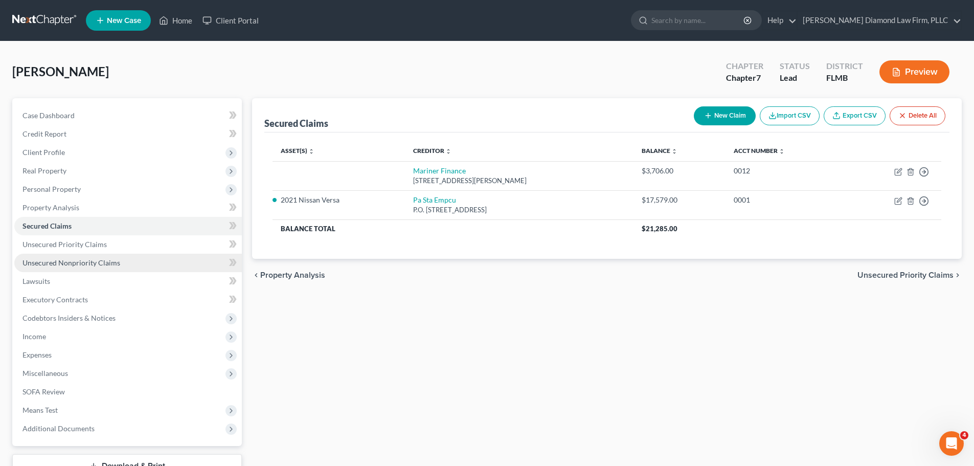
click at [104, 267] on link "Unsecured Nonpriority Claims" at bounding box center [127, 263] width 227 height 18
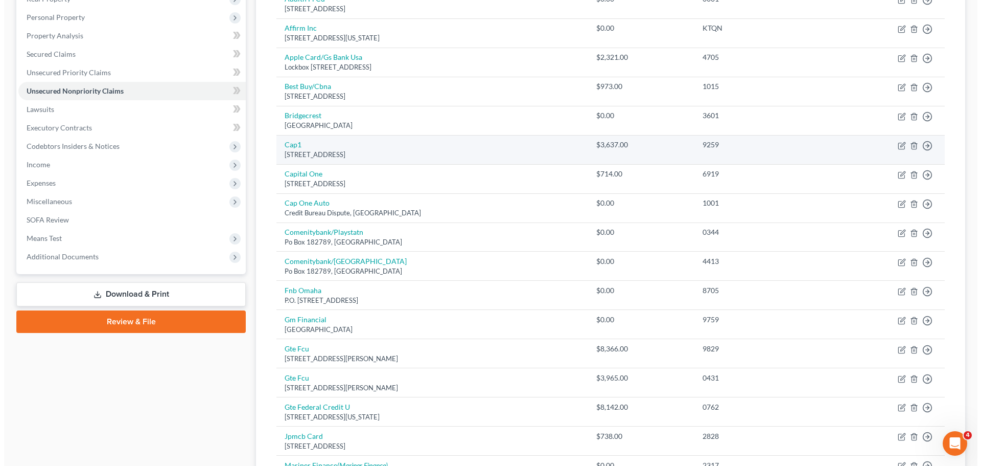
scroll to position [204, 0]
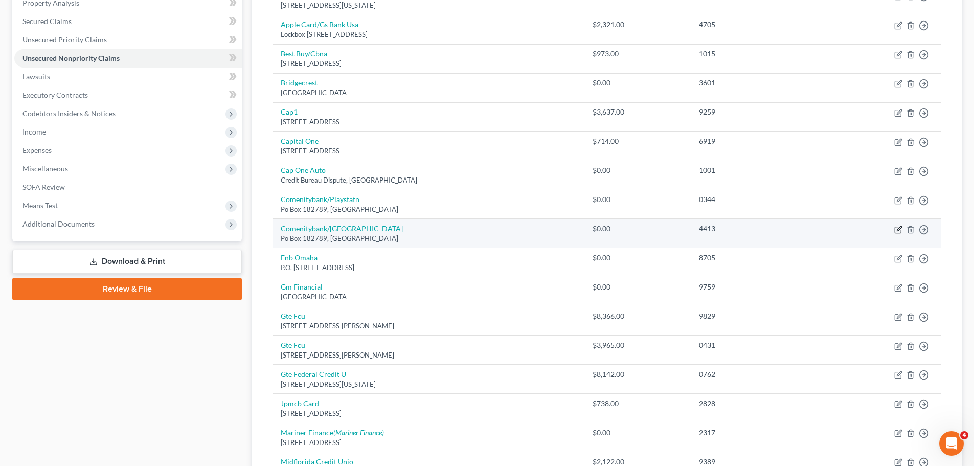
click at [898, 231] on icon "button" at bounding box center [899, 228] width 5 height 5
select select "36"
select select "2"
select select "0"
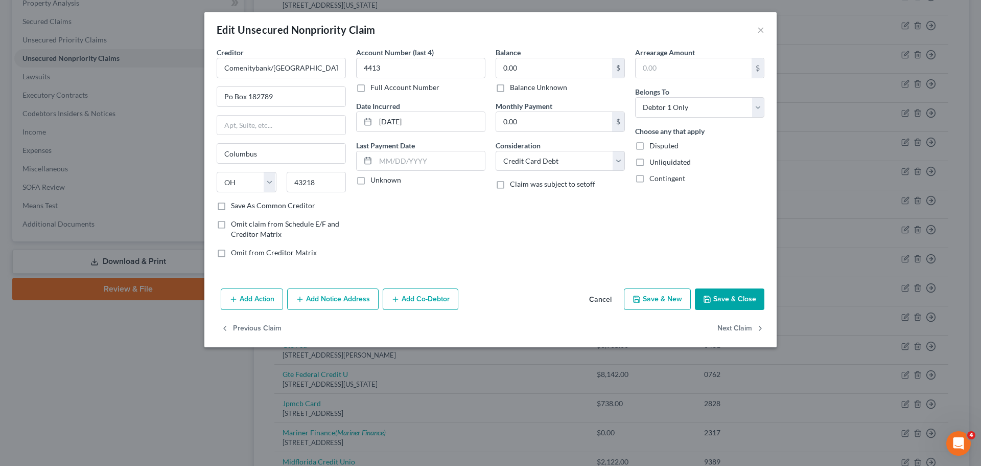
click at [602, 305] on button "Cancel" at bounding box center [600, 299] width 39 height 20
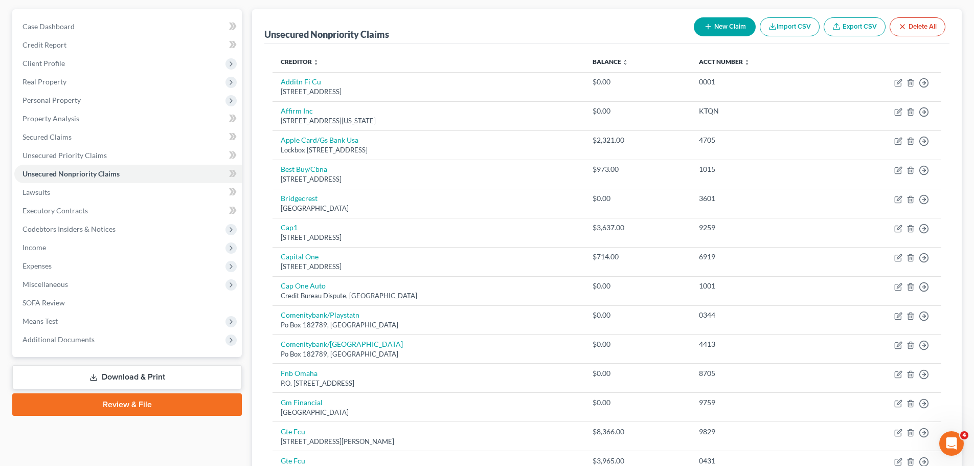
scroll to position [0, 0]
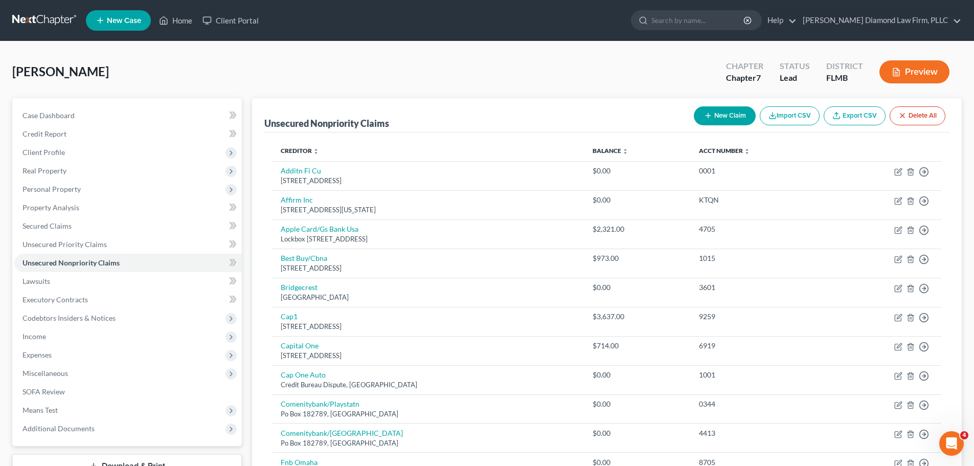
click at [713, 121] on button "New Claim" at bounding box center [725, 115] width 62 height 19
select select "0"
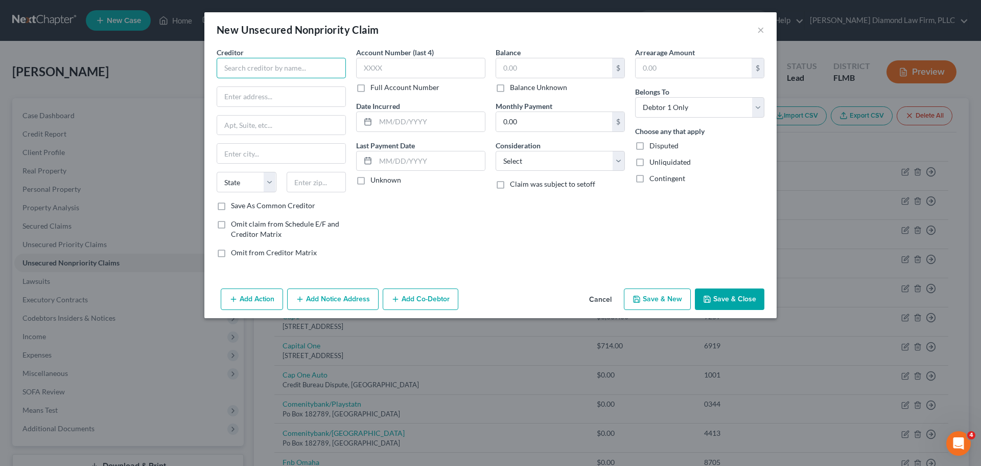
click at [267, 72] on input "text" at bounding box center [281, 68] width 129 height 20
type input "vico"
click at [607, 296] on button "Cancel" at bounding box center [600, 299] width 39 height 20
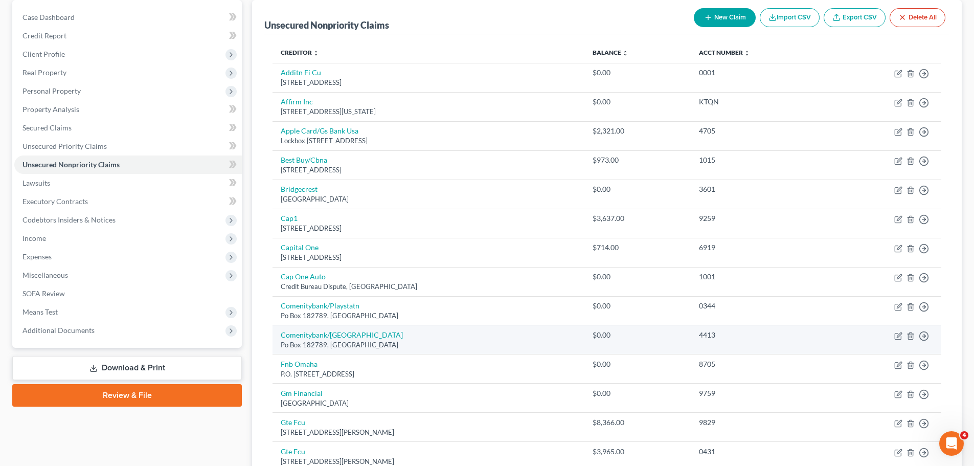
scroll to position [102, 0]
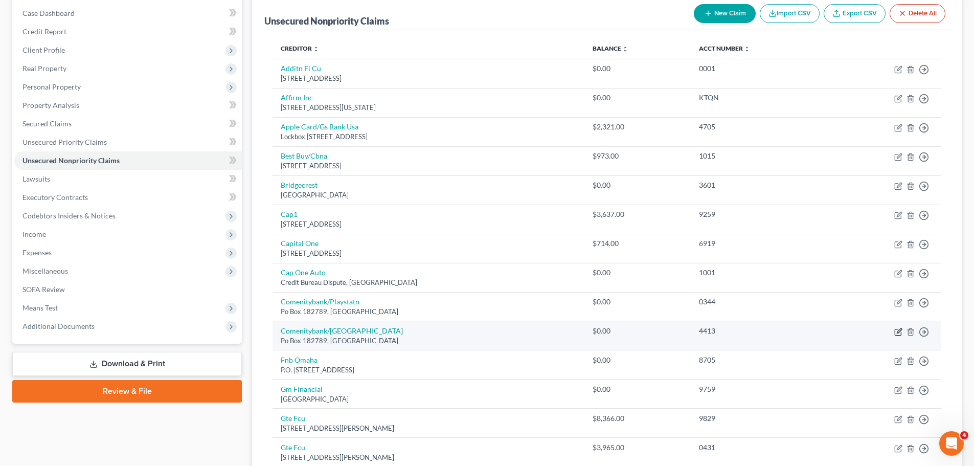
click at [896, 330] on icon "button" at bounding box center [898, 332] width 8 height 8
select select "36"
select select "2"
select select "0"
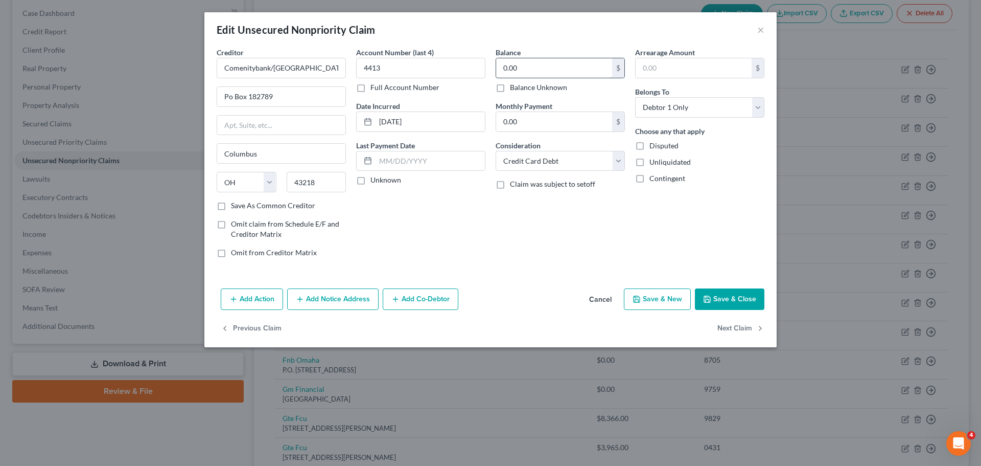
click at [532, 65] on input "0.00" at bounding box center [554, 67] width 116 height 19
type input "1,279.98"
click at [726, 291] on button "Save & Close" at bounding box center [730, 298] width 70 height 21
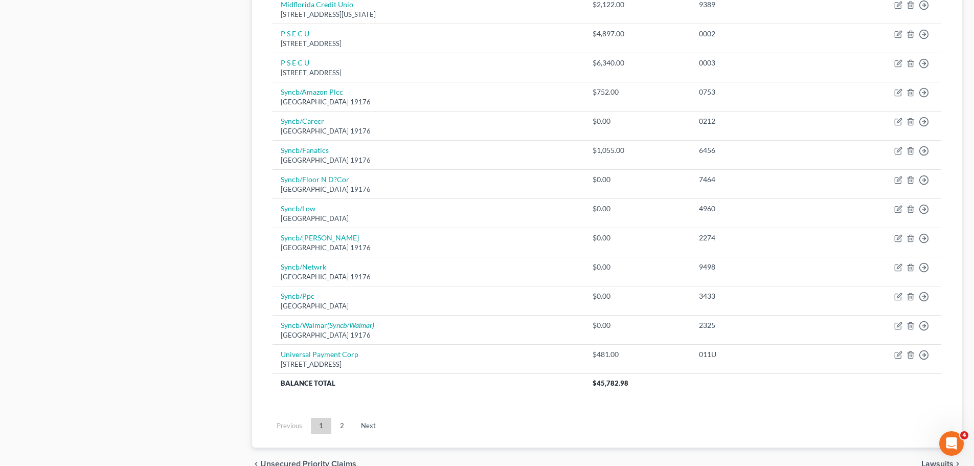
scroll to position [665, 0]
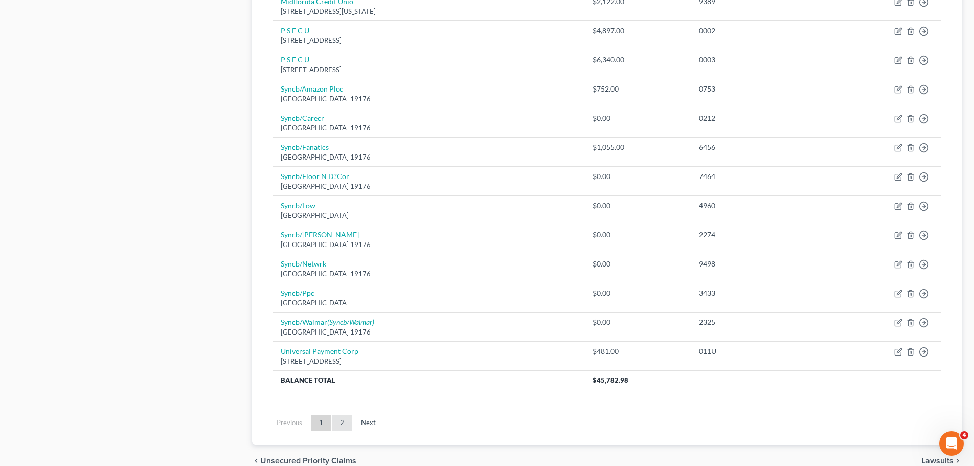
click at [342, 417] on link "2" at bounding box center [342, 423] width 20 height 16
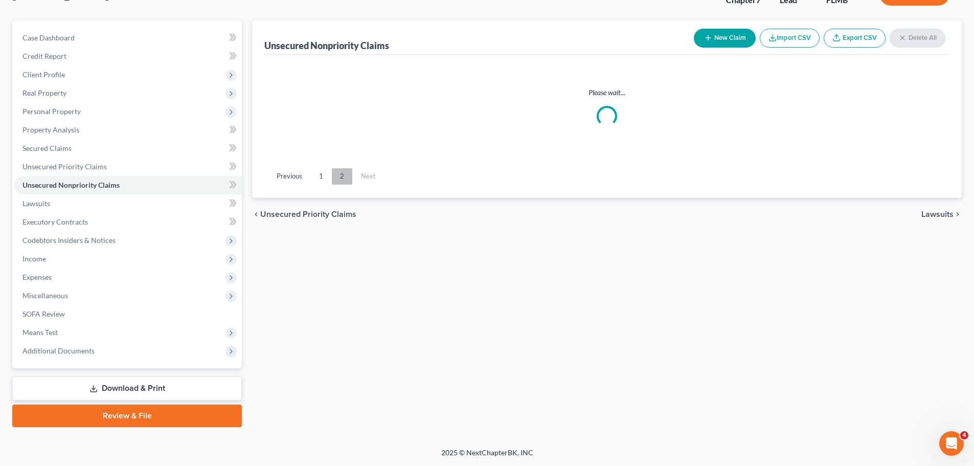
scroll to position [78, 0]
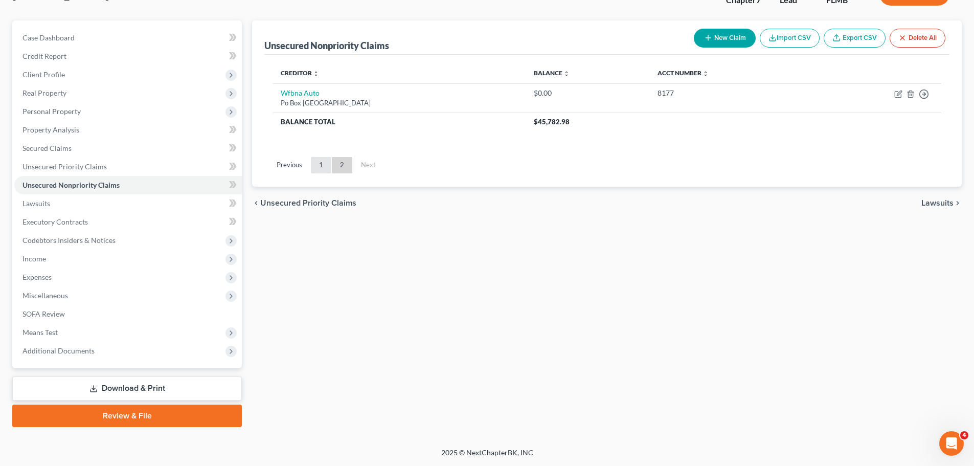
click at [327, 163] on link "1" at bounding box center [321, 165] width 20 height 16
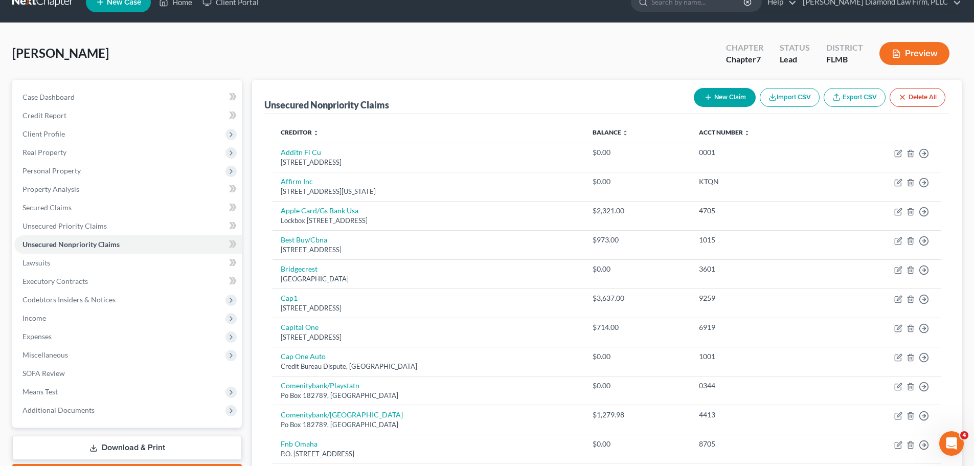
scroll to position [0, 0]
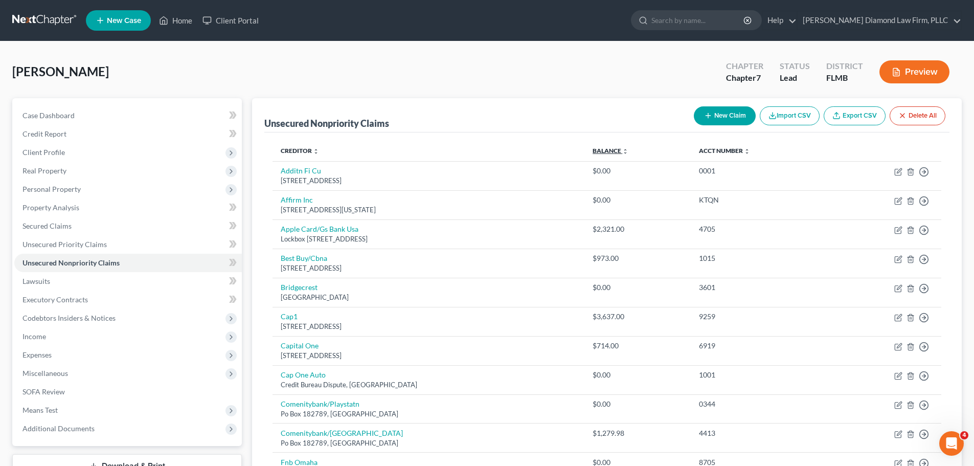
click at [623, 152] on link "Balance expand_more expand_less unfold_more" at bounding box center [610, 151] width 36 height 8
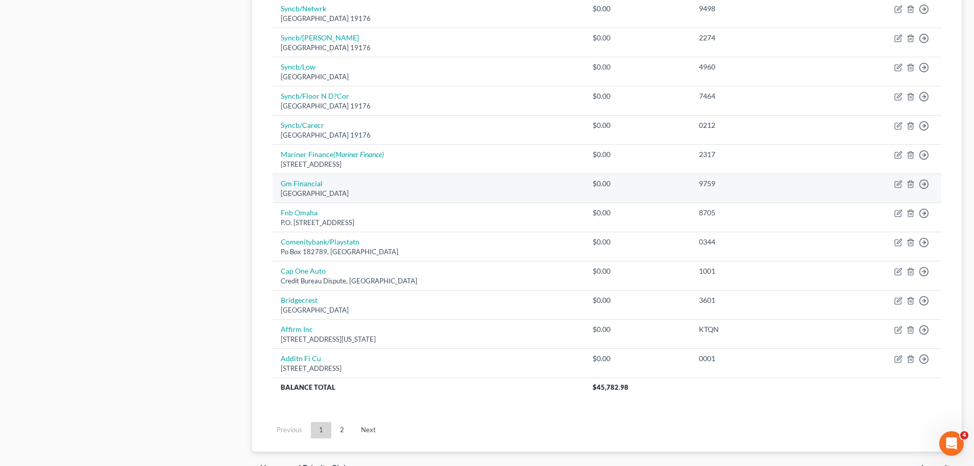
scroll to position [665, 0]
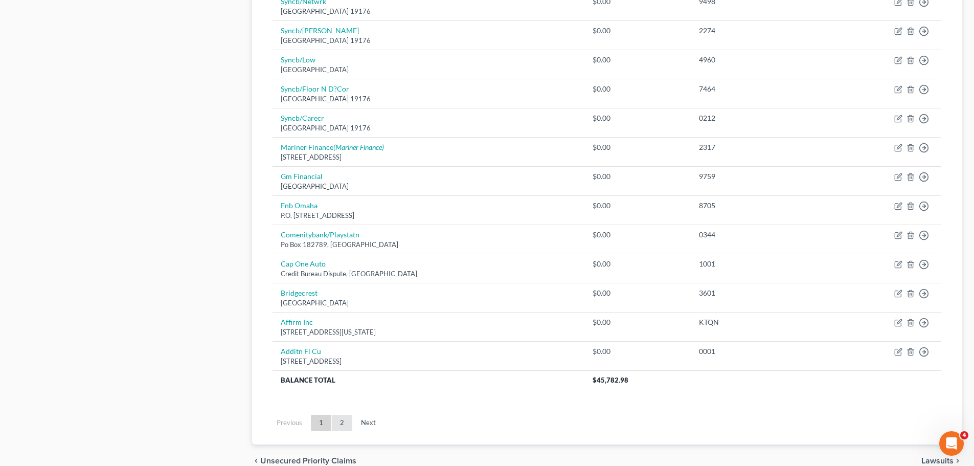
click at [341, 424] on link "2" at bounding box center [342, 423] width 20 height 16
click at [322, 423] on link "1" at bounding box center [321, 423] width 20 height 16
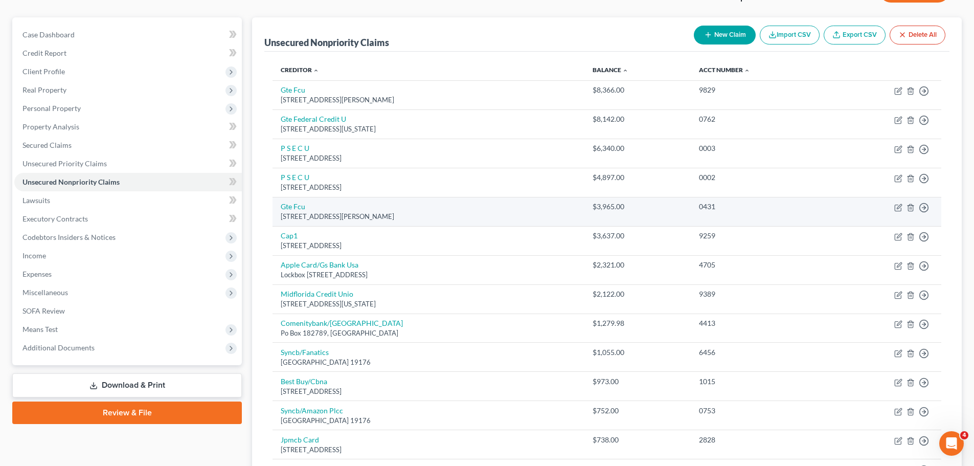
scroll to position [0, 0]
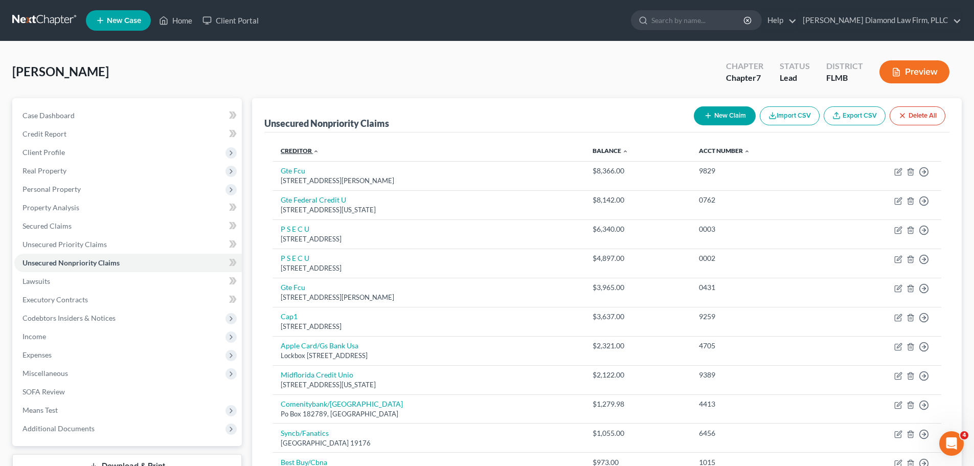
drag, startPoint x: 292, startPoint y: 149, endPoint x: 323, endPoint y: 154, distance: 31.0
click at [292, 149] on link "Creditor expand_more expand_less unfold_more" at bounding box center [300, 151] width 38 height 8
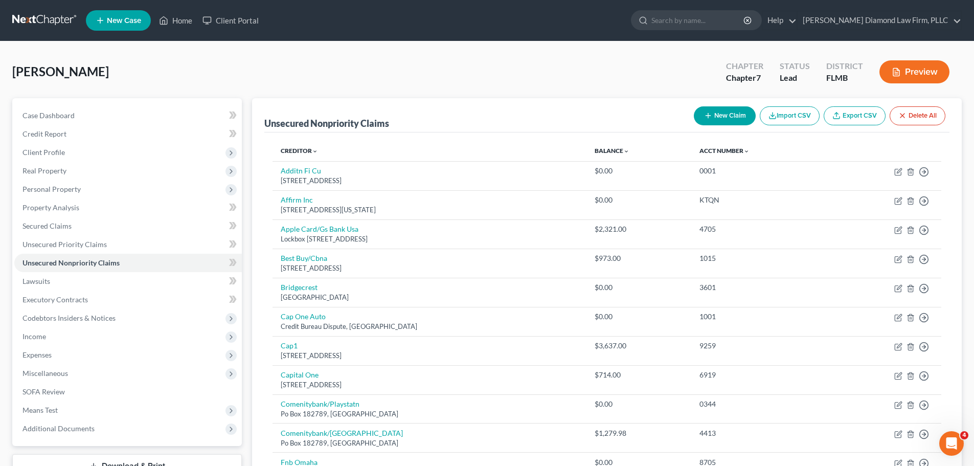
click at [698, 115] on button "New Claim" at bounding box center [725, 115] width 62 height 19
select select "0"
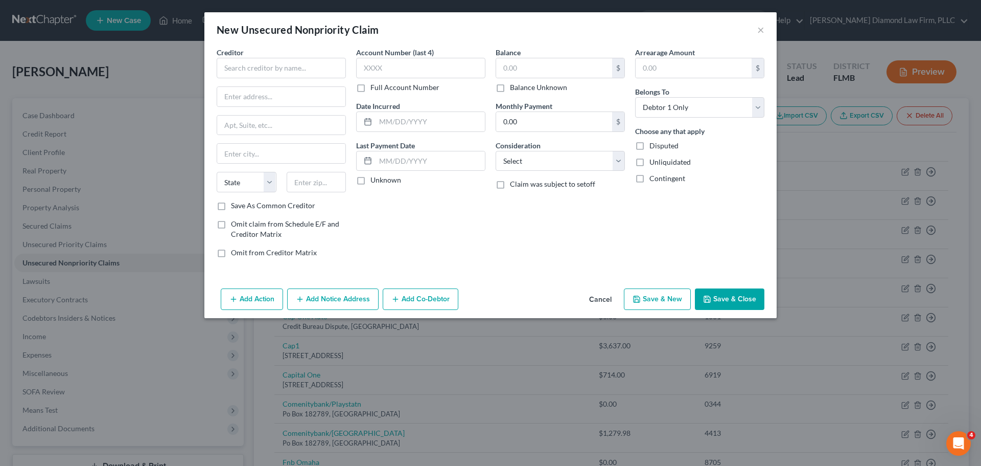
click at [301, 78] on div "Creditor * State AL AK AR AZ CA CO CT DE DC FL GA GU HI ID IL IN IA KS KY LA ME…" at bounding box center [281, 123] width 129 height 153
click at [302, 76] on input "text" at bounding box center [281, 68] width 129 height 20
type input "m"
type input "Midland Credit Management"
type input "350 Camino De La Reina"
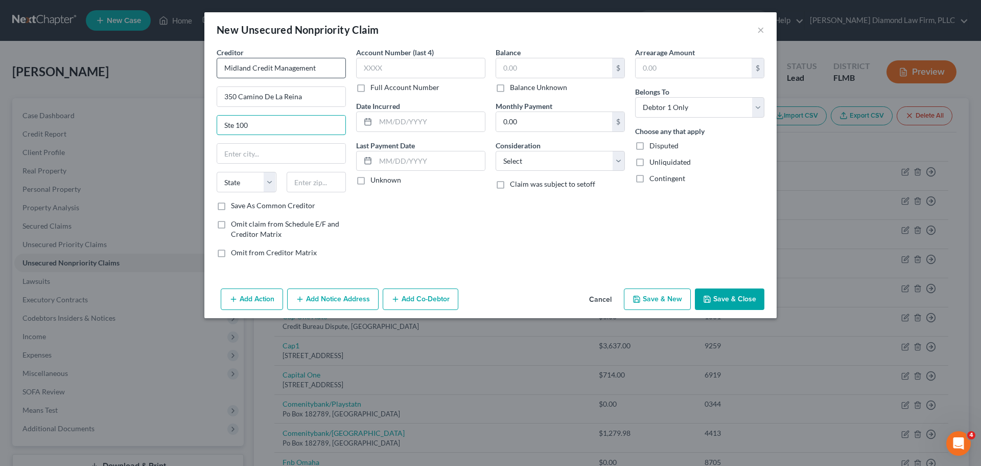
type input "Ste 100"
type input "s"
type input "San Diego"
select select "4"
type input "92108"
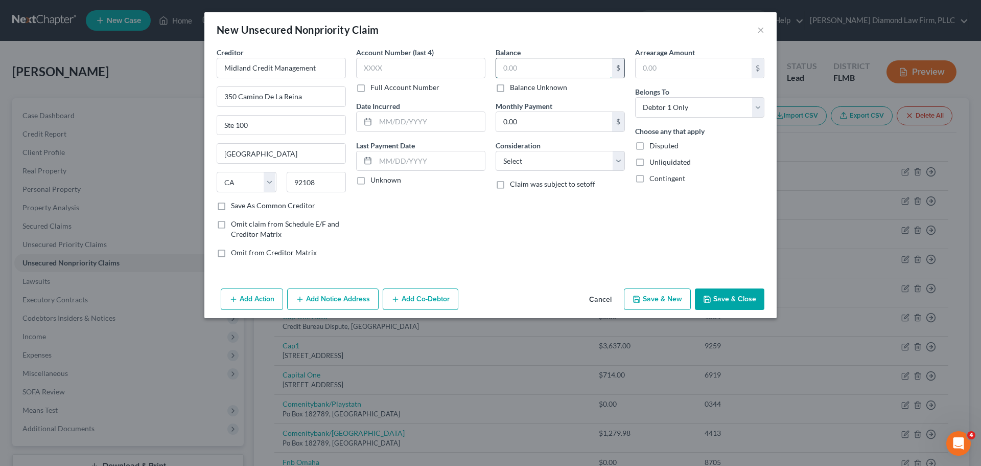
click at [536, 58] on input "text" at bounding box center [554, 67] width 116 height 19
type input "968.19"
click at [441, 60] on input "text" at bounding box center [420, 68] width 129 height 20
click at [425, 72] on input "text" at bounding box center [420, 68] width 129 height 20
type input "3497"
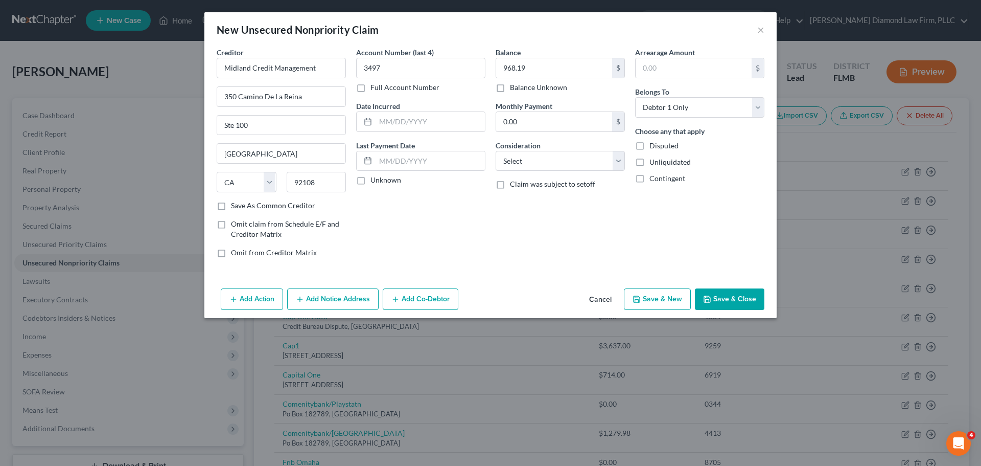
click at [730, 294] on button "Save & Close" at bounding box center [730, 298] width 70 height 21
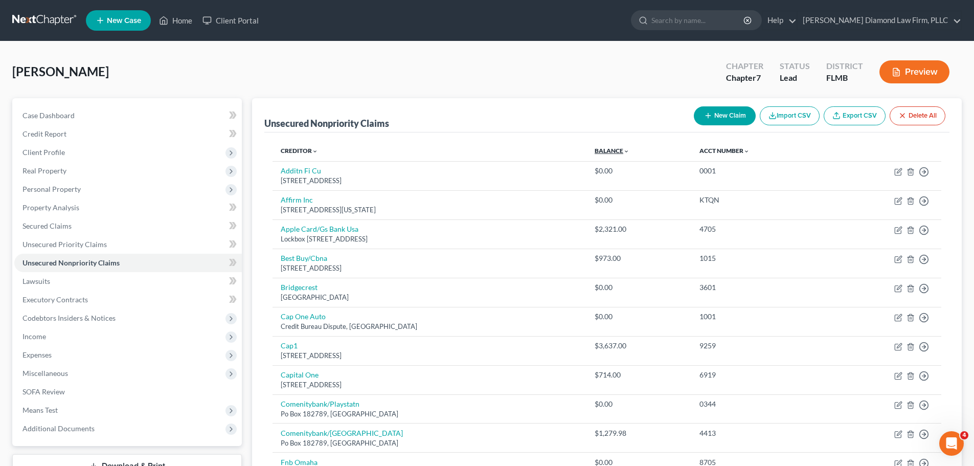
click at [629, 150] on link "Balance expand_more expand_less unfold_more" at bounding box center [611, 151] width 35 height 8
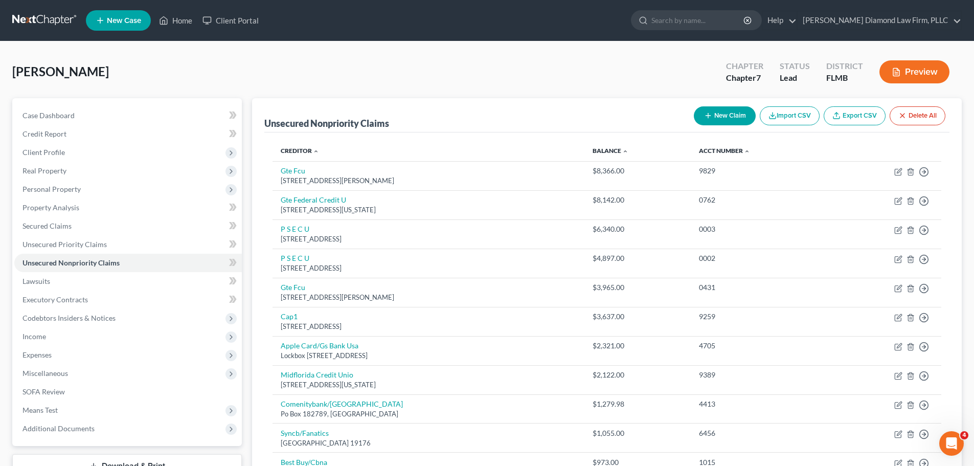
click at [732, 107] on button "New Claim" at bounding box center [725, 115] width 62 height 19
select select "0"
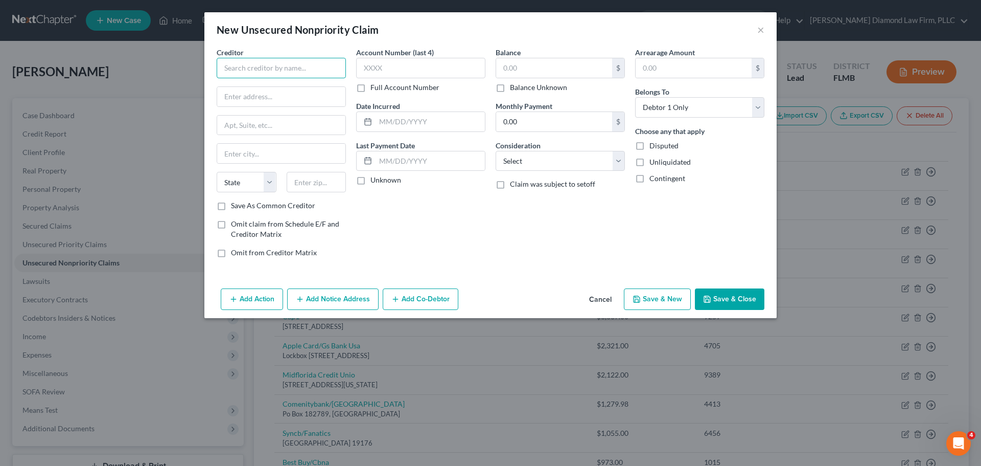
click at [258, 69] on input "text" at bounding box center [281, 68] width 129 height 20
drag, startPoint x: 264, startPoint y: 67, endPoint x: 243, endPoint y: 73, distance: 21.7
click at [237, 76] on input "Onetrav" at bounding box center [281, 68] width 129 height 20
type input "OneTravel"
type input "1050 East Flamingo Rd"
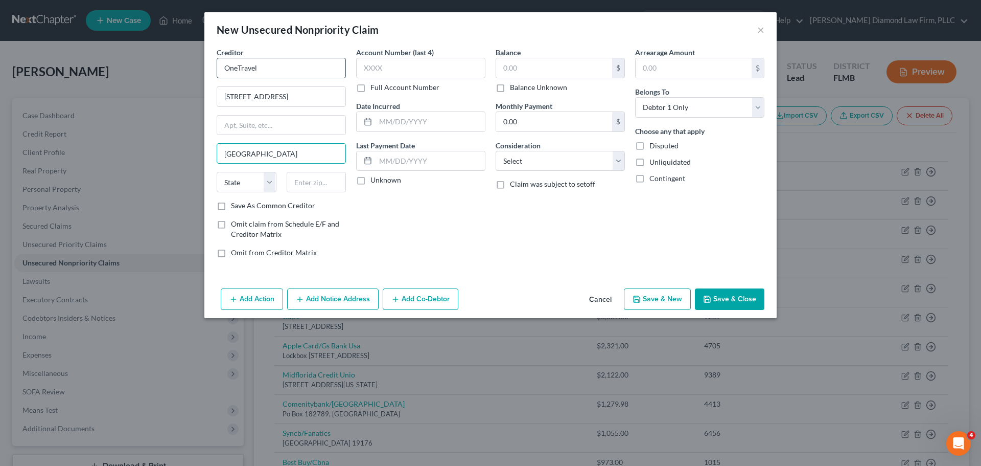
type input "Las Vegas"
select select "31"
type input "89119"
click at [537, 66] on input "text" at bounding box center [554, 67] width 116 height 19
type input "541.43"
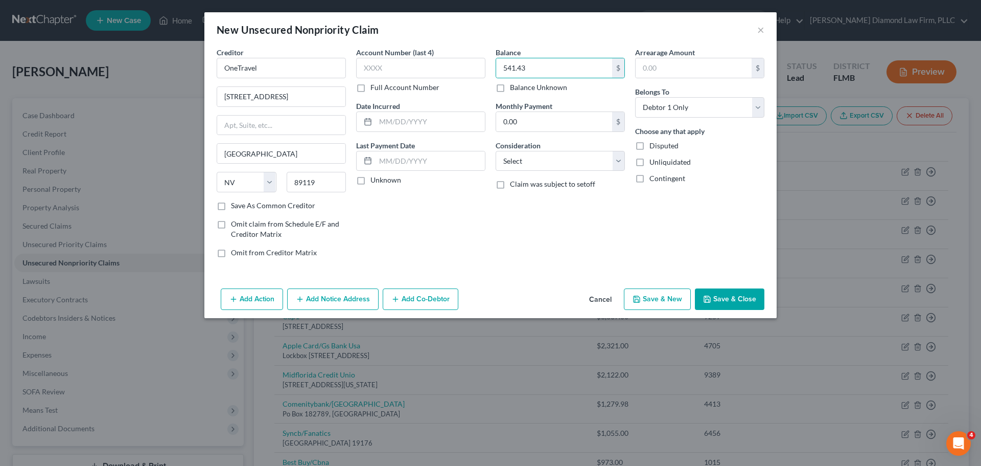
click at [730, 296] on button "Save & Close" at bounding box center [730, 298] width 70 height 21
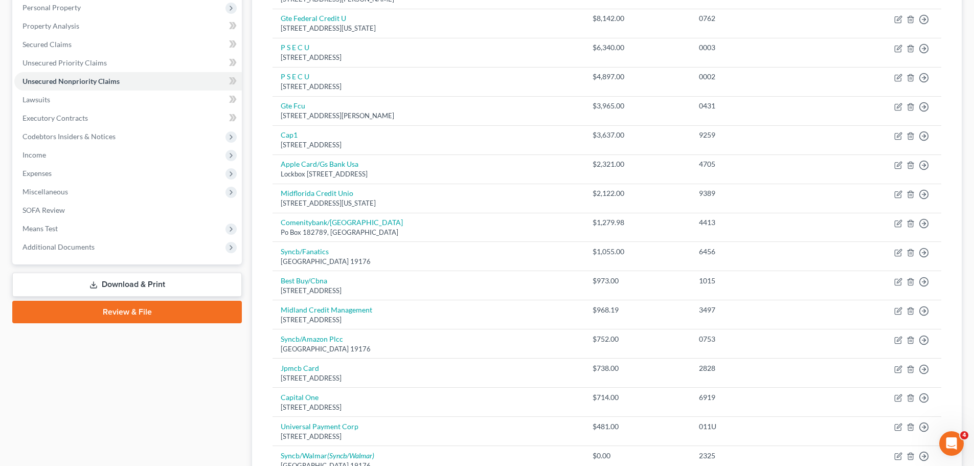
scroll to position [153, 0]
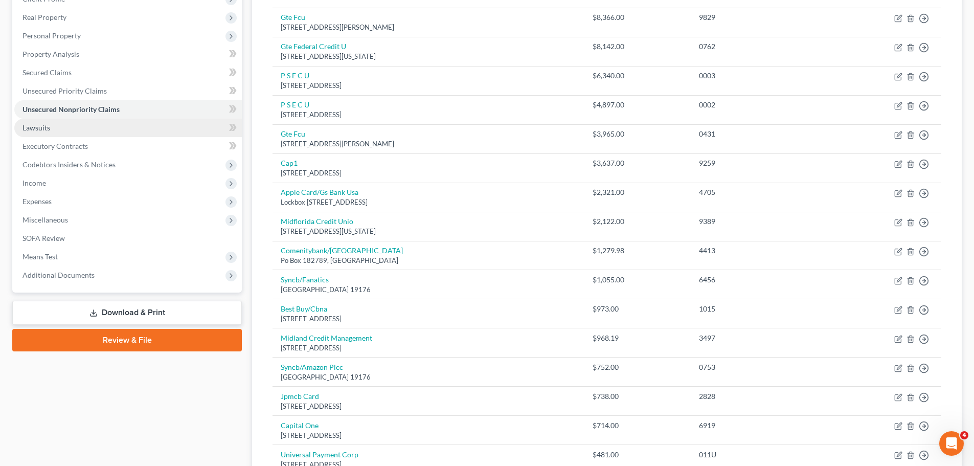
click at [66, 127] on link "Lawsuits" at bounding box center [127, 128] width 227 height 18
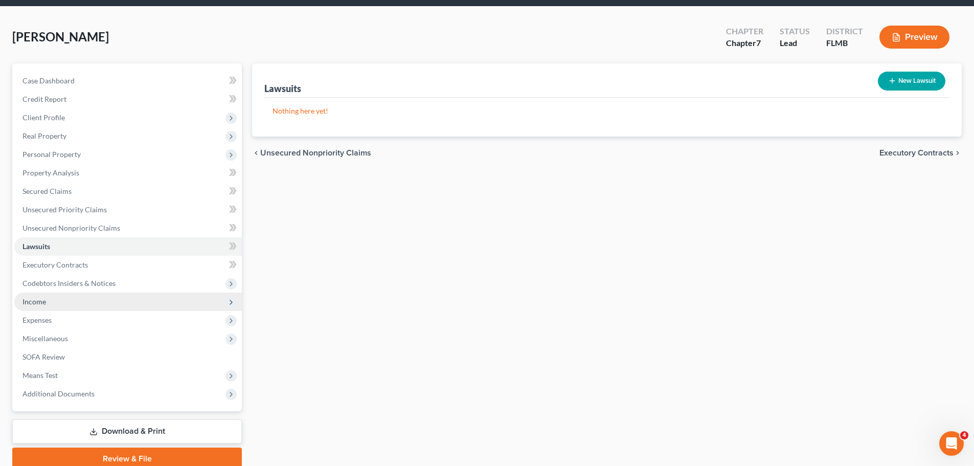
scroll to position [51, 0]
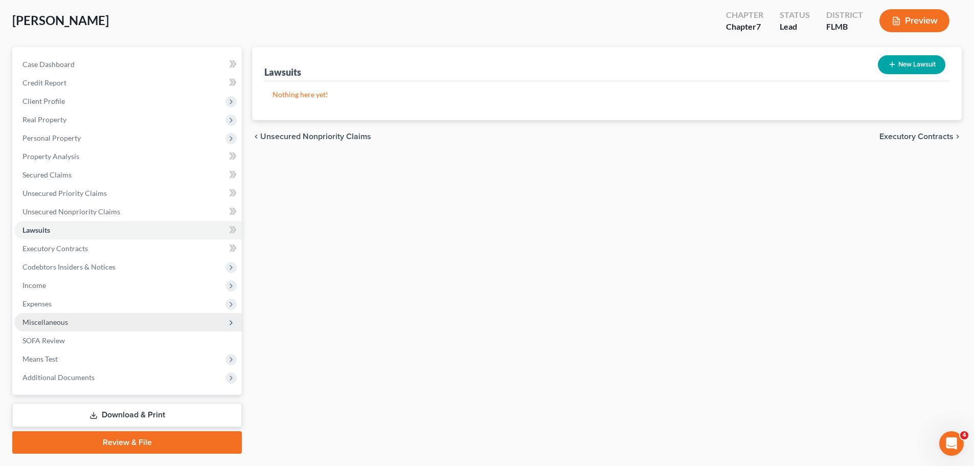
click at [70, 325] on span "Miscellaneous" at bounding box center [127, 322] width 227 height 18
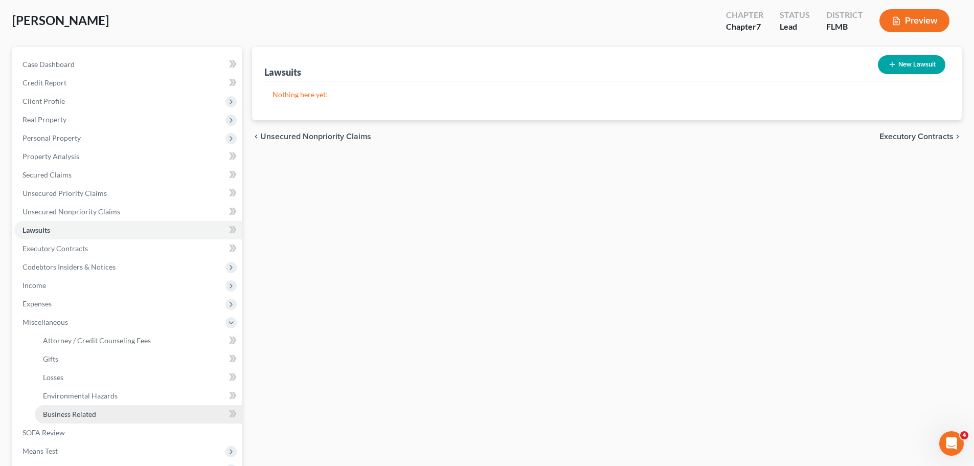
click at [87, 418] on span "Business Related" at bounding box center [69, 413] width 53 height 9
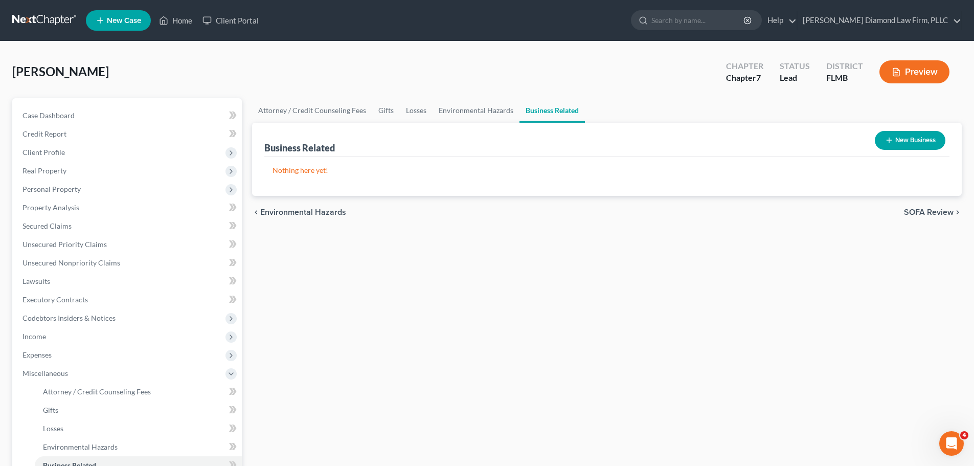
click at [900, 141] on button "New Business" at bounding box center [910, 140] width 71 height 19
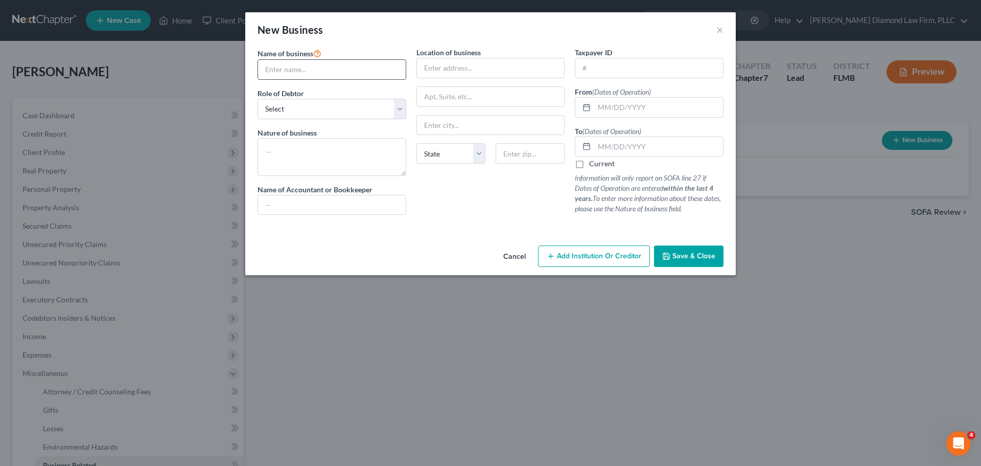
click at [288, 72] on input "text" at bounding box center [332, 69] width 148 height 19
drag, startPoint x: 349, startPoint y: 66, endPoint x: 347, endPoint y: 73, distance: 7.0
click at [349, 66] on input "text" at bounding box center [332, 69] width 148 height 19
paste input "CAM CLEANING DYNAMICS LLC"
type input "CAM CLEANING DYNAMICS LLC"
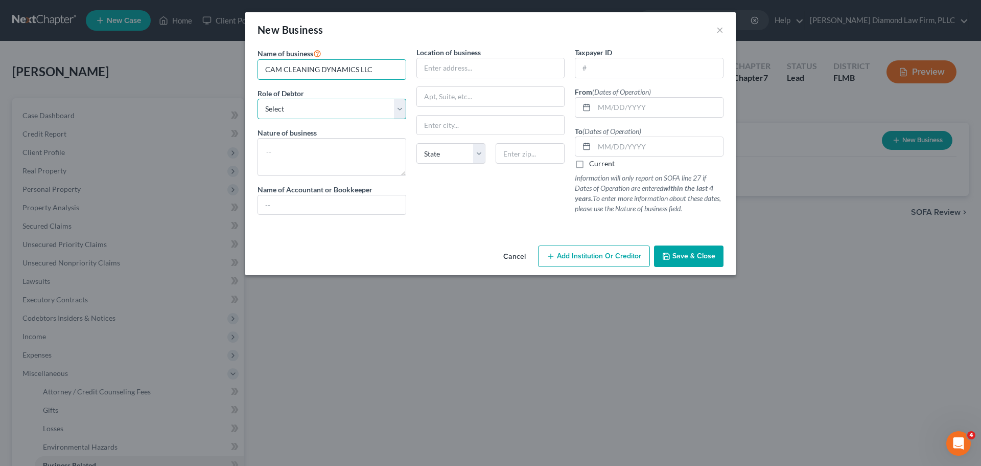
click at [333, 116] on select "Select A member of a limited liability company (LLC) or limited liability partn…" at bounding box center [332, 109] width 149 height 20
select select "sole_proprietor"
click at [258, 99] on select "Select A member of a limited liability company (LLC) or limited liability partn…" at bounding box center [332, 109] width 149 height 20
click at [458, 70] on input "text" at bounding box center [491, 67] width 148 height 19
type input "2"
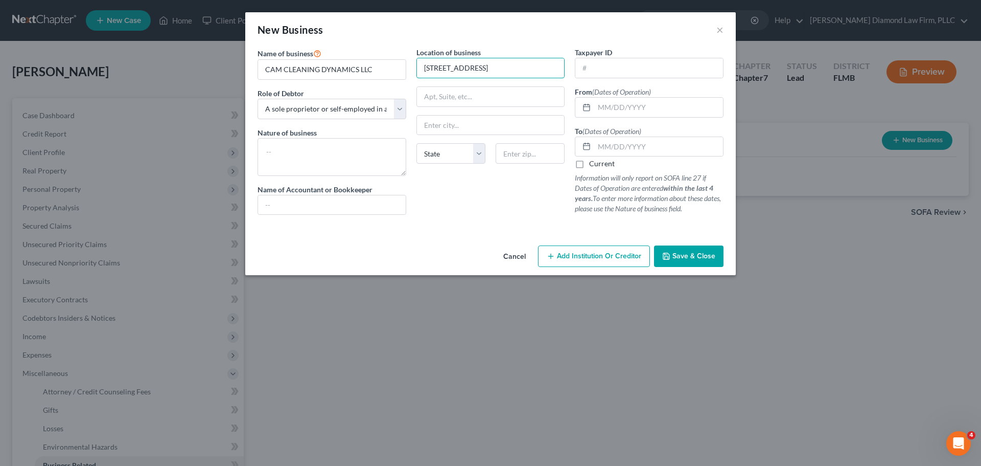
type input "2 N Fernwood Ave"
type input "Apt 35"
type input "Clearwater"
select select "9"
type input "33765"
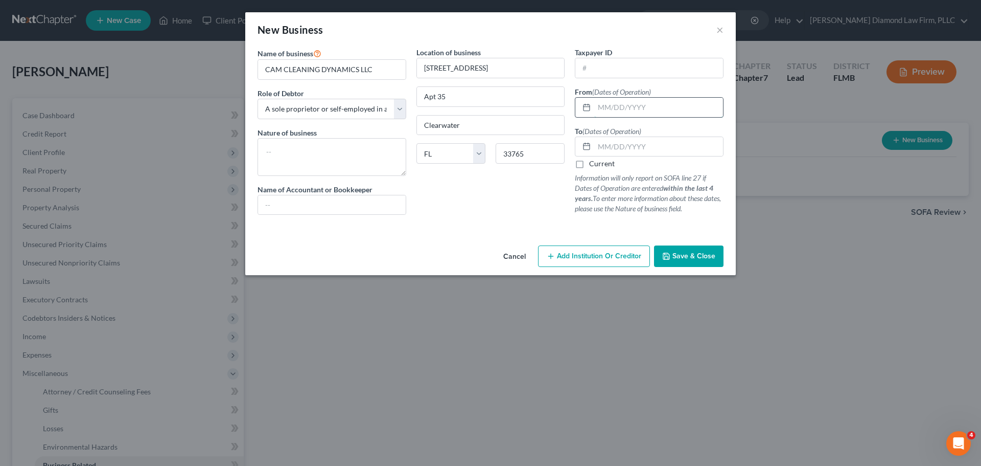
click at [669, 111] on input "text" at bounding box center [658, 107] width 129 height 19
type input "07/17/2023"
type input "09/27/2024"
click at [714, 256] on span "Save & Close" at bounding box center [694, 255] width 43 height 9
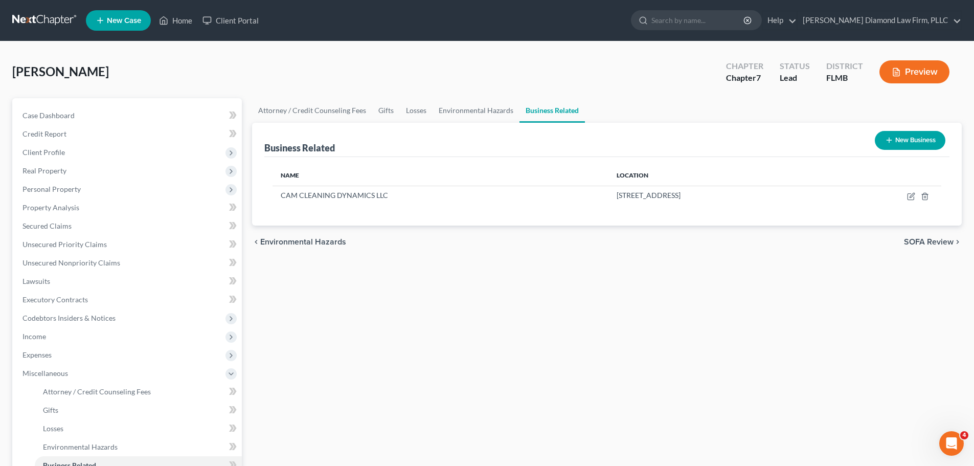
click at [900, 138] on button "New Business" at bounding box center [910, 140] width 71 height 19
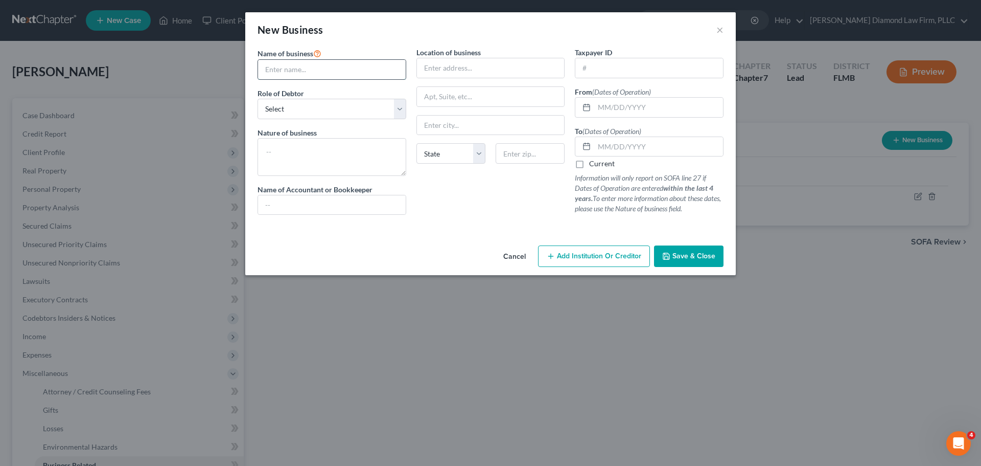
drag, startPoint x: 332, startPoint y: 71, endPoint x: 324, endPoint y: 87, distance: 18.1
click at [332, 71] on input "text" at bounding box center [332, 69] width 148 height 19
paste input "CAMARILLO'S RENTALS AND CLEANING SERVICES INC."
type input "CAMARILLO'S RENTALS AND CLEANING SERVICES INC."
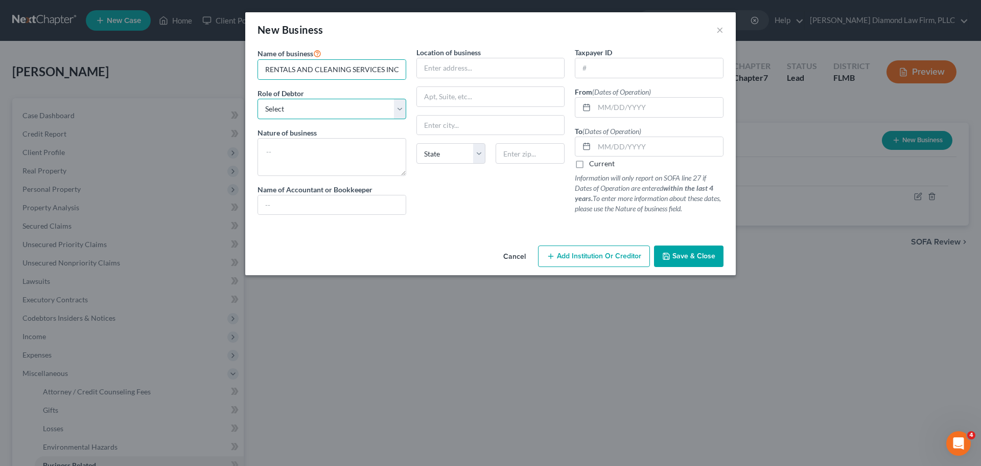
click at [316, 105] on select "Select A member of a limited liability company (LLC) or limited liability partn…" at bounding box center [332, 109] width 149 height 20
select select "sole_proprietor"
click at [258, 99] on select "Select A member of a limited liability company (LLC) or limited liability partn…" at bounding box center [332, 109] width 149 height 20
click at [470, 77] on input "text" at bounding box center [491, 67] width 148 height 19
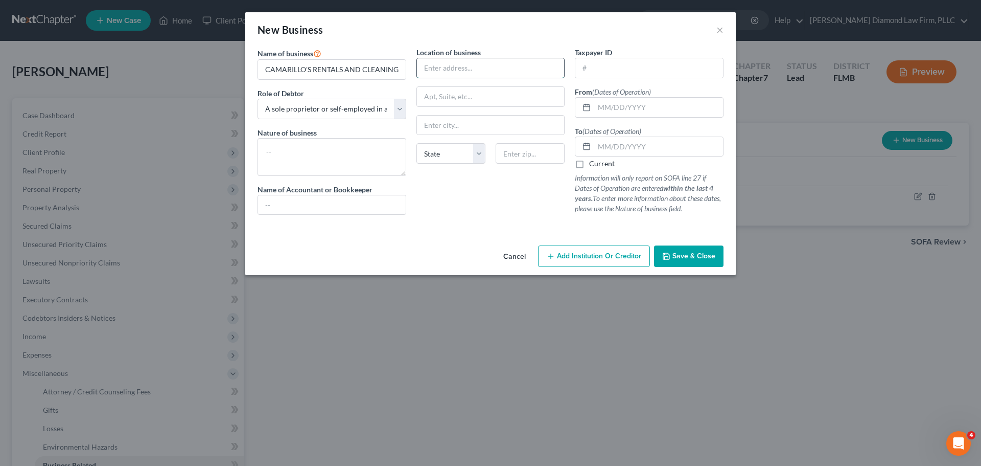
click at [471, 74] on input "text" at bounding box center [491, 67] width 148 height 19
type input "2"
type input "2 N Fernwood Ave"
type input "Apt 35"
type input "Clearwater"
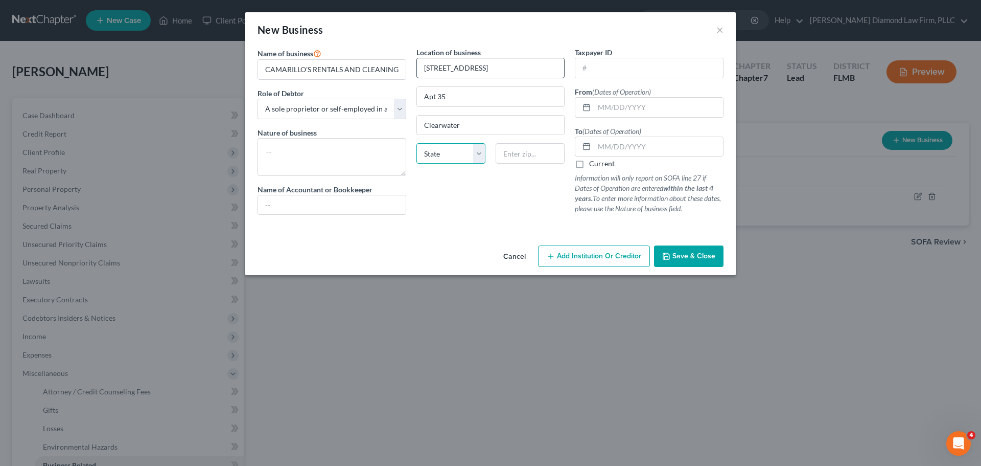
select select "9"
type input "33765"
click at [642, 109] on input "text" at bounding box center [658, 107] width 129 height 19
type input "06/08/2020"
type input "09/24/2021"
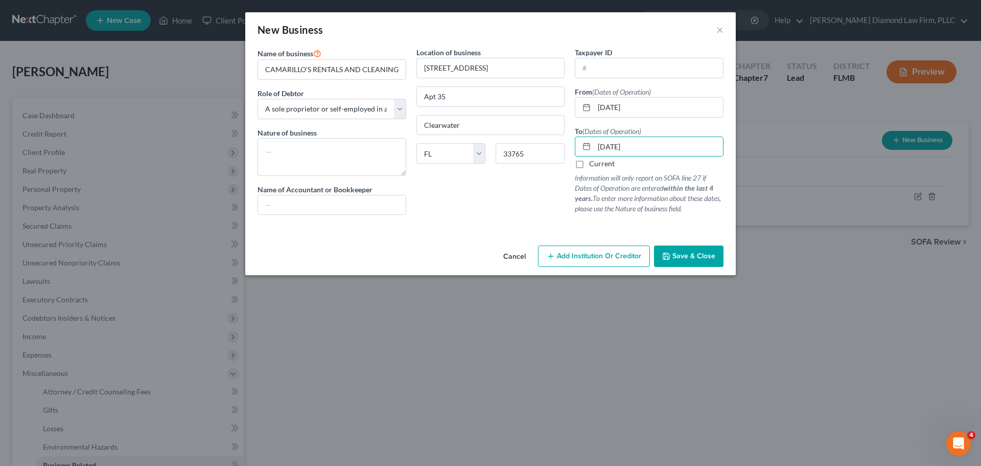
click at [697, 260] on span "Save & Close" at bounding box center [694, 255] width 43 height 9
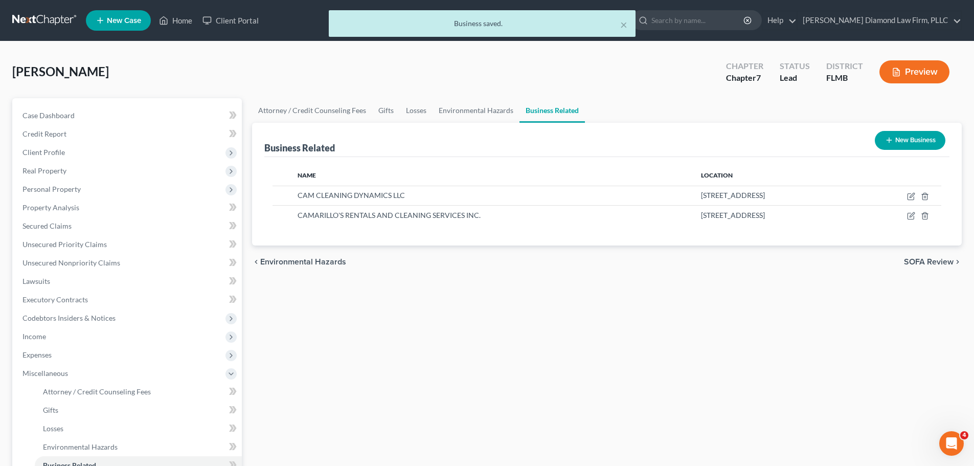
click at [902, 137] on button "New Business" at bounding box center [910, 140] width 71 height 19
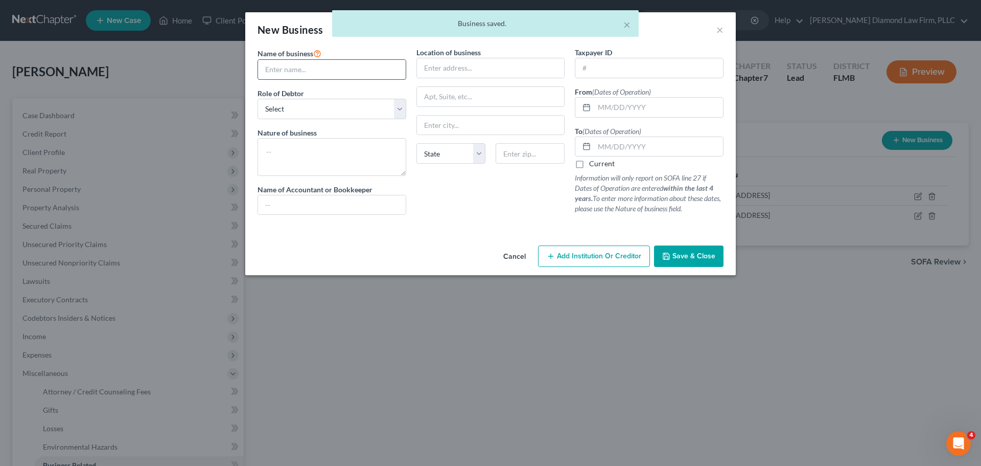
click at [328, 71] on input "text" at bounding box center [332, 69] width 148 height 19
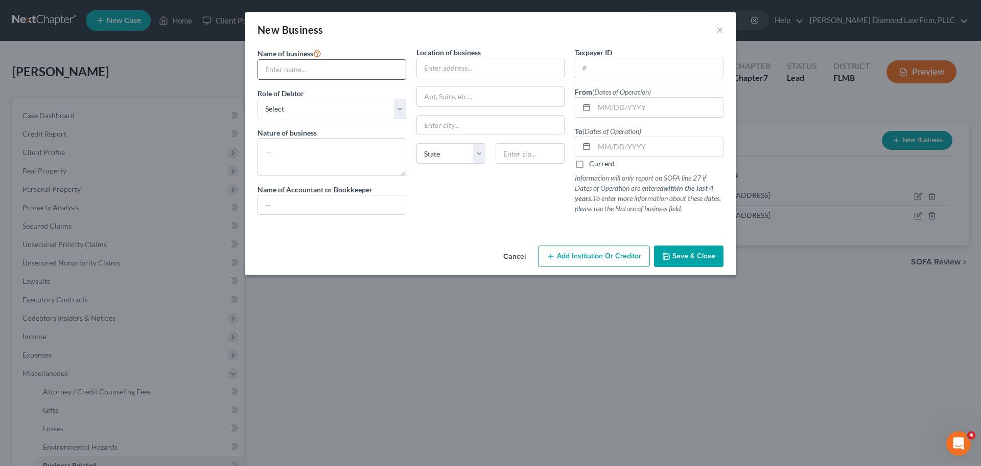
click at [302, 65] on input "text" at bounding box center [332, 69] width 148 height 19
paste input "CAMARILLO'S RENTALS AND CLEANING SERVICES INC."
type input "CAMARILLO'S RENTALS AND CLEANING SERVICES INC."
click at [288, 114] on select "Select A member of a limited liability company (LLC) or limited liability partn…" at bounding box center [332, 109] width 149 height 20
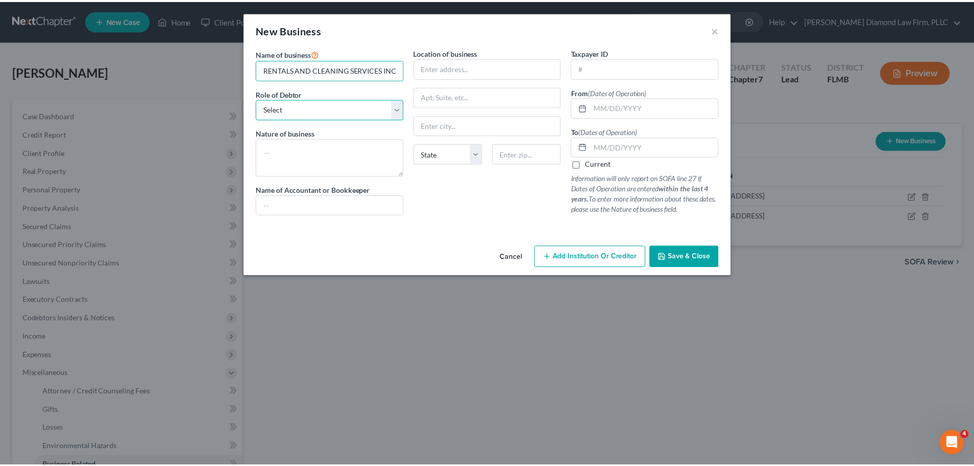
scroll to position [0, 0]
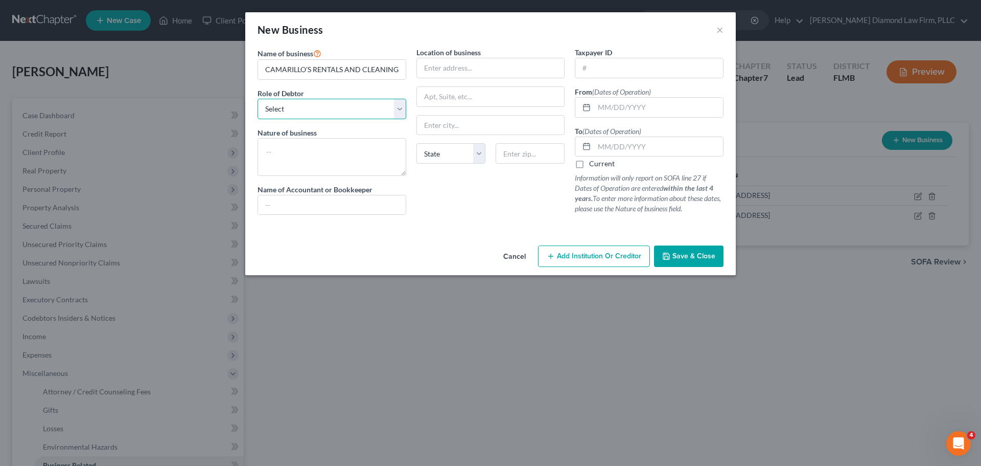
select select "sole_proprietor"
click at [258, 99] on select "Select A member of a limited liability company (LLC) or limited liability partn…" at bounding box center [332, 109] width 149 height 20
click at [454, 74] on input "text" at bounding box center [491, 67] width 148 height 19
click at [658, 104] on input "text" at bounding box center [658, 107] width 129 height 19
type input "06/08/2020"
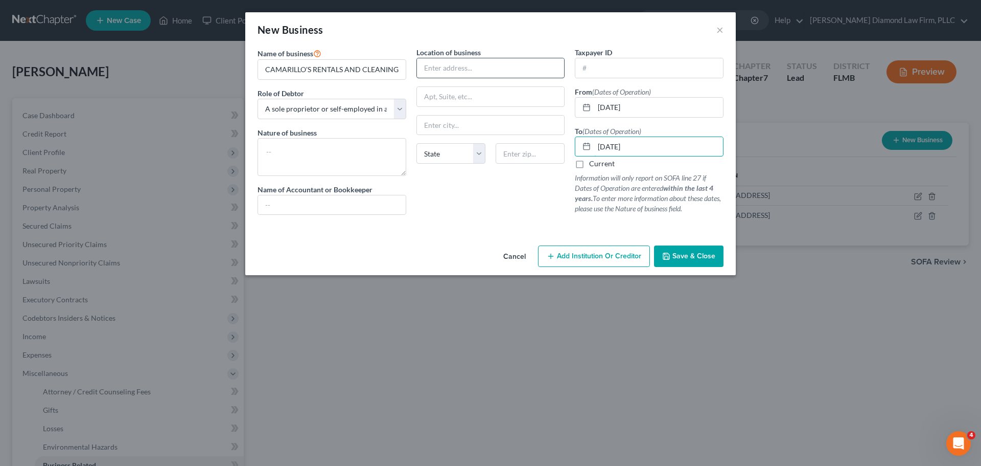
type input "09/24/2021"
click at [488, 77] on input "text" at bounding box center [491, 67] width 148 height 19
type input "2 N Fernwood Ave"
type input "Apt 35"
type input "Clearwater"
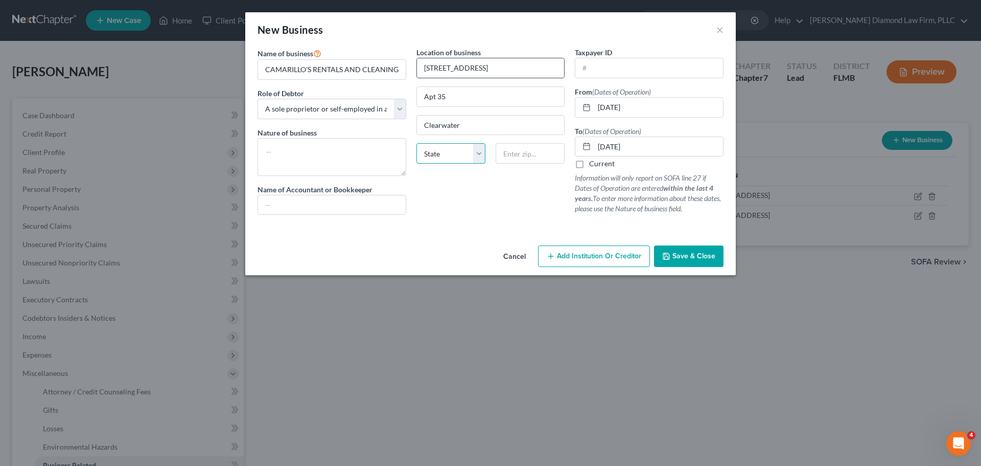
select select "9"
type input "33765"
drag, startPoint x: 712, startPoint y: 261, endPoint x: 706, endPoint y: 259, distance: 6.2
click at [707, 259] on button "Save & Close" at bounding box center [689, 255] width 70 height 21
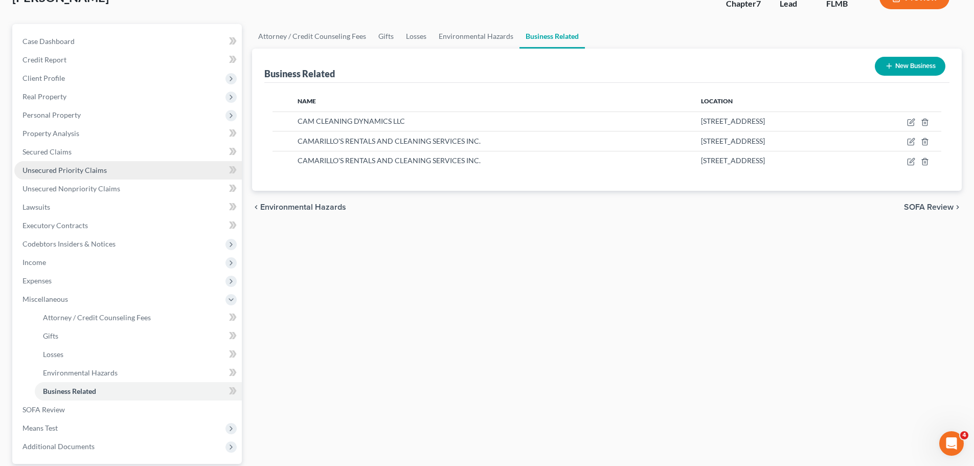
scroll to position [51, 0]
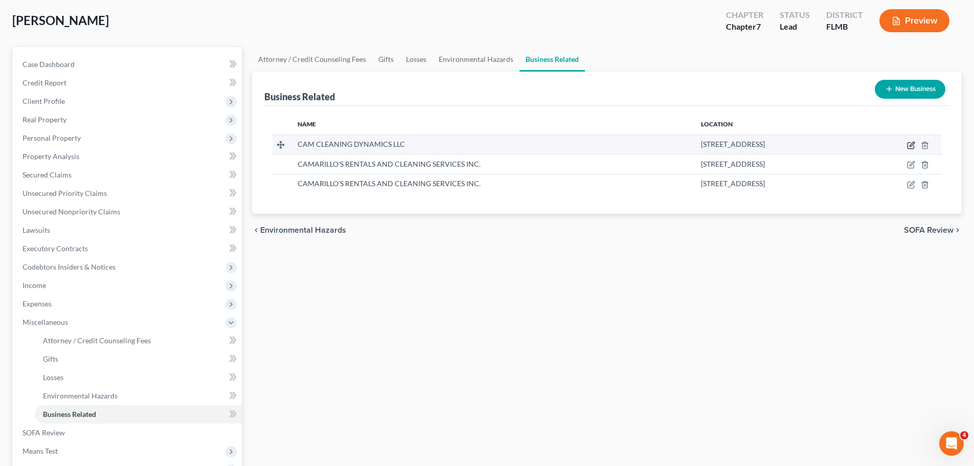
click at [909, 145] on icon "button" at bounding box center [911, 145] width 8 height 8
select select "sole_proprietor"
select select "9"
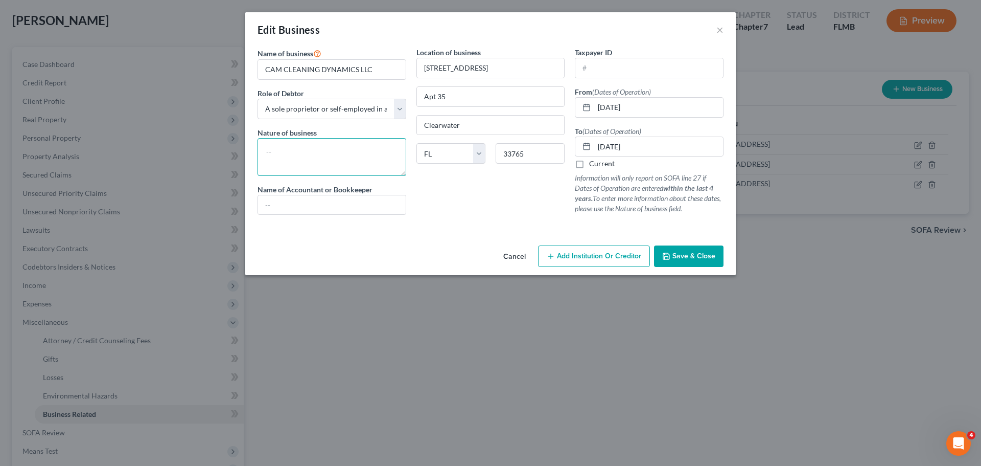
click at [318, 153] on textarea at bounding box center [332, 157] width 149 height 38
type textarea "Cleaning services"
click at [699, 258] on span "Save & Close" at bounding box center [694, 255] width 43 height 9
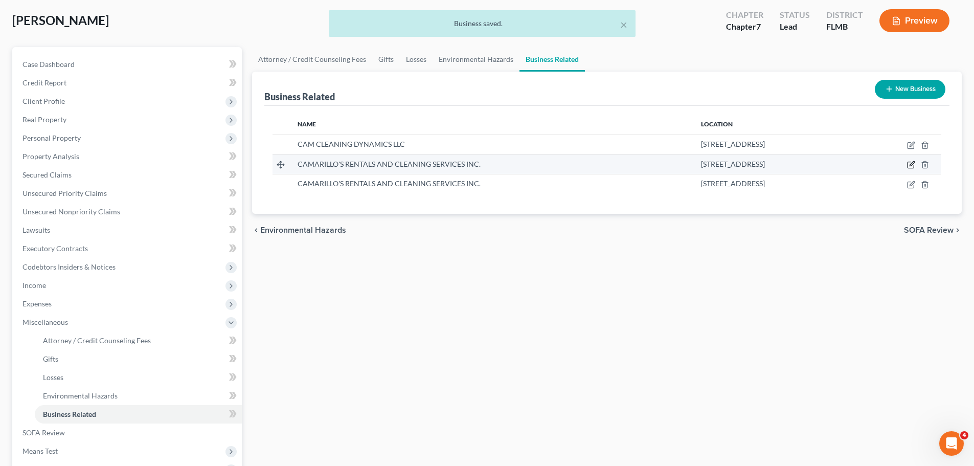
click at [910, 163] on icon "button" at bounding box center [911, 165] width 8 height 8
select select "sole_proprietor"
select select "9"
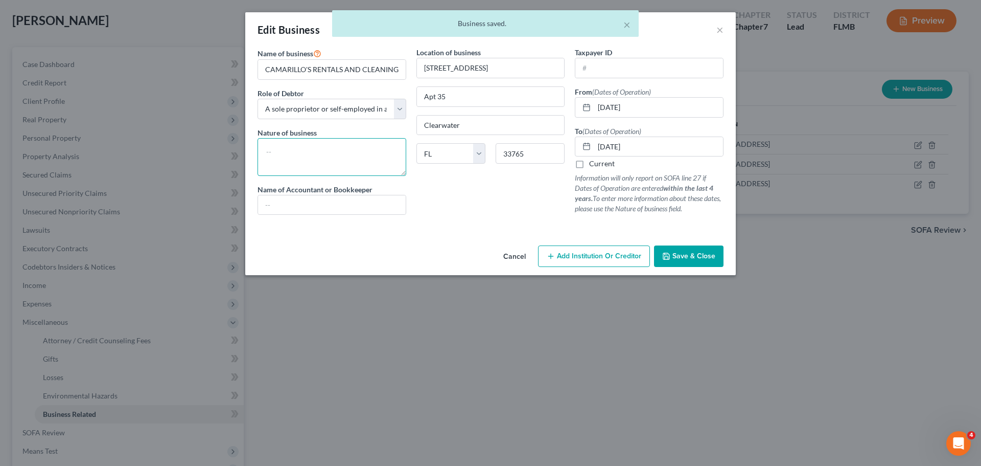
click at [338, 167] on textarea at bounding box center [332, 157] width 149 height 38
type textarea "c"
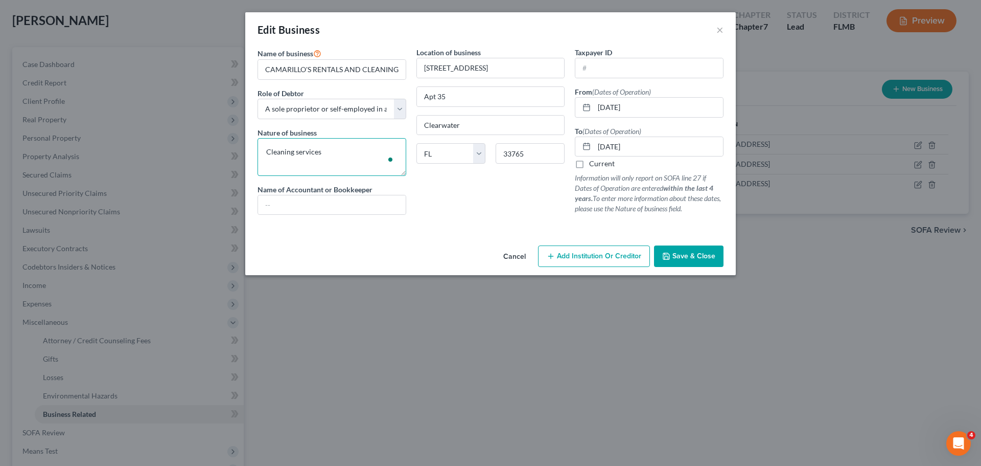
type textarea "Cleaning services"
click at [706, 252] on span "Save & Close" at bounding box center [694, 255] width 43 height 9
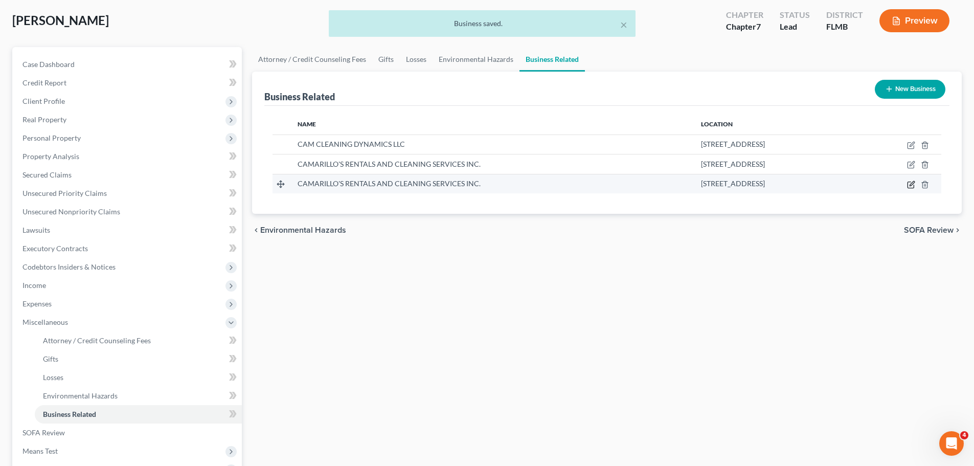
click at [911, 184] on icon "button" at bounding box center [911, 184] width 8 height 8
select select "sole_proprietor"
select select "9"
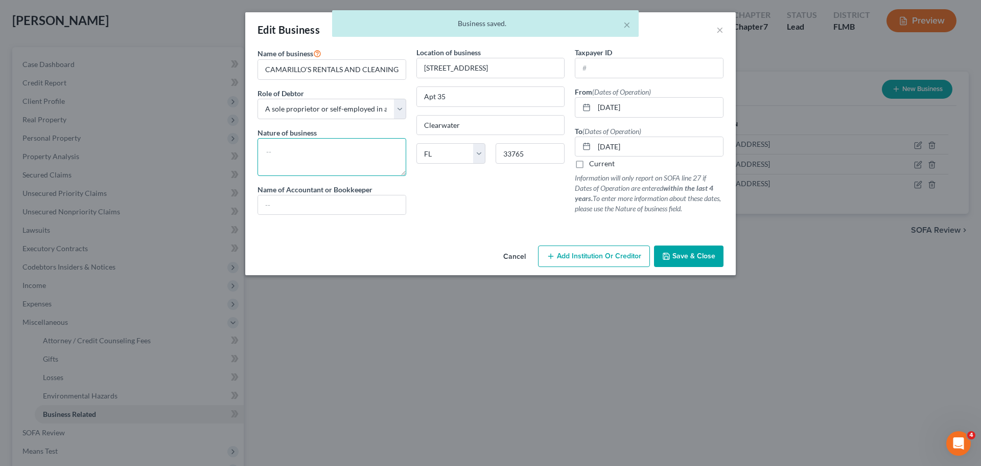
click at [349, 155] on textarea at bounding box center [332, 157] width 149 height 38
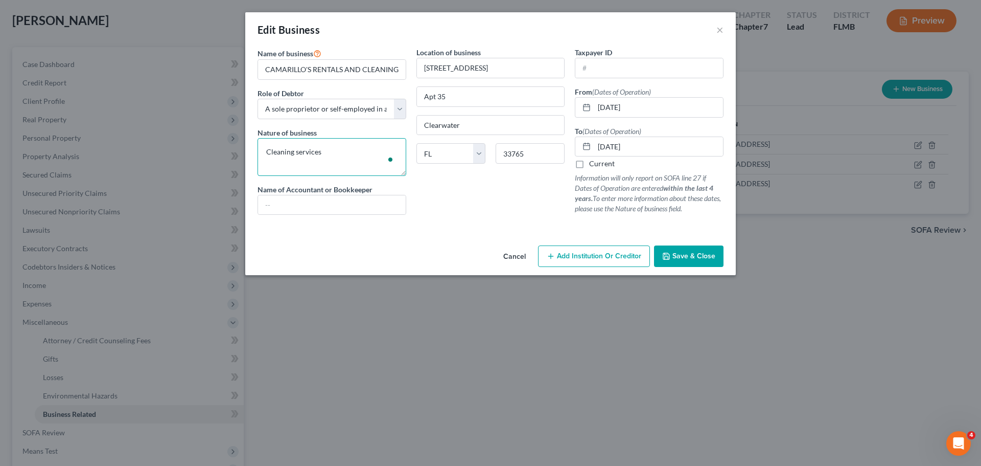
type textarea "Cleaning services"
click at [684, 259] on span "Save & Close" at bounding box center [694, 255] width 43 height 9
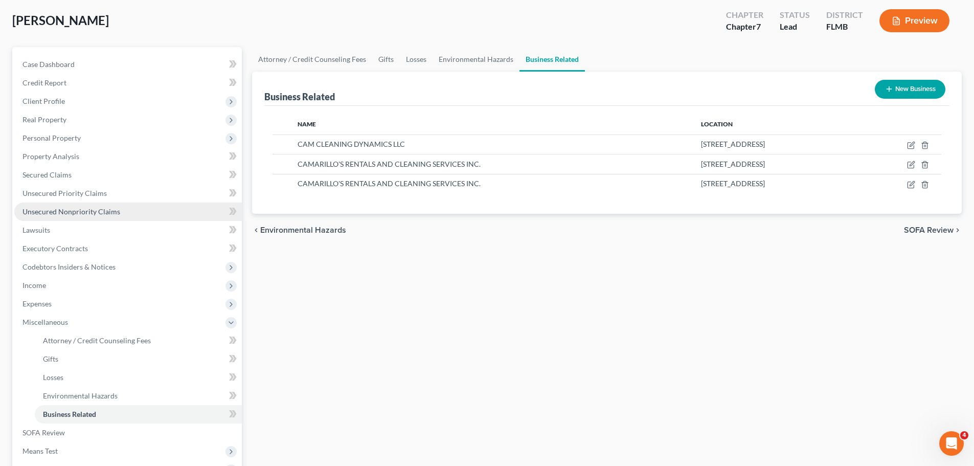
click at [78, 212] on span "Unsecured Nonpriority Claims" at bounding box center [71, 211] width 98 height 9
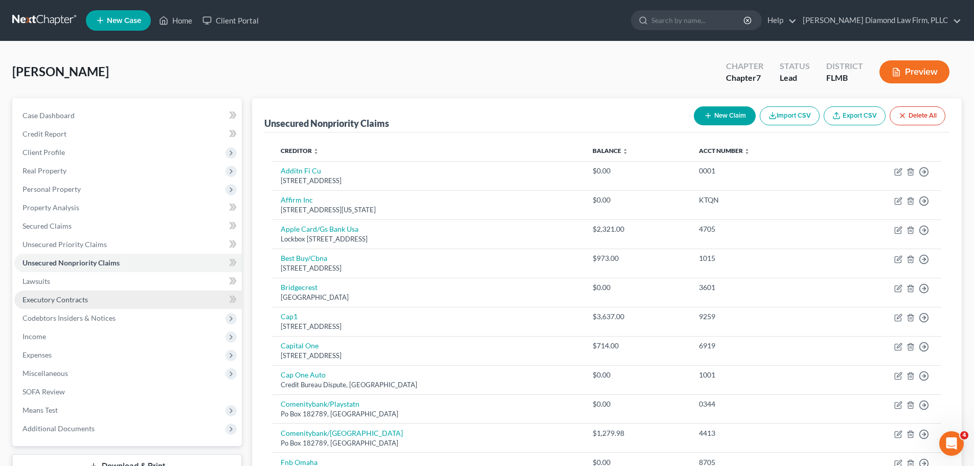
click at [73, 295] on span "Executory Contracts" at bounding box center [54, 299] width 65 height 9
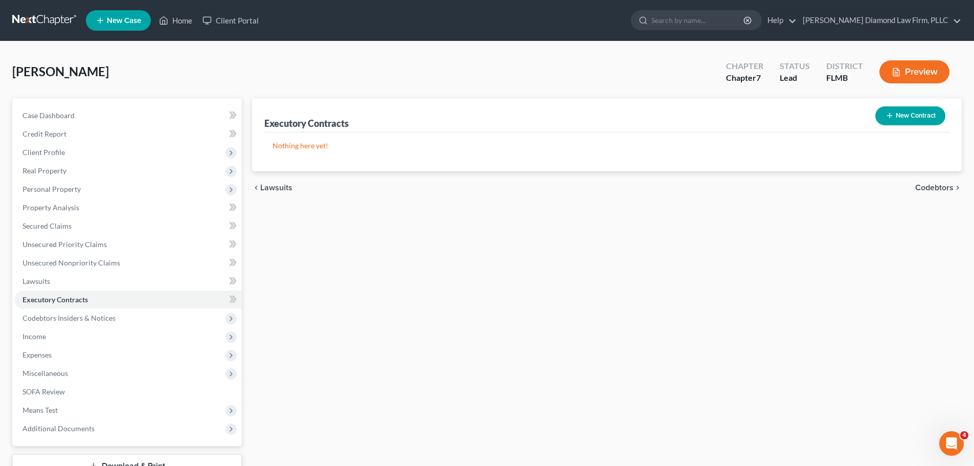
click at [885, 117] on icon "button" at bounding box center [889, 115] width 8 height 8
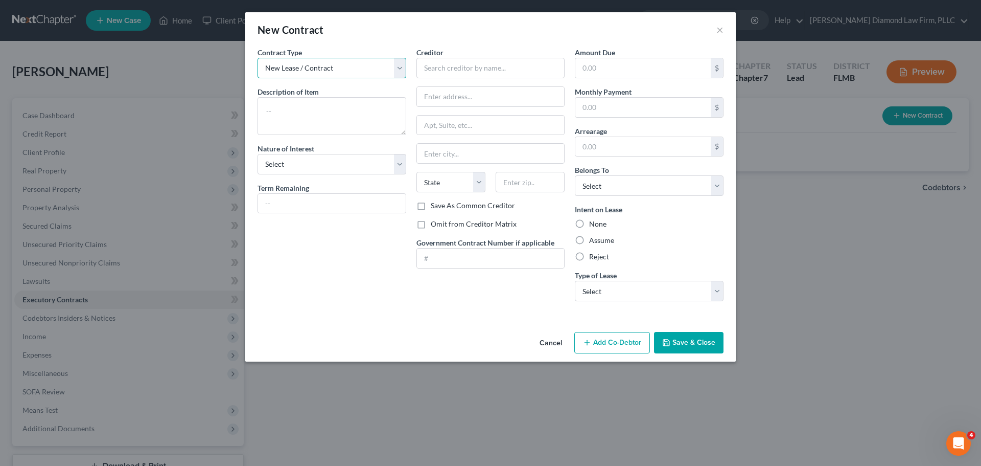
click at [322, 66] on select "New Lease / Contract New Timeshare" at bounding box center [332, 68] width 149 height 20
drag, startPoint x: 322, startPoint y: 66, endPoint x: 318, endPoint y: 71, distance: 5.8
click at [322, 66] on select "New Lease / Contract New Timeshare" at bounding box center [332, 68] width 149 height 20
click at [305, 115] on textarea at bounding box center [332, 116] width 149 height 38
type textarea "Apartment lease"
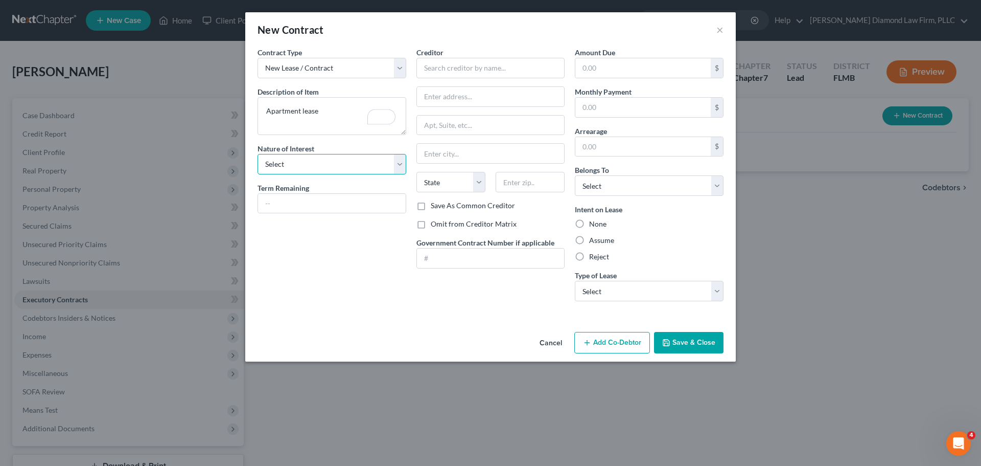
click at [307, 170] on select "Select Purchaser Agent Lessor Lessee" at bounding box center [332, 164] width 149 height 20
click at [322, 241] on div "Contract Type New Lease / Contract New Timeshare Description of non-residential…" at bounding box center [332, 178] width 159 height 262
click at [316, 204] on input "text" at bounding box center [332, 203] width 148 height 19
click at [316, 171] on select "Select Purchaser Agent Lessor Lessee" at bounding box center [332, 164] width 149 height 20
select select "3"
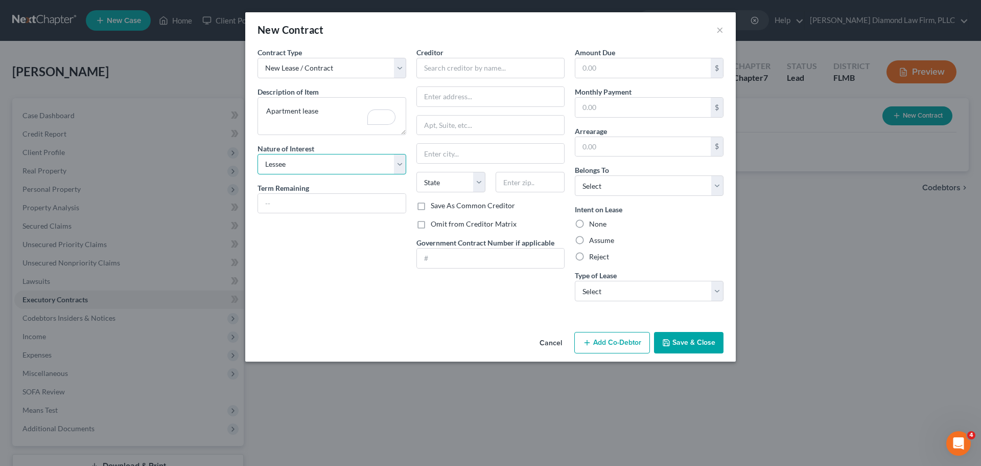
click at [258, 154] on select "Select Purchaser Agent Lessor Lessee" at bounding box center [332, 164] width 149 height 20
click at [477, 73] on input "text" at bounding box center [491, 68] width 149 height 20
click at [473, 61] on input "text" at bounding box center [491, 68] width 149 height 20
type input "Edwin Soto"
type input "2"
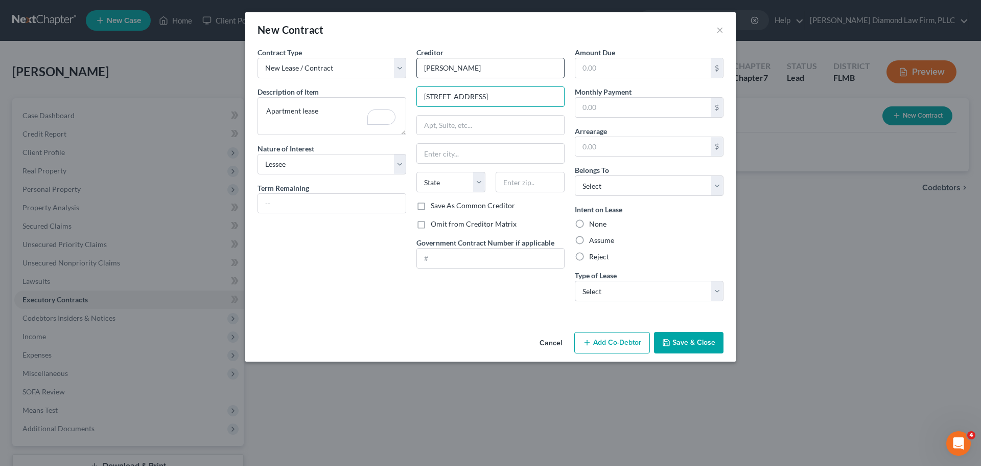
type input "2 N Fernwood Ave"
type input "Clearwater"
select select "9"
type input "33764"
click at [670, 103] on input "text" at bounding box center [643, 107] width 135 height 19
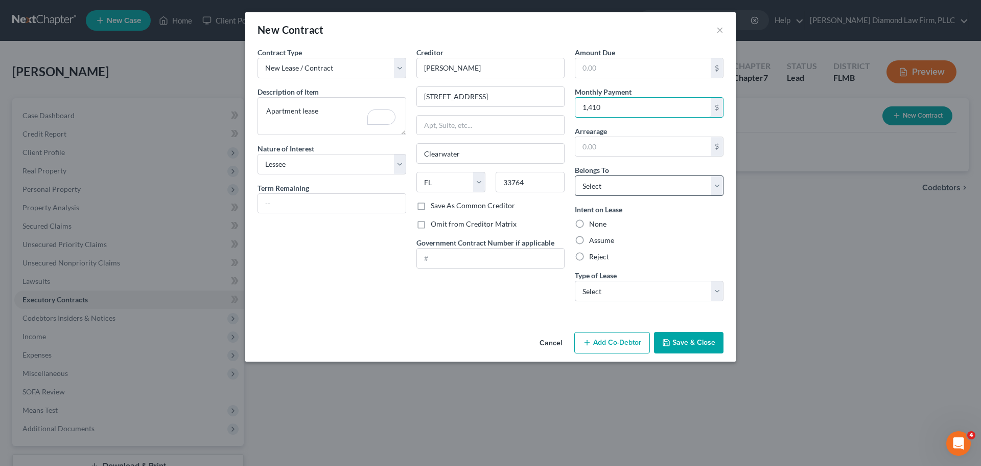
type input "1,410"
click at [637, 180] on select "Select Debtor 1 Only Debtor 2 Only Debtor 1 And Debtor 2 Only At Least One Of T…" at bounding box center [649, 185] width 149 height 20
select select "3"
click at [575, 175] on select "Select Debtor 1 Only Debtor 2 Only Debtor 1 And Debtor 2 Only At Least One Of T…" at bounding box center [649, 185] width 149 height 20
click at [637, 188] on select "Select Debtor 1 Only Debtor 2 Only Debtor 1 And Debtor 2 Only At Least One Of T…" at bounding box center [649, 185] width 149 height 20
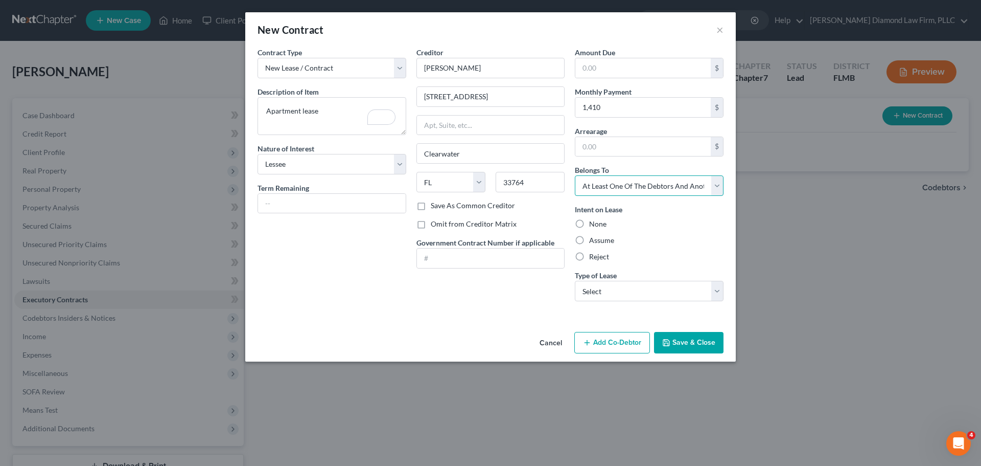
click at [637, 188] on select "Select Debtor 1 Only Debtor 2 Only Debtor 1 And Debtor 2 Only At Least One Of T…" at bounding box center [649, 185] width 149 height 20
click at [605, 239] on label "Assume" at bounding box center [601, 240] width 25 height 10
click at [600, 239] on input "Assume" at bounding box center [596, 238] width 7 height 7
radio input "true"
click at [612, 295] on select "Select Real Estate Car Other" at bounding box center [649, 291] width 149 height 20
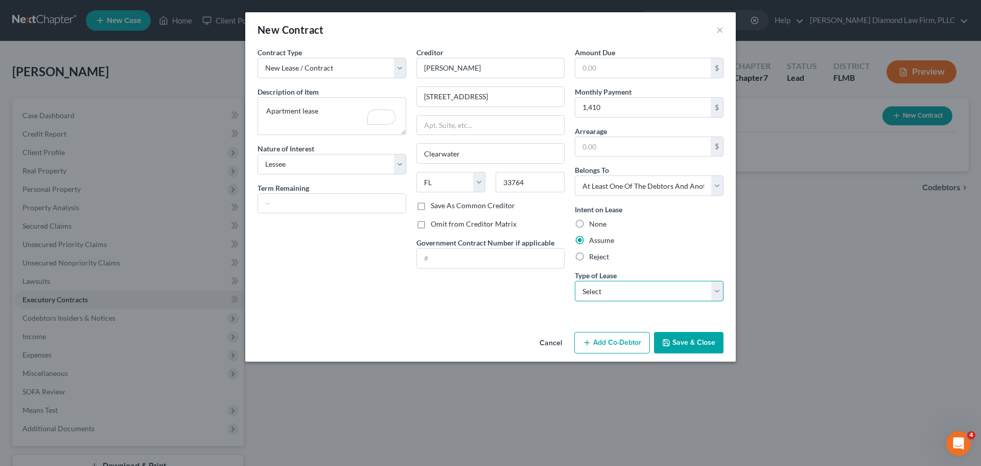
select select "0"
click at [575, 281] on select "Select Real Estate Car Other" at bounding box center [649, 291] width 149 height 20
click at [616, 345] on button "Add Co-Debtor" at bounding box center [613, 342] width 76 height 21
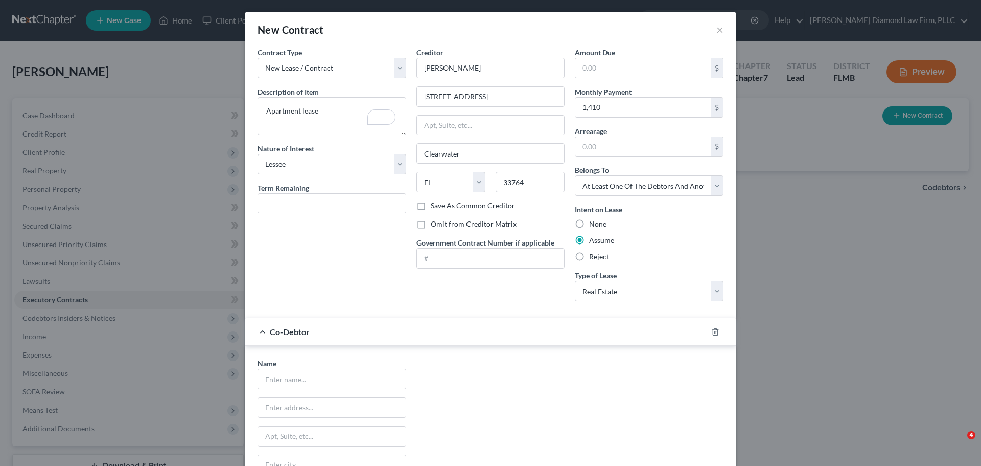
select select "3"
select select "9"
select select "3"
select select "0"
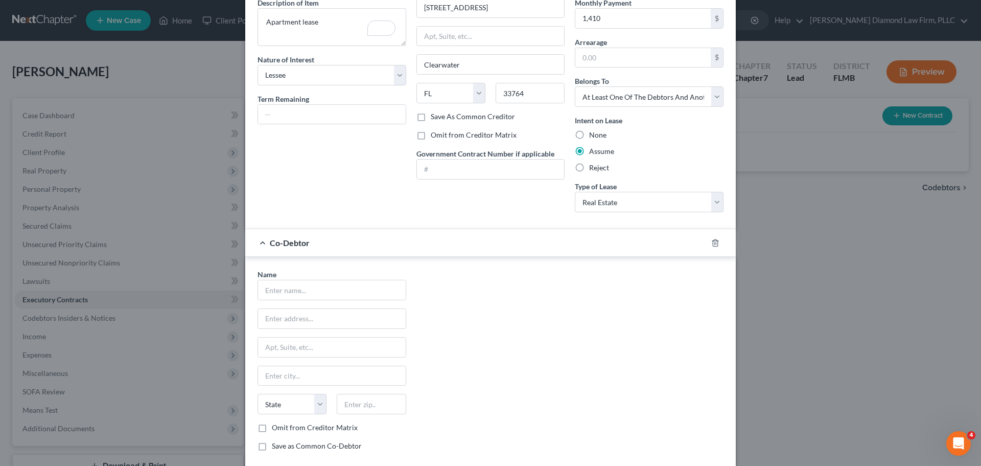
scroll to position [102, 0]
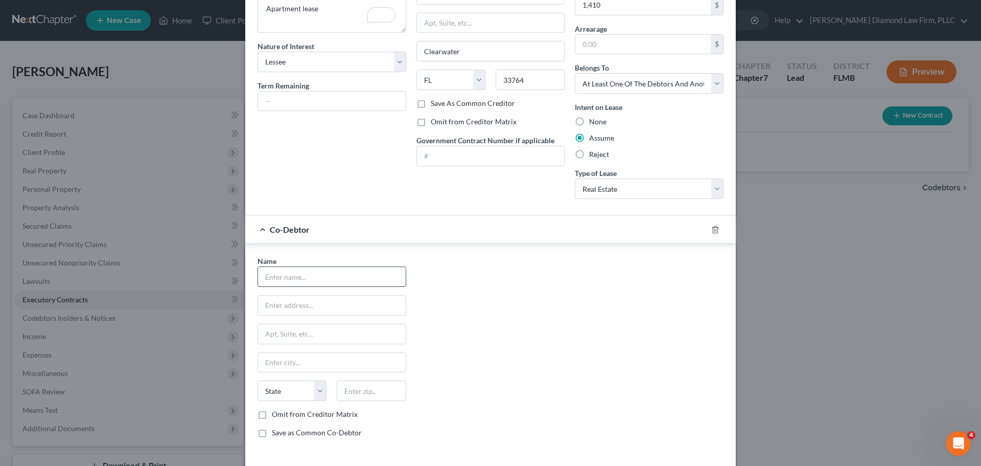
click at [317, 279] on input "text" at bounding box center [332, 276] width 148 height 19
type input "[PERSON_NAME]"
type input "[STREET_ADDRESS]"
type input "Apt 35"
type input "Clearwater"
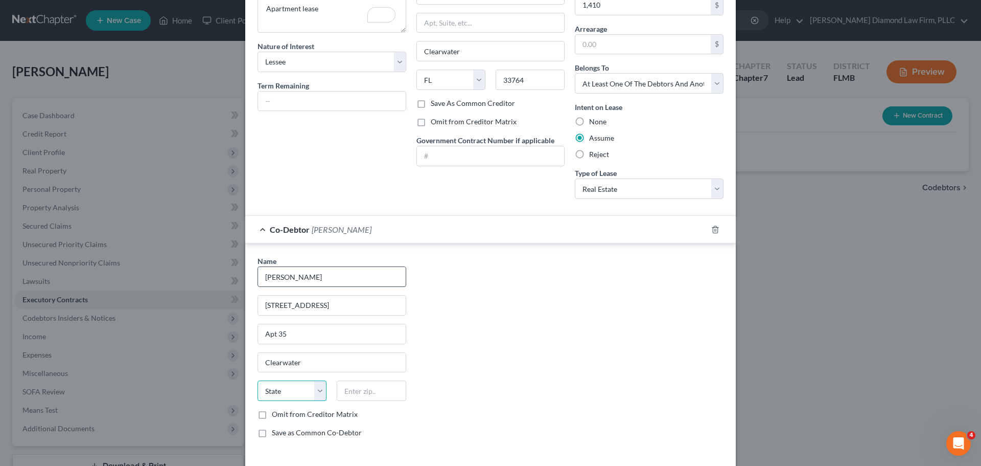
select select "9"
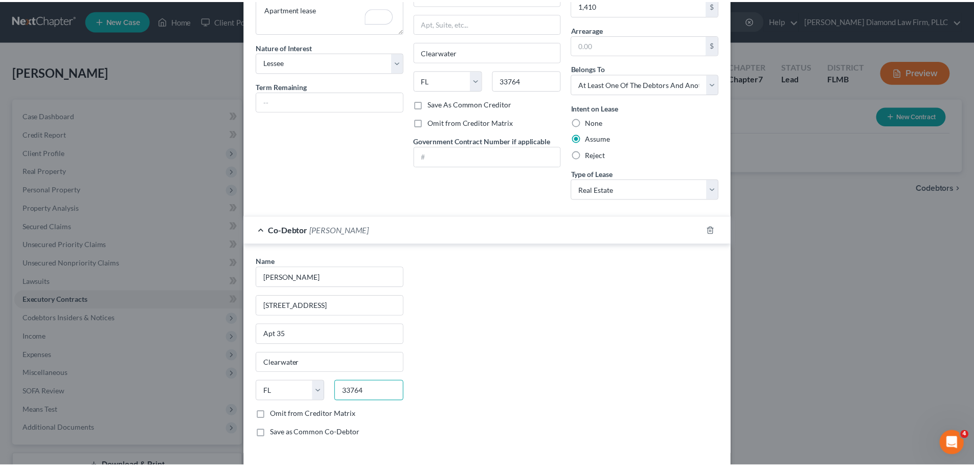
scroll to position [147, 0]
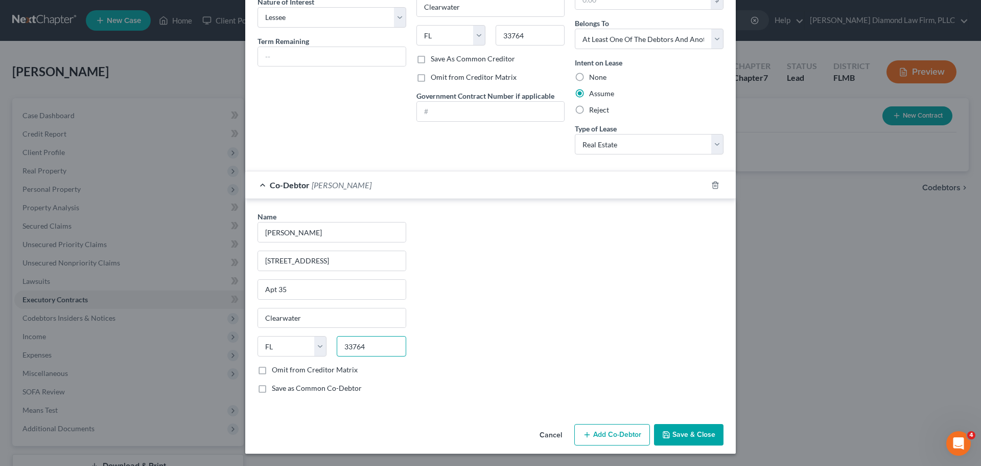
type input "33764"
click at [693, 436] on button "Save & Close" at bounding box center [689, 434] width 70 height 21
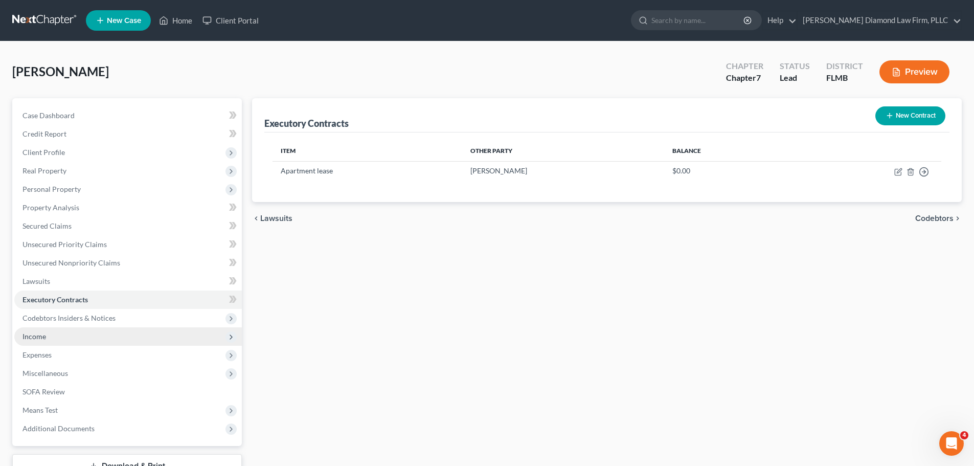
click at [97, 333] on span "Income" at bounding box center [127, 336] width 227 height 18
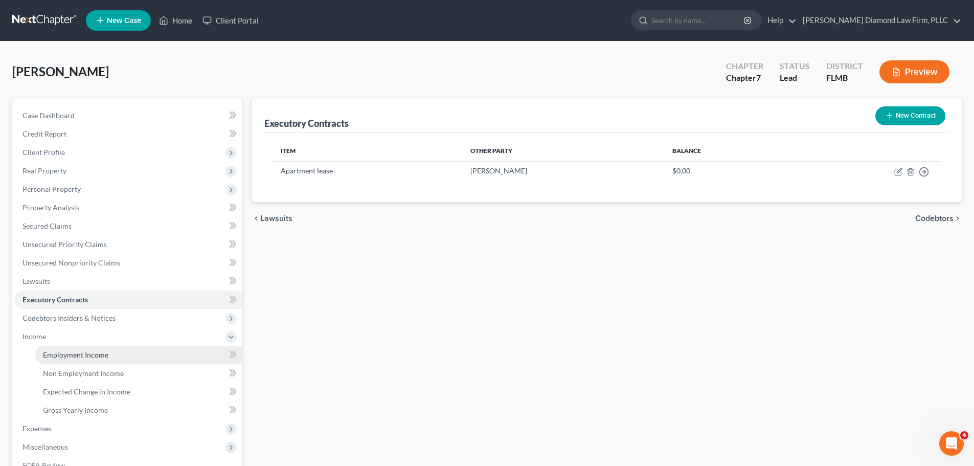
click at [90, 363] on link "Employment Income" at bounding box center [138, 355] width 207 height 18
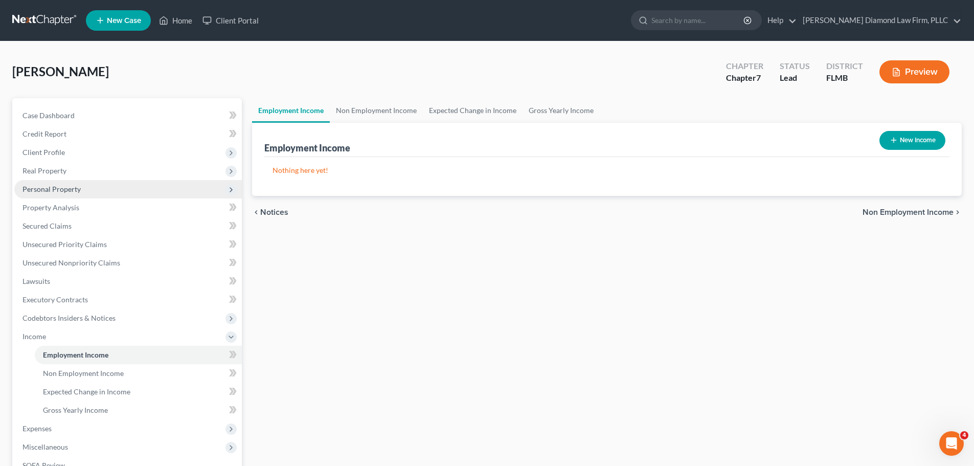
click at [76, 197] on span "Personal Property" at bounding box center [127, 189] width 227 height 18
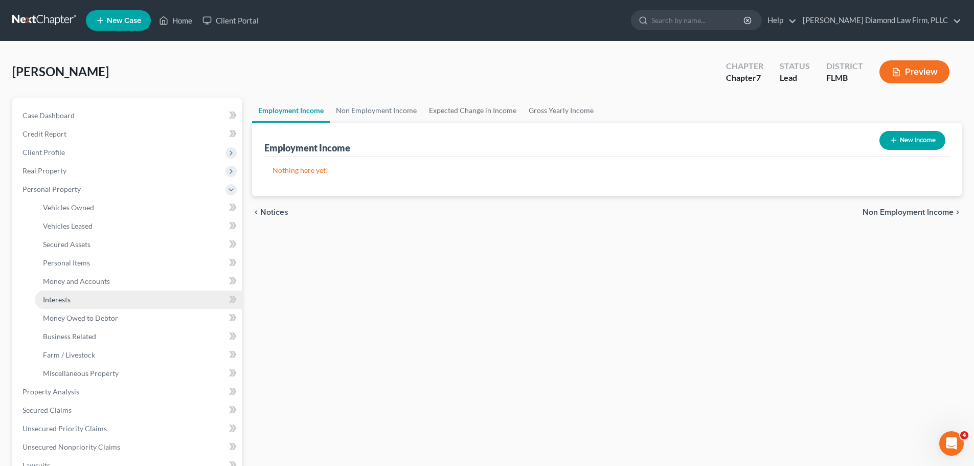
click at [97, 294] on link "Interests" at bounding box center [138, 299] width 207 height 18
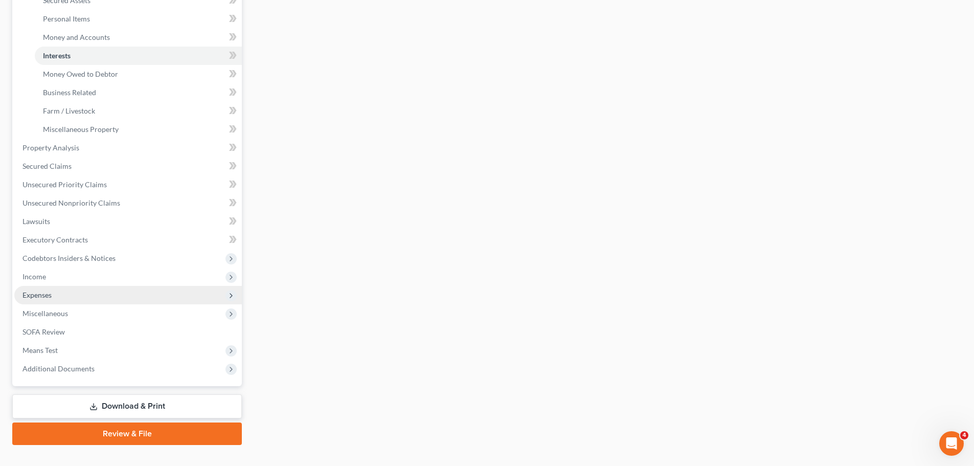
scroll to position [256, 0]
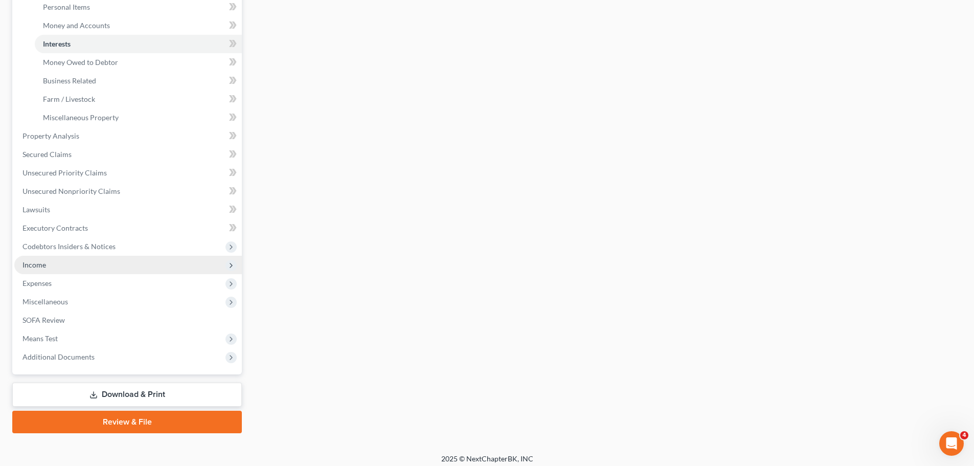
click at [78, 260] on span "Income" at bounding box center [127, 265] width 227 height 18
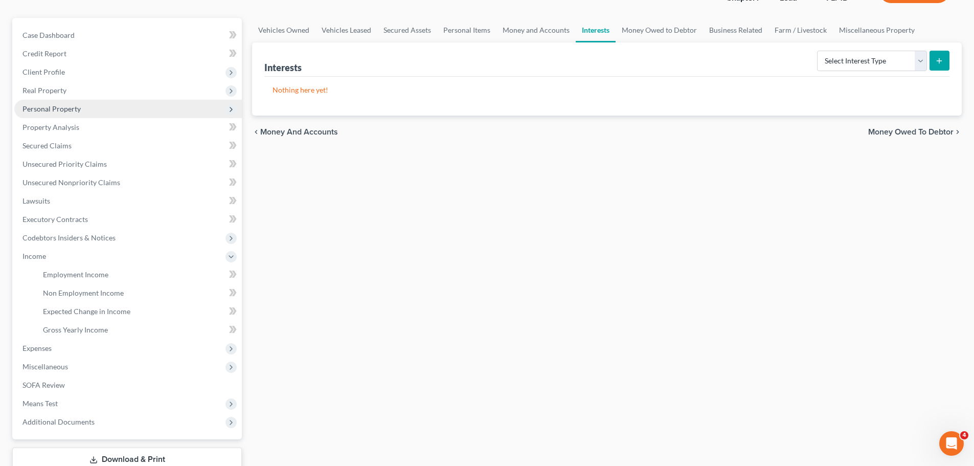
scroll to position [151, 0]
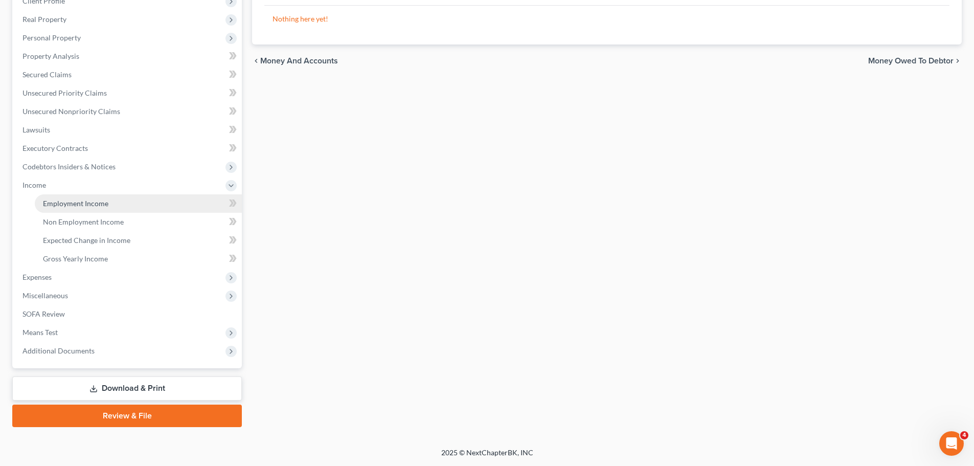
click at [74, 199] on span "Employment Income" at bounding box center [75, 203] width 65 height 9
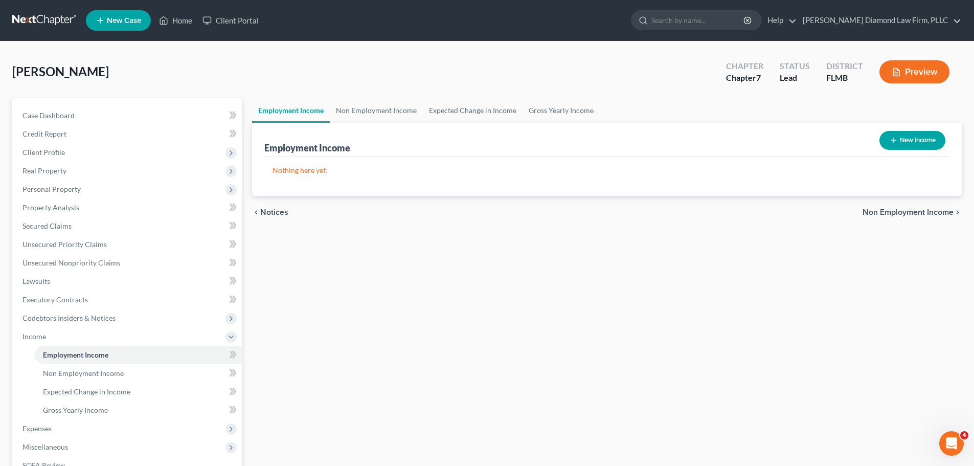
click at [923, 139] on button "New Income" at bounding box center [912, 140] width 66 height 19
select select "0"
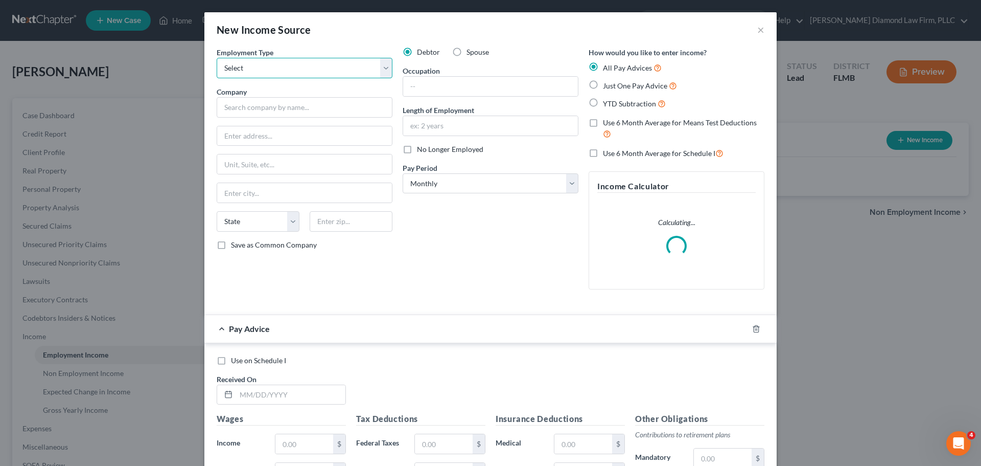
click at [301, 64] on select "Select Full or [DEMOGRAPHIC_DATA] Employment Self Employment" at bounding box center [305, 68] width 176 height 20
select select "0"
click at [217, 58] on select "Select Full or [DEMOGRAPHIC_DATA] Employment Self Employment" at bounding box center [305, 68] width 176 height 20
click at [285, 108] on input "text" at bounding box center [305, 107] width 176 height 20
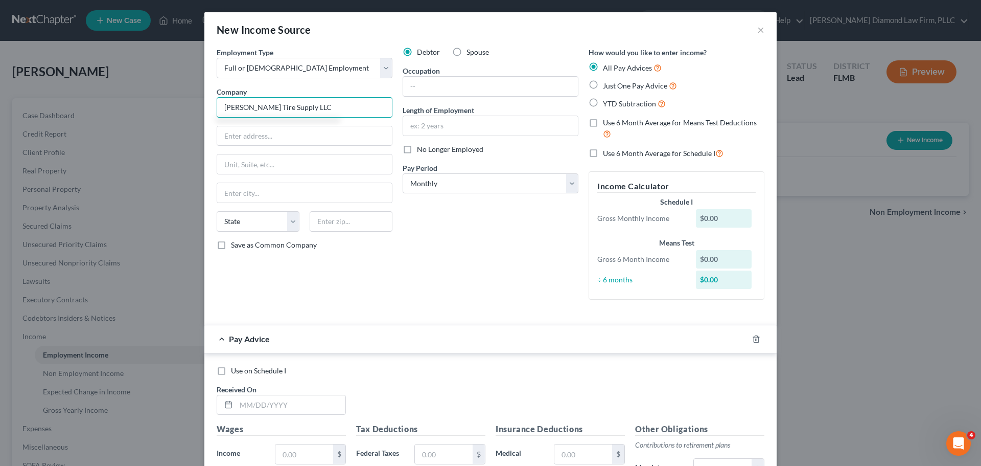
type input "[PERSON_NAME] Tire Supply LLC"
type input "[STREET_ADDRESS]"
type input "[GEOGRAPHIC_DATA]"
select select "35"
type input "10603"
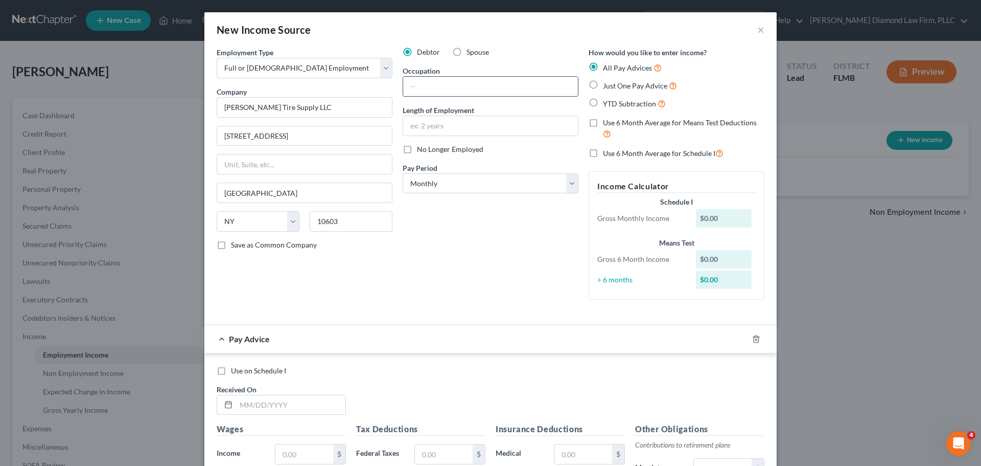
click at [475, 89] on input "text" at bounding box center [490, 86] width 175 height 19
click at [470, 91] on input "text" at bounding box center [490, 86] width 175 height 19
type input "Assistant Manager"
type input "1 year"
drag, startPoint x: 258, startPoint y: 132, endPoint x: 204, endPoint y: 132, distance: 53.7
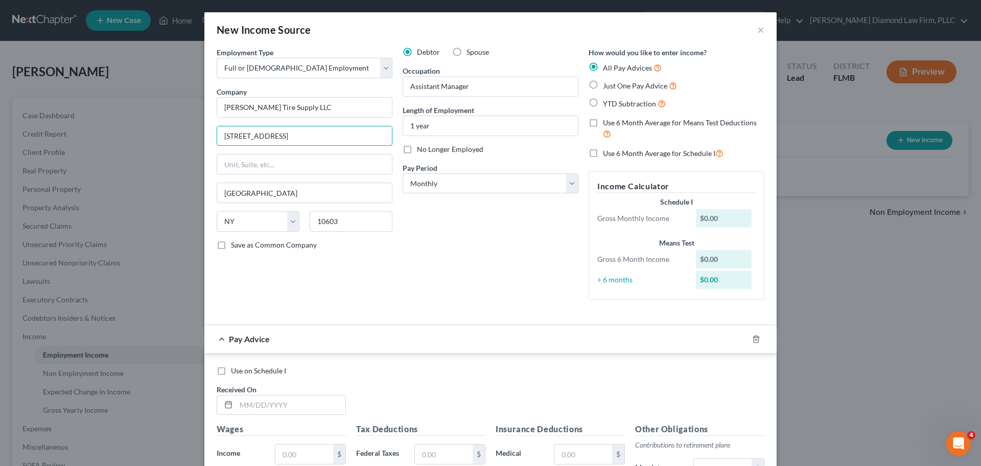
click at [204, 132] on div "Employment Type * Select Full or [DEMOGRAPHIC_DATA] Employment Self Employment …" at bounding box center [490, 359] width 573 height 624
type input "[STREET_ADDRESS]"
type input "Clearwater"
select select "9"
type input "33765"
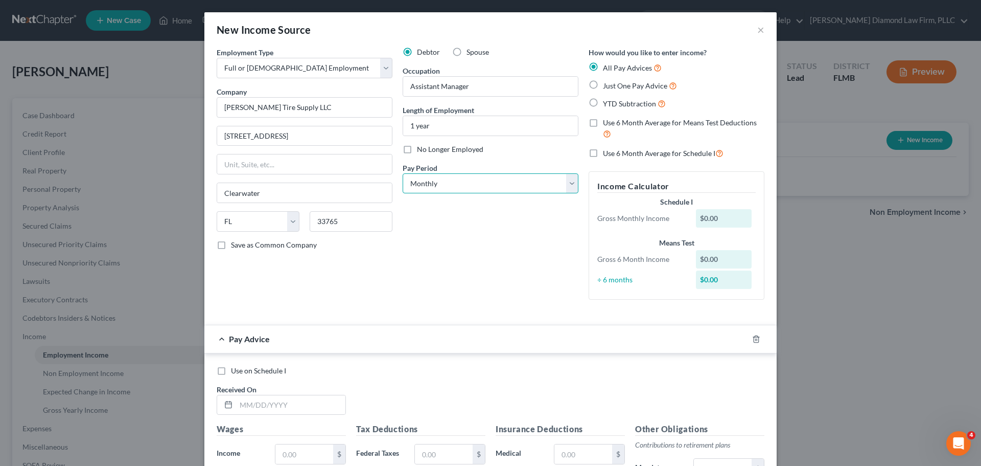
click at [486, 189] on select "Select Monthly Twice Monthly Every Other Week Weekly" at bounding box center [491, 183] width 176 height 20
select select "3"
click at [403, 173] on select "Select Monthly Twice Monthly Every Other Week Weekly" at bounding box center [491, 183] width 176 height 20
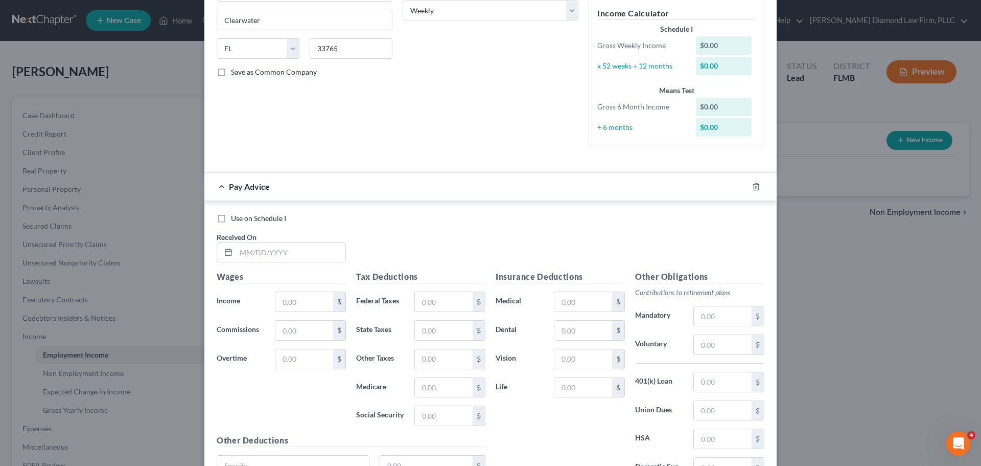
scroll to position [271, 0]
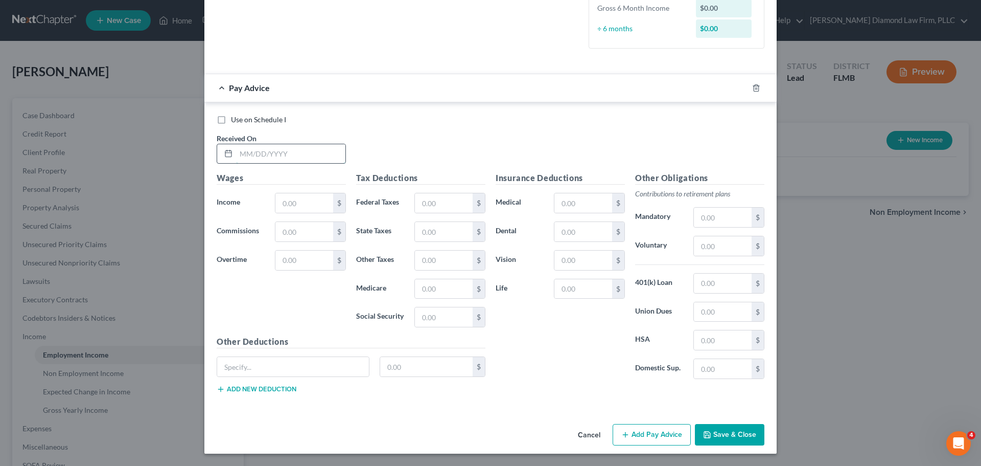
click at [258, 152] on input "text" at bounding box center [290, 153] width 109 height 19
type input "[DATE]"
click at [289, 208] on input "text" at bounding box center [305, 202] width 58 height 19
type input "690"
type input "23.27"
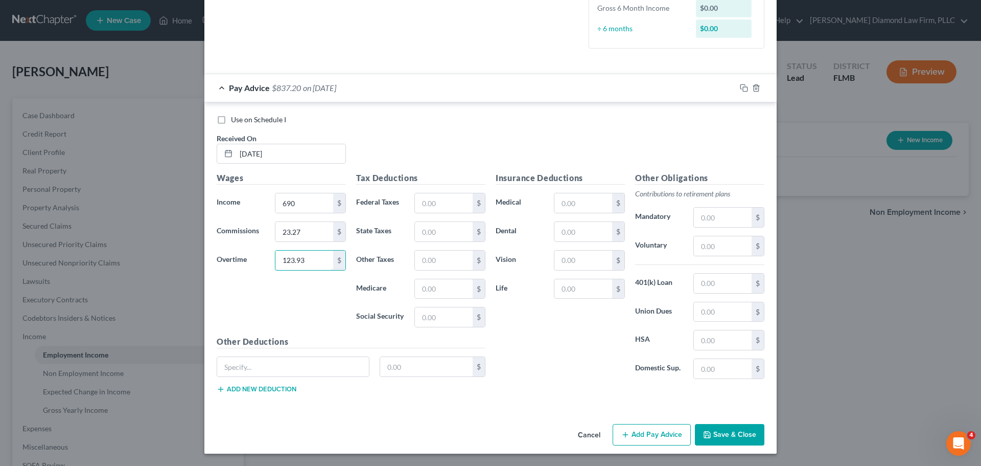
type input "123.93"
click at [310, 235] on input "23.27" at bounding box center [305, 231] width 58 height 19
type input "25.07"
click at [444, 194] on input "text" at bounding box center [444, 202] width 58 height 19
type input "61.48"
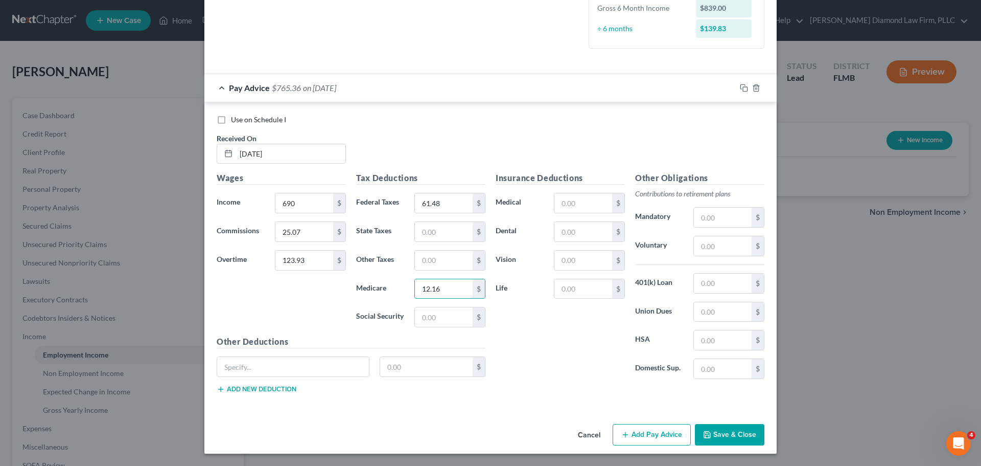
type input "12.16"
type input "52.02"
click at [255, 369] on input "text" at bounding box center [293, 366] width 152 height 19
type input "SPT"
type input "35.54"
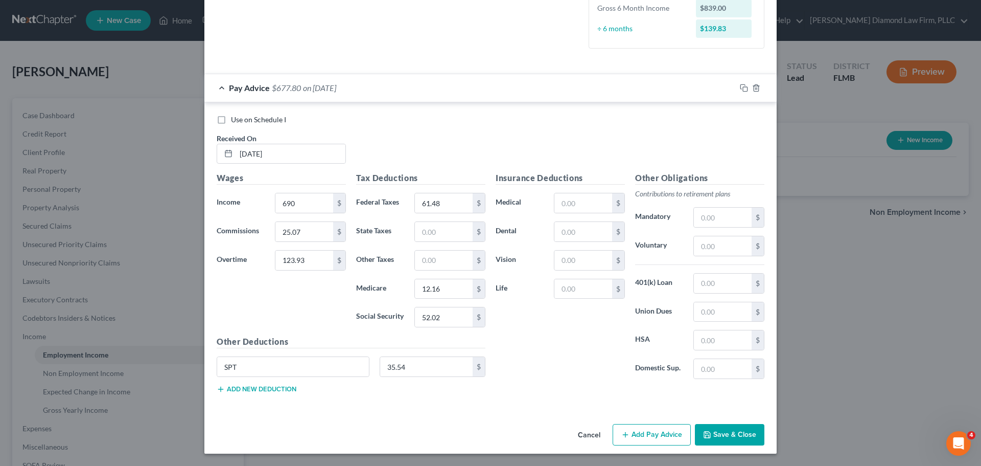
click at [740, 92] on div at bounding box center [756, 88] width 41 height 16
click at [740, 89] on icon "button" at bounding box center [744, 88] width 8 height 8
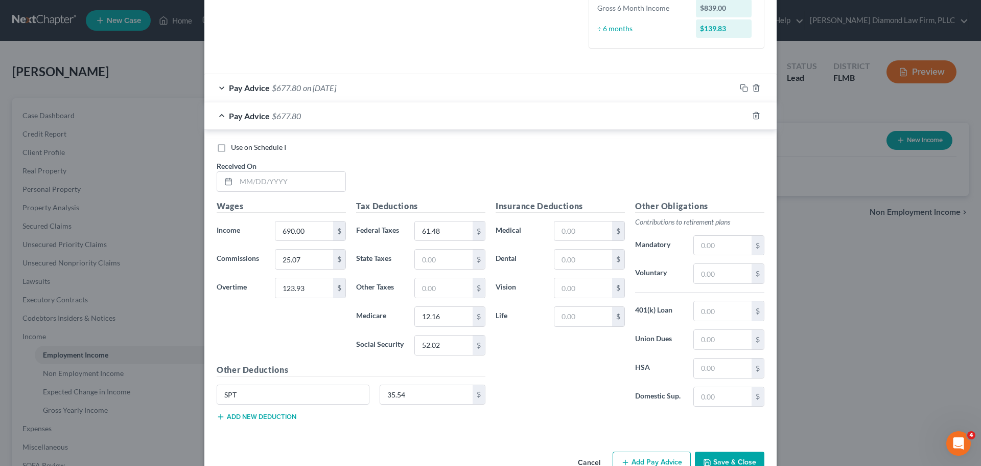
click at [275, 197] on div "Use on Schedule I Received On *" at bounding box center [491, 171] width 558 height 58
click at [276, 192] on div "Use on Schedule I Received On *" at bounding box center [491, 171] width 558 height 58
click at [276, 186] on input "text" at bounding box center [290, 181] width 109 height 19
type input "[DATE]"
type input "680"
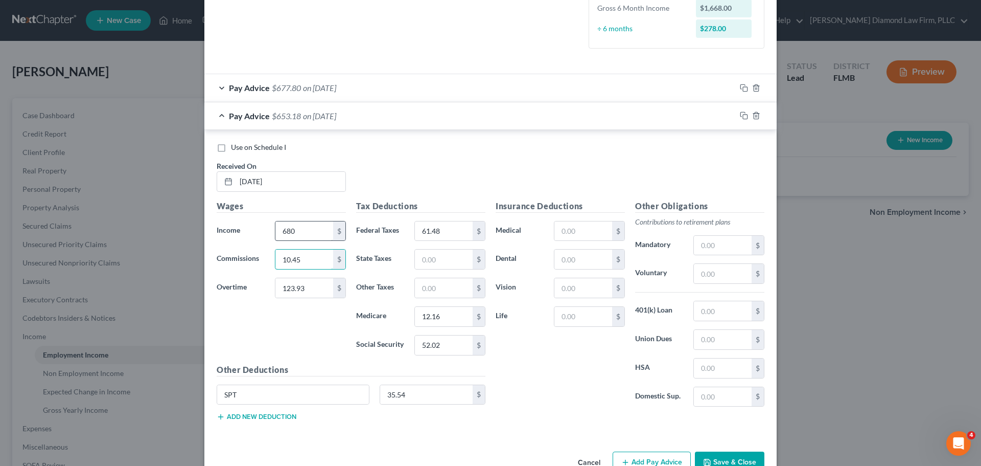
type input "10.45"
click at [312, 235] on input "680" at bounding box center [305, 230] width 58 height 19
type input "690.22"
type input "290.70"
type input "89.84"
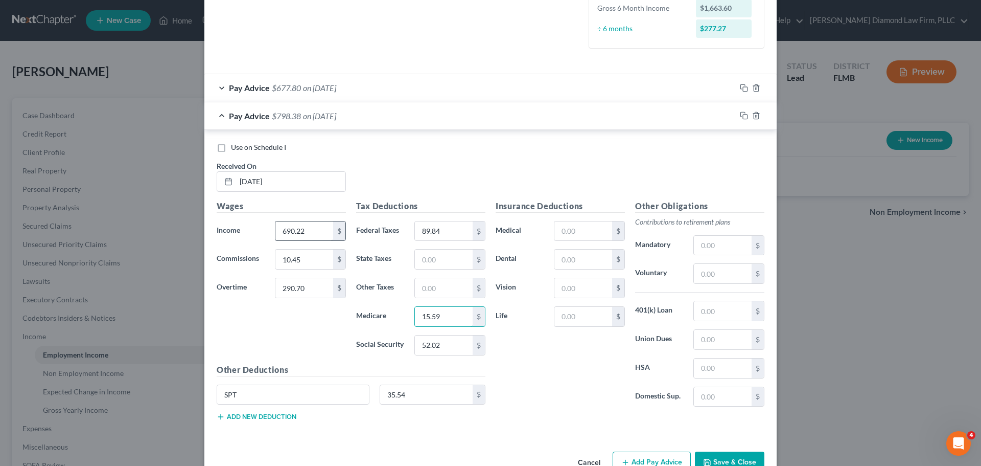
type input "15.59"
type input "66.67"
drag, startPoint x: 299, startPoint y: 242, endPoint x: 303, endPoint y: 238, distance: 6.2
click at [299, 242] on div "Wages Income * 690.22 $ Commissions 10.45 $ Overtime 290.70 $" at bounding box center [282, 282] width 140 height 164
click at [303, 238] on input "690.22" at bounding box center [305, 230] width 58 height 19
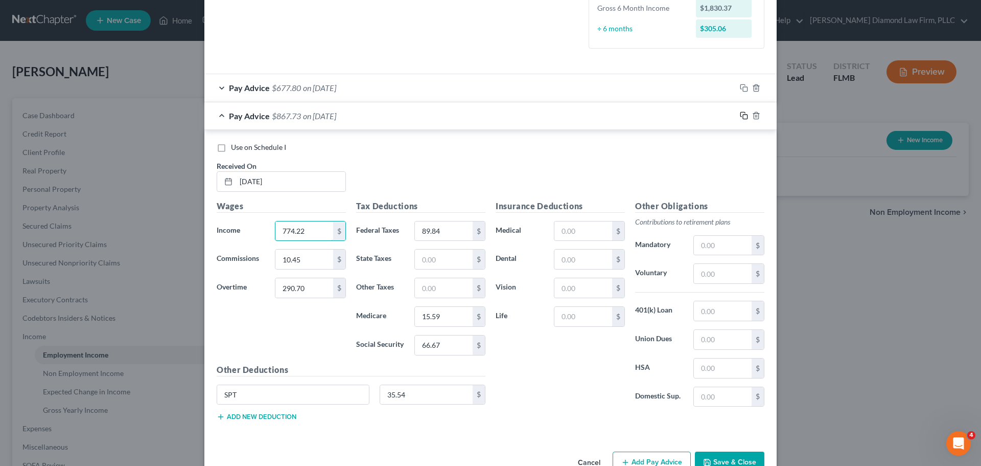
type input "774.22"
click at [740, 113] on icon "button" at bounding box center [744, 115] width 8 height 8
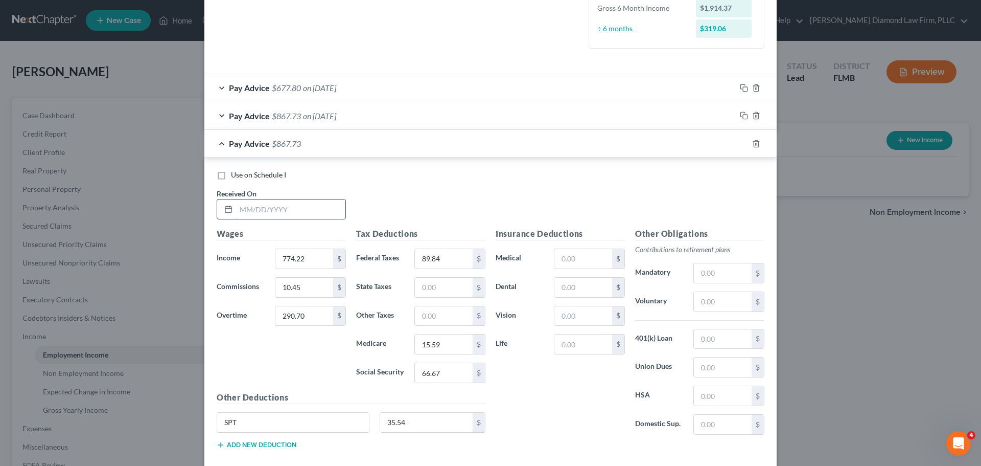
click at [271, 217] on input "text" at bounding box center [290, 208] width 109 height 19
type input "04/17/2025"
type input "680"
click at [294, 288] on input "9.19" at bounding box center [305, 287] width 58 height 19
type input "9"
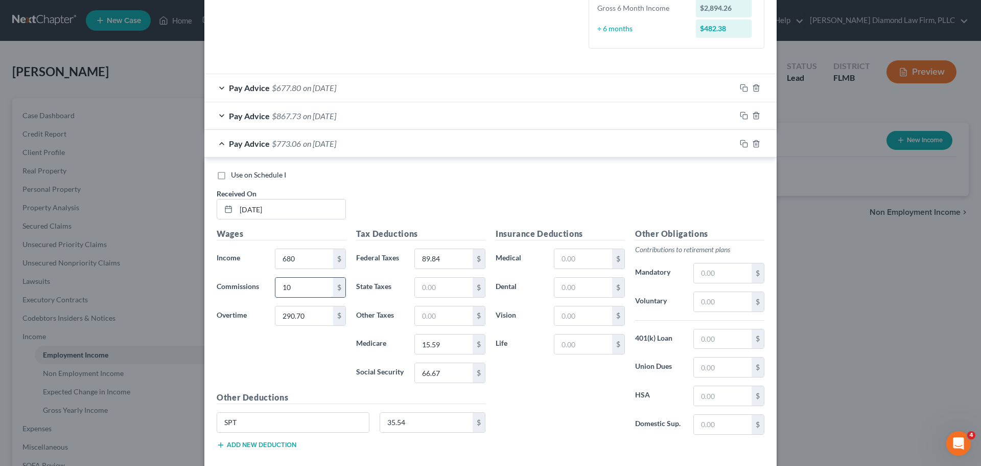
type input "10"
type input "217.52"
type input "69.70"
type input "13.16"
type input "56.27"
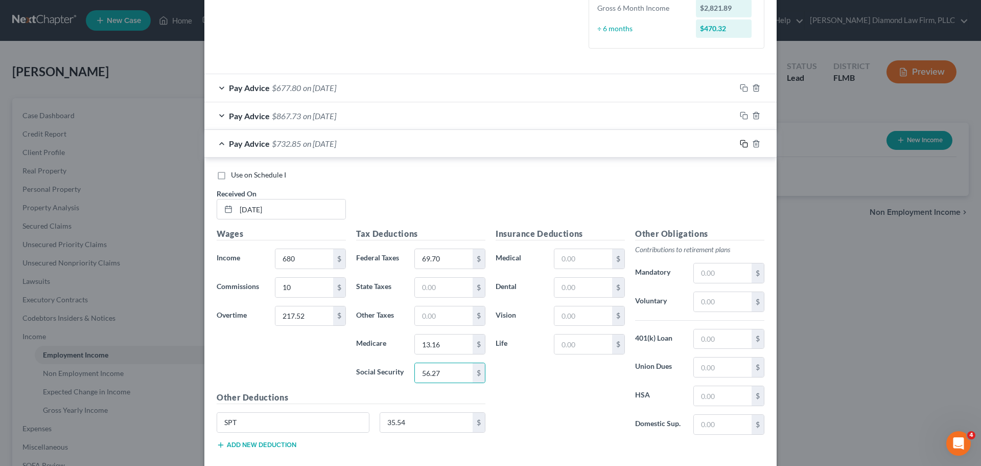
click at [740, 145] on icon "button" at bounding box center [744, 144] width 8 height 8
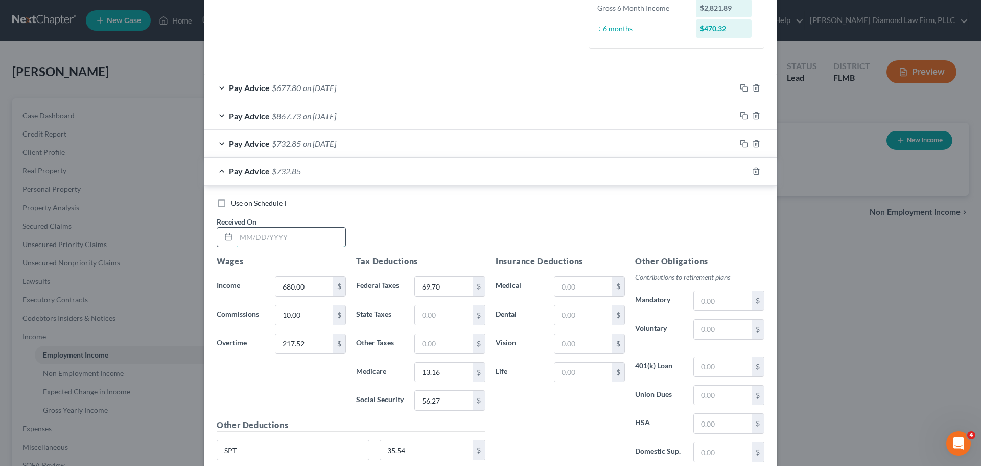
click at [279, 231] on input "text" at bounding box center [290, 236] width 109 height 19
type input "04/24/2025"
drag, startPoint x: 304, startPoint y: 301, endPoint x: 304, endPoint y: 307, distance: 6.6
click at [304, 301] on div "Wages Income * 680.00 $ Commissions 10.00 $ Overtime 217.52 $" at bounding box center [282, 337] width 140 height 164
click at [304, 307] on input "10.00" at bounding box center [305, 314] width 58 height 19
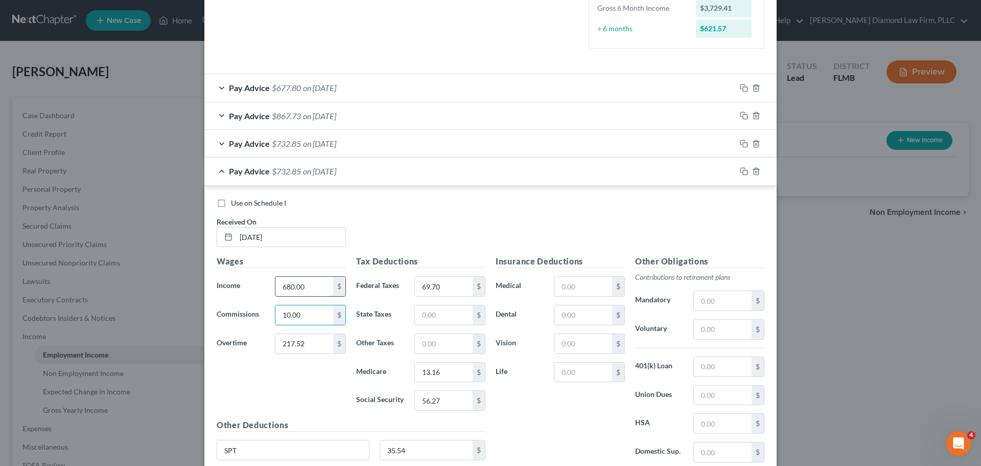
click at [304, 289] on input "680.00" at bounding box center [305, 286] width 58 height 19
type input "796"
type input "15.69"
type input "378.17"
type input "103.58"
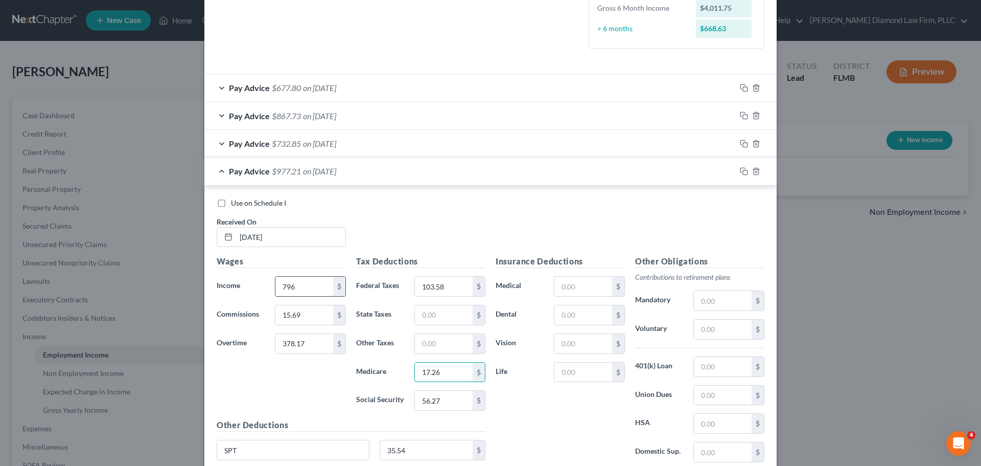
type input "17.26"
type input "73.77"
click at [740, 171] on icon "button" at bounding box center [744, 171] width 8 height 8
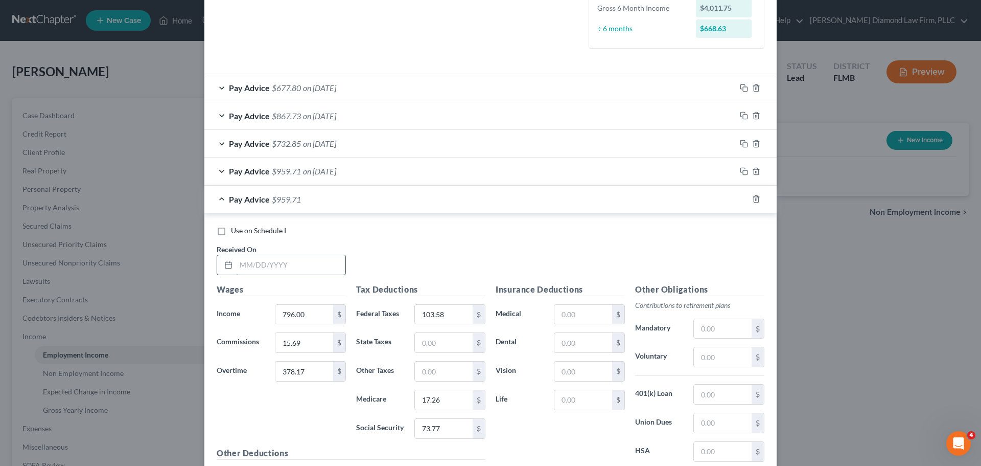
click at [309, 259] on input "text" at bounding box center [290, 264] width 109 height 19
type input "05/01/2025"
type input "690"
type input "1.31"
type input "363.38"
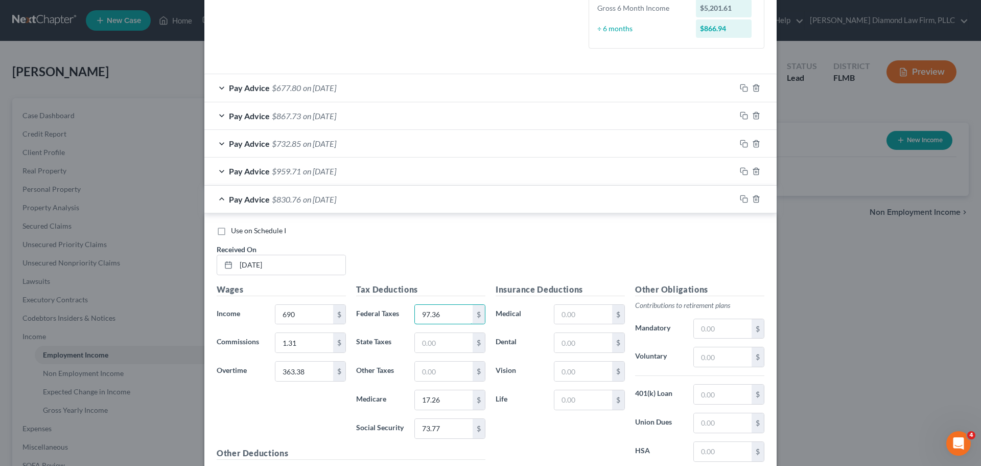
type input "97.36"
type input "15.29"
type input "65.39"
click at [421, 316] on input "97.36" at bounding box center [444, 314] width 58 height 19
click at [422, 316] on input "97.36" at bounding box center [444, 314] width 58 height 19
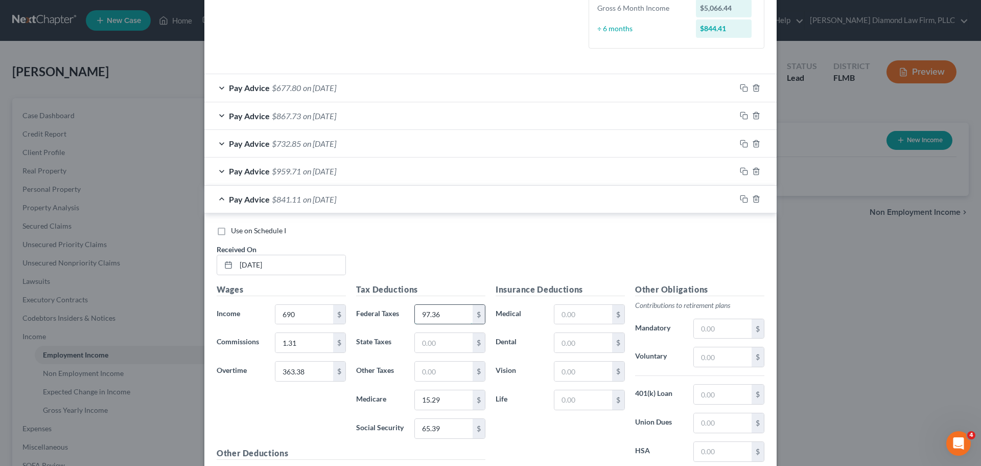
click at [422, 316] on input "97.36" at bounding box center [444, 314] width 58 height 19
type input "87.36"
click at [743, 201] on rect "button" at bounding box center [745, 200] width 5 height 5
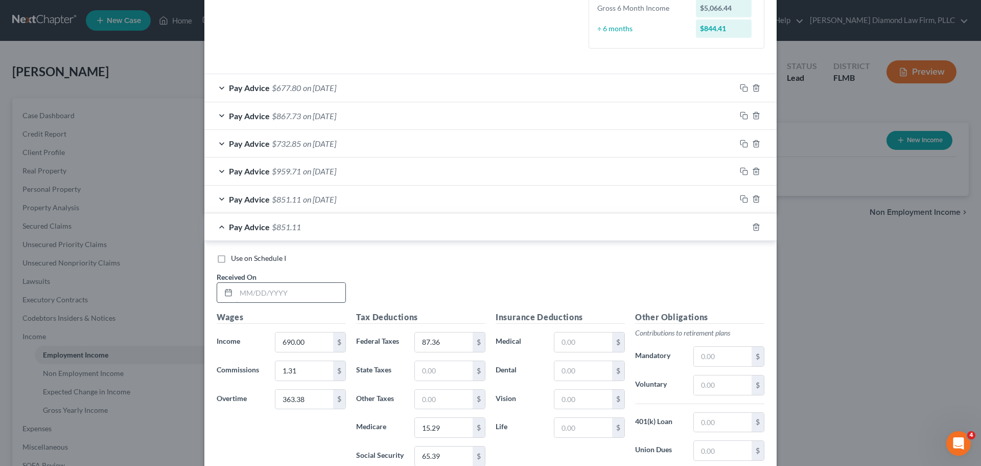
click at [286, 290] on input "text" at bounding box center [290, 292] width 109 height 19
type input "05/08/2025"
click at [316, 366] on input "1.31" at bounding box center [305, 370] width 58 height 19
click at [307, 343] on input "690.00" at bounding box center [305, 341] width 58 height 19
type input "779.08"
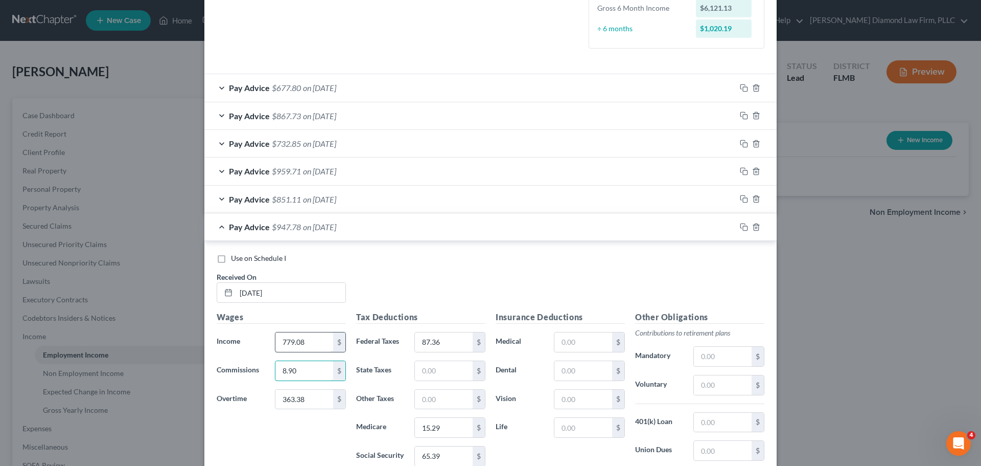
type input "8.90"
type input "223.38"
type input "82.16"
type input "14.66"
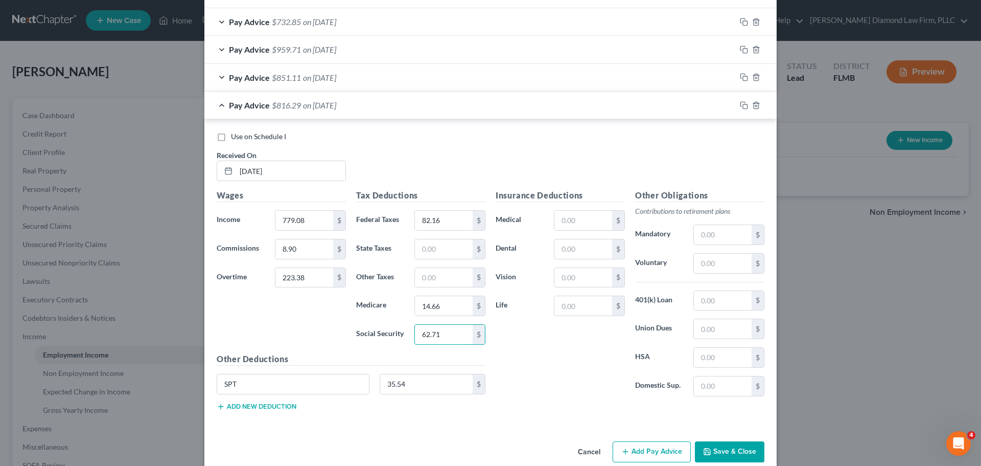
scroll to position [410, 0]
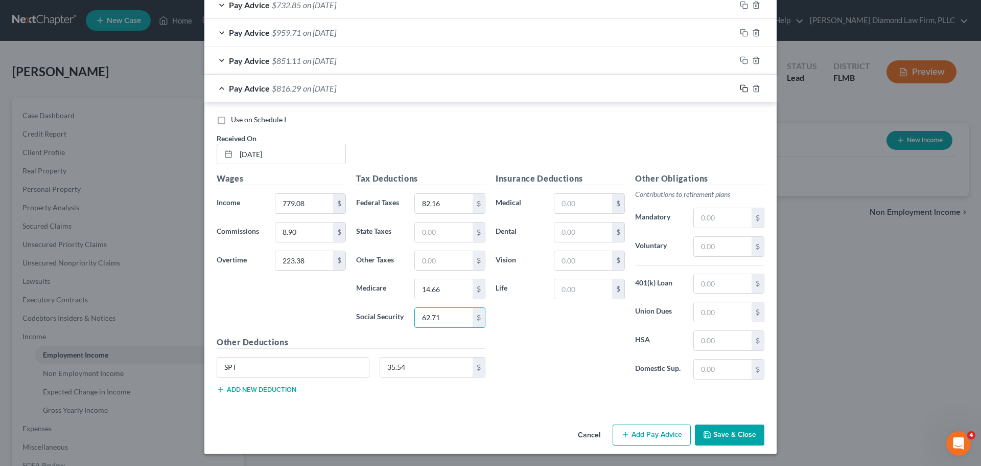
type input "62.71"
click at [743, 87] on rect "button" at bounding box center [745, 89] width 5 height 5
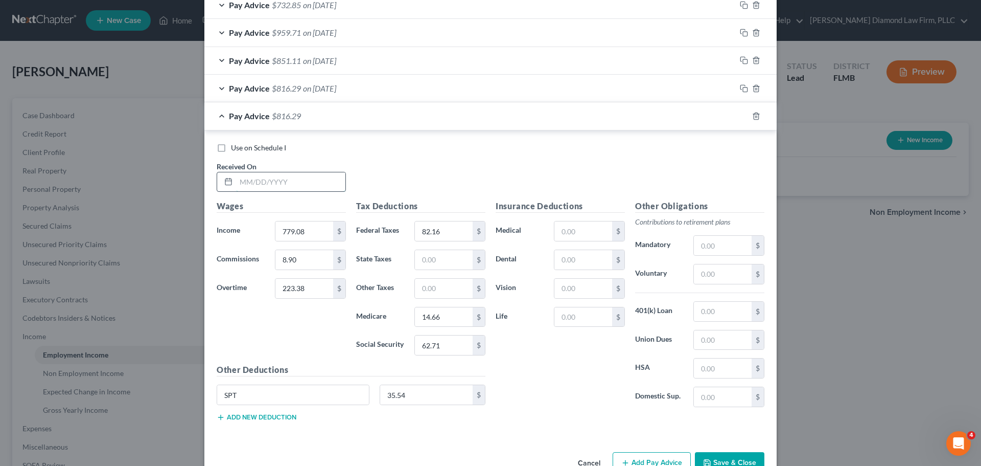
click at [256, 190] on input "text" at bounding box center [290, 181] width 109 height 19
type input "05/15/2025"
type input "700"
type input "0.93"
type input "104.81"
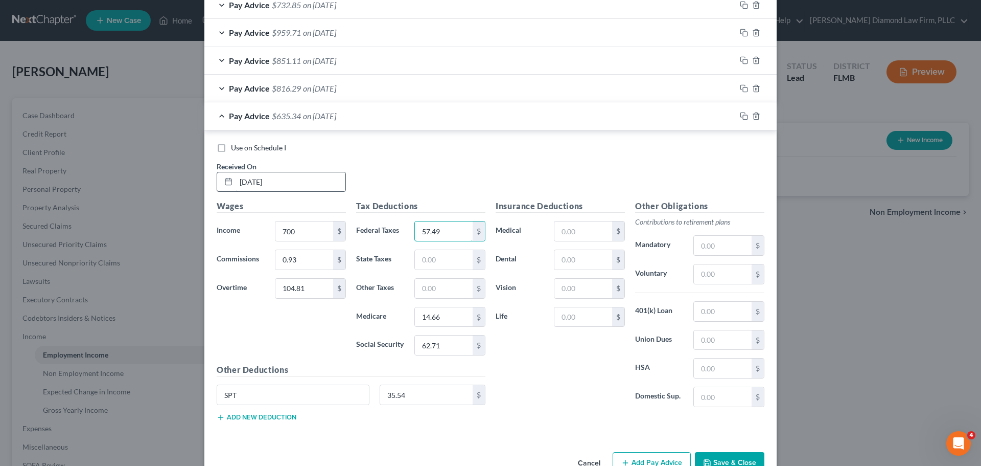
type input "57.49"
type input "11.69"
type input "49.95"
click at [740, 113] on icon "button" at bounding box center [744, 116] width 8 height 8
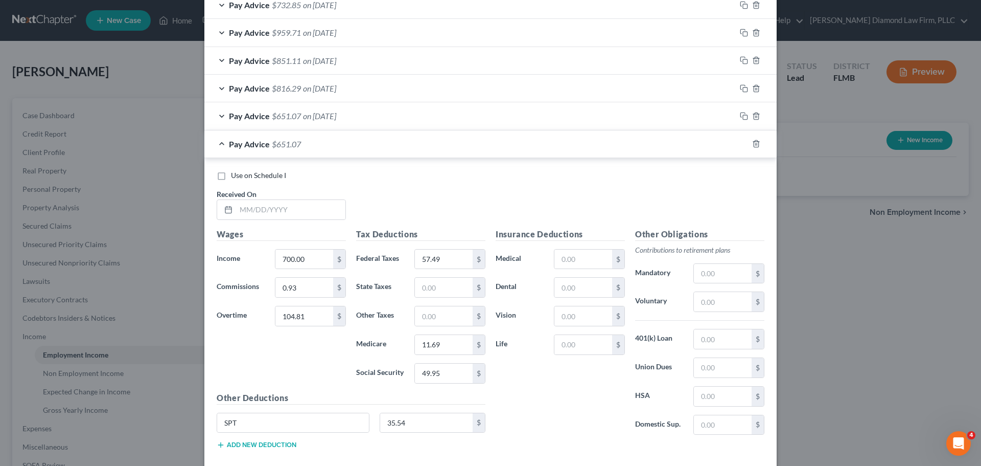
click at [272, 220] on div "Use on Schedule I Received On *" at bounding box center [491, 199] width 558 height 58
click at [279, 212] on input "text" at bounding box center [290, 209] width 109 height 19
type input "05/22/2025"
drag, startPoint x: 298, startPoint y: 284, endPoint x: 302, endPoint y: 261, distance: 23.3
click at [298, 284] on input "0.93" at bounding box center [305, 287] width 58 height 19
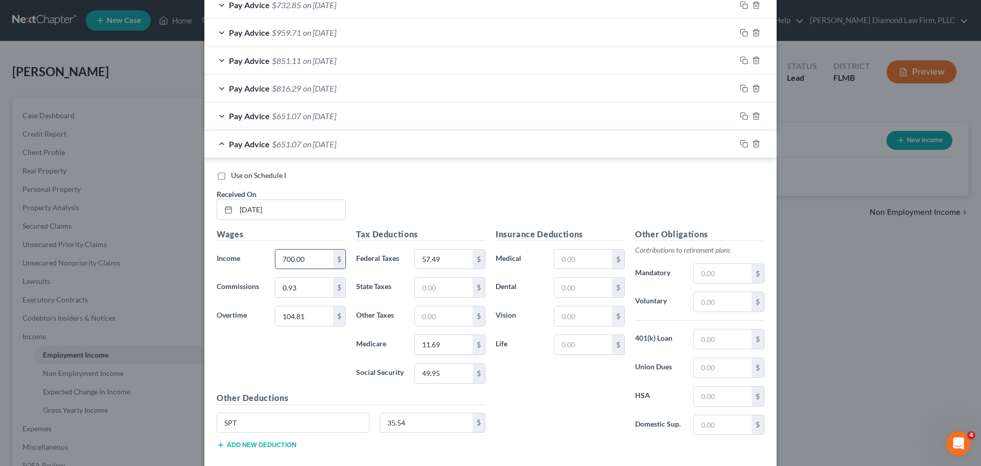
click at [306, 256] on input "700.00" at bounding box center [305, 258] width 58 height 19
type input "693.79"
type input "0.89"
type input "150.45"
type input "62.21"
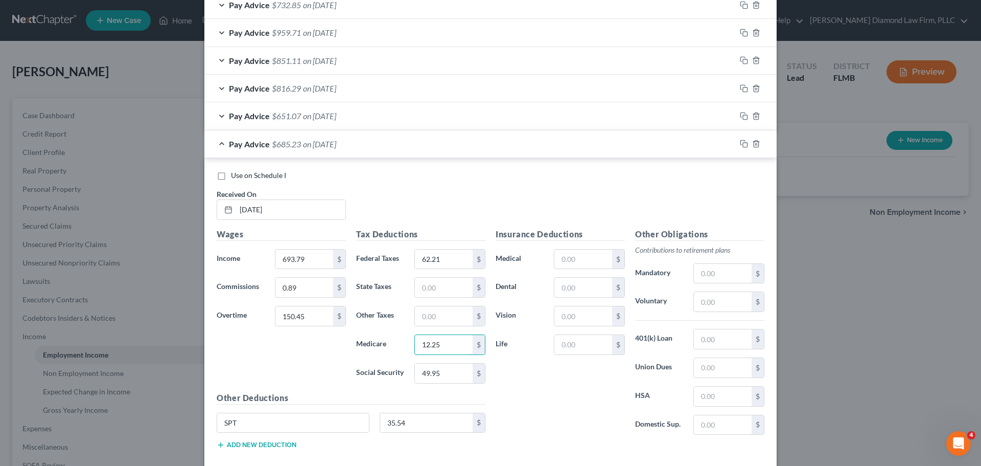
type input "12.25"
type input "52.40"
click at [741, 144] on icon "button" at bounding box center [744, 144] width 8 height 8
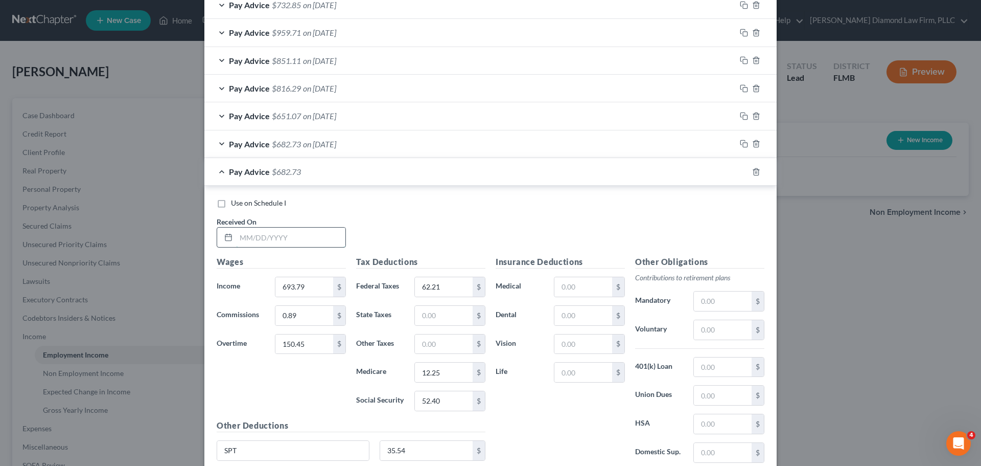
click at [268, 237] on input "text" at bounding box center [290, 236] width 109 height 19
type input "05/29/2025"
click at [320, 315] on input "0.89" at bounding box center [305, 315] width 58 height 19
click at [312, 280] on input "693.79" at bounding box center [305, 286] width 58 height 19
type input "3"
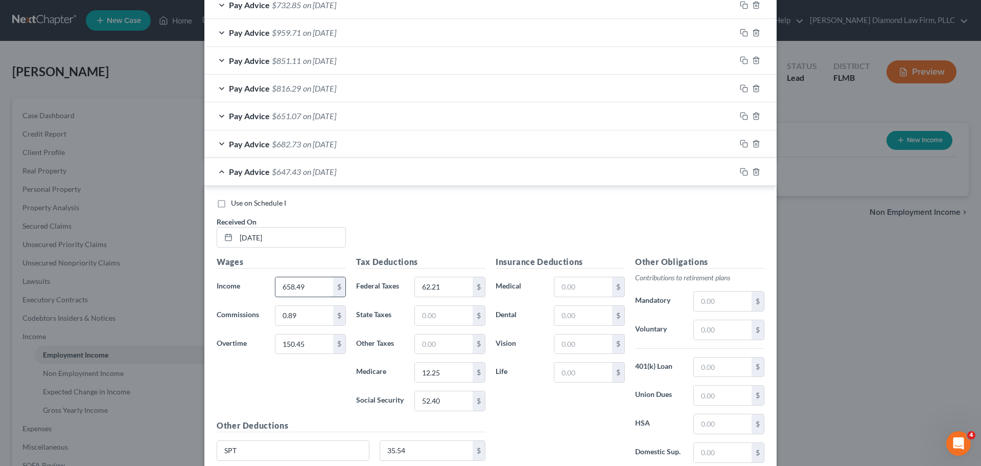
type input "658.49"
type input "39.52"
type input "40.83"
type input "9.55"
click at [445, 295] on input "39.52" at bounding box center [444, 286] width 58 height 19
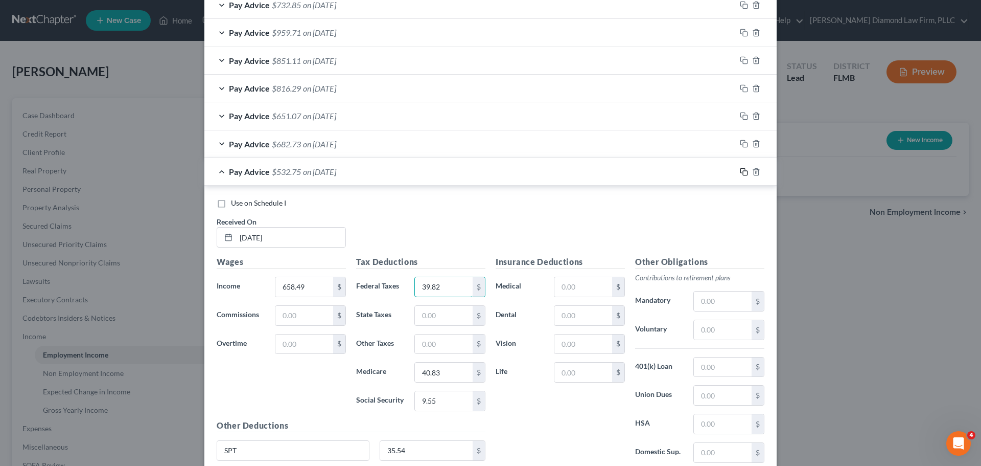
type input "39.82"
click at [741, 168] on icon "button" at bounding box center [744, 172] width 8 height 8
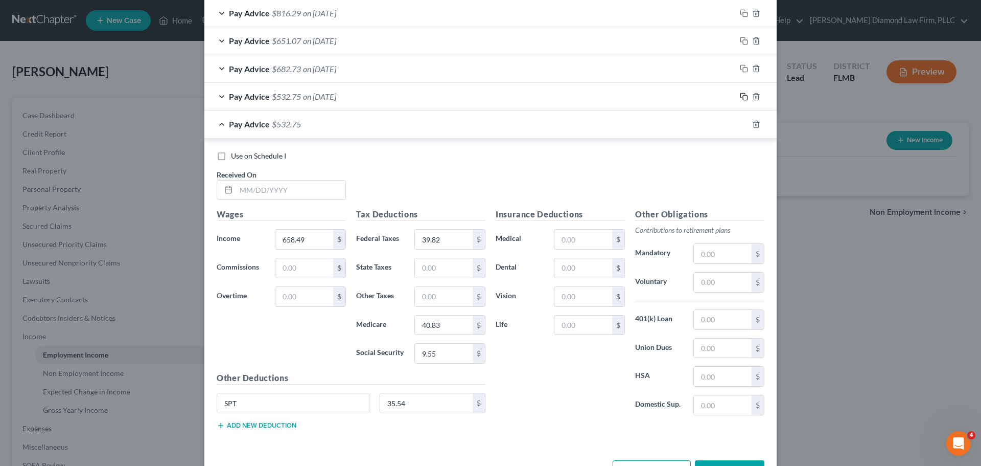
scroll to position [512, 0]
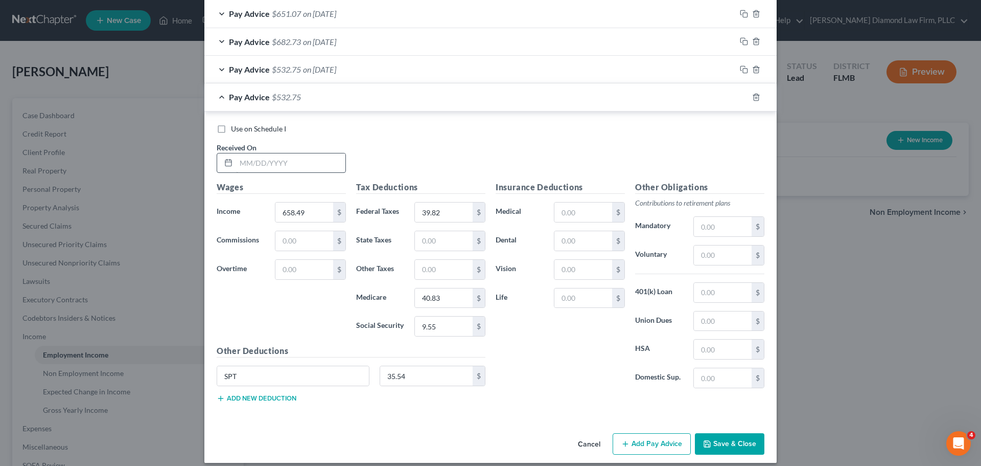
drag, startPoint x: 270, startPoint y: 155, endPoint x: 274, endPoint y: 167, distance: 12.4
click at [270, 157] on div "Received On *" at bounding box center [282, 157] width 140 height 31
click at [275, 167] on input "text" at bounding box center [290, 162] width 109 height 19
type input "06/05/2025"
drag, startPoint x: 298, startPoint y: 233, endPoint x: 298, endPoint y: 210, distance: 22.5
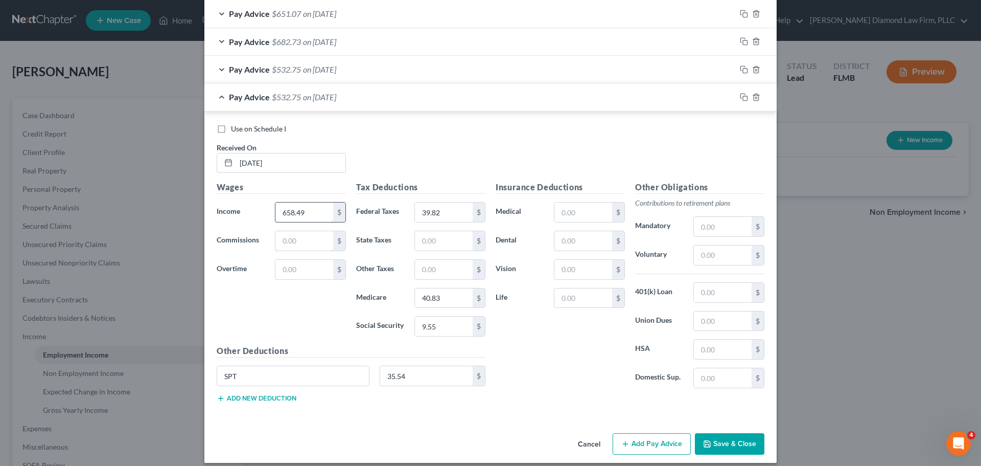
click at [298, 233] on input "text" at bounding box center [305, 240] width 58 height 19
click at [298, 210] on input "658.49" at bounding box center [305, 211] width 58 height 19
type input "700.61"
type input "0.04"
click at [309, 214] on input "700.61" at bounding box center [305, 211] width 58 height 19
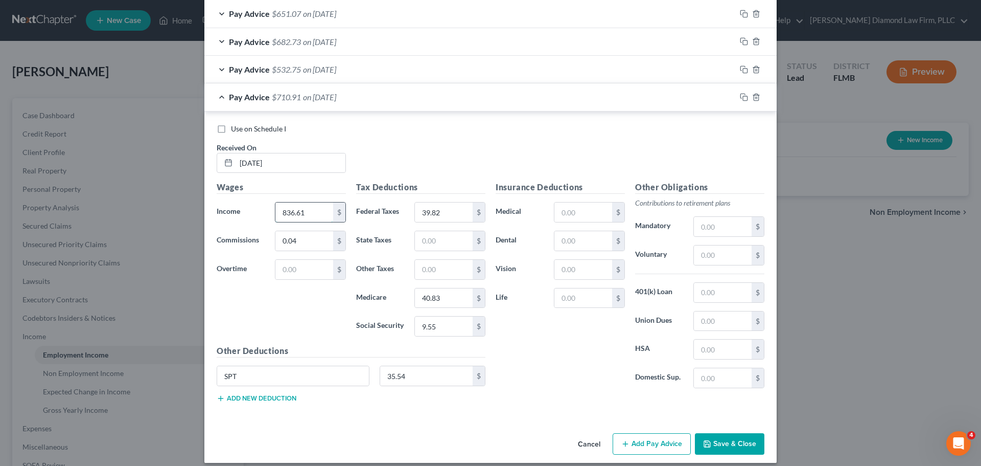
type input "836.61"
type input "3.83"
type input "61.65"
type input "12.19"
type input "52.11"
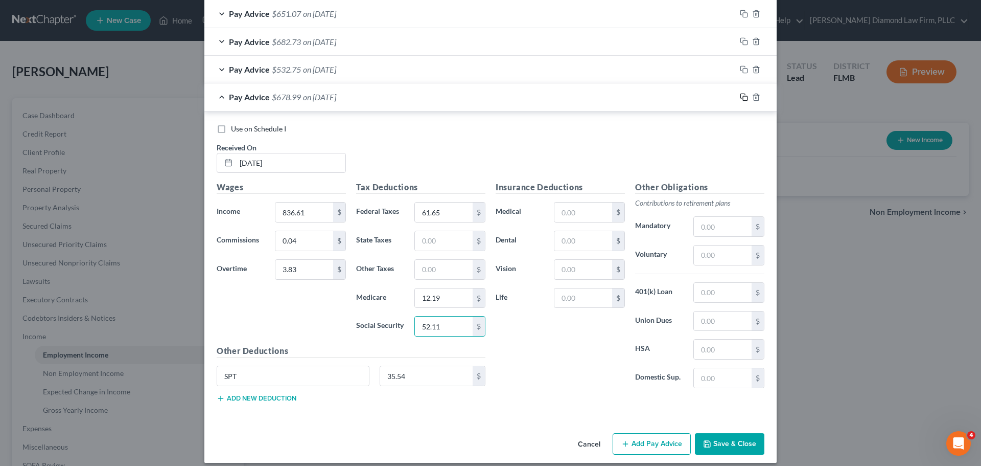
click at [740, 98] on icon "button" at bounding box center [744, 97] width 8 height 8
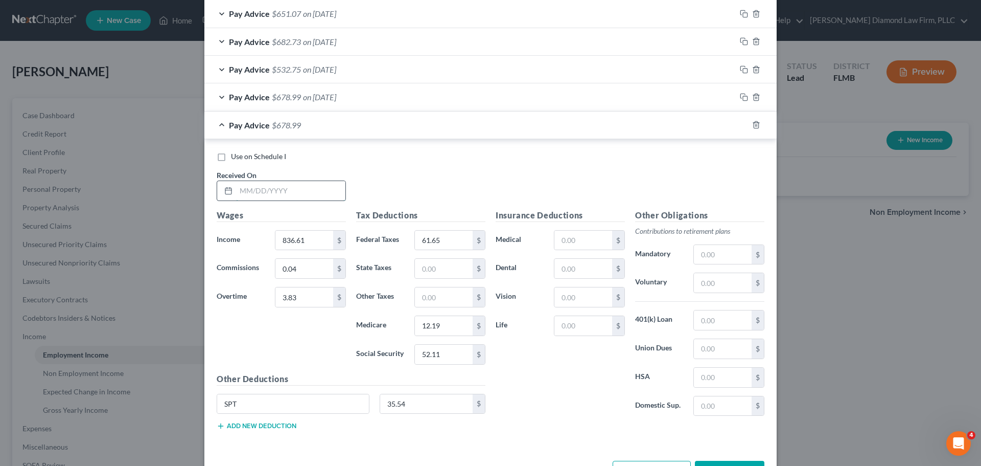
click at [259, 194] on input "text" at bounding box center [290, 190] width 109 height 19
type input "06/12/2025"
drag, startPoint x: 310, startPoint y: 268, endPoint x: 310, endPoint y: 241, distance: 26.6
click at [310, 268] on input "0.04" at bounding box center [305, 268] width 58 height 19
click at [310, 241] on input "836.61" at bounding box center [305, 240] width 58 height 19
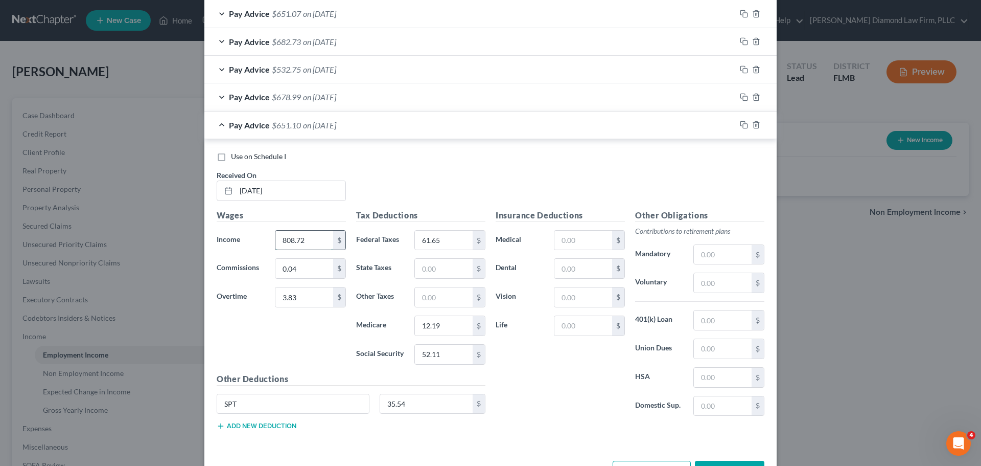
type input "808.72"
type input "4.29"
type input "8.80"
click at [298, 268] on input "4.29" at bounding box center [305, 268] width 58 height 19
type input "13.09"
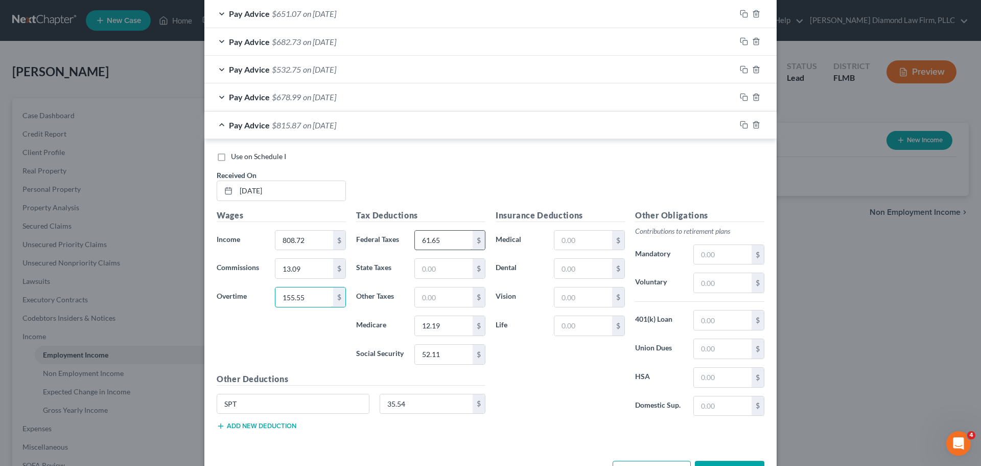
type input "155.55"
click at [449, 234] on input "61.65" at bounding box center [444, 240] width 58 height 19
type input "78.08"
type input "14.17"
type input "60.59"
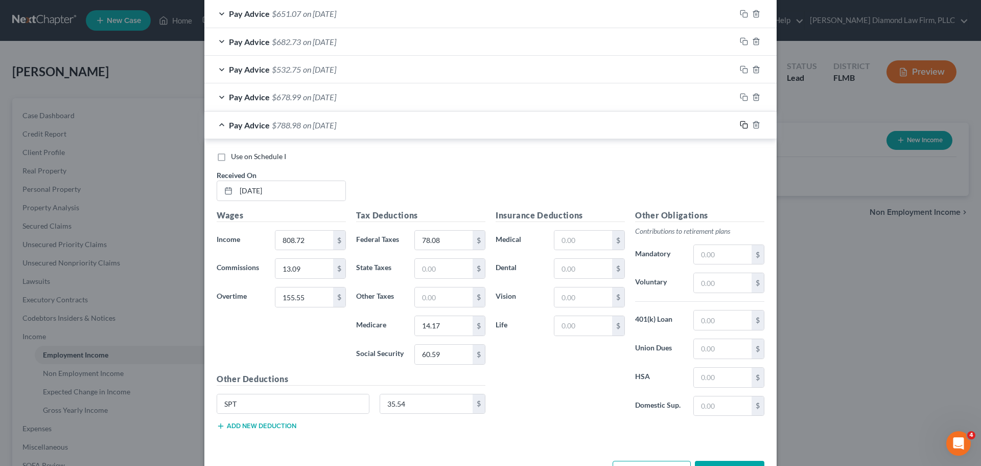
click at [742, 124] on icon "button" at bounding box center [744, 125] width 8 height 8
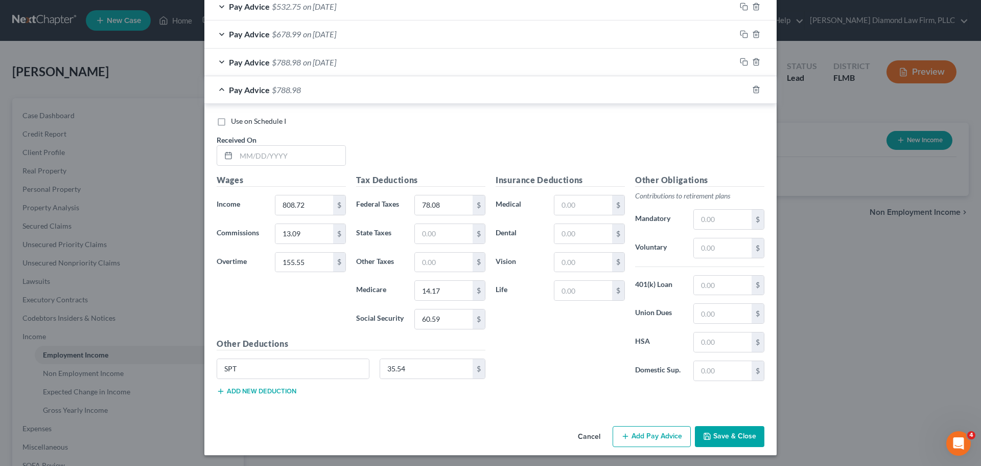
scroll to position [577, 0]
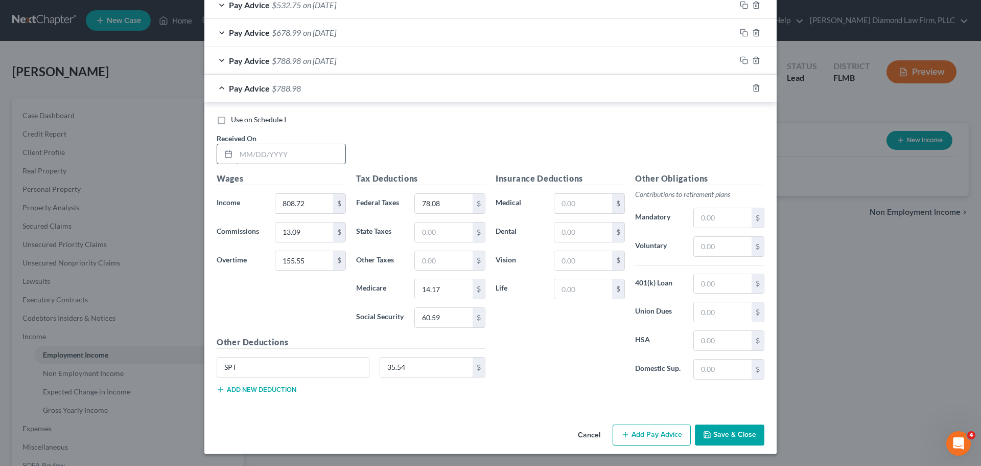
click at [279, 152] on input "text" at bounding box center [290, 153] width 109 height 19
type input "06/18/2025"
click at [316, 205] on input "808.72" at bounding box center [305, 203] width 58 height 19
type input "8"
type input "691.67"
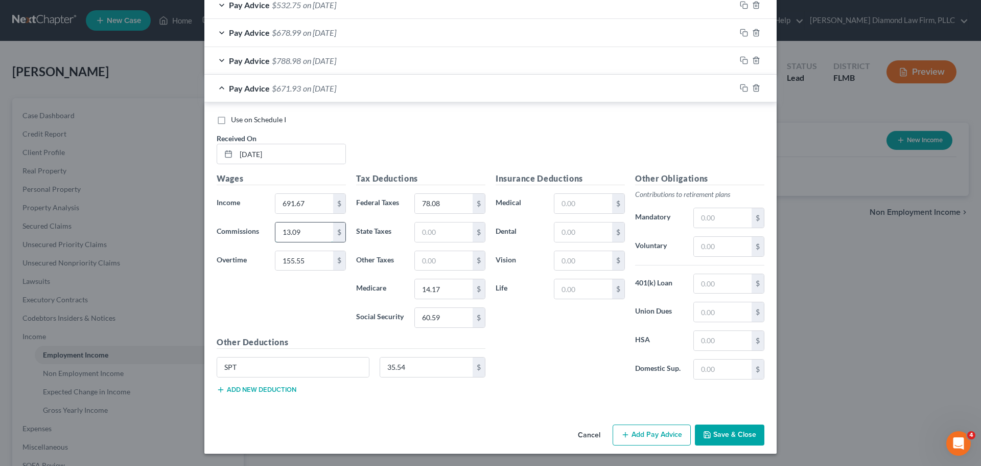
click at [309, 238] on input "13.09" at bounding box center [305, 231] width 58 height 19
type input "1"
type input "0.96"
type input "200.18"
type input "67.93"
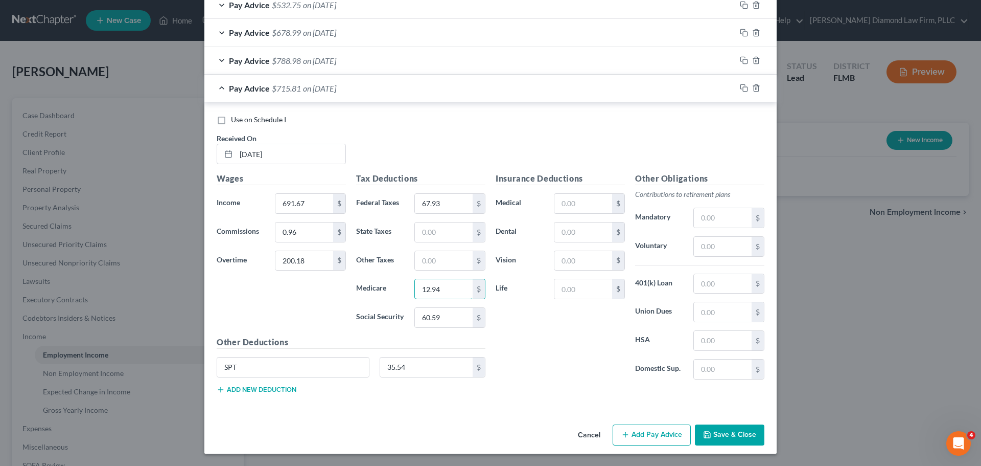
type input "12.94"
type input "55.36"
click at [740, 86] on icon "button" at bounding box center [744, 88] width 8 height 8
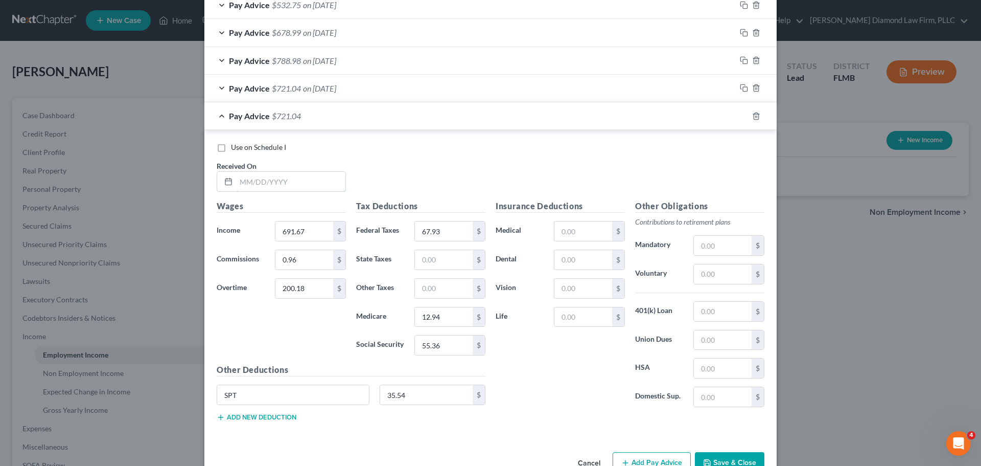
click at [250, 180] on input "text" at bounding box center [290, 181] width 109 height 19
type input "06/26/2025"
drag, startPoint x: 303, startPoint y: 264, endPoint x: 305, endPoint y: 236, distance: 28.7
click at [303, 264] on input "0.96" at bounding box center [305, 259] width 58 height 19
click at [305, 231] on input "691.67" at bounding box center [305, 230] width 58 height 19
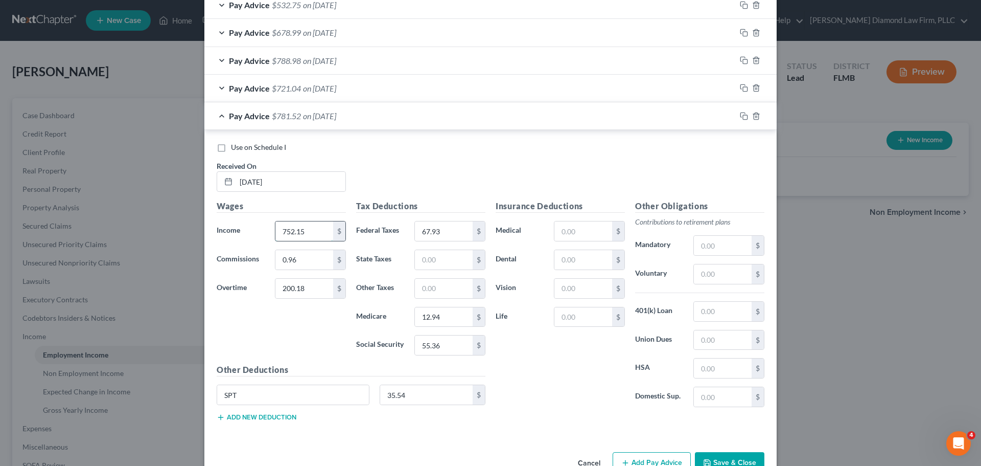
type input "752.15"
type input "51.05"
type input "10.91"
type input "46.63"
click at [740, 116] on icon "button" at bounding box center [744, 116] width 8 height 8
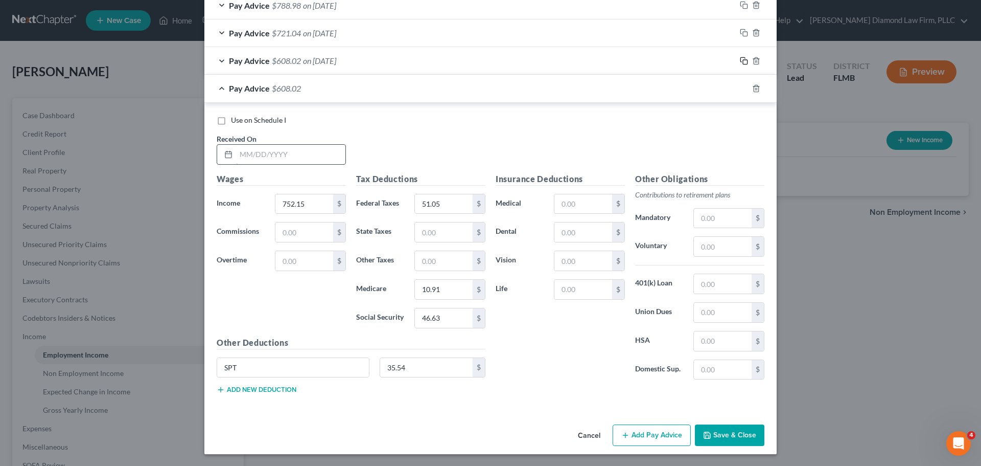
scroll to position [632, 0]
click at [299, 151] on input "text" at bounding box center [290, 153] width 109 height 19
type input "07/03/2025"
drag, startPoint x: 292, startPoint y: 236, endPoint x: 298, endPoint y: 200, distance: 36.2
click at [292, 235] on input "text" at bounding box center [305, 231] width 58 height 19
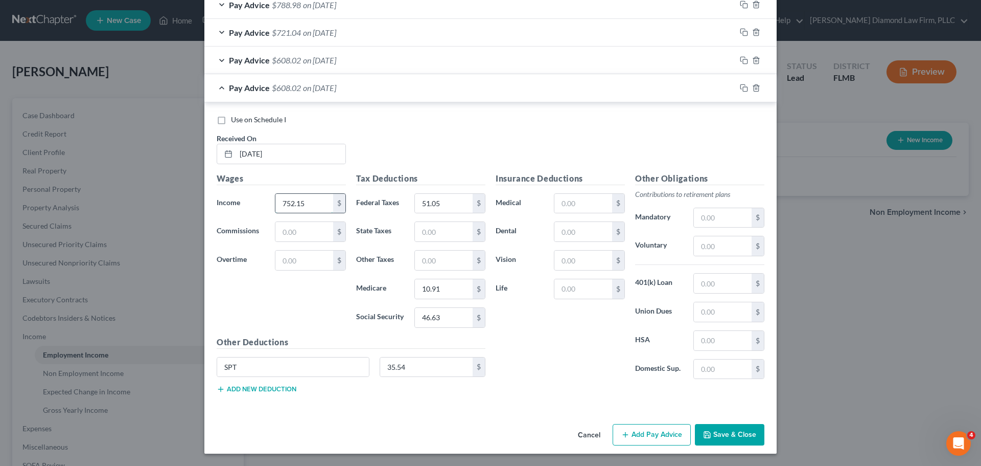
click at [298, 200] on input "752.15" at bounding box center [305, 203] width 58 height 19
type input "711.67"
type input "3.31"
type input "269.28"
type input "78.91"
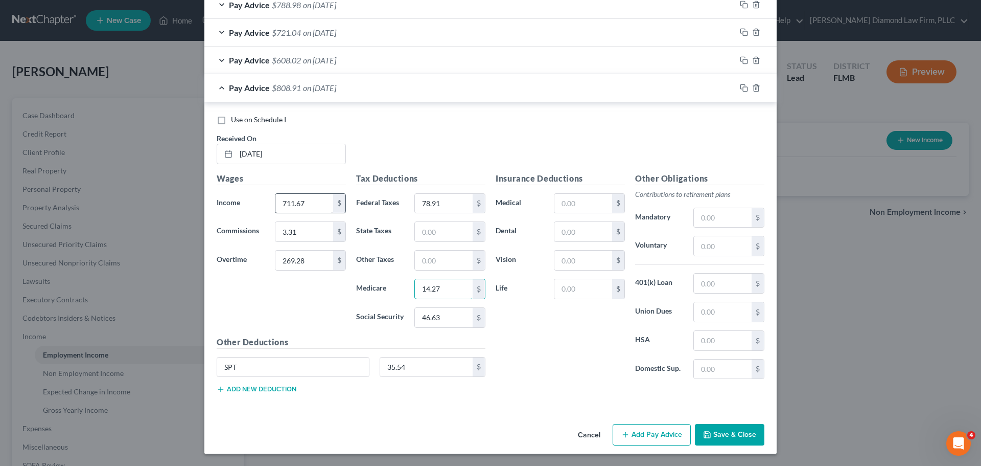
type input "14.27"
type input "61.02"
click at [743, 90] on rect "button" at bounding box center [745, 89] width 5 height 5
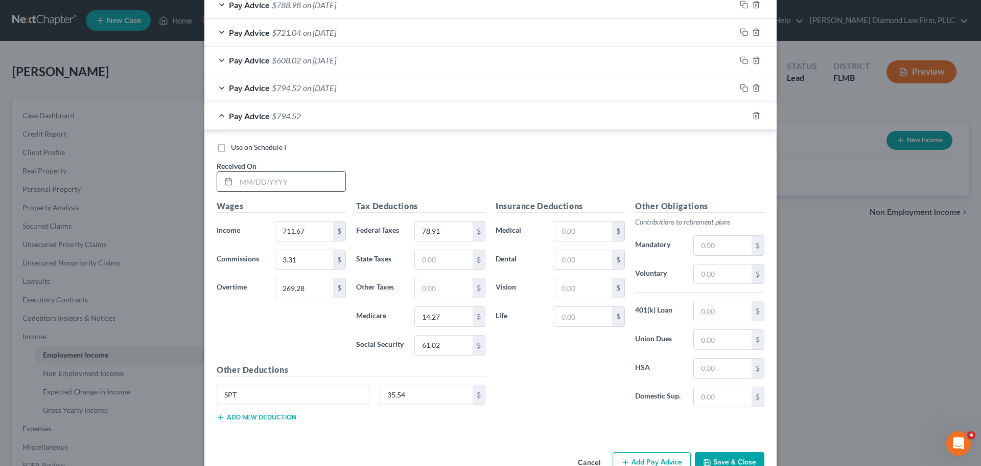
click at [295, 180] on input "text" at bounding box center [290, 181] width 109 height 19
type input "07/10/2025"
type input "9"
click at [300, 238] on input "text" at bounding box center [305, 230] width 58 height 19
type input "848"
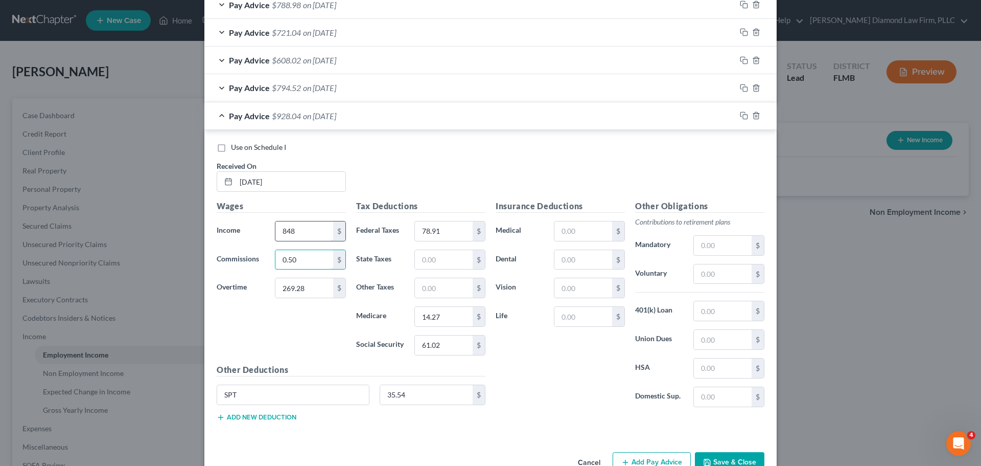
type input "0.50"
type input "32.90"
type input "66.56"
type input "12.78"
type input "54.65"
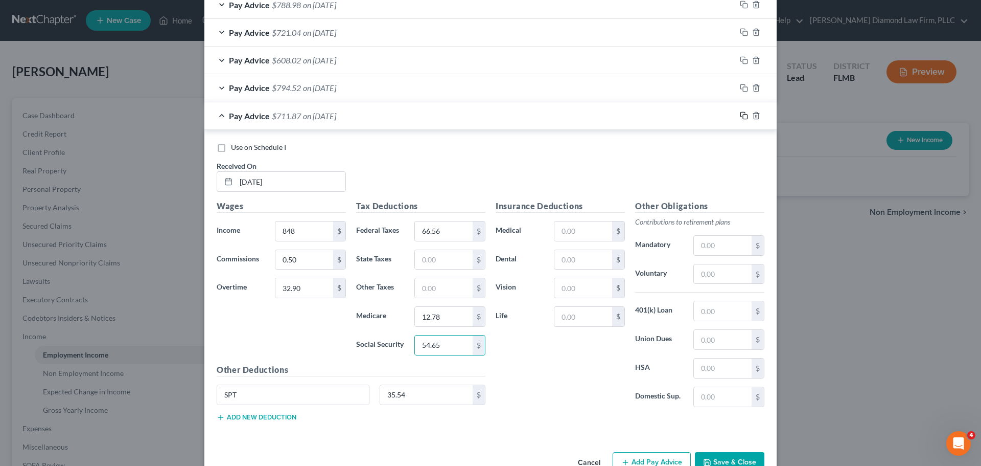
click at [740, 113] on icon "button" at bounding box center [744, 115] width 8 height 8
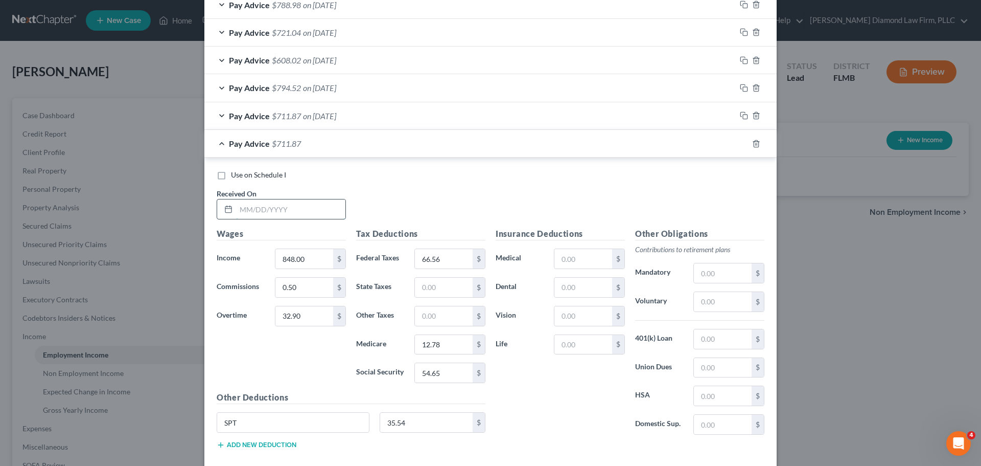
click at [301, 207] on input "text" at bounding box center [290, 208] width 109 height 19
type input "07/17/2025"
type input "6"
type input "780.15"
type input "14.33"
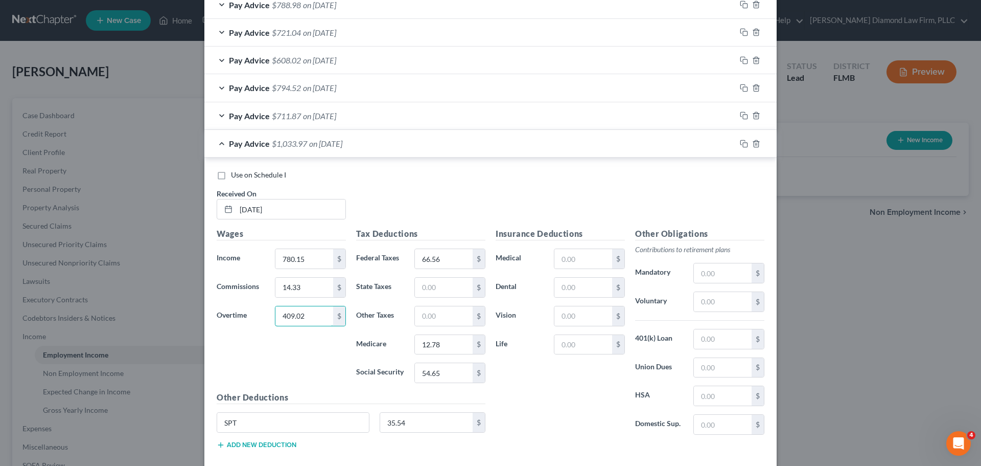
type input "409.02"
type input "105.22"
type input "17.45"
type input "74.62"
click at [740, 143] on icon "button" at bounding box center [744, 144] width 8 height 8
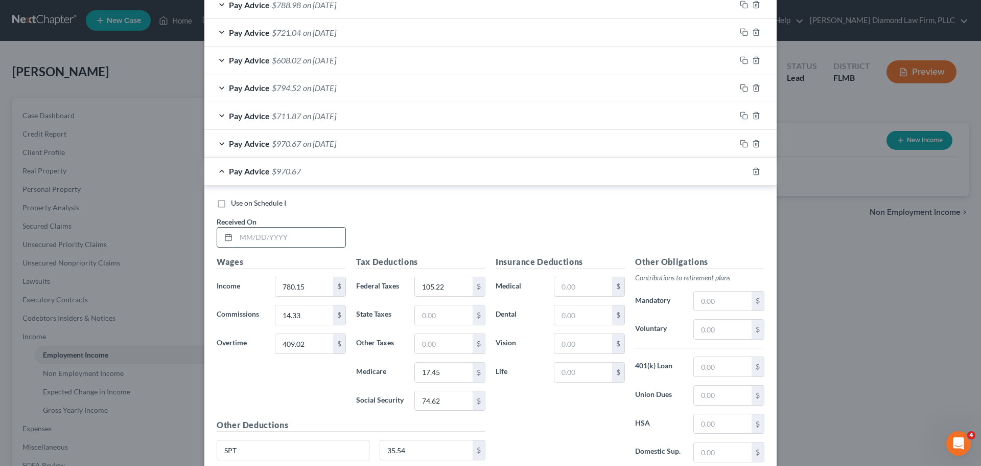
click at [262, 236] on input "text" at bounding box center [290, 236] width 109 height 19
type input "07/24/2025"
type input "1"
type input "717.28"
type input "3.43"
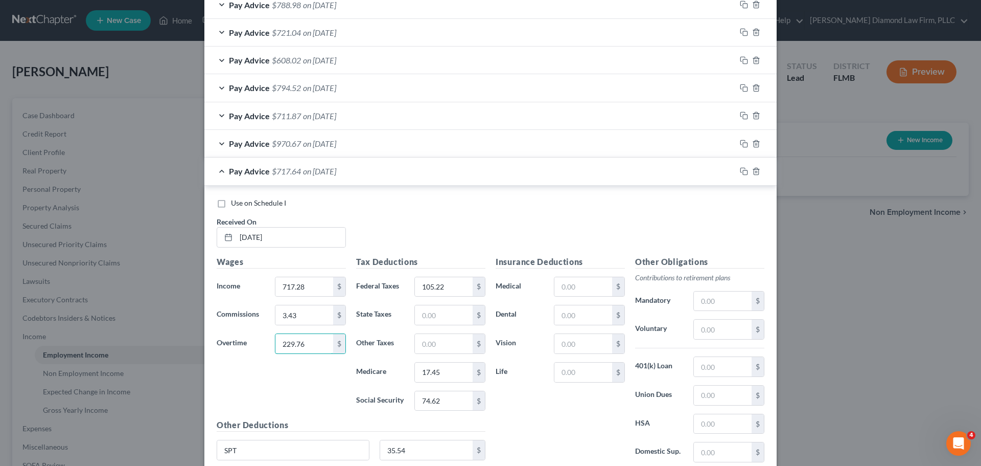
type input "229.76"
type input "74.85"
type input "13.78"
type input "58.93"
click at [740, 169] on icon "button" at bounding box center [744, 171] width 8 height 8
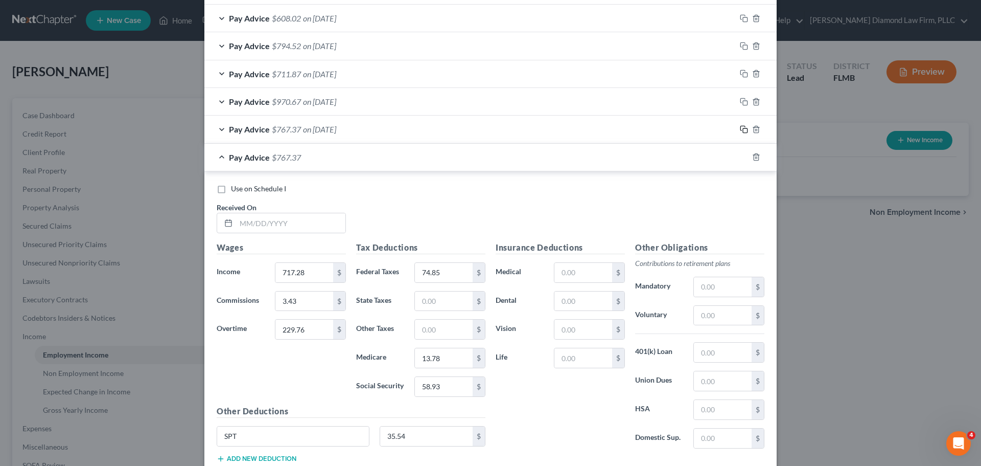
scroll to position [735, 0]
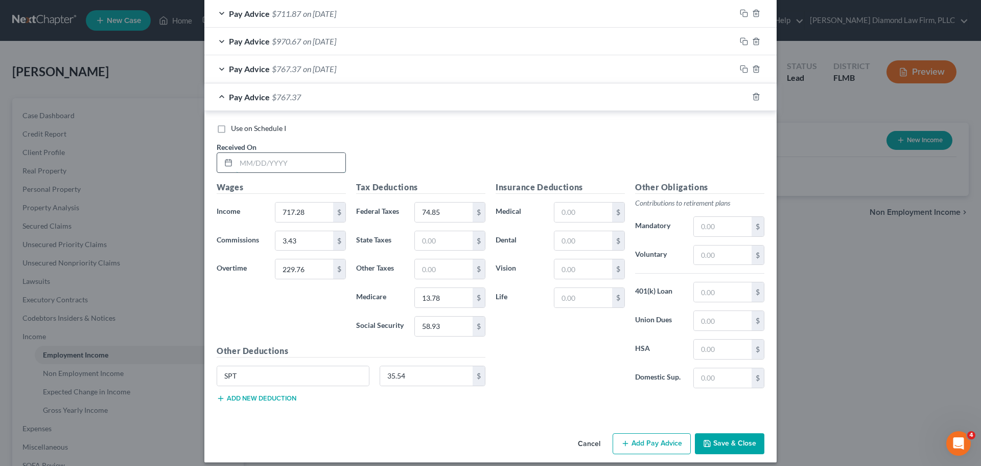
click at [276, 171] on input "text" at bounding box center [290, 162] width 109 height 19
type input "07/31/2025"
drag, startPoint x: 301, startPoint y: 236, endPoint x: 301, endPoint y: 211, distance: 25.1
click at [301, 236] on input "3.43" at bounding box center [305, 240] width 58 height 19
click at [301, 211] on input "717.28" at bounding box center [305, 211] width 58 height 19
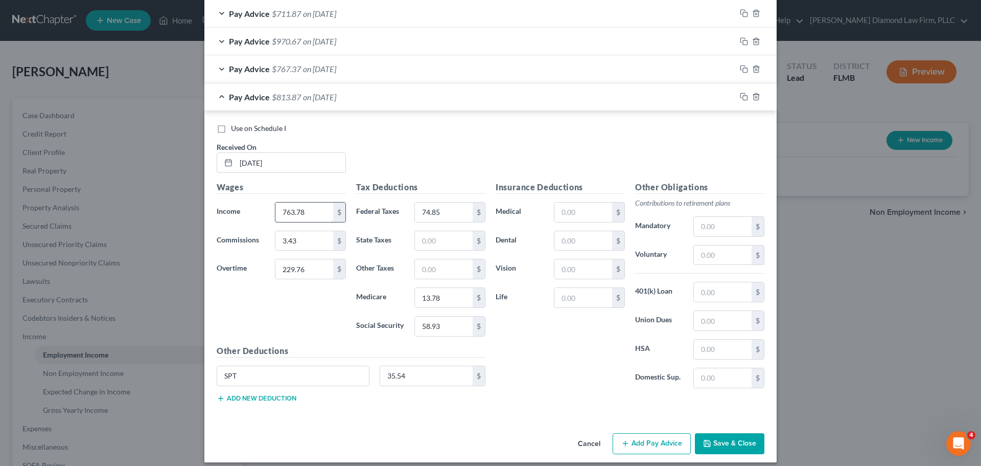
type input "763.78"
type input "10.52"
type input "342.21"
type input "94.78"
type input "16.19"
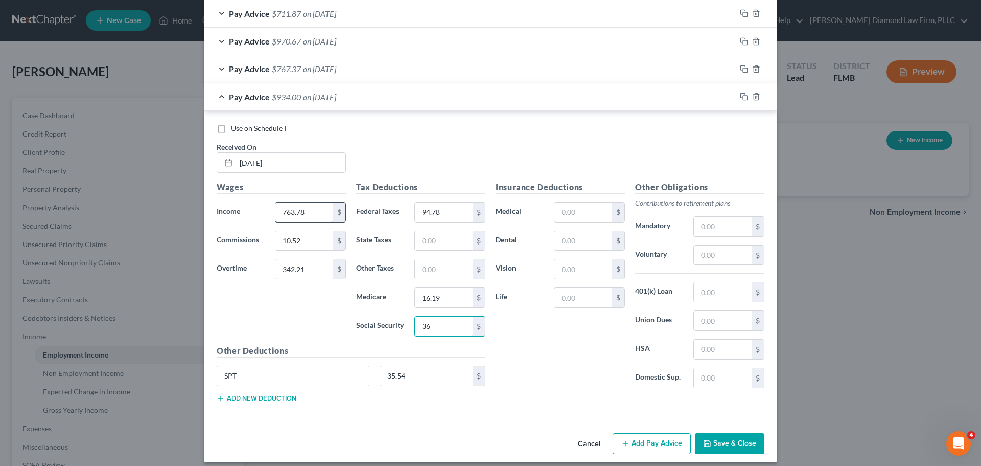
type input "3"
type input "69.22"
click at [743, 96] on rect "button" at bounding box center [745, 98] width 5 height 5
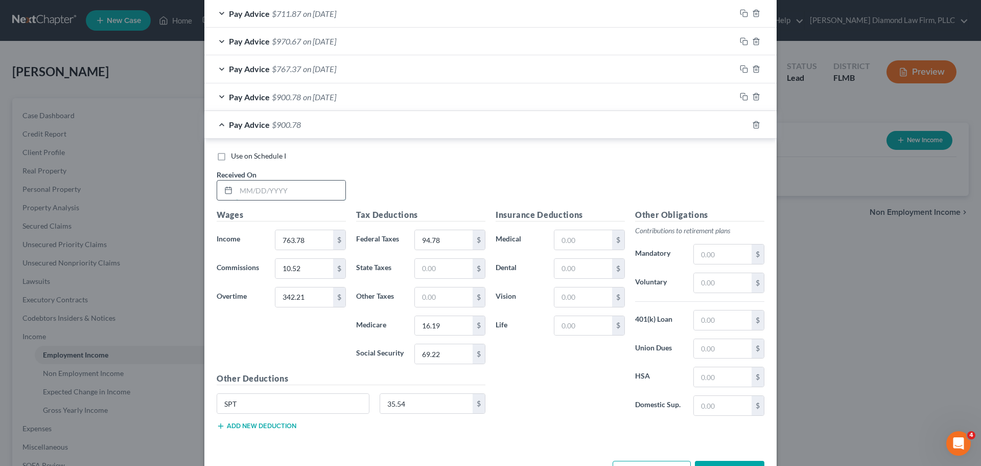
click at [282, 190] on input "text" at bounding box center [290, 189] width 109 height 19
type input "08/07/2025"
type input "9"
type input "690"
type input "1.08"
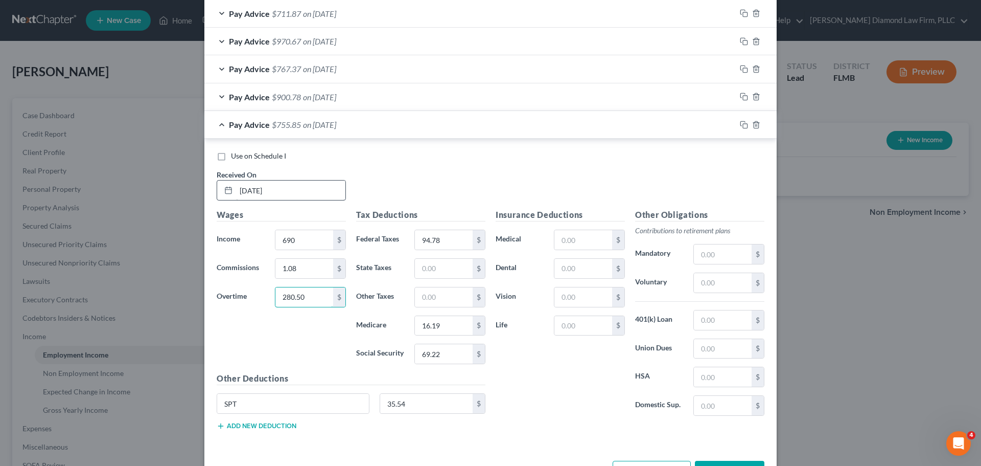
type input "280.50"
type input "77.39"
type input "14.09"
type input "60.24"
click at [740, 123] on icon "button" at bounding box center [744, 125] width 8 height 8
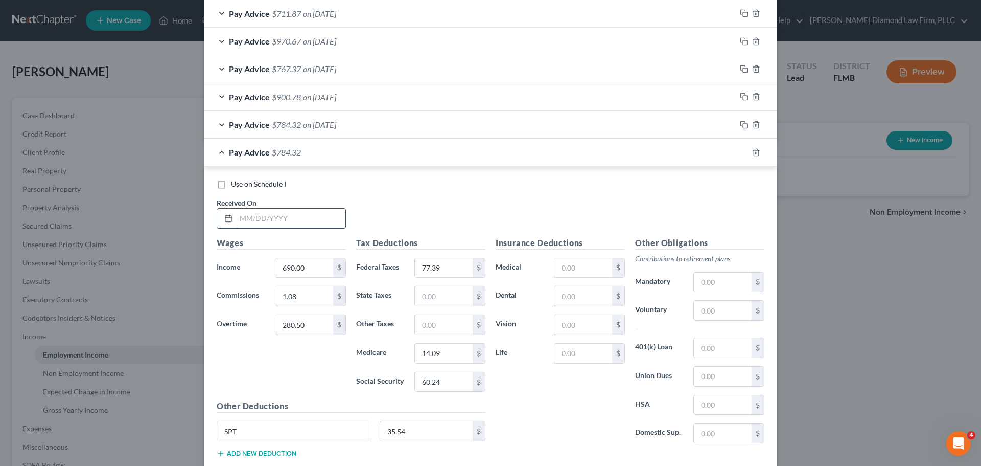
click at [280, 217] on input "text" at bounding box center [290, 218] width 109 height 19
type input "08/14/2025"
drag, startPoint x: 308, startPoint y: 272, endPoint x: 303, endPoint y: 289, distance: 17.0
click at [308, 272] on input "690.00" at bounding box center [305, 267] width 58 height 19
click at [310, 265] on input "690.00" at bounding box center [305, 267] width 58 height 19
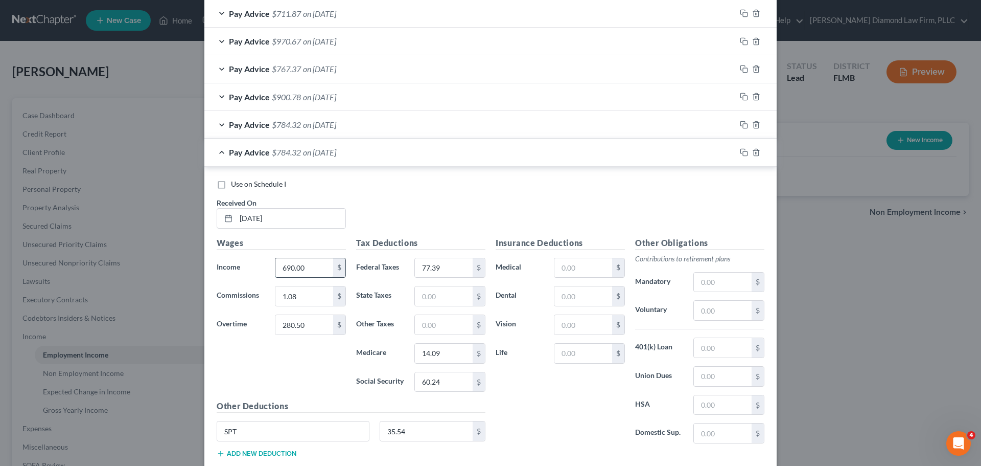
drag, startPoint x: 310, startPoint y: 265, endPoint x: 281, endPoint y: 269, distance: 29.9
click at [281, 269] on input "690.00" at bounding box center [305, 267] width 58 height 19
type input "788.70"
type input "8.68"
type input "193.80"
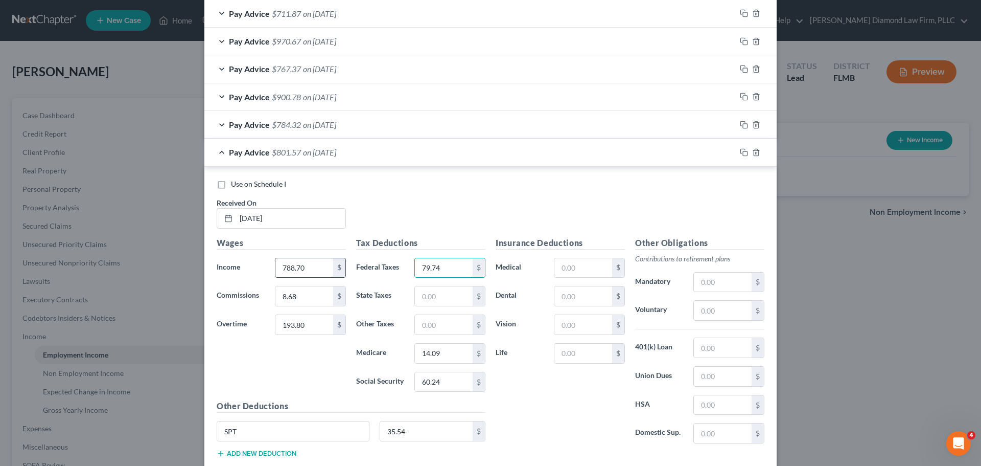
type input "79.74"
type input "14.37"
type input "61.45"
click at [740, 150] on icon "button" at bounding box center [744, 152] width 8 height 8
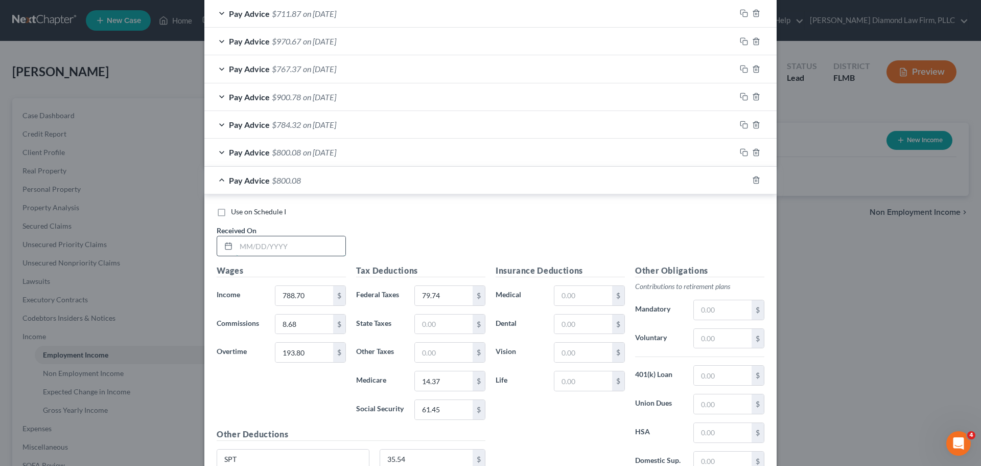
click at [276, 249] on input "text" at bounding box center [290, 245] width 109 height 19
type input "08/21/2025"
type input "6"
click at [300, 298] on input "text" at bounding box center [305, 295] width 58 height 19
type input "720.86"
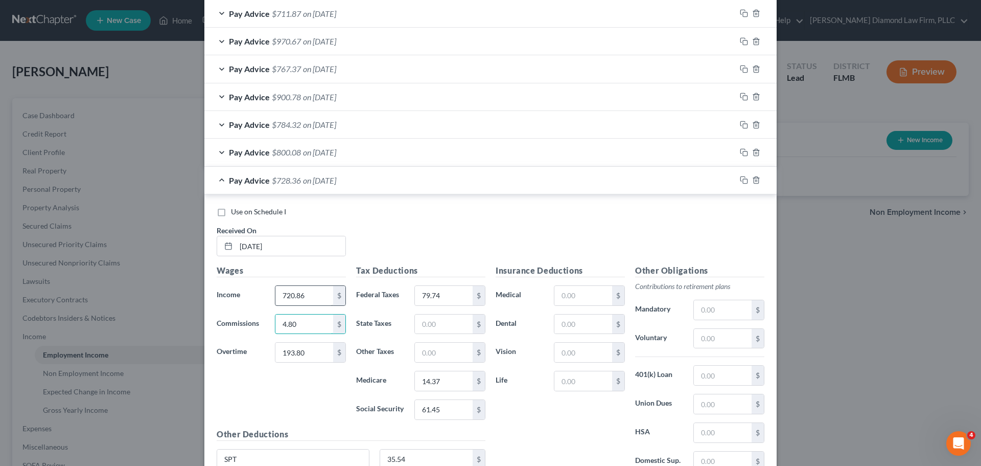
type input "4.80"
type input "312.89"
type input "85.42"
type input "15.06"
type input "64.39"
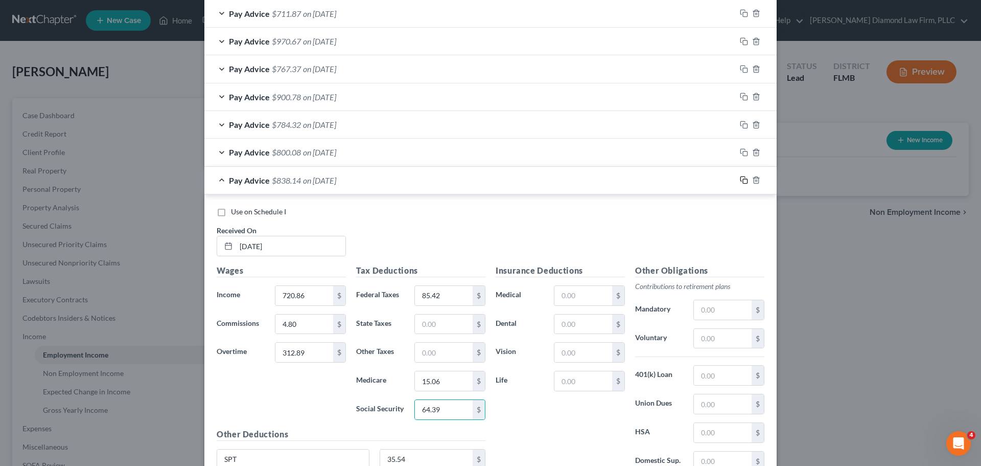
click at [740, 178] on icon "button" at bounding box center [744, 180] width 8 height 8
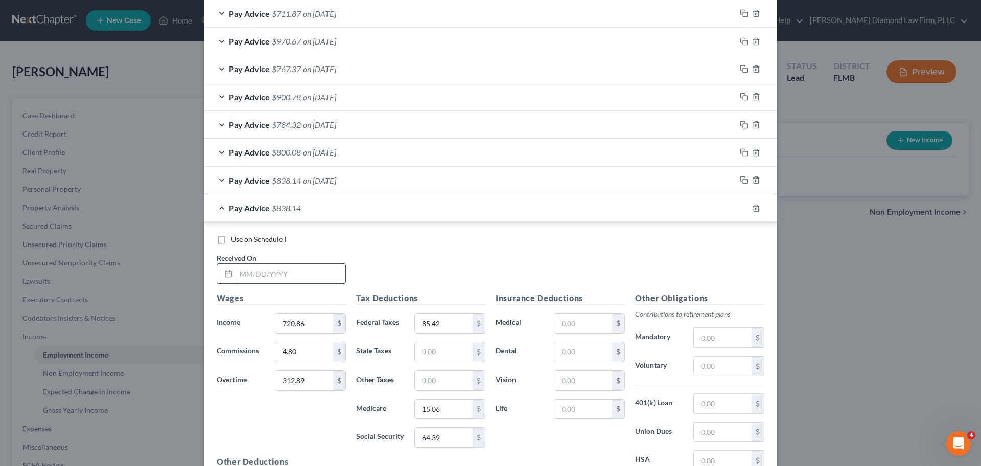
drag, startPoint x: 271, startPoint y: 279, endPoint x: 413, endPoint y: 192, distance: 165.7
click at [271, 279] on input "text" at bounding box center [290, 273] width 109 height 19
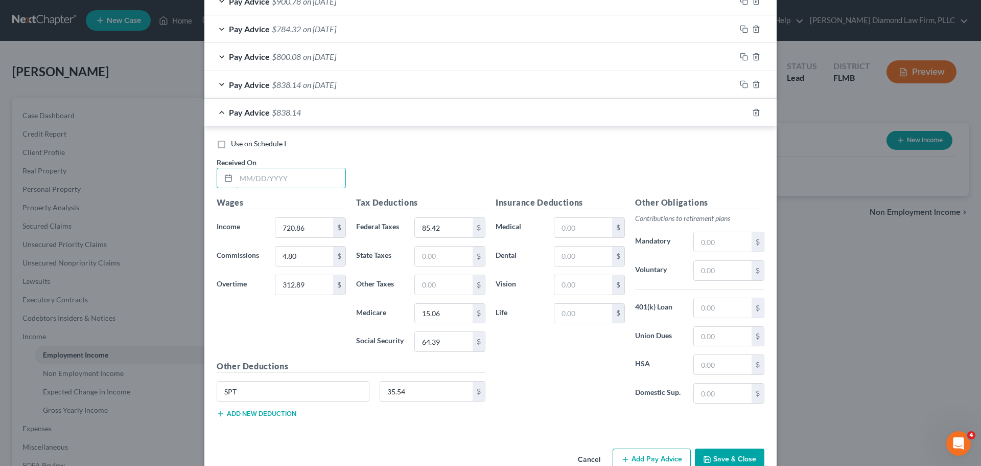
scroll to position [855, 0]
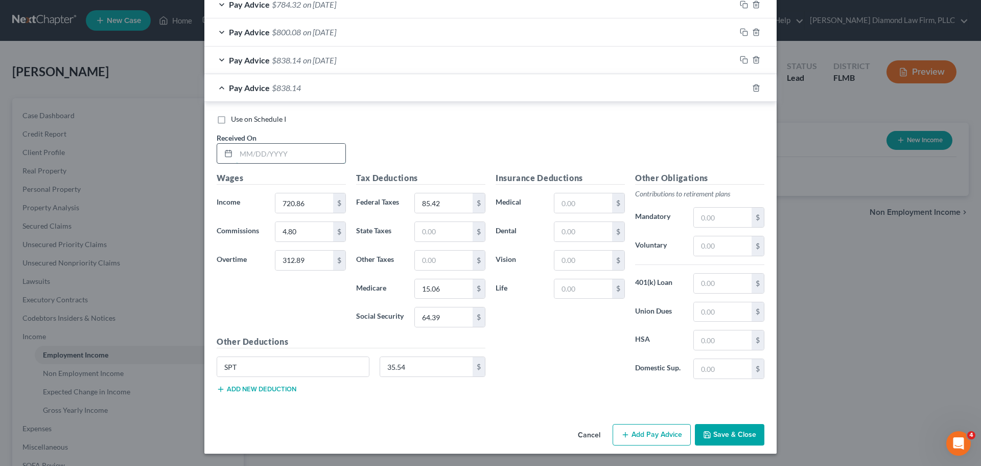
click at [273, 153] on input "text" at bounding box center [290, 153] width 109 height 19
type input "08/28/2025"
drag, startPoint x: 313, startPoint y: 224, endPoint x: 306, endPoint y: 193, distance: 31.9
click at [313, 224] on input "4.80" at bounding box center [305, 231] width 58 height 19
click at [306, 200] on input "720.86" at bounding box center [305, 202] width 58 height 19
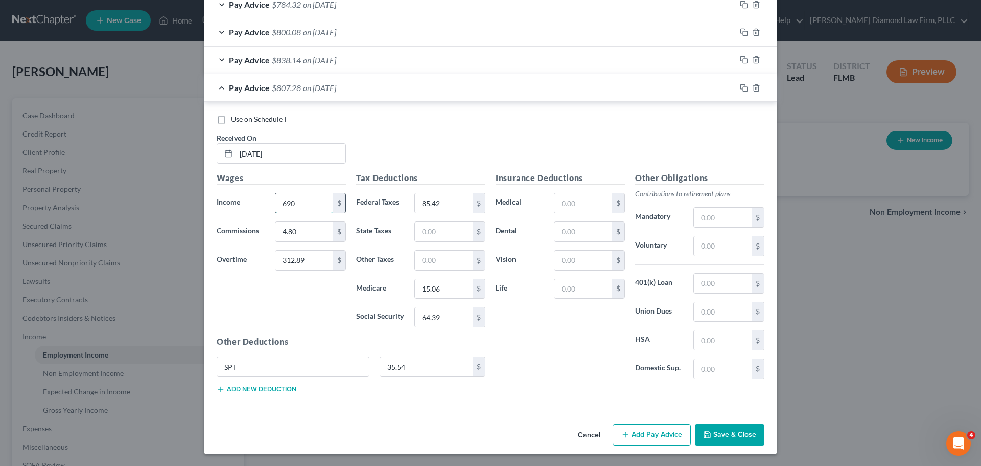
type input "690"
type input "0.99"
type input "250.41"
type input "73.76"
type input "13.65"
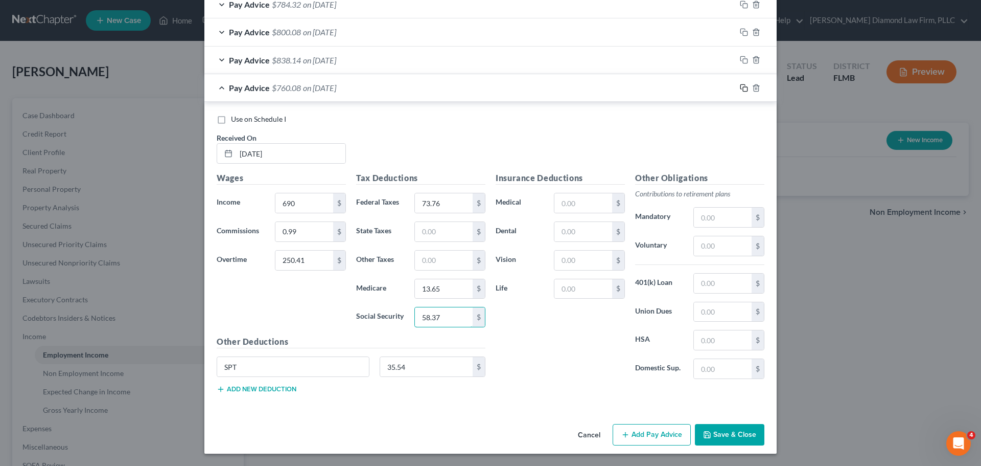
type input "58.37"
click at [741, 89] on icon "button" at bounding box center [744, 88] width 8 height 8
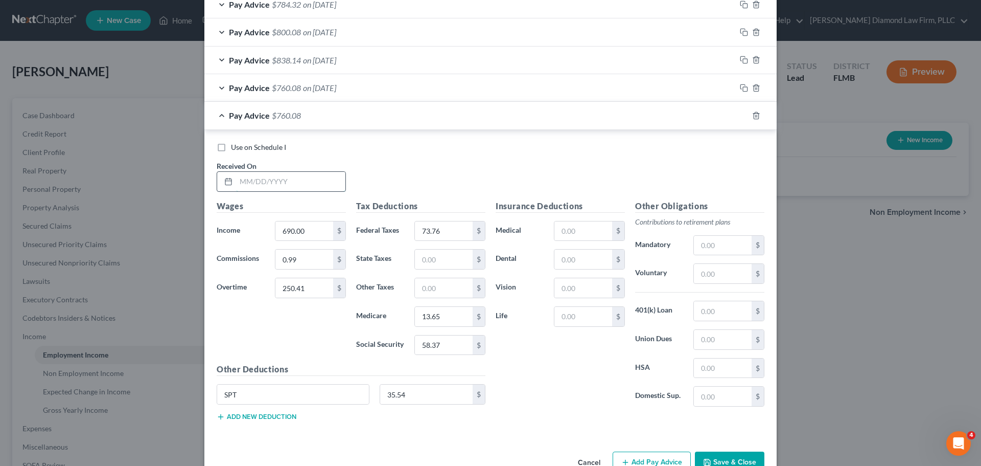
click at [269, 185] on input "text" at bounding box center [290, 181] width 109 height 19
type input "09/04/2025"
drag, startPoint x: 307, startPoint y: 259, endPoint x: 307, endPoint y: 232, distance: 27.6
click at [307, 259] on input "0.99" at bounding box center [305, 258] width 58 height 19
click at [307, 232] on input "690.00" at bounding box center [305, 230] width 58 height 19
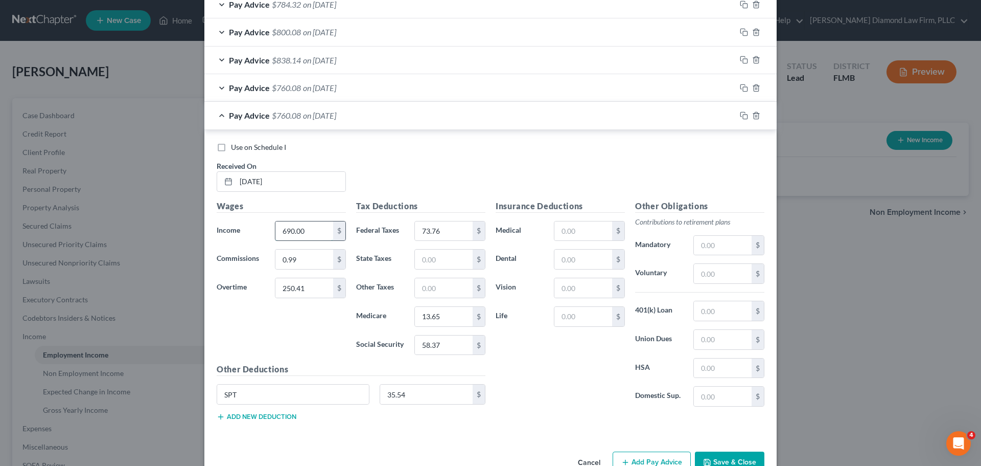
click at [307, 232] on input "690.00" at bounding box center [305, 230] width 58 height 19
drag, startPoint x: 307, startPoint y: 232, endPoint x: 269, endPoint y: 230, distance: 37.3
click at [270, 230] on div "690.00 $" at bounding box center [310, 231] width 81 height 20
type input "712"
click at [453, 318] on input "60.49" at bounding box center [444, 316] width 58 height 19
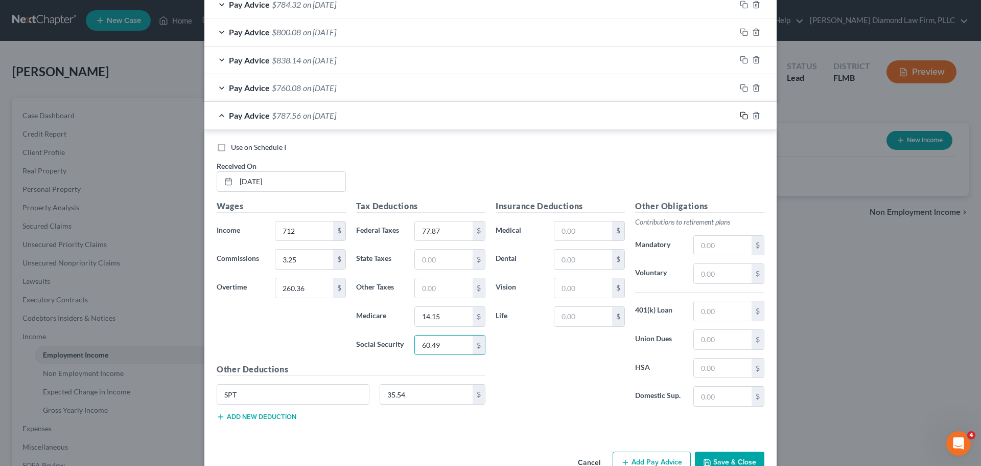
click at [742, 115] on icon "button" at bounding box center [744, 115] width 8 height 8
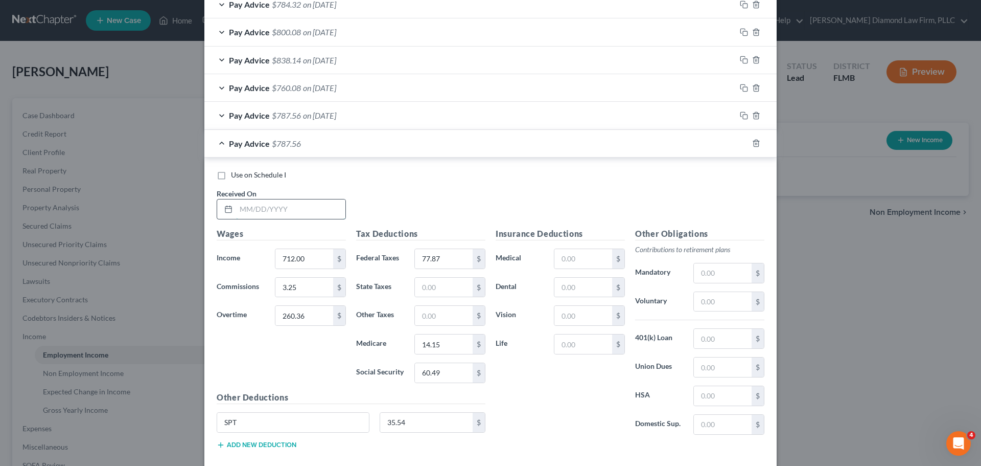
click at [315, 206] on input "text" at bounding box center [290, 208] width 109 height 19
drag, startPoint x: 316, startPoint y: 288, endPoint x: 304, endPoint y: 260, distance: 30.7
click at [316, 288] on input "3.25" at bounding box center [305, 287] width 58 height 19
click at [298, 259] on input "712.00" at bounding box center [305, 258] width 58 height 19
click at [450, 292] on input "text" at bounding box center [444, 287] width 58 height 19
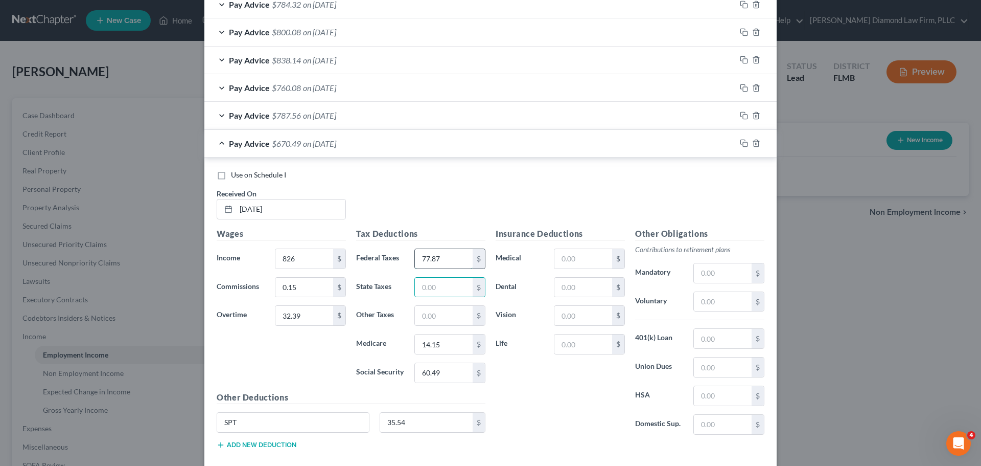
click at [443, 262] on input "77.87" at bounding box center [444, 258] width 58 height 19
click at [743, 146] on rect "button" at bounding box center [745, 144] width 5 height 5
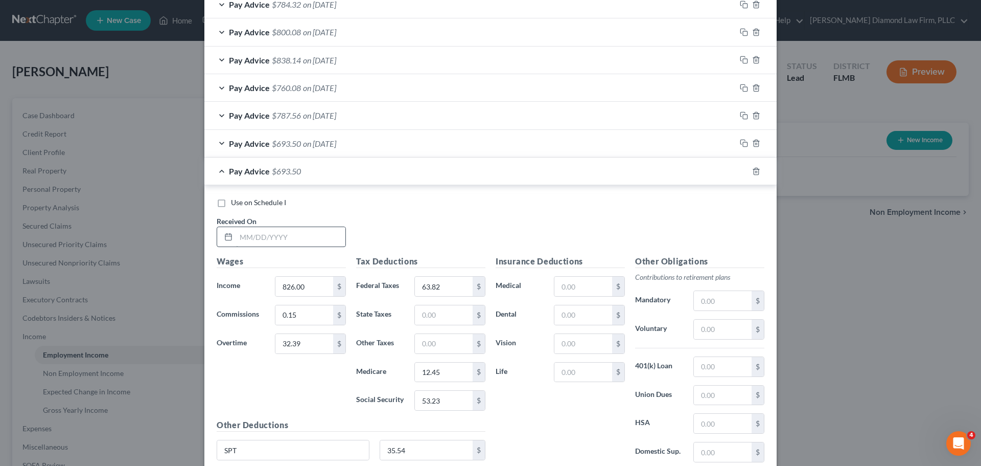
click at [301, 228] on div at bounding box center [281, 236] width 129 height 20
click at [301, 227] on input "text" at bounding box center [290, 236] width 109 height 19
drag, startPoint x: 290, startPoint y: 314, endPoint x: 304, endPoint y: 287, distance: 29.7
click at [290, 314] on input "0.15" at bounding box center [305, 314] width 58 height 19
click at [304, 287] on input "826.00" at bounding box center [305, 286] width 58 height 19
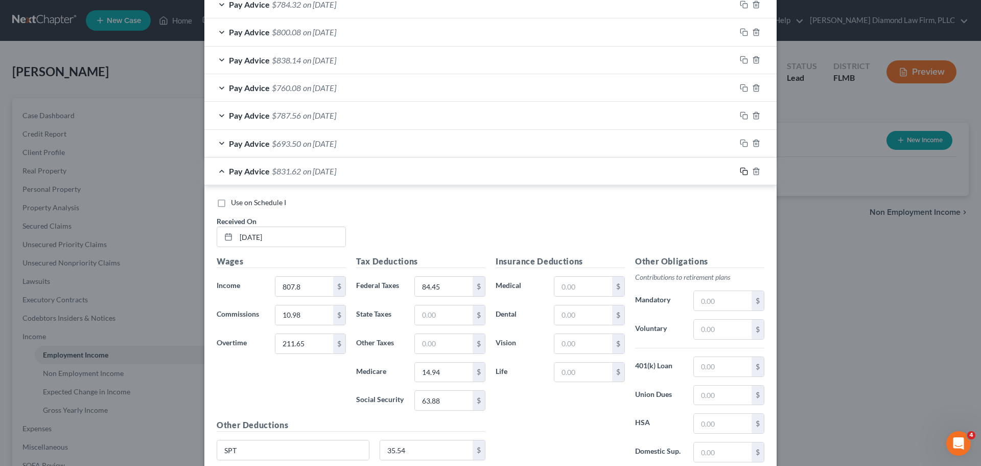
click at [741, 172] on icon "button" at bounding box center [743, 170] width 5 height 5
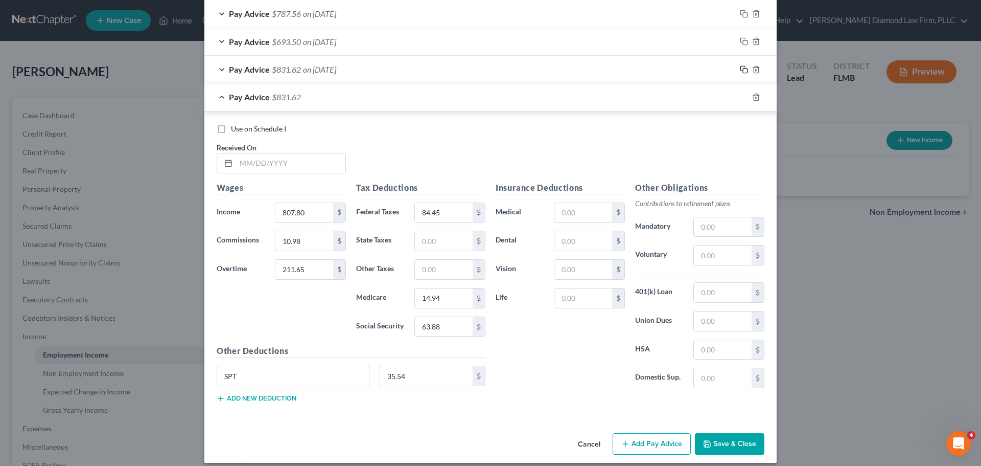
scroll to position [957, 0]
click at [273, 162] on input "text" at bounding box center [290, 162] width 109 height 19
click at [712, 444] on button "Save & Close" at bounding box center [730, 442] width 70 height 21
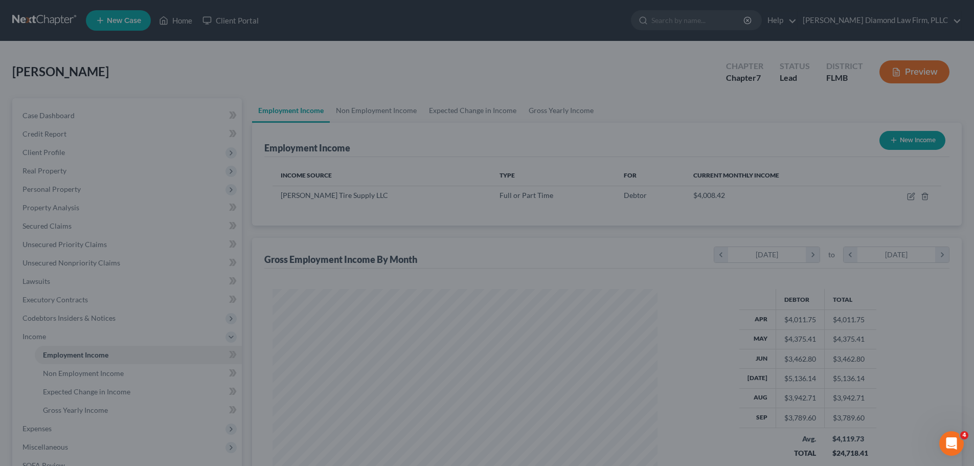
scroll to position [510987, 510775]
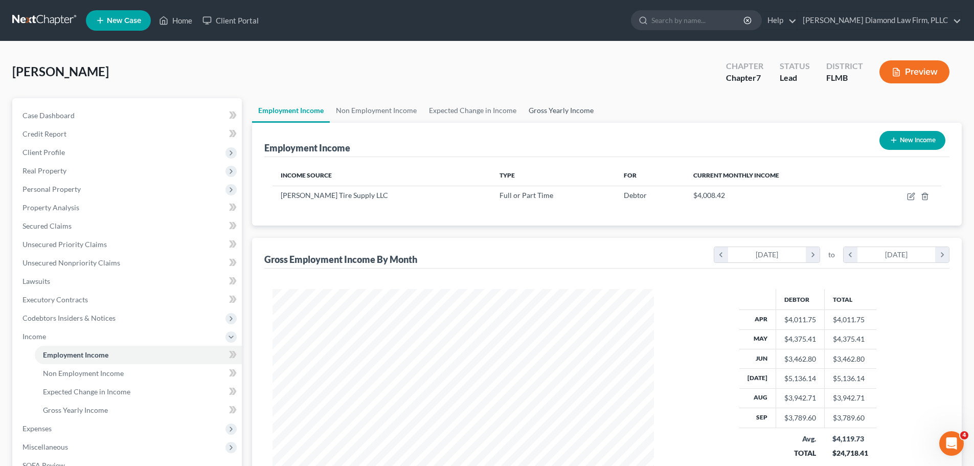
click at [552, 113] on link "Gross Yearly Income" at bounding box center [560, 110] width 77 height 25
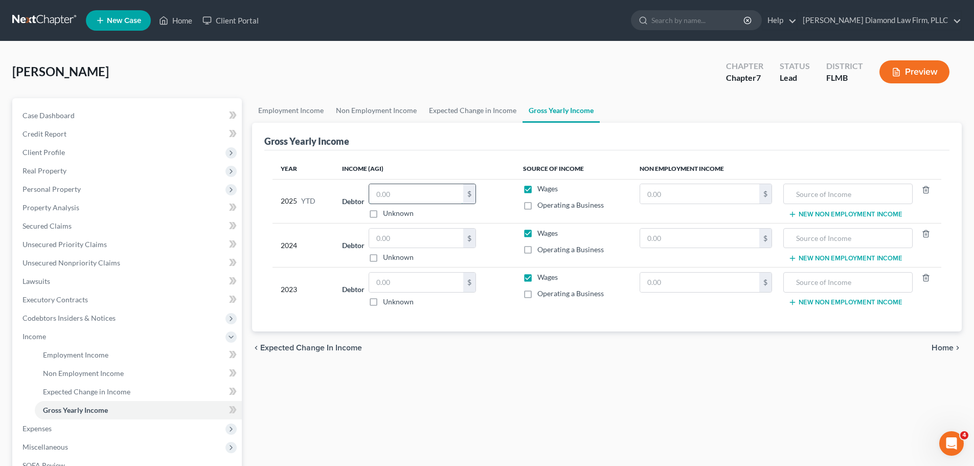
click at [416, 195] on input "text" at bounding box center [416, 193] width 94 height 19
drag, startPoint x: 390, startPoint y: 244, endPoint x: 941, endPoint y: 145, distance: 559.4
click at [390, 244] on input "text" at bounding box center [416, 237] width 94 height 19
click at [442, 243] on input "text" at bounding box center [416, 237] width 94 height 19
click at [427, 280] on input "text" at bounding box center [416, 281] width 94 height 19
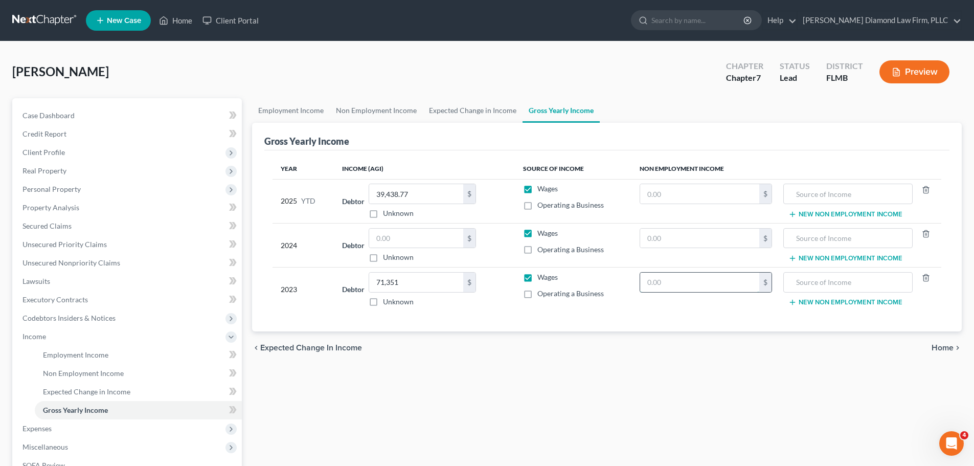
click at [698, 283] on input "text" at bounding box center [699, 281] width 119 height 19
click at [826, 283] on input "text" at bounding box center [848, 281] width 118 height 19
click at [401, 239] on input "text" at bounding box center [416, 237] width 94 height 19
drag, startPoint x: 461, startPoint y: 115, endPoint x: 421, endPoint y: 86, distance: 48.7
click at [461, 115] on link "Expected Change in Income" at bounding box center [473, 110] width 100 height 25
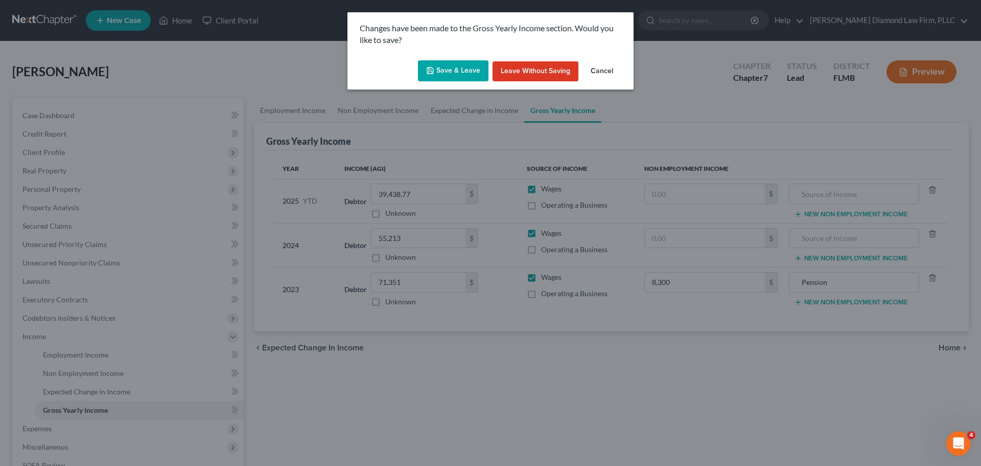
click at [444, 65] on button "Save & Leave" at bounding box center [453, 70] width 71 height 21
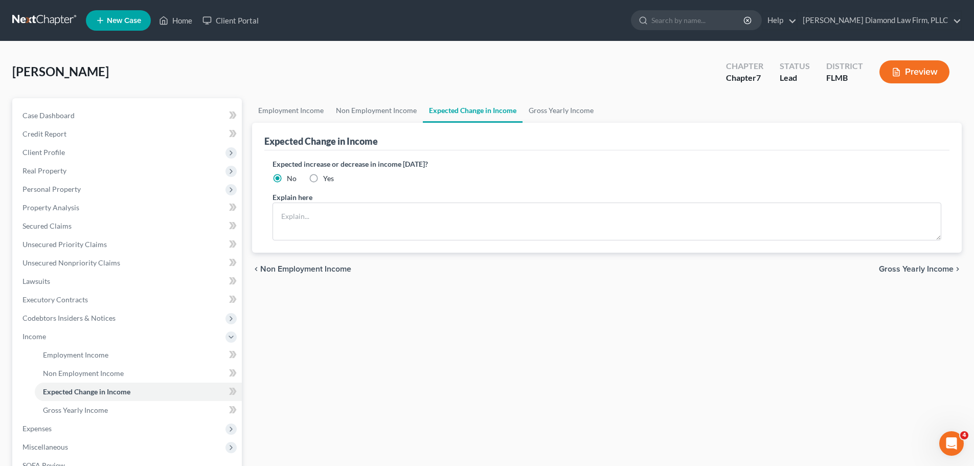
scroll to position [151, 0]
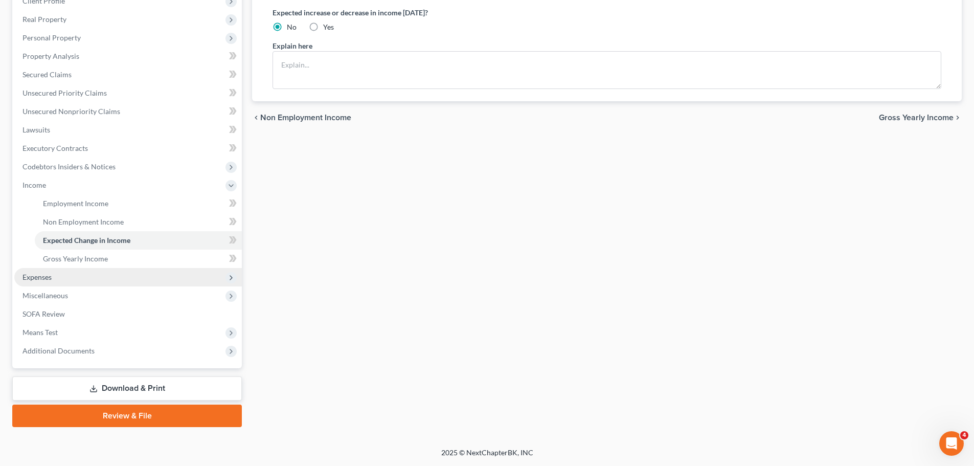
click at [67, 275] on span "Expenses" at bounding box center [127, 277] width 227 height 18
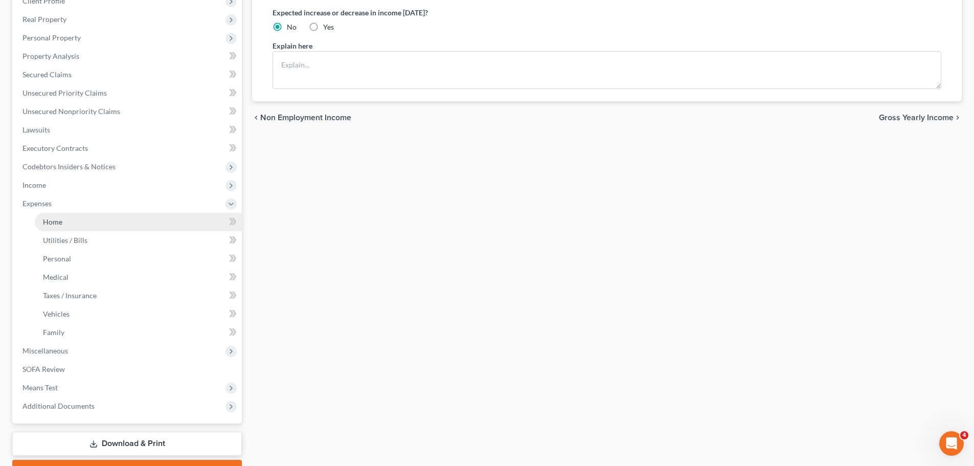
click at [70, 220] on link "Home" at bounding box center [138, 222] width 207 height 18
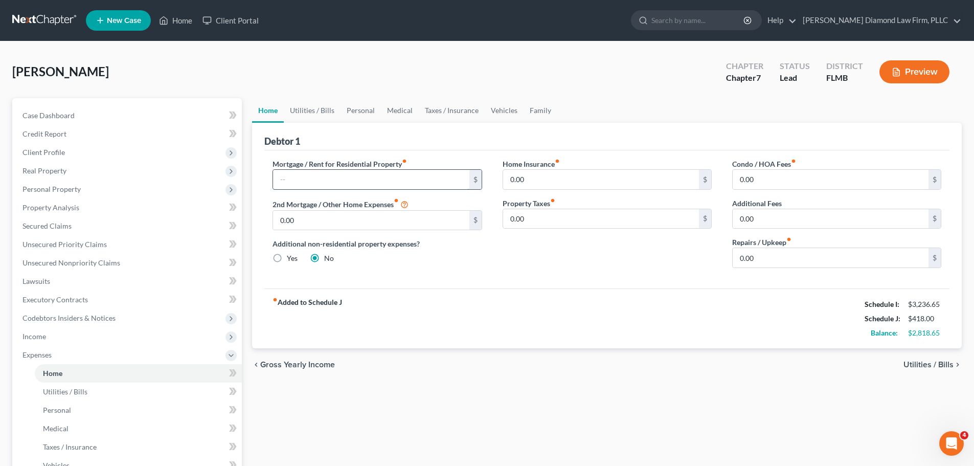
click at [388, 178] on input "text" at bounding box center [371, 179] width 196 height 19
click at [334, 110] on link "Utilities / Bills" at bounding box center [312, 110] width 57 height 25
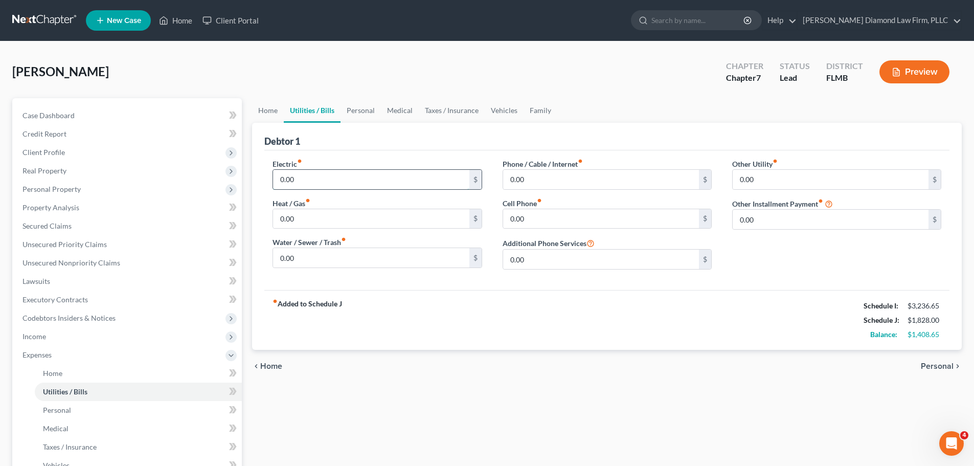
click at [359, 187] on input "0.00" at bounding box center [371, 179] width 196 height 19
click at [359, 258] on input "0.00" at bounding box center [371, 257] width 196 height 19
click at [548, 172] on input "0.00" at bounding box center [601, 179] width 196 height 19
click at [584, 210] on input "0.00" at bounding box center [601, 218] width 196 height 19
drag, startPoint x: 361, startPoint y: 110, endPoint x: 354, endPoint y: 119, distance: 10.9
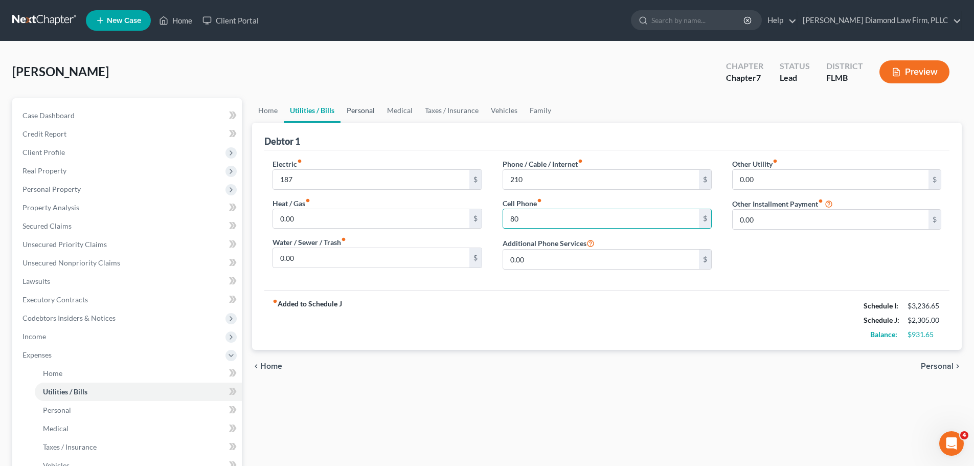
click at [361, 110] on link "Personal" at bounding box center [360, 110] width 40 height 25
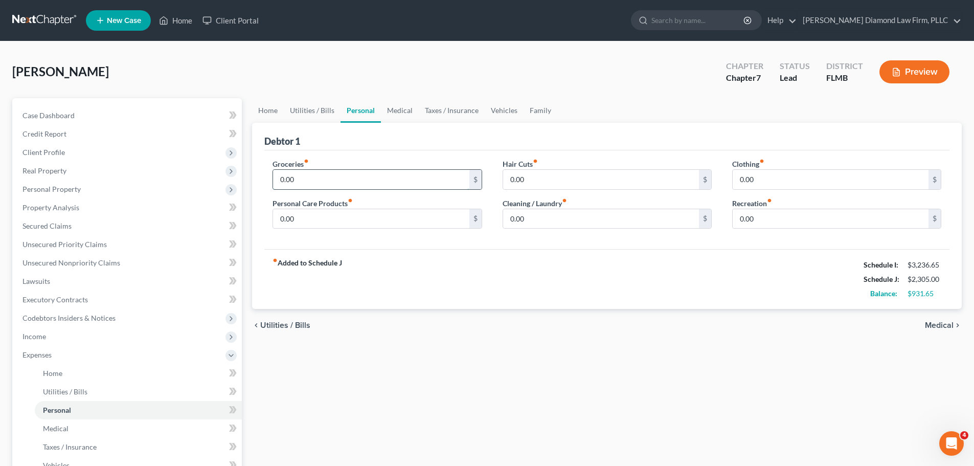
click at [338, 179] on input "0.00" at bounding box center [371, 179] width 196 height 19
click at [560, 211] on input "0.00" at bounding box center [601, 218] width 196 height 19
click at [772, 187] on input "0.00" at bounding box center [831, 179] width 196 height 19
click at [410, 212] on input "0.00" at bounding box center [371, 218] width 196 height 19
click at [408, 114] on link "Medical" at bounding box center [400, 110] width 38 height 25
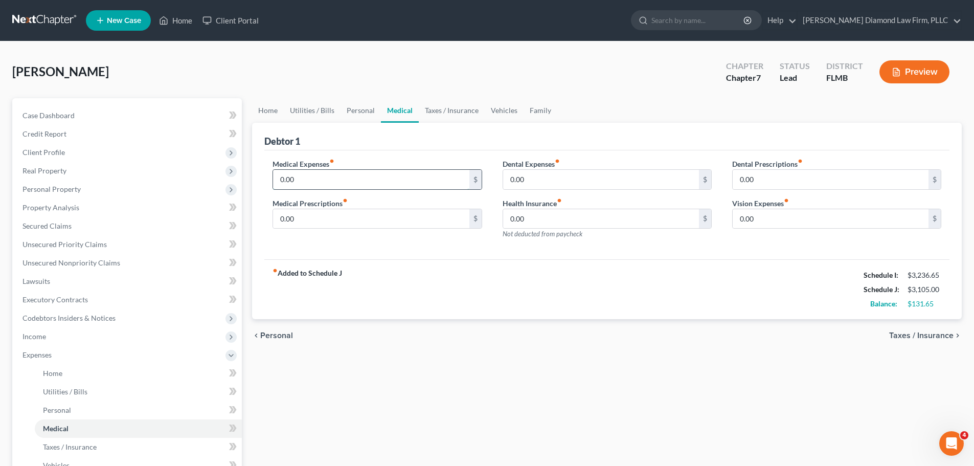
click at [368, 182] on input "0.00" at bounding box center [371, 179] width 196 height 19
click at [502, 108] on link "Vehicles" at bounding box center [504, 110] width 39 height 25
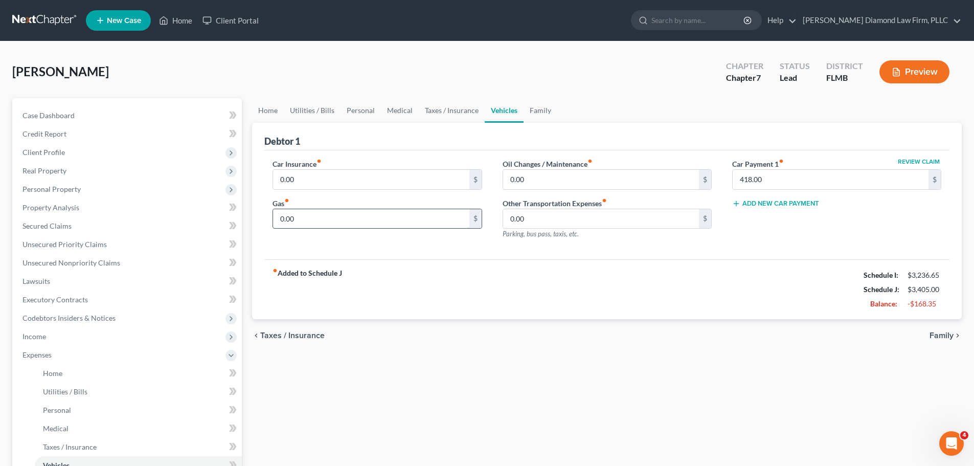
click at [371, 218] on input "0.00" at bounding box center [371, 218] width 196 height 19
click at [444, 112] on link "Taxes / Insurance" at bounding box center [452, 110] width 66 height 25
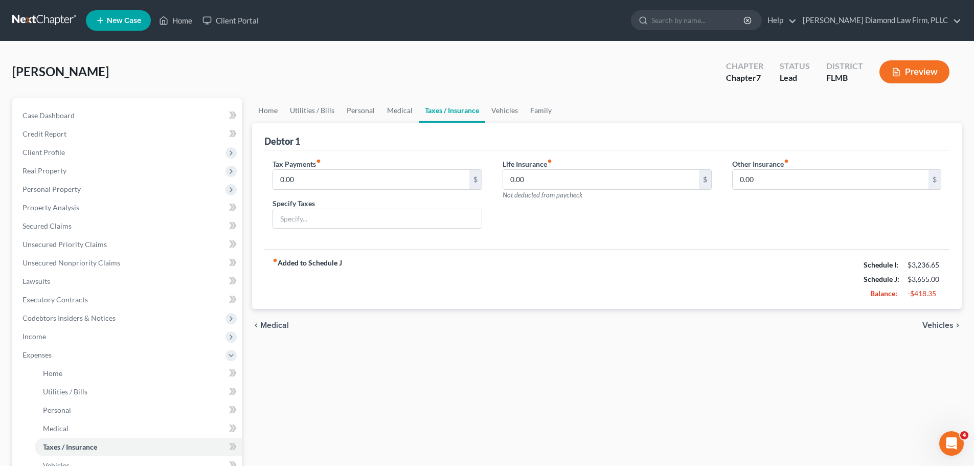
click at [379, 167] on div "Tax Payments fiber_manual_record 0.00 $" at bounding box center [376, 173] width 209 height 31
click at [534, 172] on input "0.00" at bounding box center [601, 179] width 196 height 19
click at [372, 186] on input "0.00" at bounding box center [371, 179] width 196 height 19
click at [577, 173] on input "180" at bounding box center [601, 179] width 196 height 19
click at [397, 100] on link "Medical" at bounding box center [400, 110] width 38 height 25
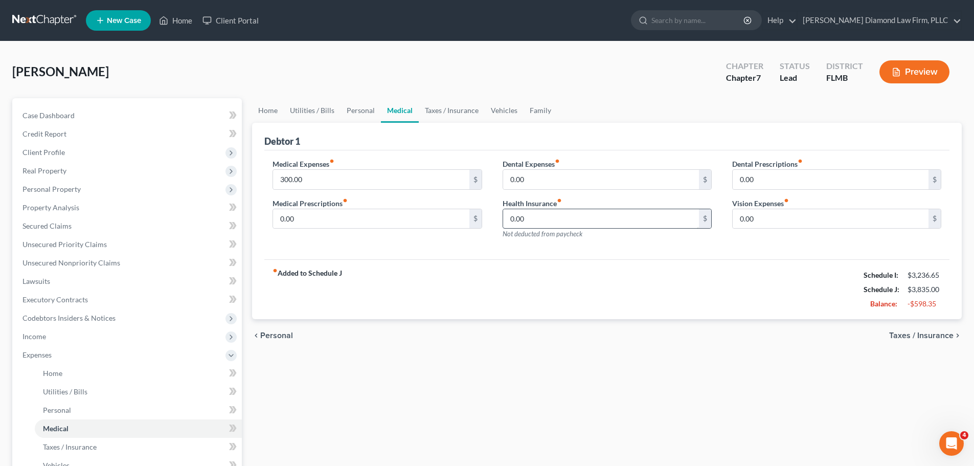
click at [523, 202] on label "Health Insurance fiber_manual_record" at bounding box center [531, 203] width 59 height 11
click at [534, 212] on input "0.00" at bounding box center [601, 218] width 196 height 19
click at [498, 107] on link "Vehicles" at bounding box center [504, 110] width 39 height 25
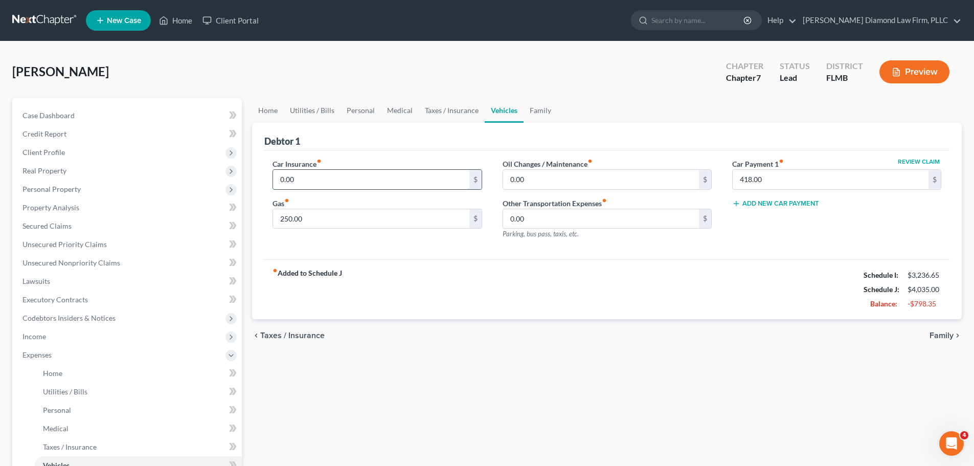
click at [370, 182] on input "0.00" at bounding box center [371, 179] width 196 height 19
click at [536, 108] on link "Family" at bounding box center [540, 110] width 34 height 25
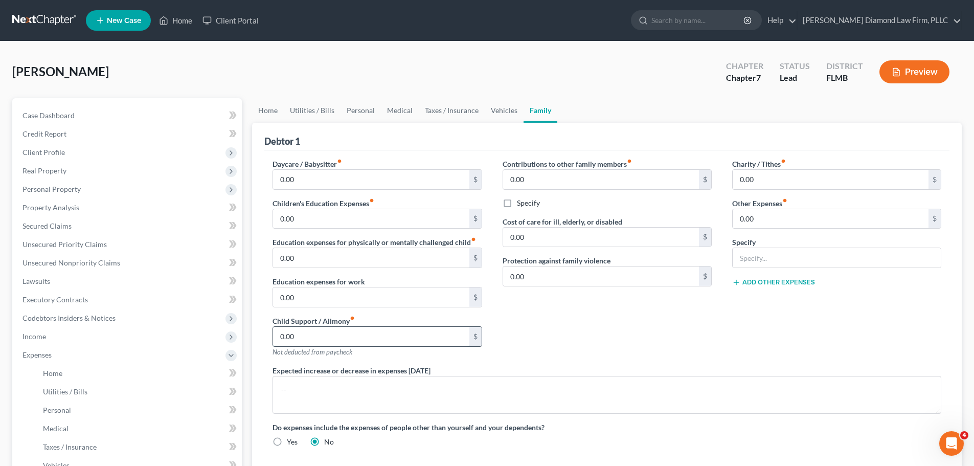
click at [402, 335] on input "0.00" at bounding box center [371, 336] width 196 height 19
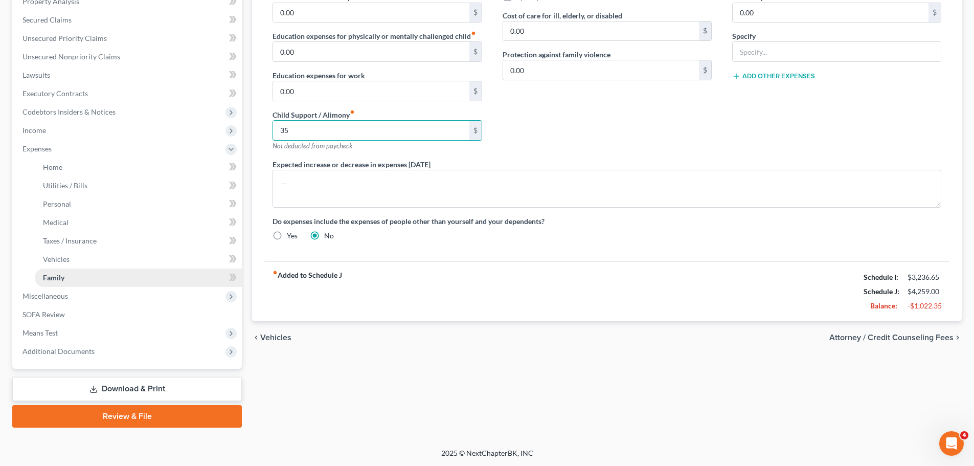
scroll to position [207, 0]
click at [66, 298] on span "Miscellaneous" at bounding box center [44, 295] width 45 height 9
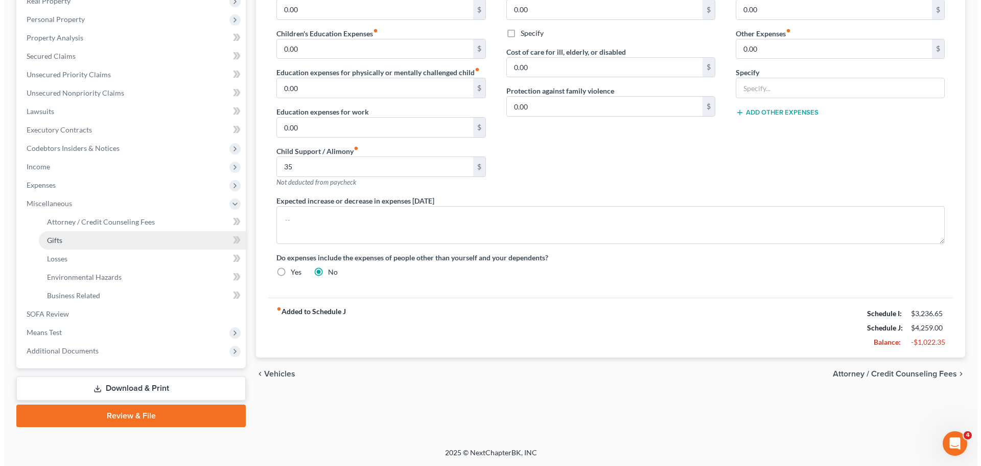
scroll to position [170, 0]
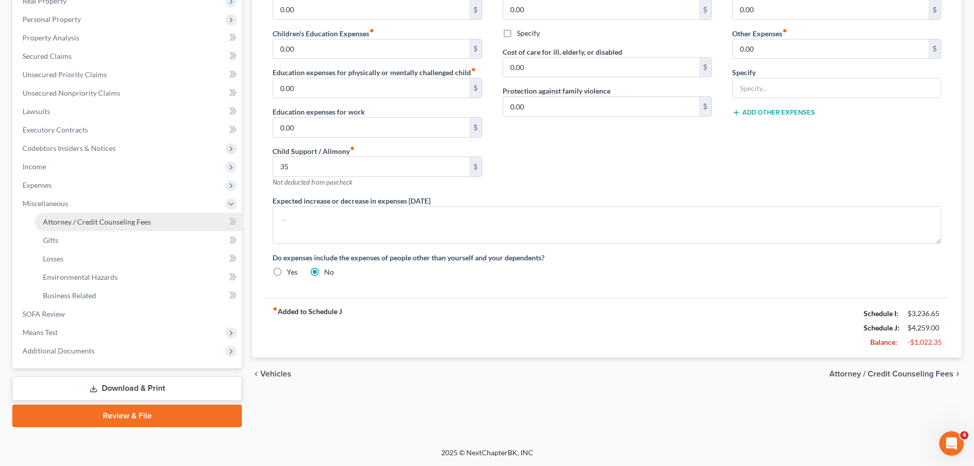
click at [86, 219] on span "Attorney / Credit Counseling Fees" at bounding box center [97, 221] width 108 height 9
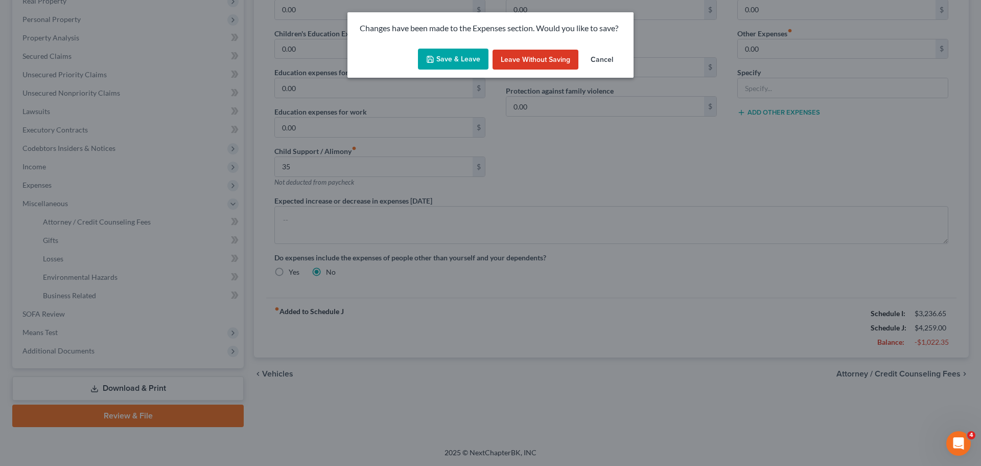
click at [450, 60] on button "Save & Leave" at bounding box center [453, 59] width 71 height 21
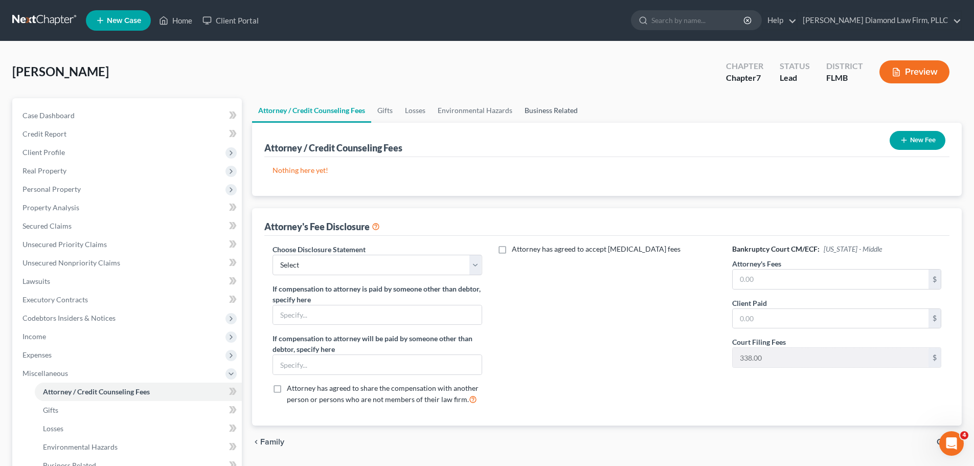
click at [540, 112] on link "Business Related" at bounding box center [550, 110] width 65 height 25
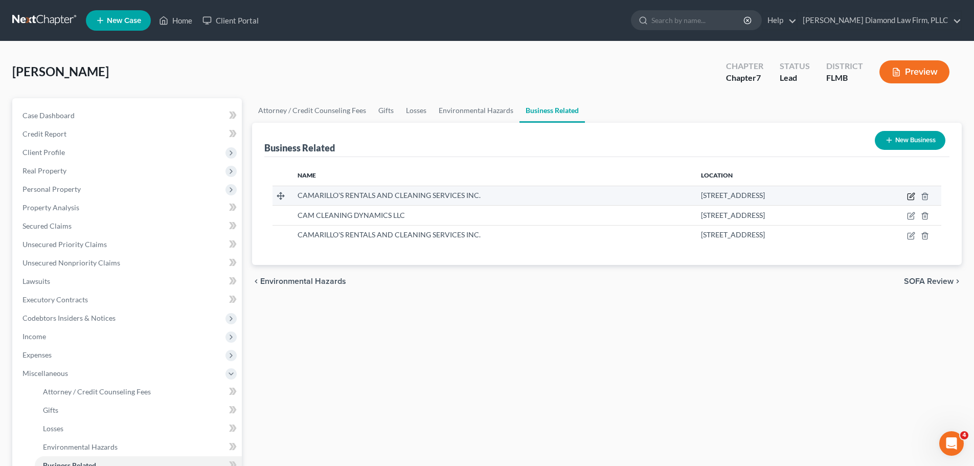
click at [911, 196] on icon "button" at bounding box center [911, 195] width 5 height 5
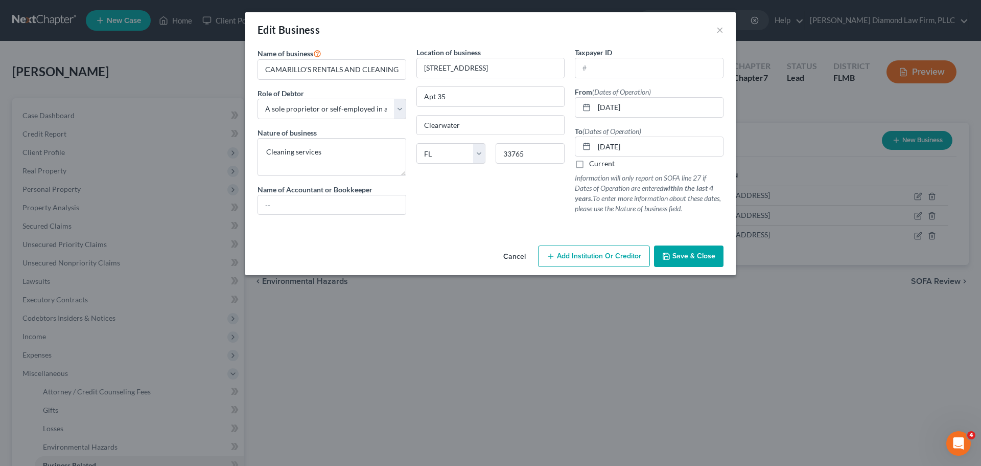
click at [514, 255] on button "Cancel" at bounding box center [514, 256] width 39 height 20
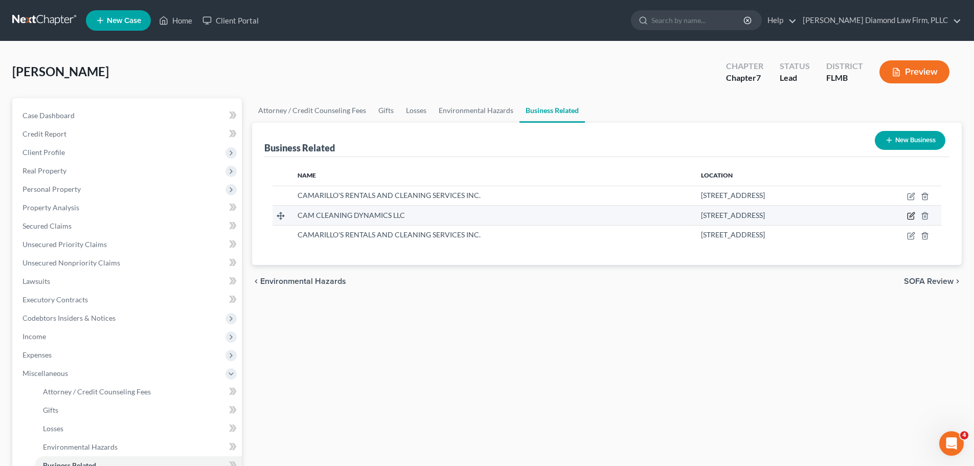
click at [910, 216] on icon "button" at bounding box center [911, 216] width 8 height 8
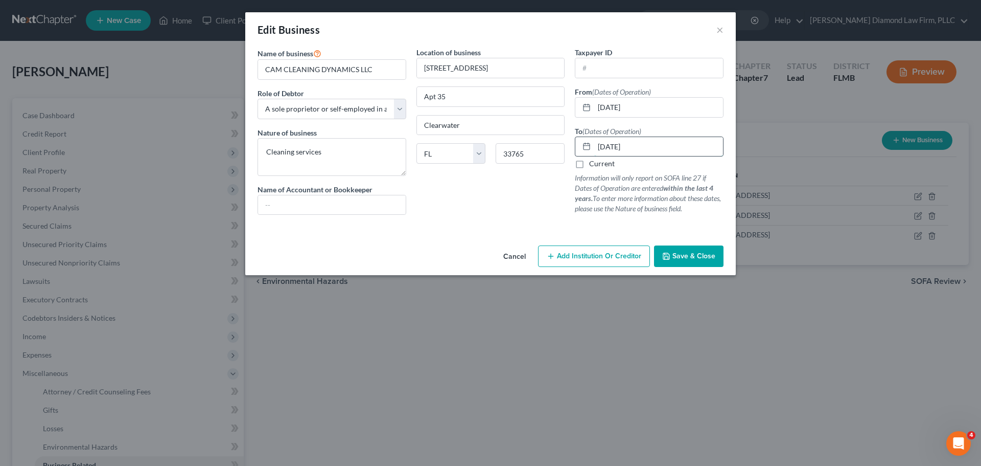
click at [654, 143] on input "09/27/2024" at bounding box center [658, 146] width 129 height 19
drag, startPoint x: 609, startPoint y: 149, endPoint x: 600, endPoint y: 150, distance: 9.8
click at [600, 150] on input "09/27/2024" at bounding box center [658, 146] width 129 height 19
click at [689, 257] on span "Save & Close" at bounding box center [694, 255] width 43 height 9
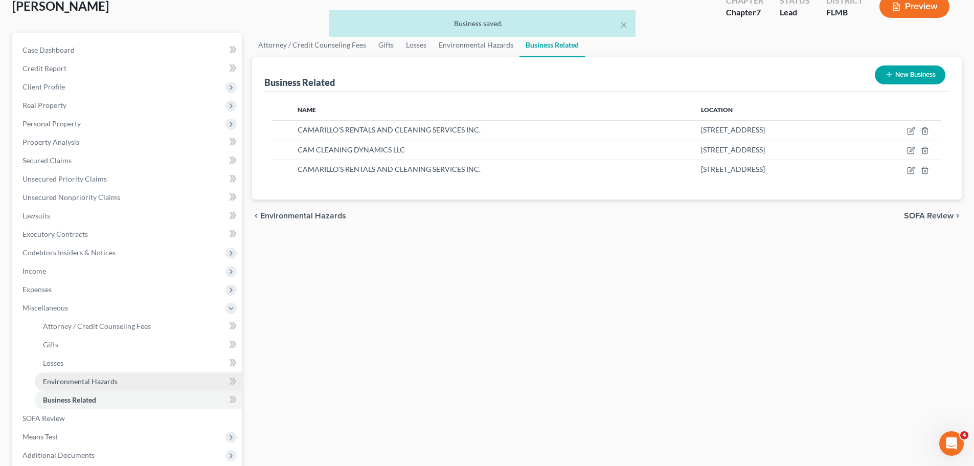
scroll to position [153, 0]
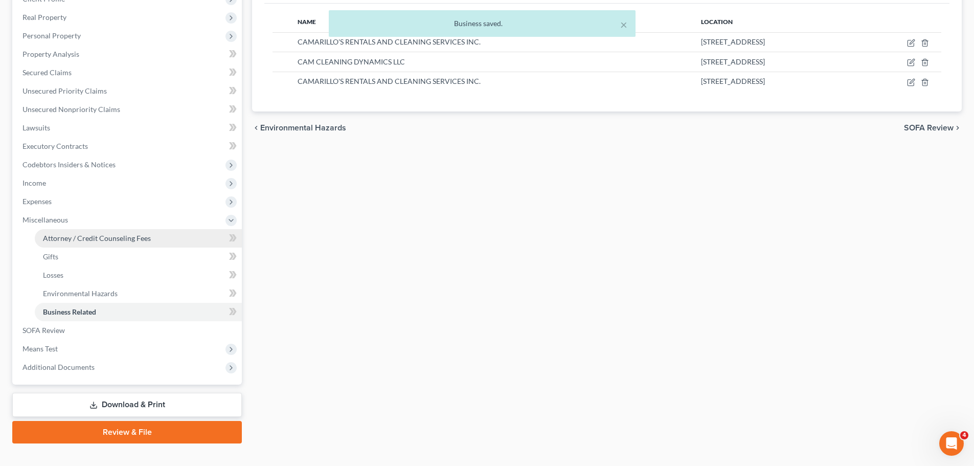
click at [107, 231] on link "Attorney / Credit Counseling Fees" at bounding box center [138, 238] width 207 height 18
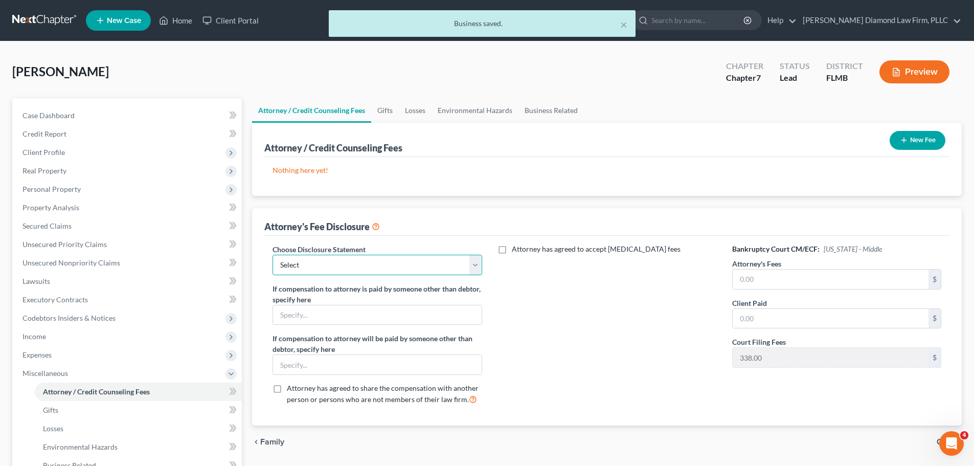
click at [393, 265] on select "Select Blundo Chapter 13 monitoring fees Attorney Fee" at bounding box center [376, 265] width 209 height 20
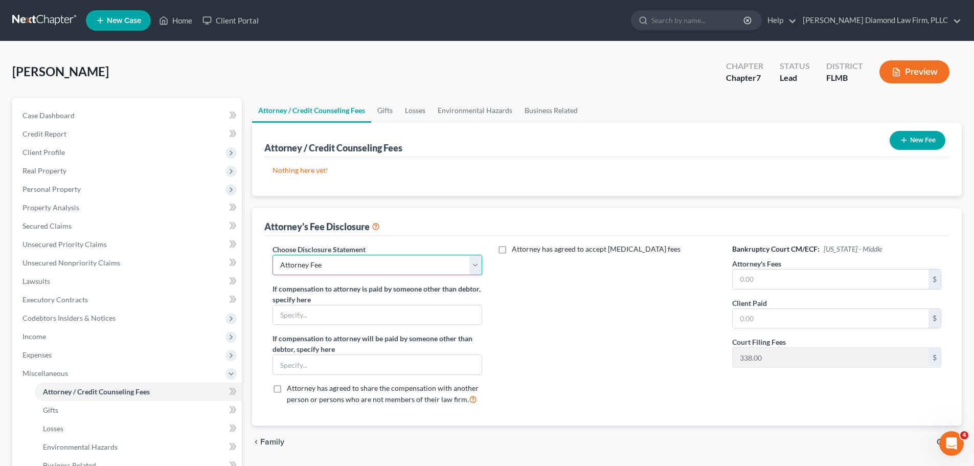
click at [272, 255] on select "Select Blundo Chapter 13 monitoring fees Attorney Fee" at bounding box center [376, 265] width 209 height 20
click at [925, 135] on button "New Fee" at bounding box center [917, 140] width 56 height 19
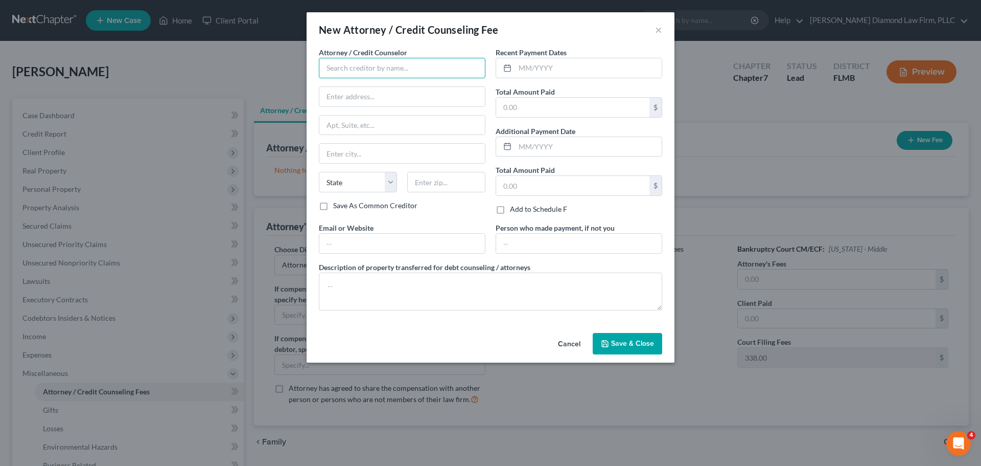
click at [399, 64] on input "text" at bounding box center [402, 68] width 167 height 20
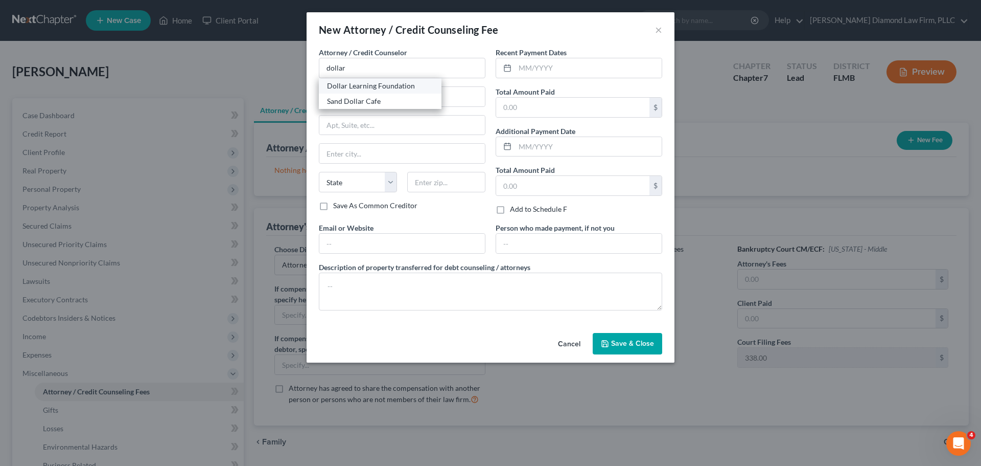
click at [401, 82] on div "Dollar Learning Foundation" at bounding box center [380, 86] width 106 height 10
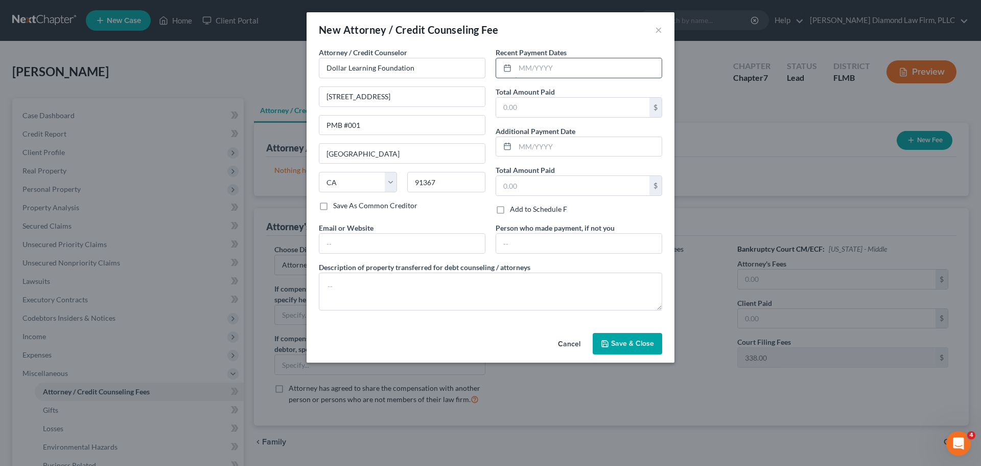
click at [566, 60] on input "text" at bounding box center [588, 67] width 147 height 19
click at [403, 289] on textarea at bounding box center [491, 291] width 344 height 38
click at [630, 340] on span "Save & Close" at bounding box center [632, 343] width 43 height 9
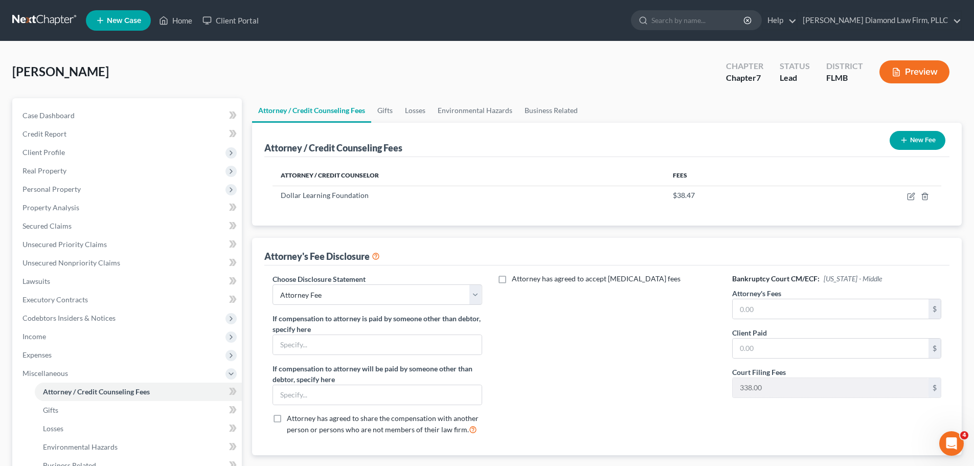
click at [908, 143] on button "New Fee" at bounding box center [917, 140] width 56 height 19
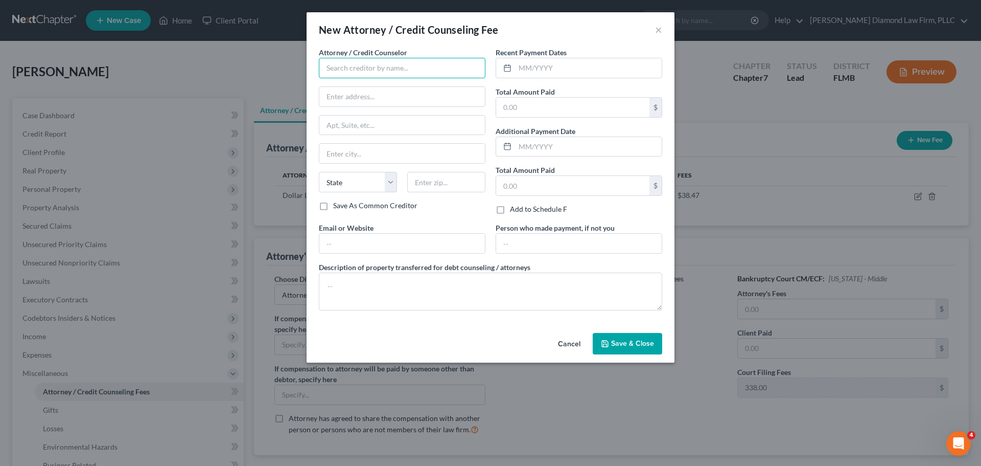
click at [333, 74] on input "text" at bounding box center [402, 68] width 167 height 20
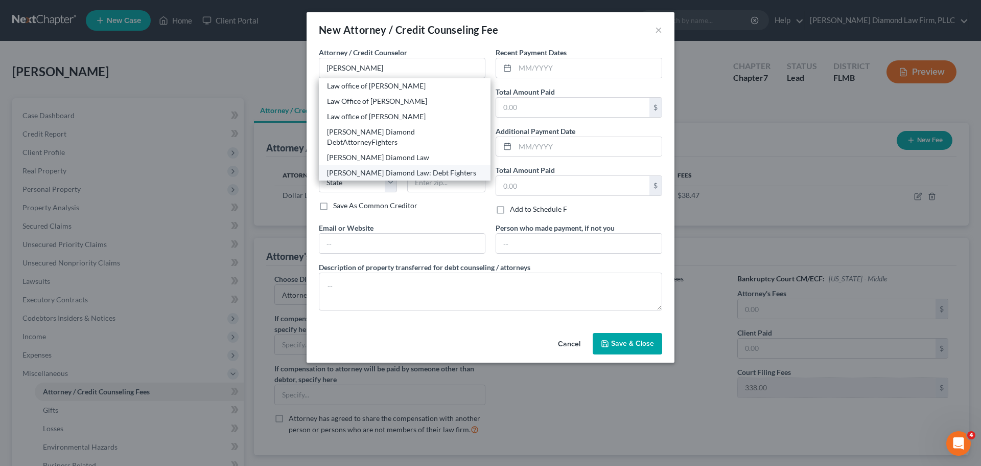
click at [362, 168] on div "Ziegler Diamond Law: Debt Fighters" at bounding box center [404, 173] width 155 height 10
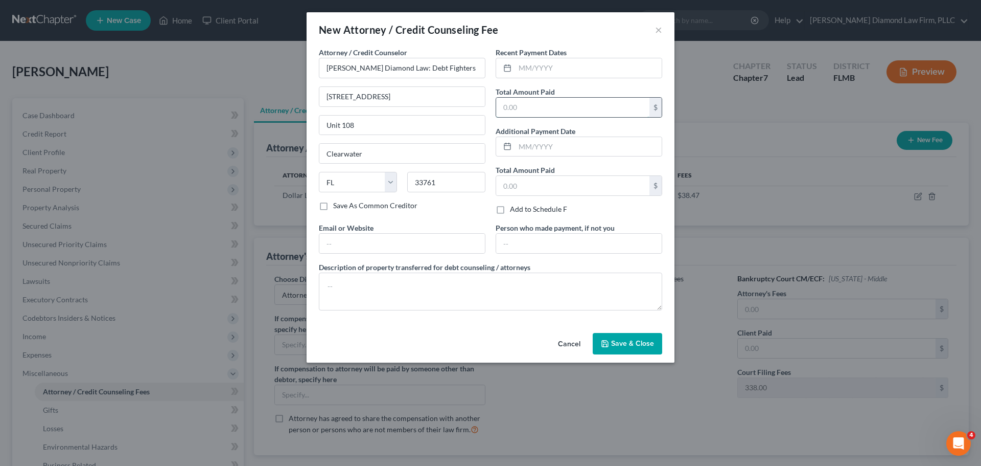
click at [545, 106] on input "text" at bounding box center [572, 107] width 153 height 19
click at [586, 107] on input "text" at bounding box center [572, 107] width 153 height 19
click at [543, 64] on input "text" at bounding box center [588, 67] width 147 height 19
click at [550, 69] on input "text" at bounding box center [588, 67] width 147 height 19
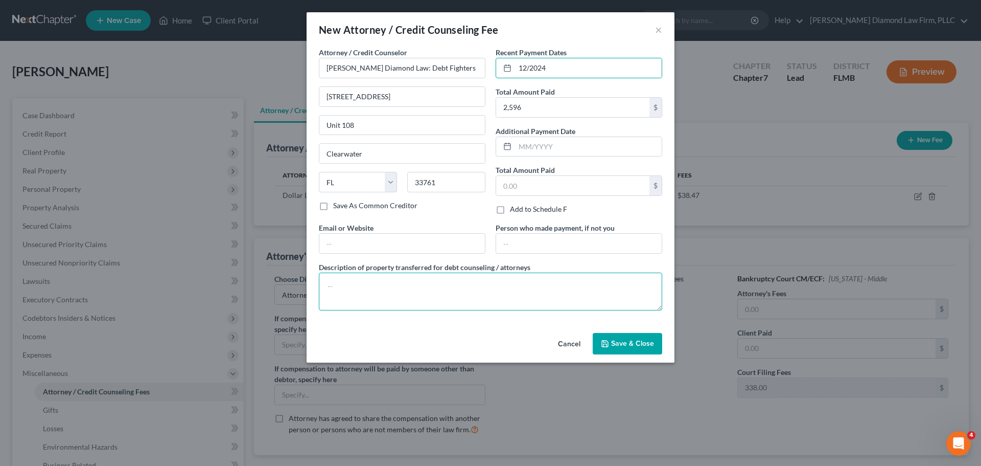
click at [480, 295] on textarea at bounding box center [491, 291] width 344 height 38
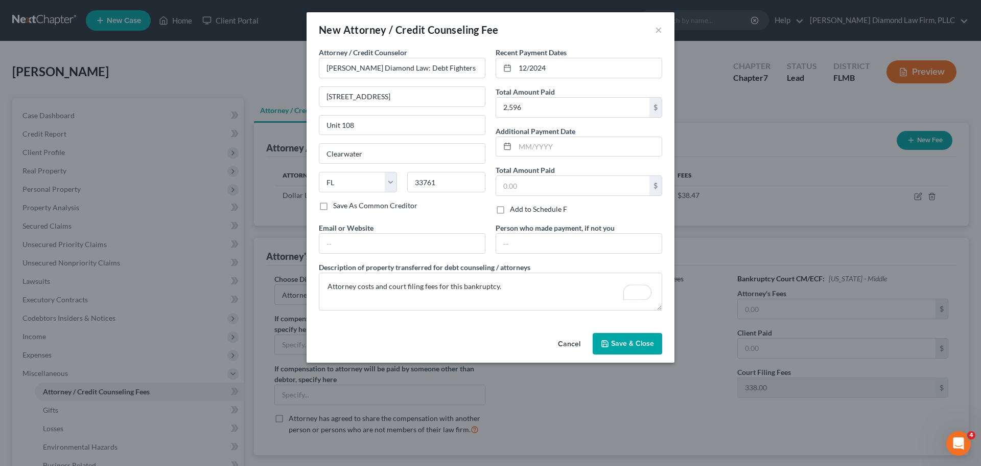
drag, startPoint x: 636, startPoint y: 352, endPoint x: 648, endPoint y: 350, distance: 11.4
click at [636, 352] on button "Save & Close" at bounding box center [628, 343] width 70 height 21
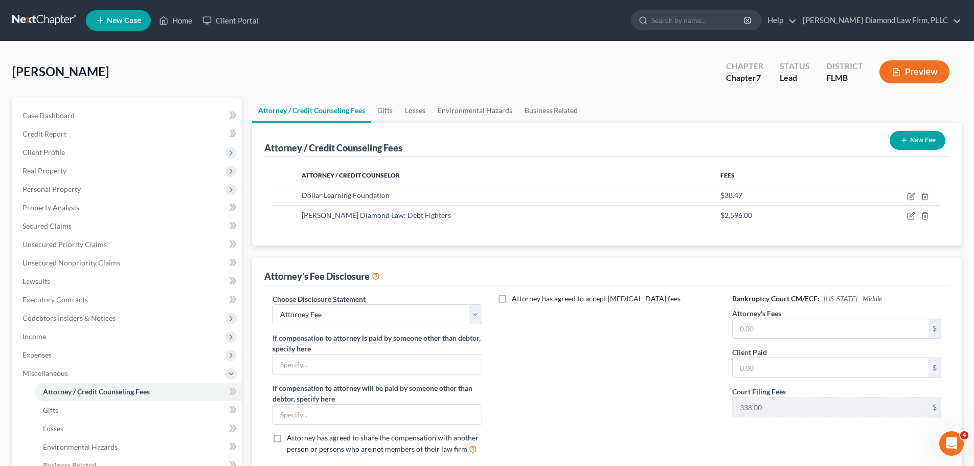
click at [776, 311] on label "Attorney's Fees" at bounding box center [756, 313] width 49 height 11
click at [774, 328] on input "text" at bounding box center [831, 328] width 196 height 19
click at [542, 112] on link "Business Related" at bounding box center [550, 110] width 65 height 25
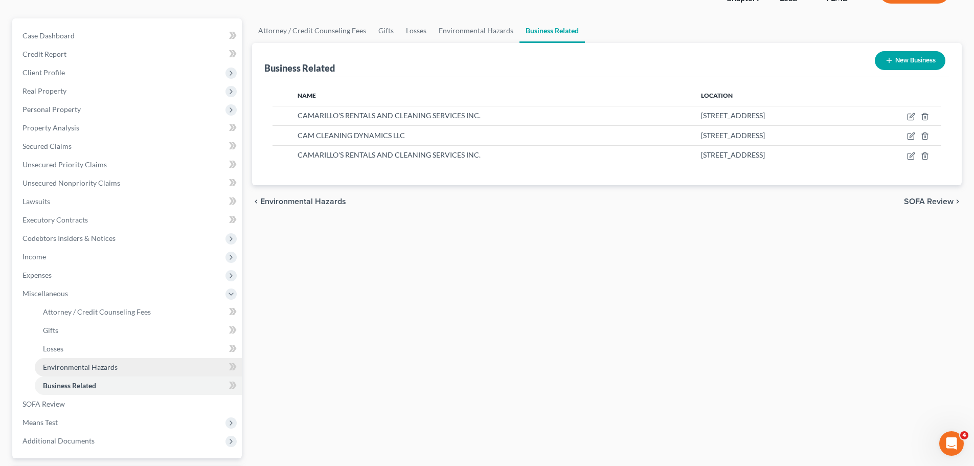
scroll to position [170, 0]
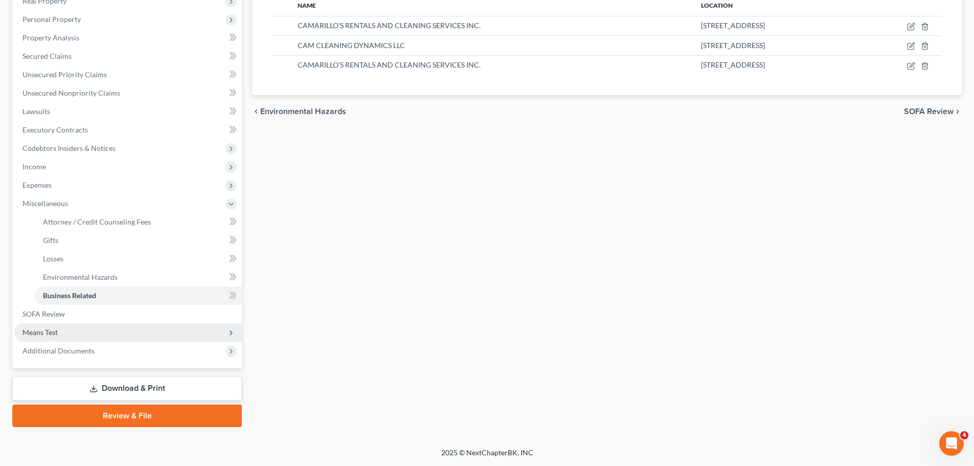
click at [80, 329] on span "Means Test" at bounding box center [127, 332] width 227 height 18
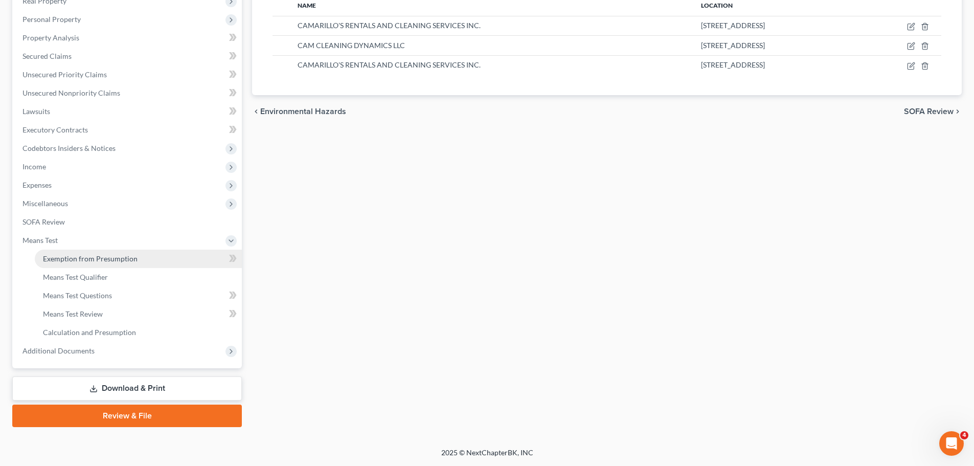
click at [73, 258] on span "Exemption from Presumption" at bounding box center [90, 258] width 95 height 9
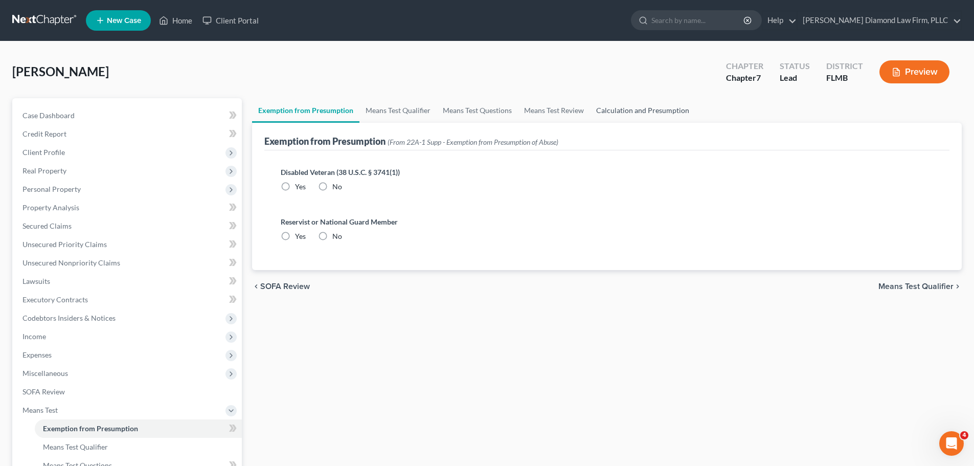
click at [642, 104] on link "Calculation and Presumption" at bounding box center [642, 110] width 105 height 25
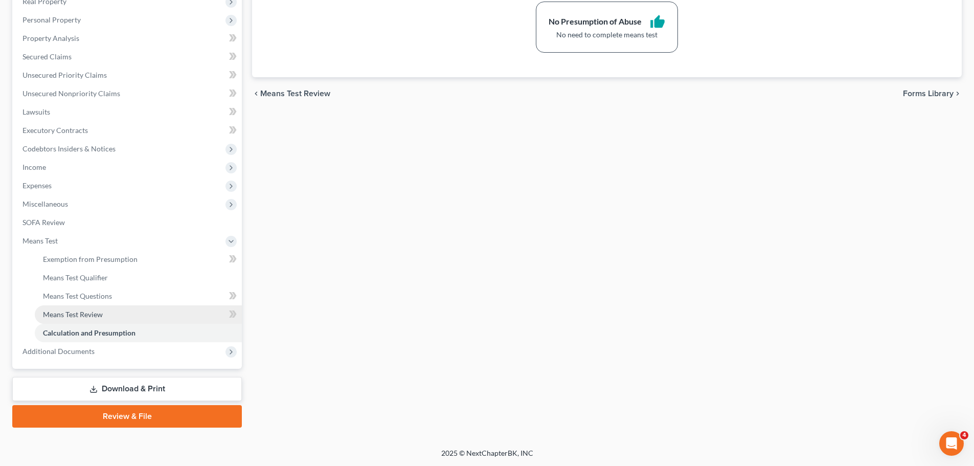
scroll to position [170, 0]
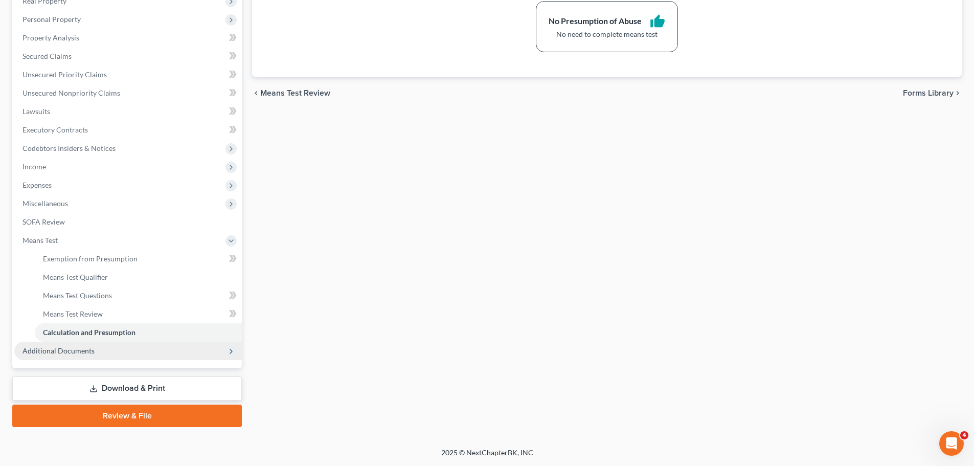
click at [58, 351] on span "Additional Documents" at bounding box center [58, 350] width 72 height 9
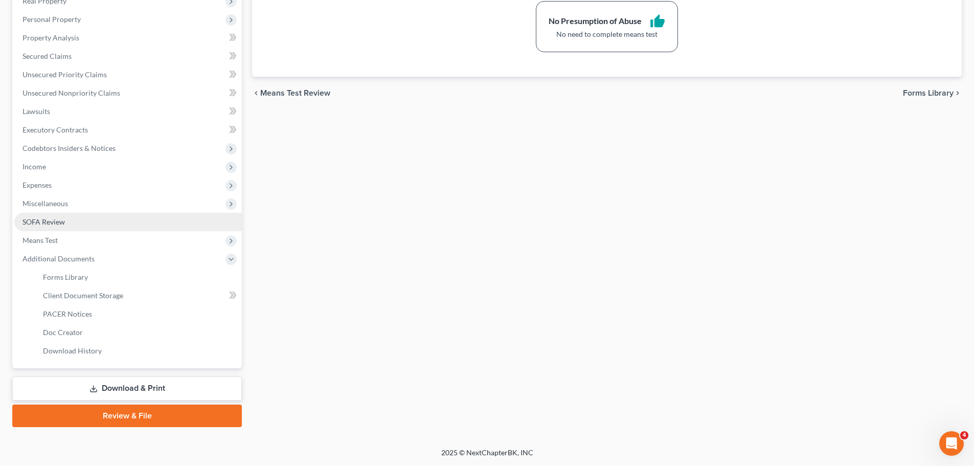
click at [57, 227] on link "SOFA Review" at bounding box center [127, 222] width 227 height 18
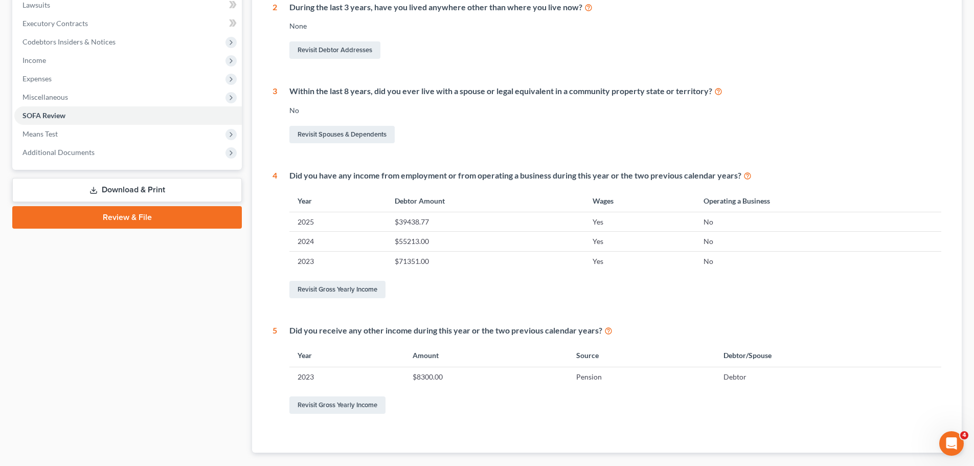
scroll to position [28, 0]
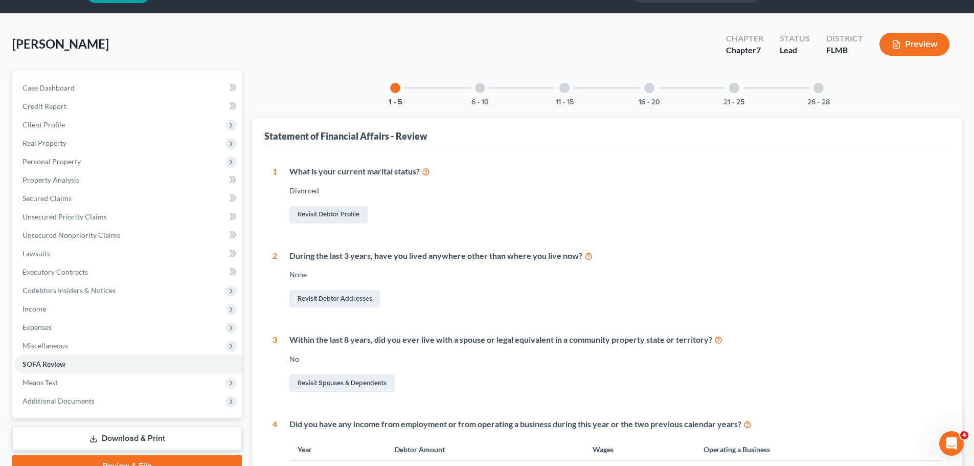
click at [479, 85] on div at bounding box center [480, 88] width 10 height 10
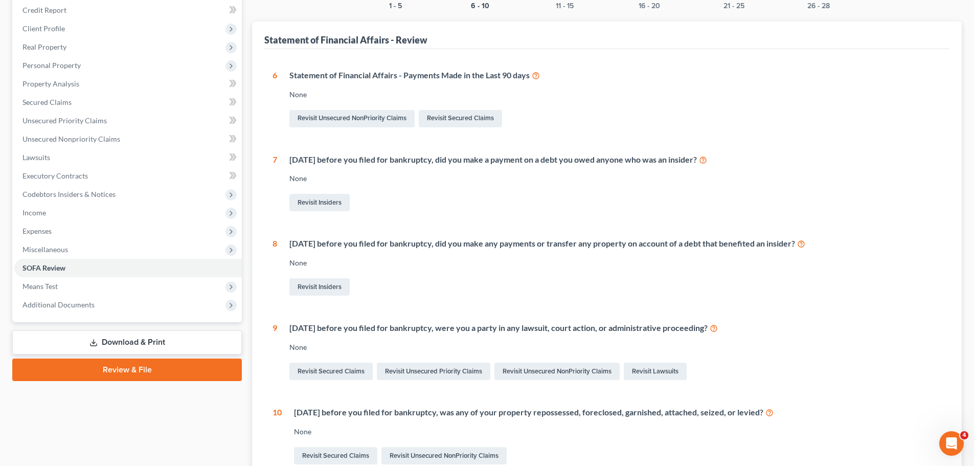
scroll to position [0, 0]
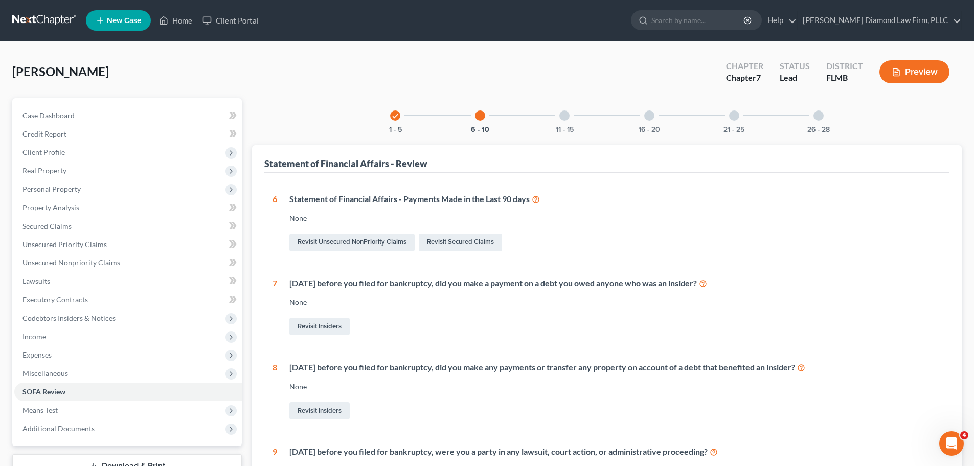
click at [569, 122] on div "11 - 15" at bounding box center [564, 115] width 35 height 35
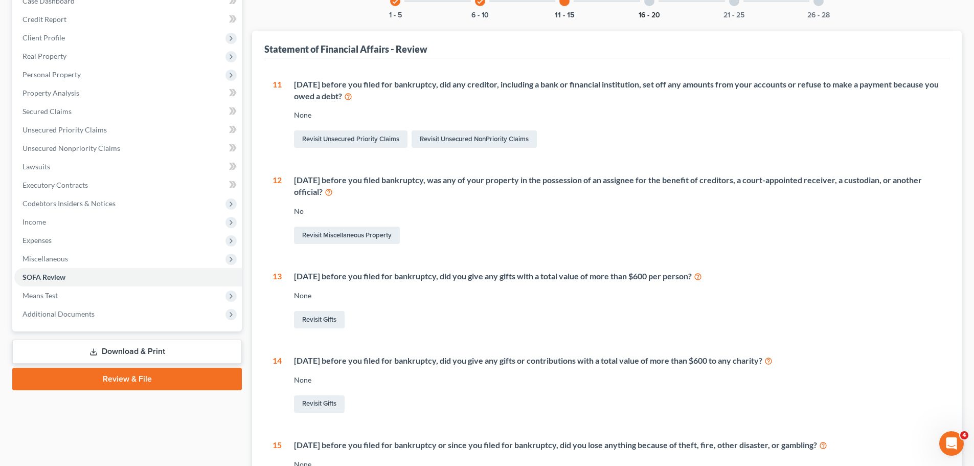
scroll to position [52, 0]
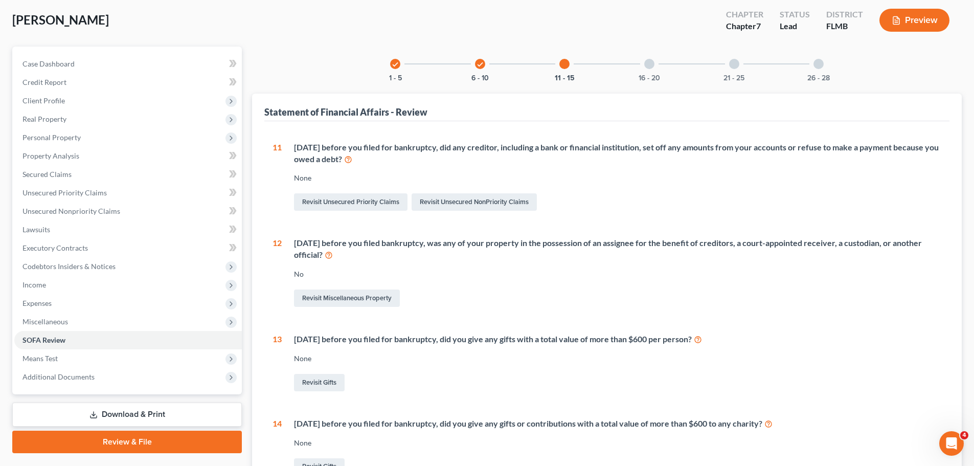
click at [651, 66] on div at bounding box center [649, 64] width 10 height 10
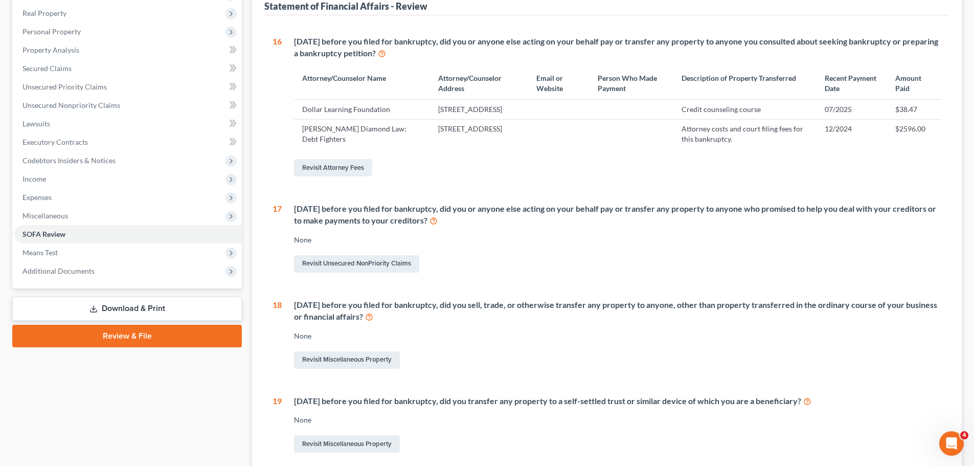
scroll to position [103, 0]
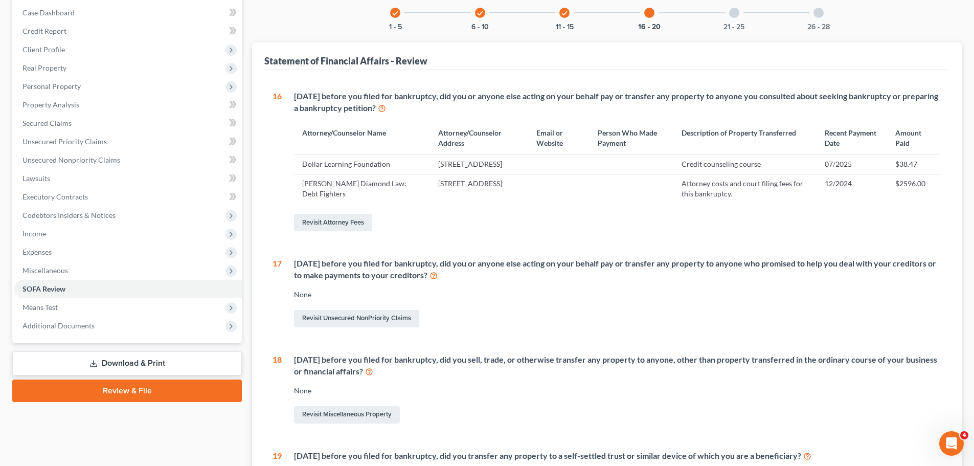
click at [731, 17] on div at bounding box center [734, 13] width 10 height 10
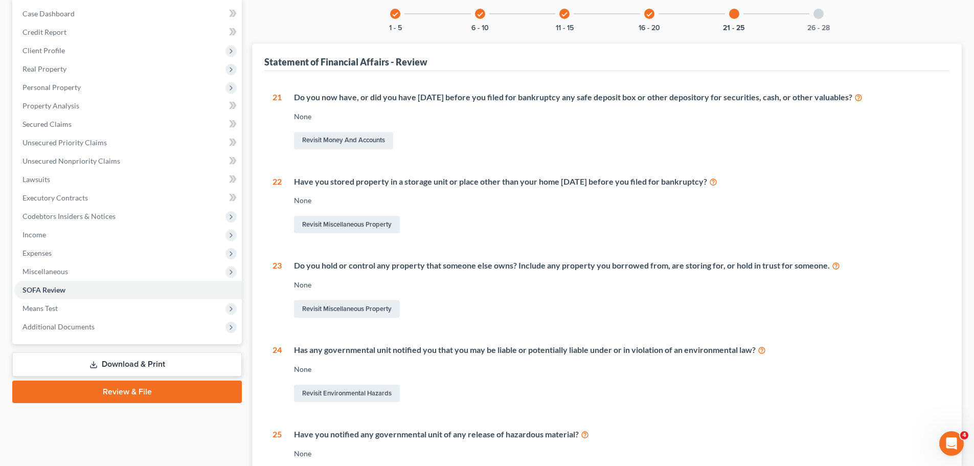
scroll to position [1, 0]
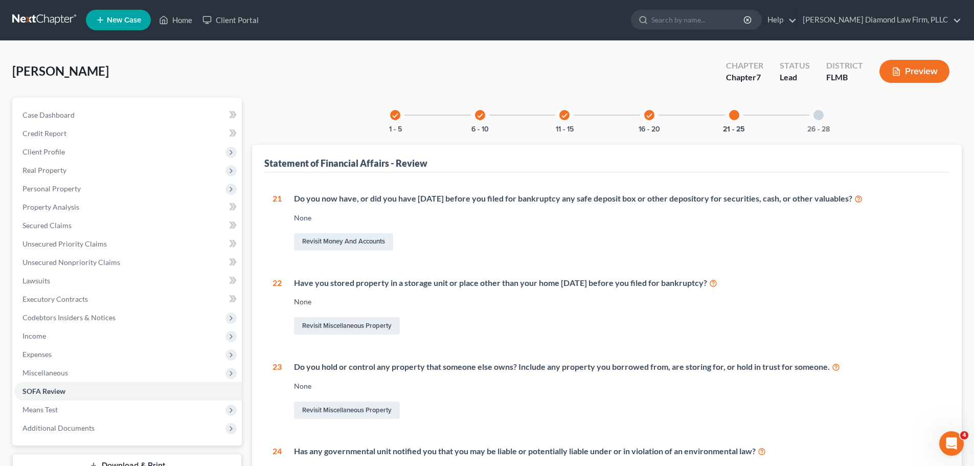
click at [810, 112] on div "26 - 28" at bounding box center [818, 115] width 35 height 35
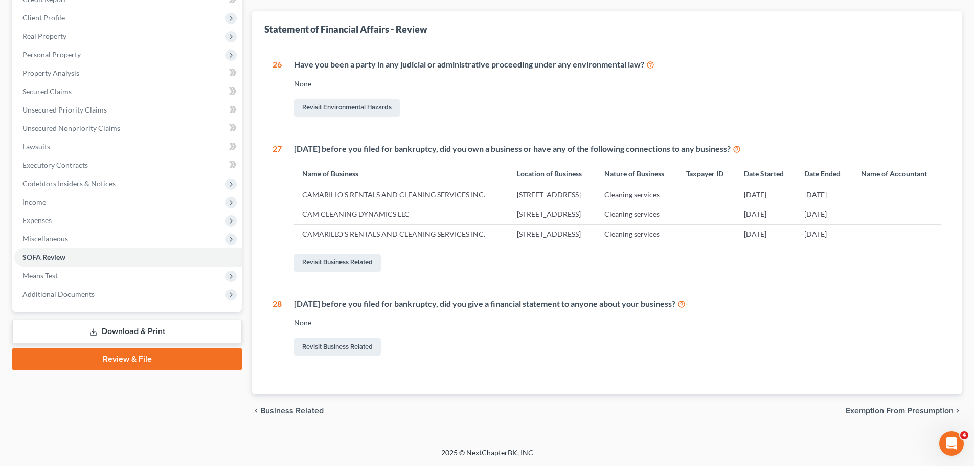
scroll to position [0, 0]
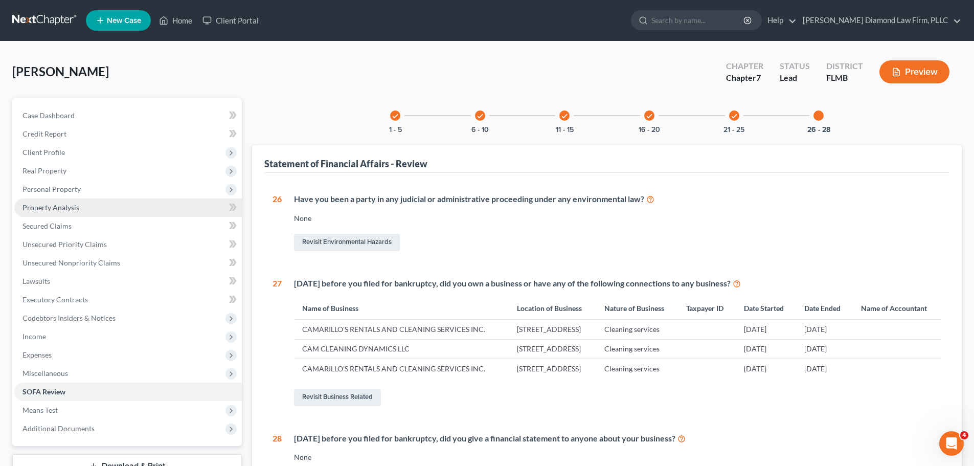
drag, startPoint x: 81, startPoint y: 199, endPoint x: 86, endPoint y: 204, distance: 7.2
click at [81, 199] on link "Property Analysis" at bounding box center [127, 207] width 227 height 18
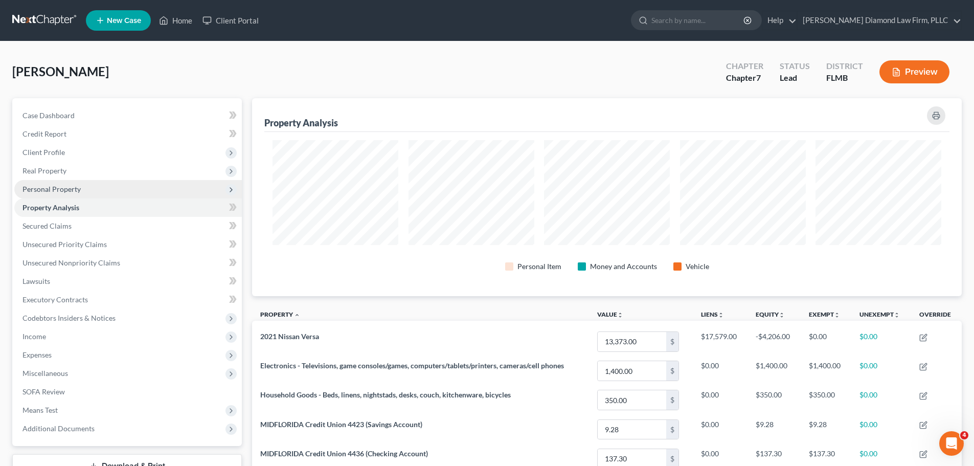
click at [83, 190] on span "Personal Property" at bounding box center [127, 189] width 227 height 18
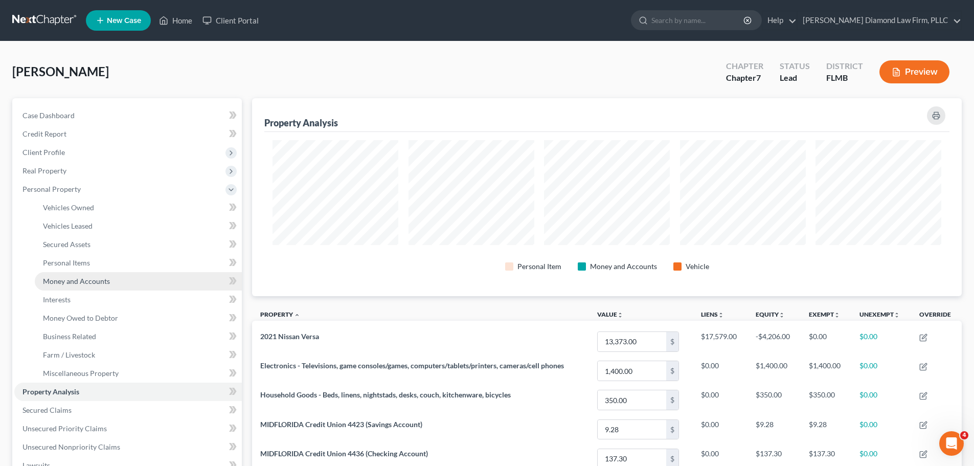
click at [84, 278] on span "Money and Accounts" at bounding box center [76, 281] width 67 height 9
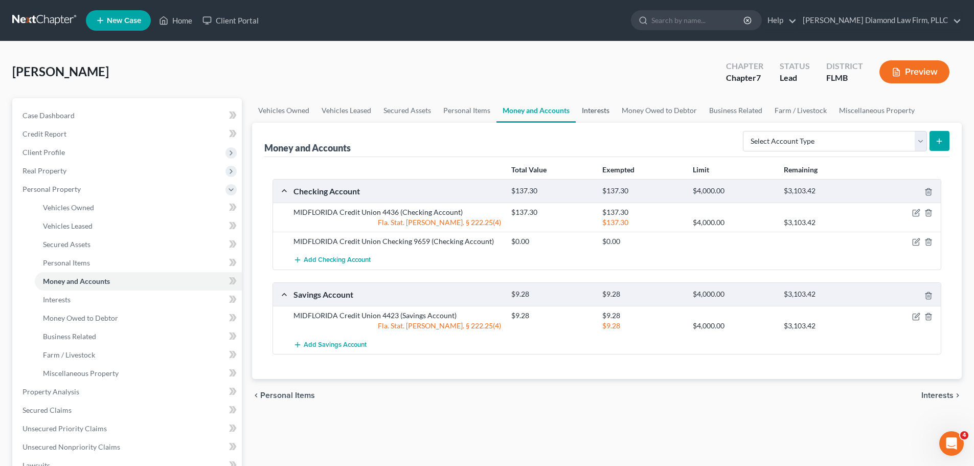
click at [576, 109] on link "Interests" at bounding box center [596, 110] width 40 height 25
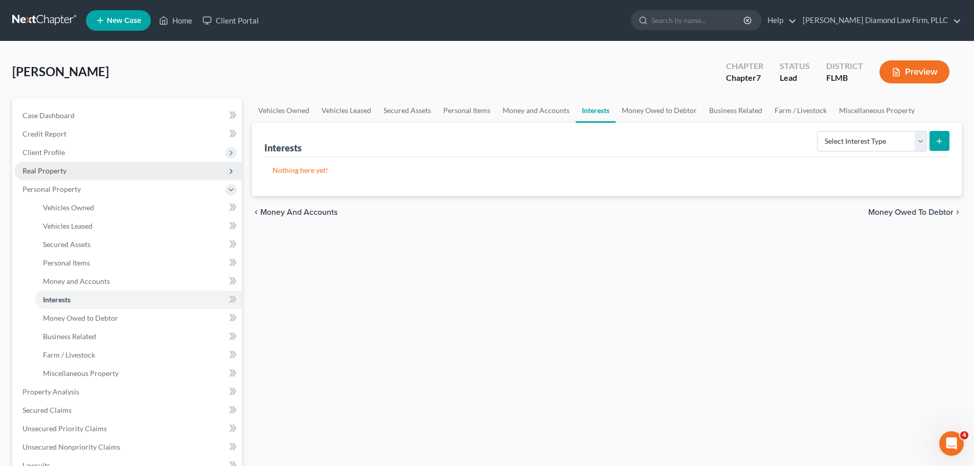
click at [41, 169] on span "Real Property" at bounding box center [44, 170] width 44 height 9
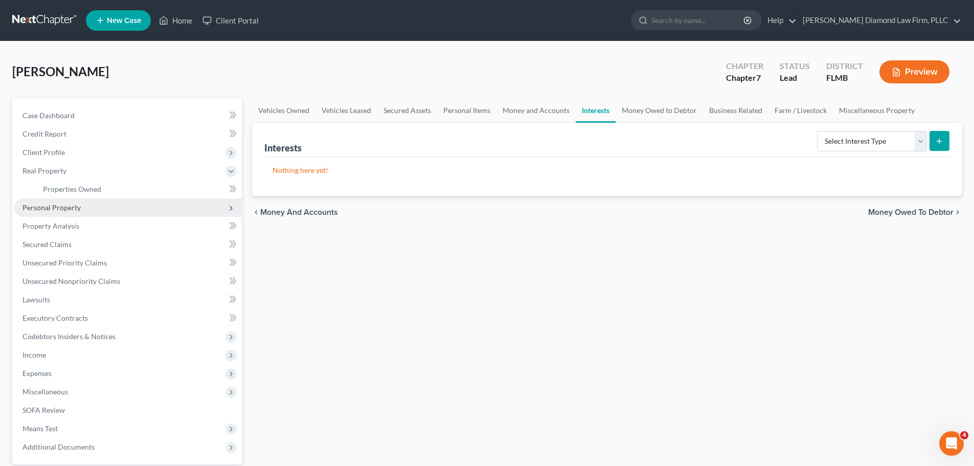
click at [72, 211] on span "Personal Property" at bounding box center [51, 207] width 58 height 9
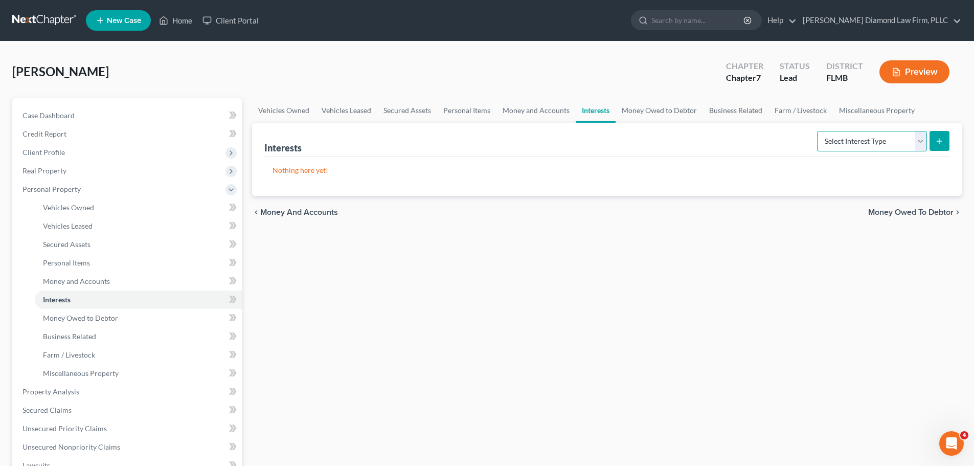
click at [871, 141] on select "Select Interest Type 401K Annuity Bond Education IRA Government Bond Government…" at bounding box center [872, 141] width 110 height 20
click at [818, 131] on select "Select Interest Type 401K Annuity Bond Education IRA Government Bond Government…" at bounding box center [872, 141] width 110 height 20
click at [944, 139] on button "submit" at bounding box center [939, 141] width 20 height 20
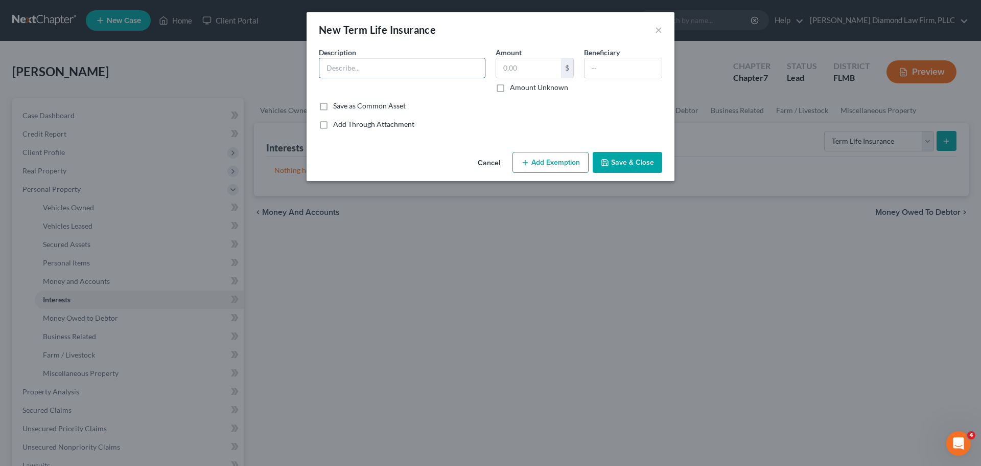
click at [412, 65] on input "text" at bounding box center [402, 67] width 166 height 19
click at [510, 87] on label "Amount Unknown" at bounding box center [539, 87] width 58 height 10
click at [514, 87] on input "Amount Unknown" at bounding box center [517, 85] width 7 height 7
click at [635, 162] on button "Save & Close" at bounding box center [628, 162] width 70 height 21
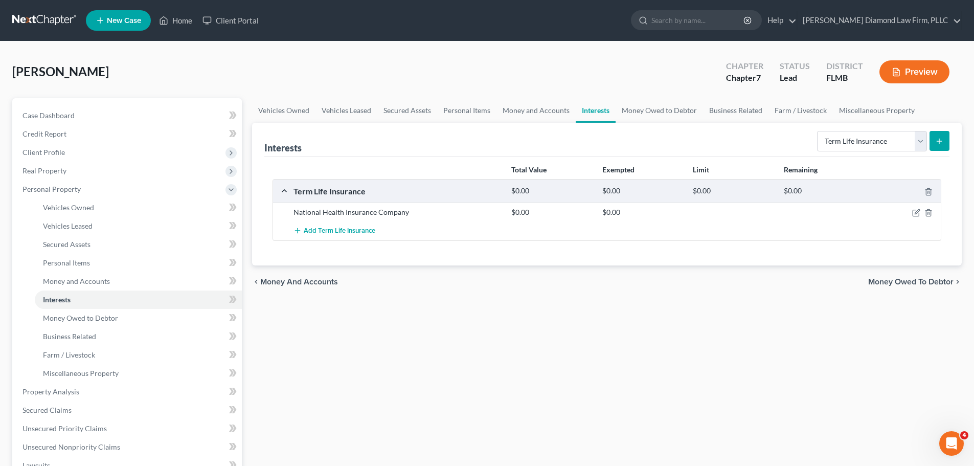
click at [35, 20] on link at bounding box center [44, 20] width 65 height 18
